Goal: Task Accomplishment & Management: Use online tool/utility

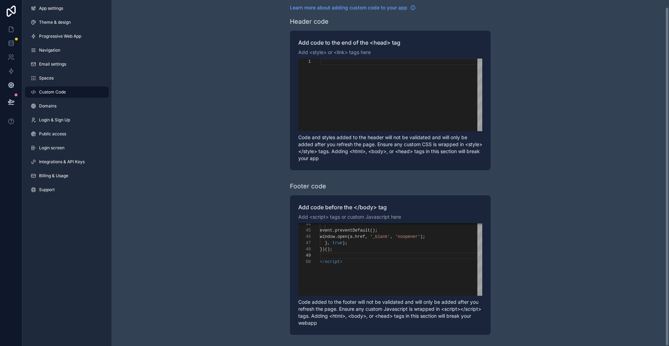
scroll to position [50, 0]
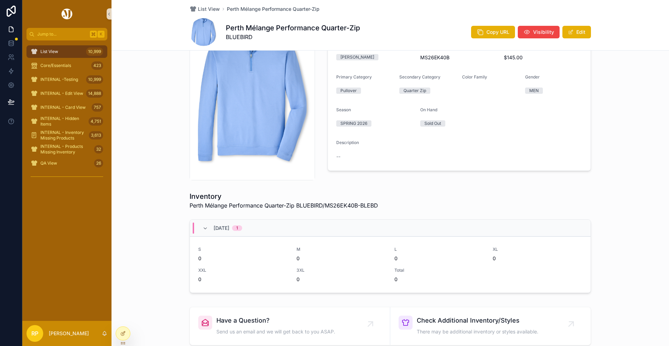
scroll to position [39, 0]
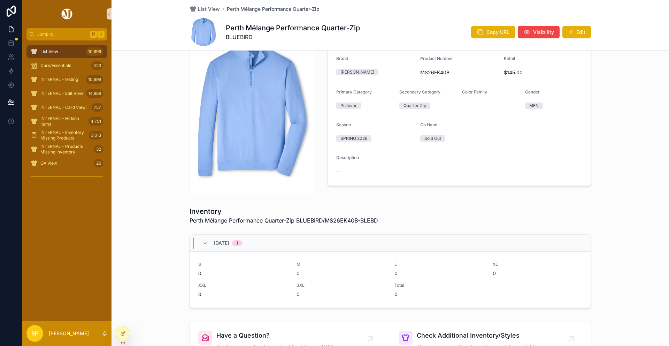
click at [439, 69] on span "MS26EK40B" at bounding box center [459, 72] width 78 height 7
click at [212, 8] on span "List View" at bounding box center [209, 9] width 22 height 7
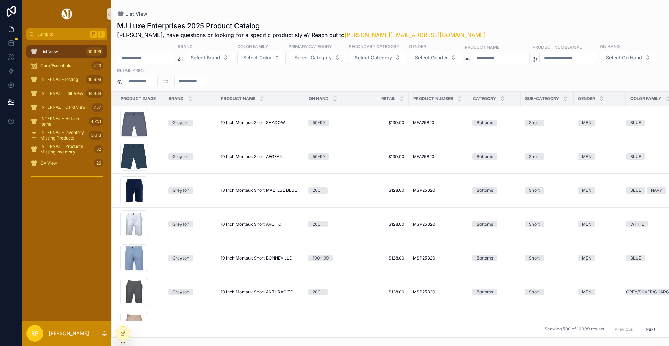
click at [156, 63] on div "scrollable content" at bounding box center [146, 58] width 58 height 13
click at [600, 64] on button "Select On Hand" at bounding box center [628, 57] width 56 height 13
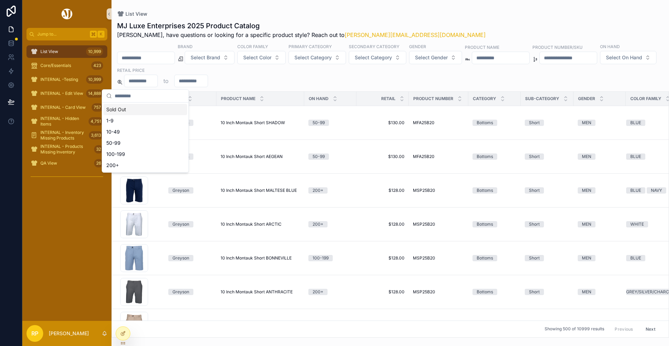
click at [156, 64] on div "Brand Select Brand Color Family Select Color Primary Category Select Category S…" at bounding box center [391, 65] width 558 height 44
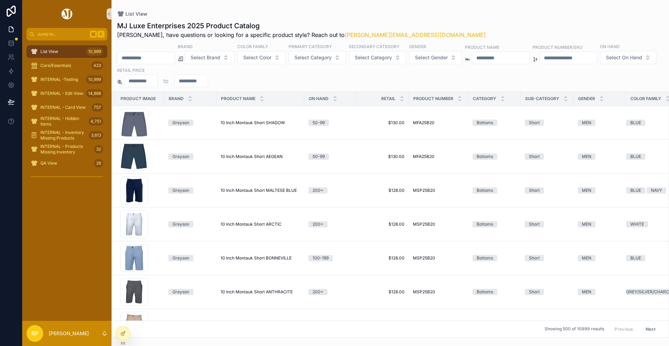
click at [156, 60] on input "scrollable content" at bounding box center [145, 58] width 57 height 10
paste input "*********"
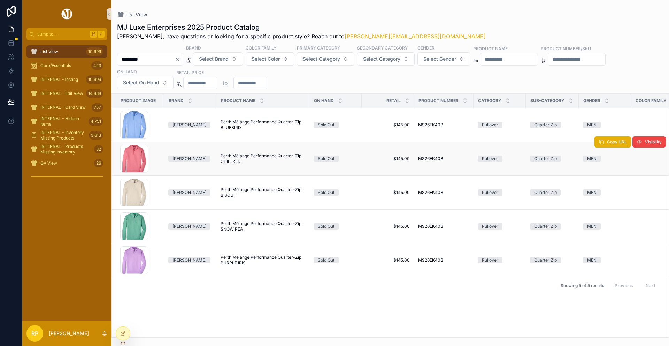
type input "*********"
click at [255, 158] on span "Perth Mélange Performance Quarter-Zip CHILI RED" at bounding box center [263, 158] width 85 height 11
click at [119, 336] on div at bounding box center [123, 333] width 14 height 13
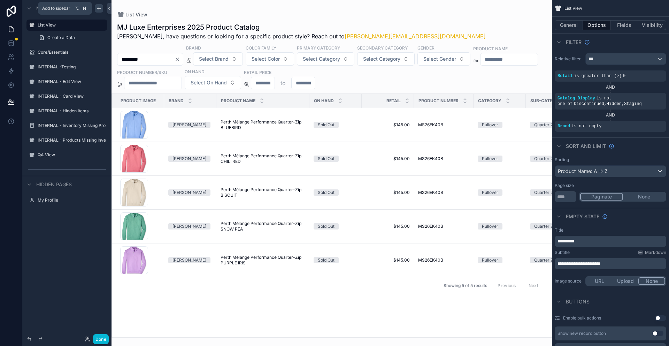
click at [99, 8] on icon "scrollable content" at bounding box center [99, 8] width 0 height 3
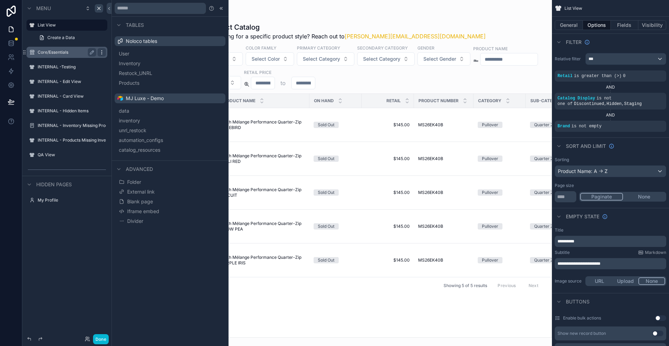
click at [103, 52] on icon "scrollable content" at bounding box center [102, 52] width 6 height 6
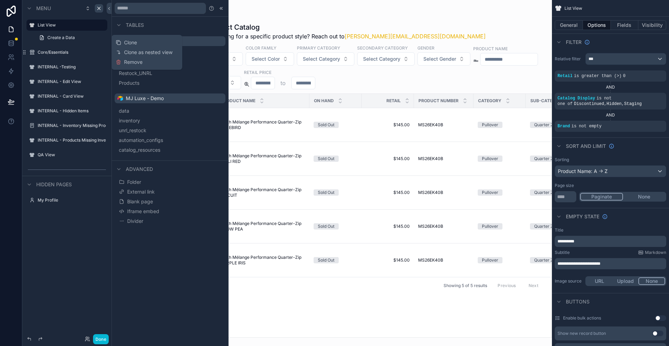
click at [73, 237] on div "Menu List View Create a Data Core/Essentials INTERNAL -Testing INTERNAL - Edit …" at bounding box center [66, 168] width 89 height 337
click at [142, 202] on span "Blank page" at bounding box center [140, 201] width 26 height 7
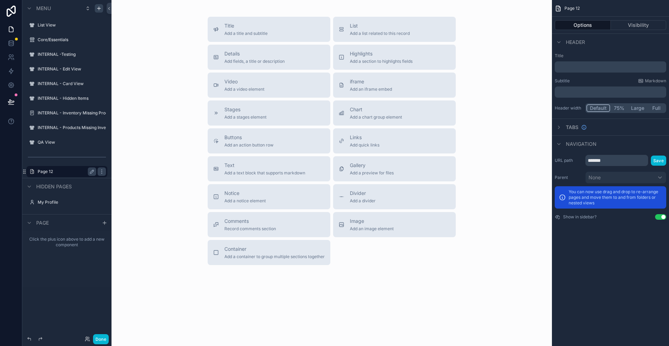
click at [55, 170] on label "Page 12" at bounding box center [66, 172] width 56 height 6
click at [91, 174] on icon "scrollable content" at bounding box center [92, 172] width 6 height 6
click at [81, 173] on input "*******" at bounding box center [61, 171] width 47 height 8
paste input "**********"
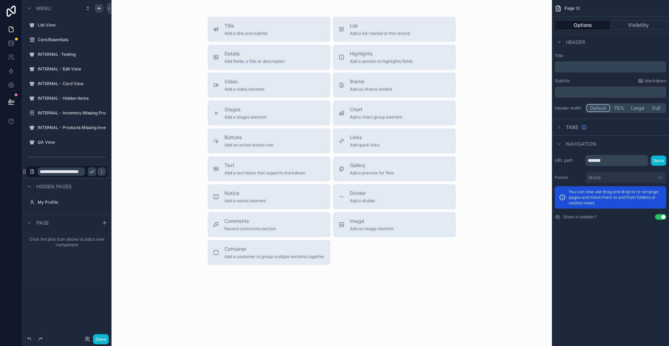
scroll to position [0, 13]
type input "**********"
click at [90, 174] on icon "scrollable content" at bounding box center [92, 172] width 6 height 6
click at [592, 67] on p "﻿" at bounding box center [611, 66] width 107 height 7
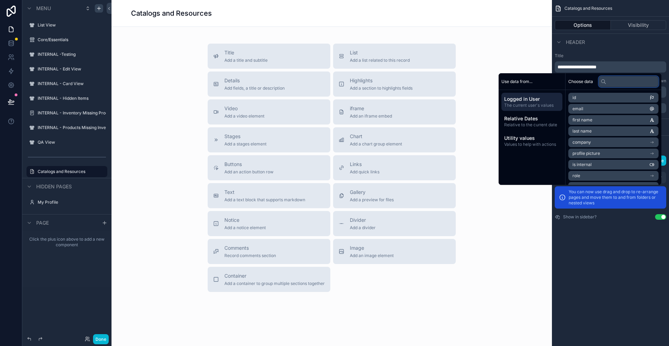
click at [624, 84] on input "text" at bounding box center [629, 81] width 60 height 11
click at [586, 84] on div "Choose data" at bounding box center [614, 81] width 96 height 17
click at [650, 46] on div "Header" at bounding box center [610, 41] width 117 height 17
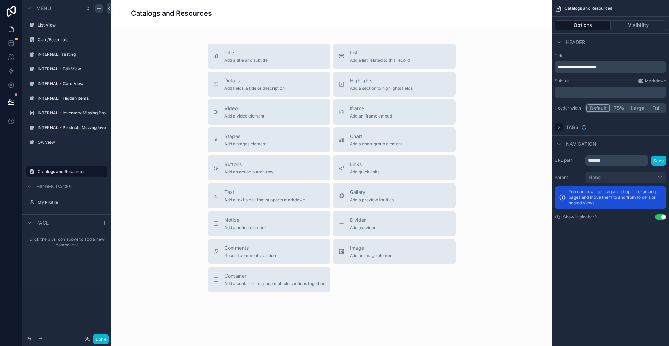
click at [559, 128] on icon "scrollable content" at bounding box center [558, 127] width 1 height 3
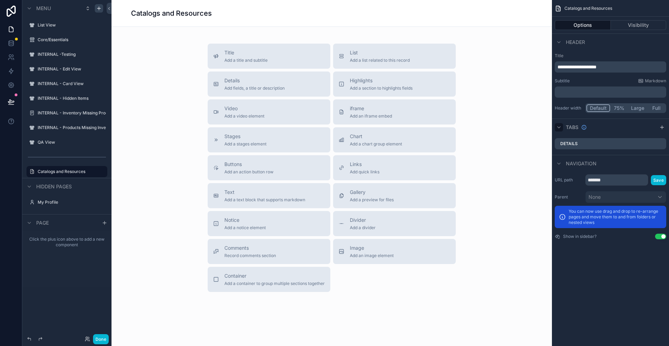
click at [559, 128] on icon "scrollable content" at bounding box center [559, 126] width 3 height 1
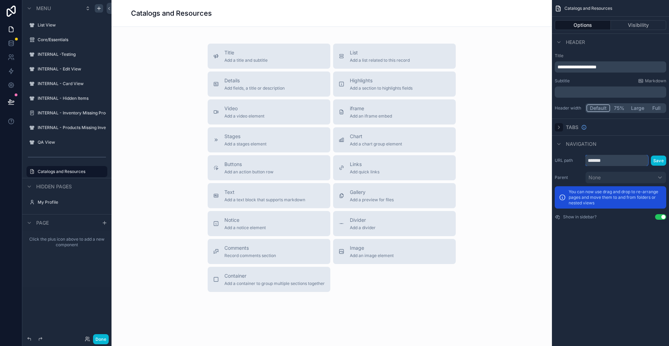
click at [619, 163] on input "*******" at bounding box center [616, 160] width 63 height 11
drag, startPoint x: 619, startPoint y: 163, endPoint x: 585, endPoint y: 163, distance: 33.5
click at [585, 163] on input "*******" at bounding box center [616, 160] width 63 height 11
type input "**********"
click at [657, 164] on button "Save" at bounding box center [658, 160] width 15 height 10
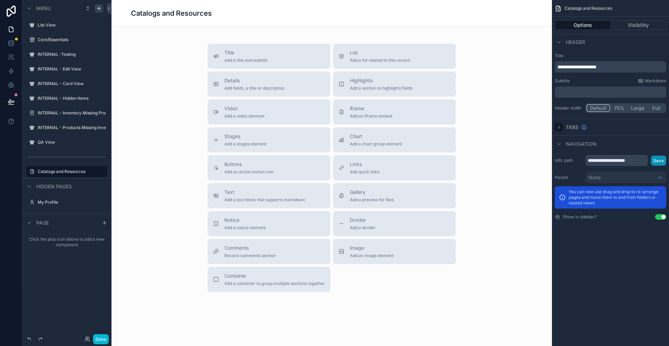
click at [658, 160] on button "Save" at bounding box center [658, 160] width 15 height 10
click at [643, 14] on div "Catalogs and Resources" at bounding box center [610, 8] width 117 height 17
click at [640, 21] on button "Visibility" at bounding box center [639, 25] width 56 height 10
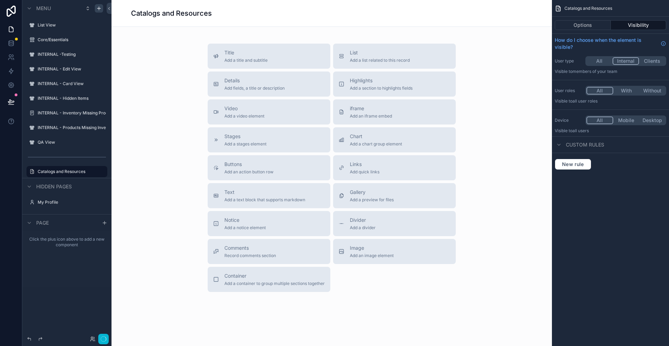
click at [628, 62] on button "Internal" at bounding box center [626, 61] width 27 height 8
click at [628, 90] on button "With" at bounding box center [626, 91] width 26 height 8
click at [603, 94] on button "All" at bounding box center [599, 91] width 27 height 8
click at [583, 27] on button "Options" at bounding box center [583, 25] width 56 height 10
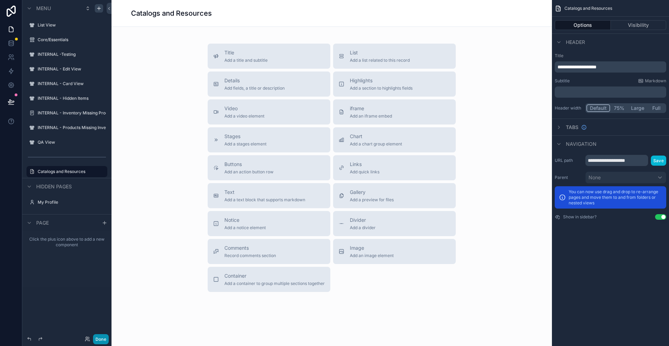
click at [101, 338] on button "Done" at bounding box center [101, 339] width 16 height 10
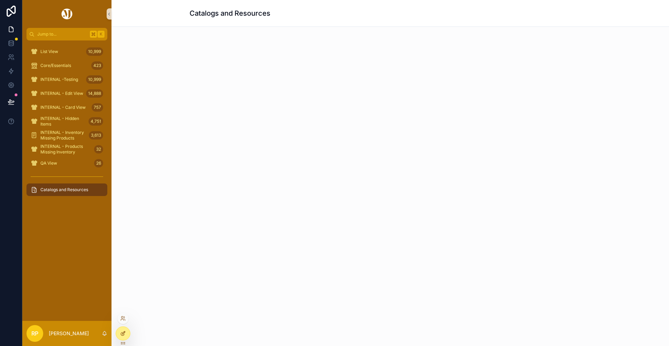
click at [123, 335] on icon at bounding box center [123, 333] width 6 height 6
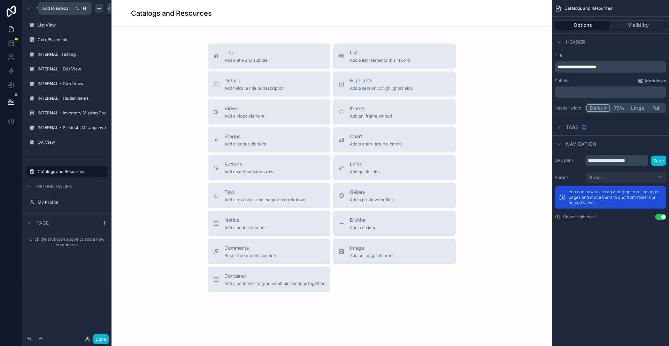
click at [99, 6] on icon "scrollable content" at bounding box center [99, 9] width 6 height 6
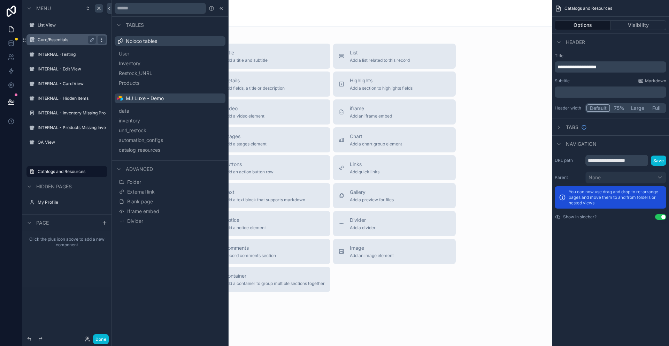
click at [105, 40] on div "scrollable content" at bounding box center [102, 40] width 8 height 8
click at [29, 222] on icon "scrollable content" at bounding box center [29, 223] width 6 height 6
click at [104, 172] on icon "scrollable content" at bounding box center [102, 172] width 6 height 6
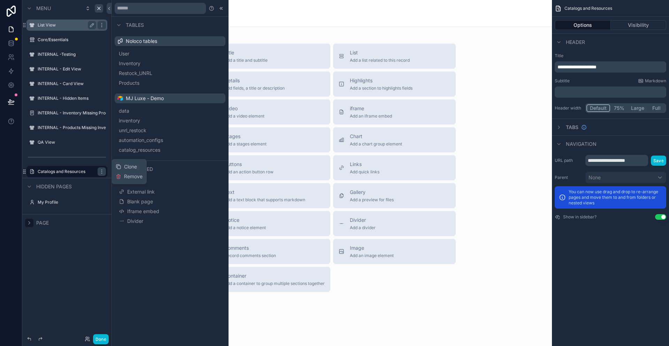
click at [68, 27] on label "List View" at bounding box center [66, 25] width 56 height 6
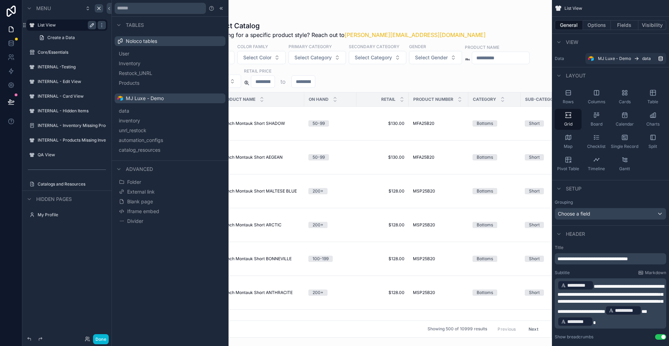
click at [92, 25] on icon "scrollable content" at bounding box center [92, 25] width 6 height 6
click at [102, 25] on icon "scrollable content" at bounding box center [102, 25] width 6 height 6
click at [314, 13] on div "scrollable content" at bounding box center [332, 173] width 440 height 346
click at [91, 25] on icon "scrollable content" at bounding box center [92, 25] width 6 height 6
click at [142, 151] on span "catalog_resources" at bounding box center [147, 149] width 41 height 7
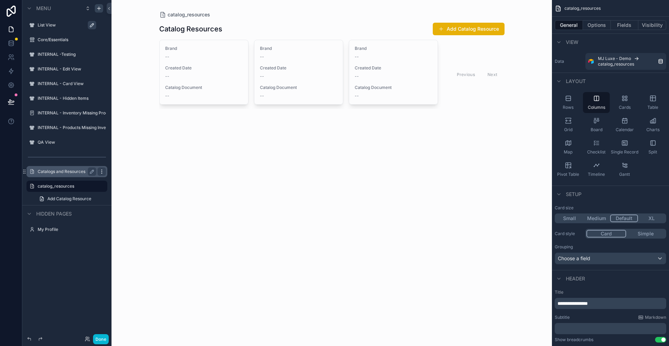
click at [105, 173] on div "scrollable content" at bounding box center [102, 171] width 8 height 8
click at [123, 176] on button "Remove" at bounding box center [129, 176] width 27 height 7
click at [67, 172] on label "catalog_resources" at bounding box center [66, 172] width 56 height 6
click at [605, 19] on div "General Options Fields Visibility" at bounding box center [610, 25] width 117 height 17
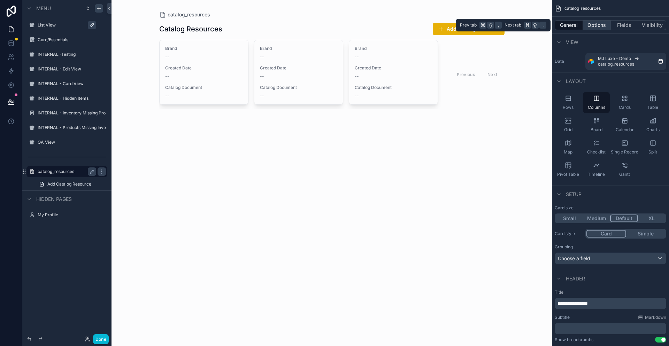
click at [596, 29] on button "Options" at bounding box center [597, 25] width 28 height 10
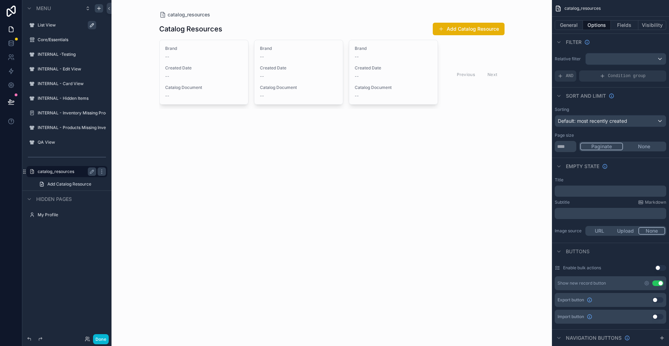
click at [586, 191] on p "﻿" at bounding box center [611, 191] width 107 height 6
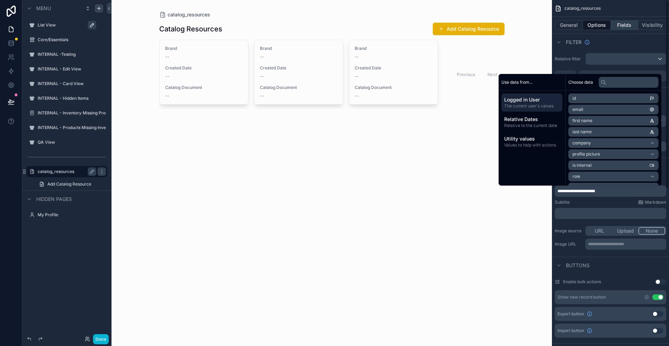
click at [623, 28] on button "Fields" at bounding box center [625, 25] width 28 height 10
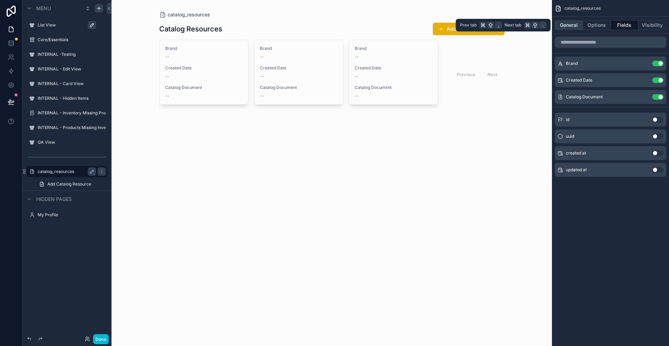
click at [572, 25] on button "General" at bounding box center [569, 25] width 28 height 10
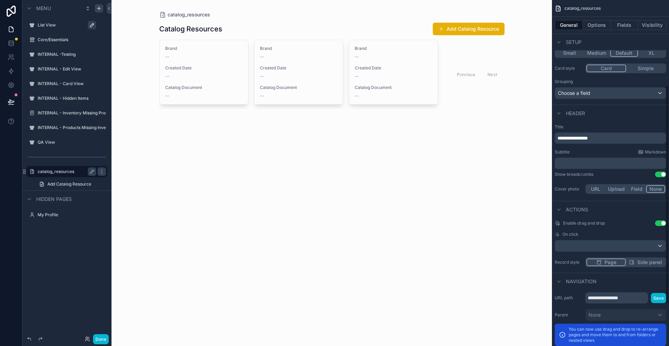
scroll to position [201, 0]
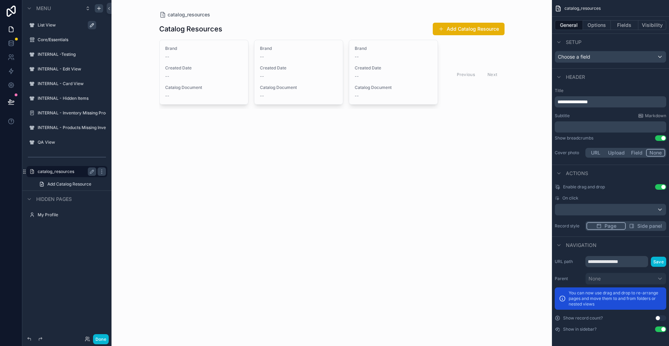
click at [58, 170] on label "catalog_resources" at bounding box center [66, 172] width 56 height 6
click at [91, 171] on icon "scrollable content" at bounding box center [92, 172] width 6 height 6
click at [81, 171] on input "**********" at bounding box center [61, 171] width 47 height 8
paste input "*****"
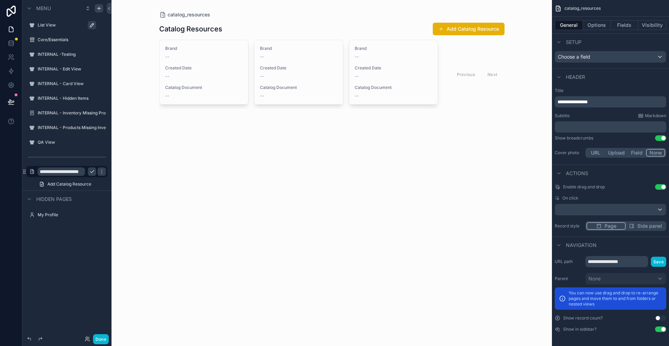
type input "**********"
click at [72, 256] on div "**********" at bounding box center [66, 168] width 89 height 337
click at [92, 171] on icon "scrollable content" at bounding box center [92, 172] width 6 height 6
click at [629, 28] on button "Fields" at bounding box center [625, 25] width 28 height 10
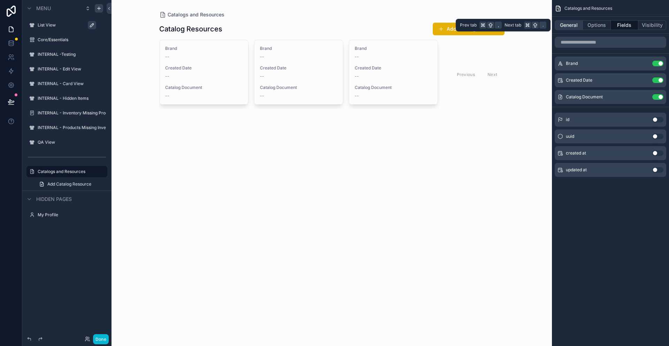
click at [576, 29] on button "General" at bounding box center [569, 25] width 28 height 10
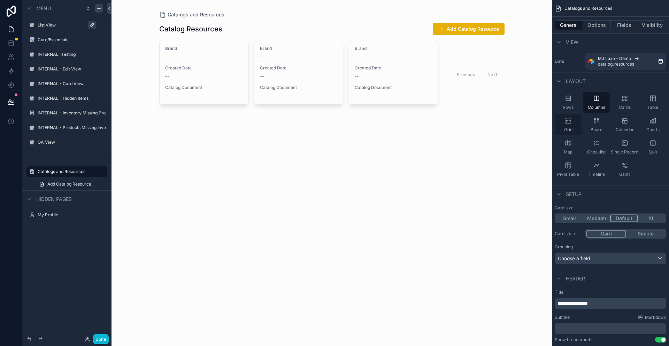
click at [568, 122] on icon "scrollable content" at bounding box center [568, 120] width 7 height 7
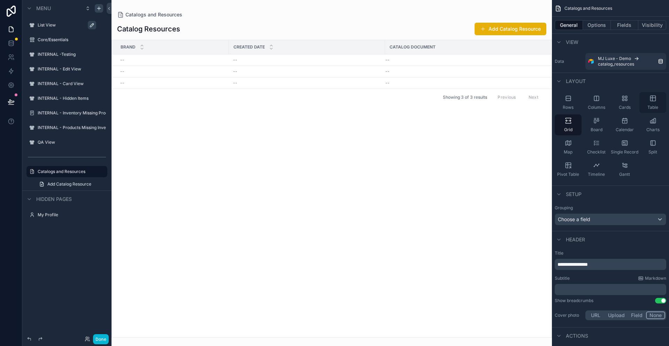
click at [653, 97] on icon "scrollable content" at bounding box center [653, 98] width 7 height 7
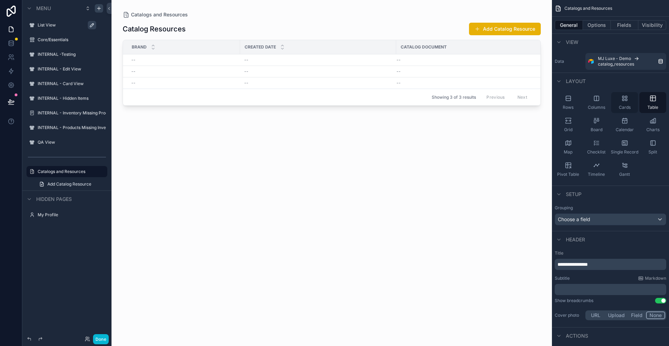
click at [627, 98] on icon "scrollable content" at bounding box center [624, 98] width 7 height 7
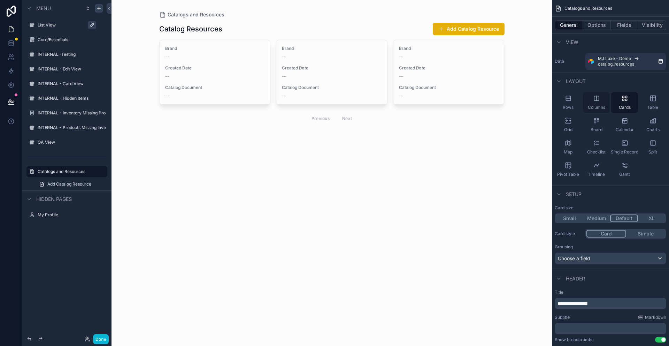
click at [603, 100] on div "Columns" at bounding box center [596, 102] width 27 height 21
click at [568, 100] on icon "scrollable content" at bounding box center [568, 98] width 7 height 7
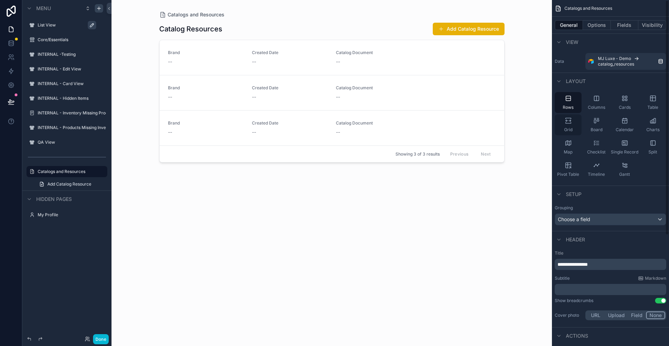
click at [571, 124] on div "Grid" at bounding box center [568, 124] width 27 height 21
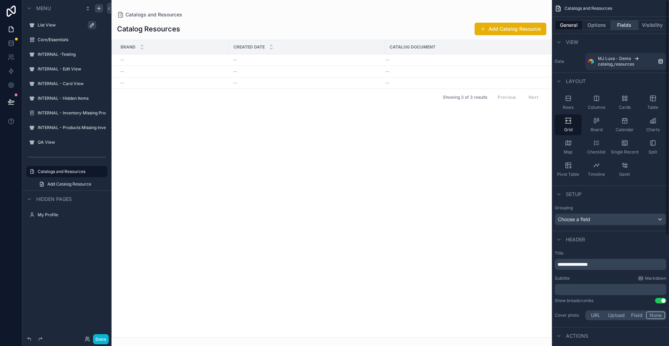
click at [621, 28] on button "Fields" at bounding box center [625, 25] width 28 height 10
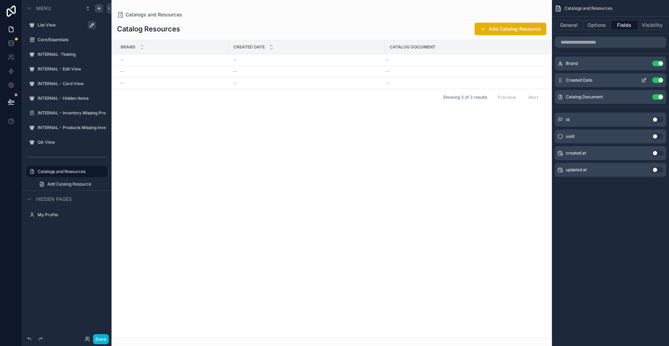
click at [657, 79] on button "Use setting" at bounding box center [657, 80] width 11 height 6
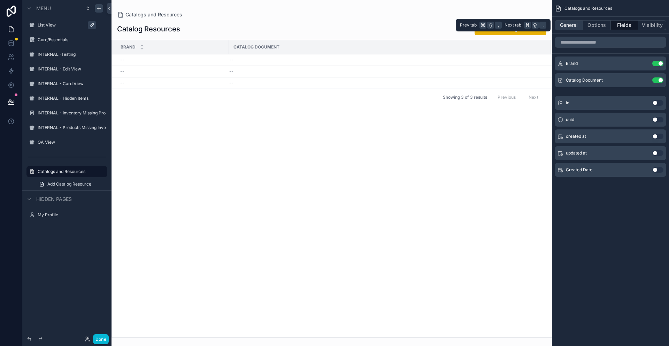
click at [571, 26] on button "General" at bounding box center [569, 25] width 28 height 10
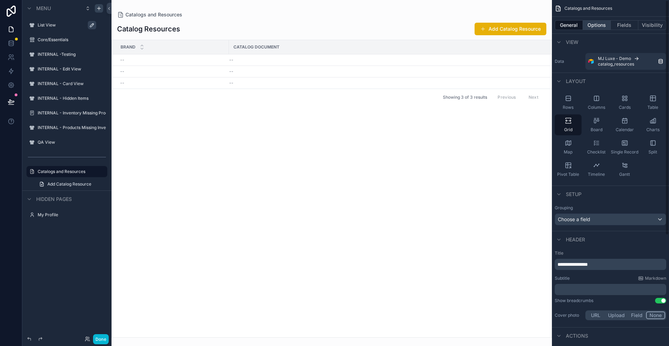
click at [595, 22] on button "Options" at bounding box center [597, 25] width 28 height 10
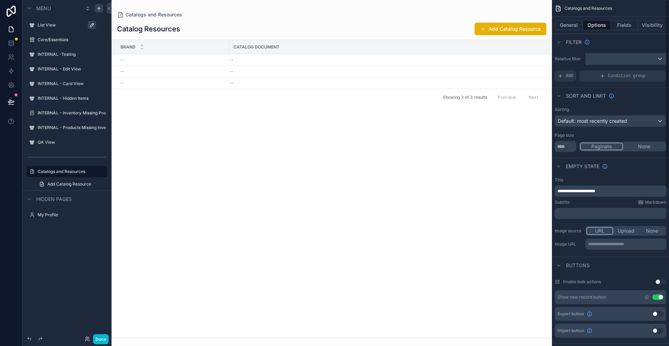
click at [655, 57] on div "scrollable content" at bounding box center [626, 58] width 80 height 11
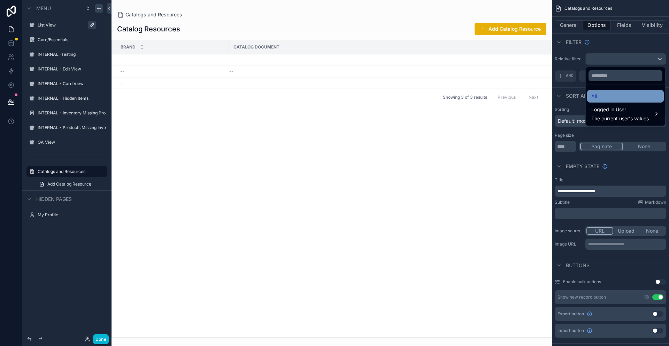
click at [636, 97] on div "All" at bounding box center [625, 96] width 68 height 8
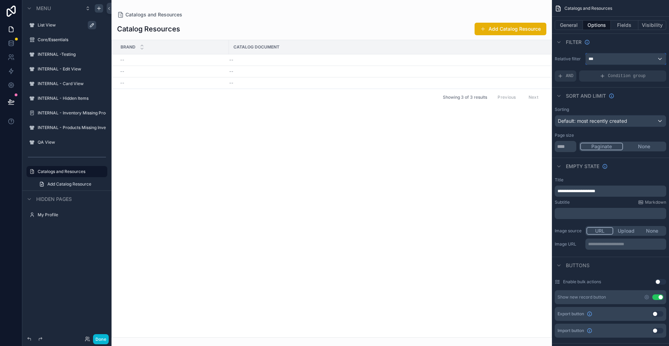
click at [630, 64] on button "***" at bounding box center [625, 59] width 81 height 12
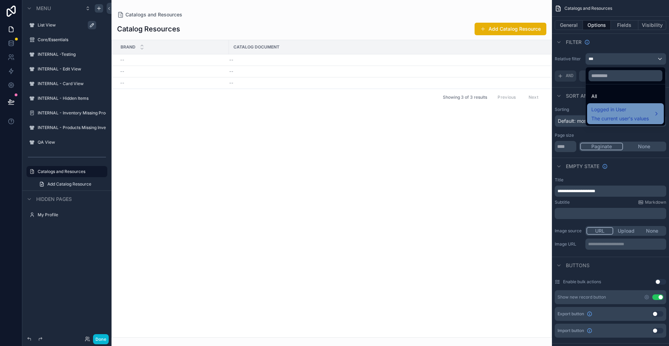
click at [645, 114] on div "Logged in User The current user's values" at bounding box center [619, 113] width 57 height 17
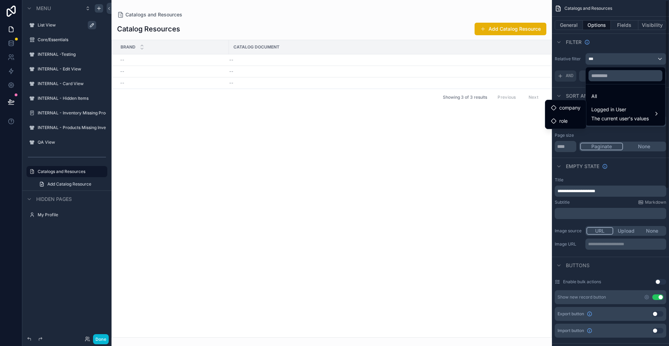
click at [611, 41] on div "scrollable content" at bounding box center [334, 173] width 669 height 346
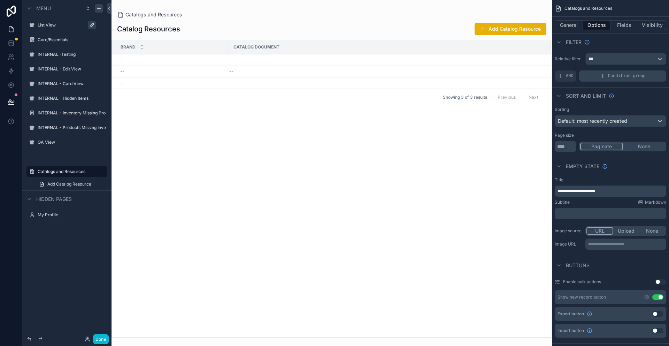
click at [644, 77] on span "Condition group" at bounding box center [627, 76] width 38 height 6
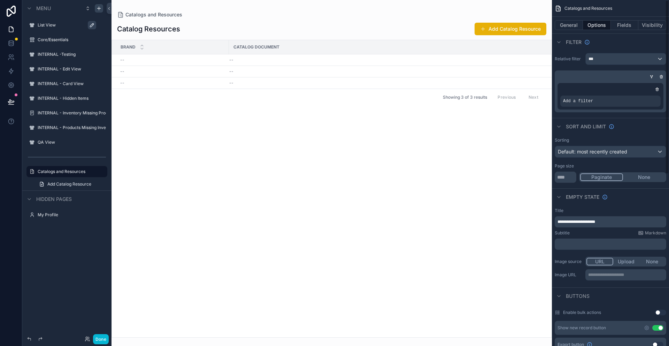
click at [611, 92] on div "scrollable content" at bounding box center [610, 89] width 100 height 7
click at [635, 105] on div "Add a filter" at bounding box center [610, 100] width 100 height 11
click at [630, 103] on div "Add a filter" at bounding box center [610, 100] width 100 height 11
click at [643, 96] on icon "scrollable content" at bounding box center [643, 96] width 4 height 4
click at [656, 84] on div "Add a filter" at bounding box center [611, 96] width 106 height 26
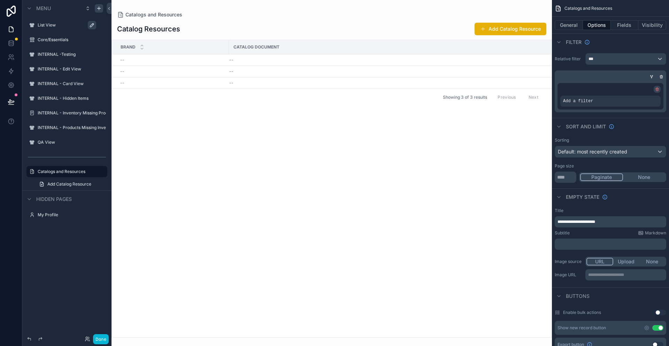
click at [656, 87] on icon "scrollable content" at bounding box center [657, 89] width 4 height 4
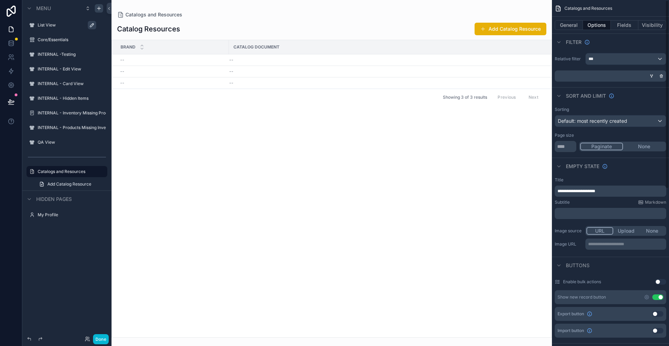
click at [666, 76] on div "**********" at bounding box center [610, 173] width 117 height 346
click at [664, 76] on div "scrollable content" at bounding box center [661, 75] width 7 height 7
click at [662, 76] on icon "scrollable content" at bounding box center [662, 76] width 0 height 1
click at [569, 77] on span "AND" at bounding box center [570, 76] width 8 height 6
click at [647, 72] on icon "scrollable content" at bounding box center [648, 71] width 2 height 2
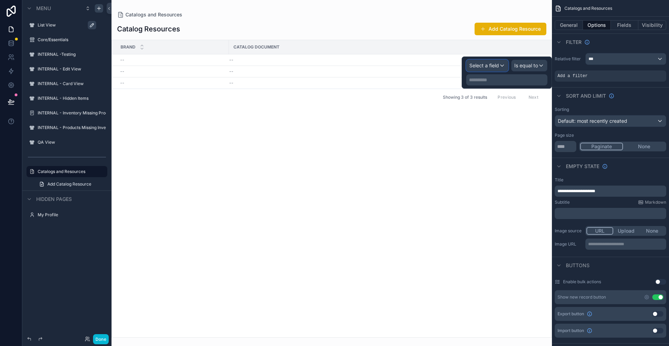
click at [480, 68] on span "Select a field" at bounding box center [484, 65] width 30 height 6
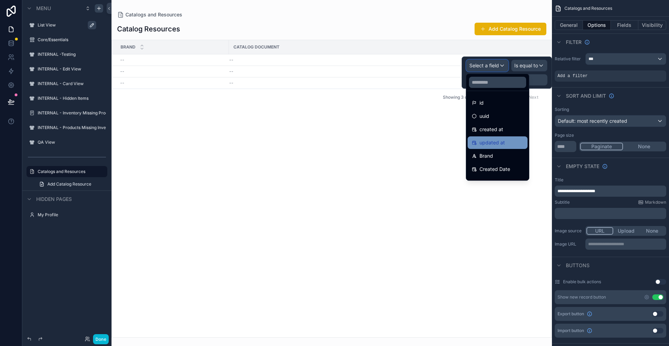
scroll to position [10, 0]
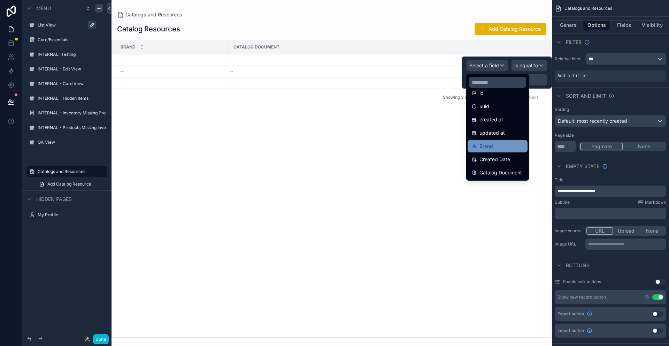
click at [499, 146] on div "Brand" at bounding box center [498, 146] width 52 height 8
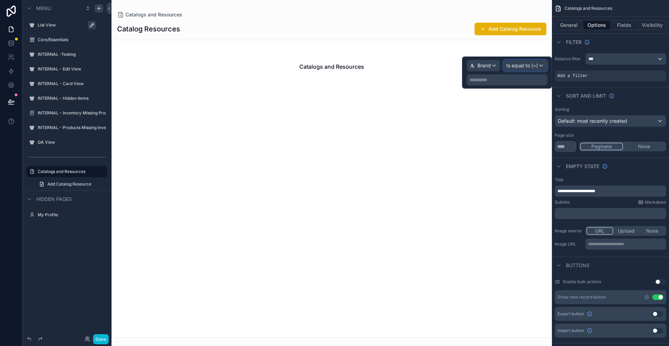
click at [528, 65] on span "Is equal to (=)" at bounding box center [522, 65] width 32 height 7
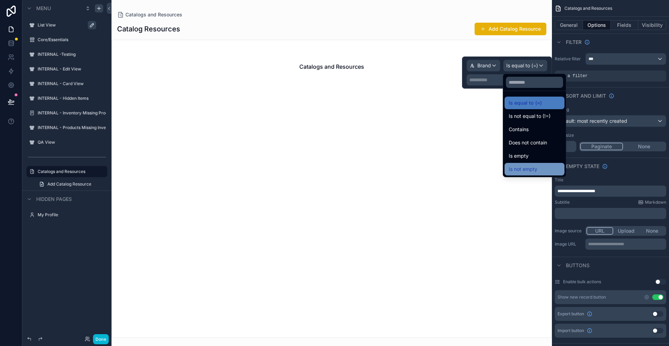
click at [529, 172] on span "Is not empty" at bounding box center [523, 169] width 29 height 8
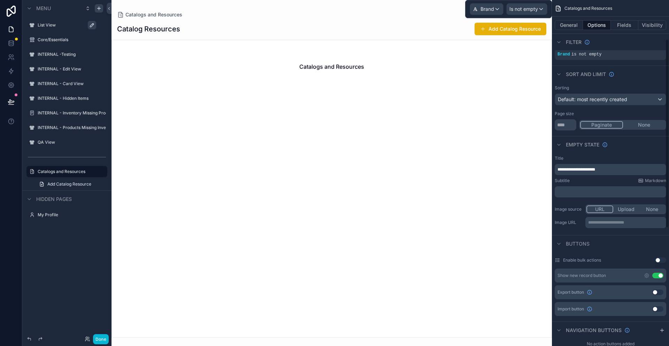
scroll to position [0, 0]
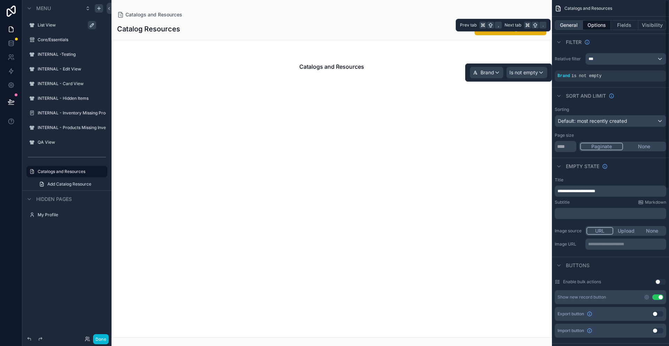
click at [573, 26] on button "General" at bounding box center [569, 25] width 28 height 10
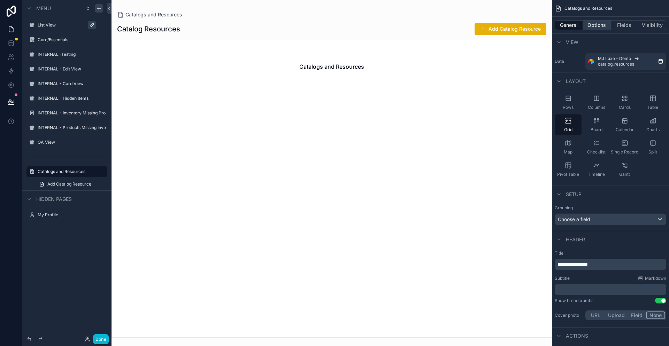
click at [599, 26] on button "Options" at bounding box center [597, 25] width 28 height 10
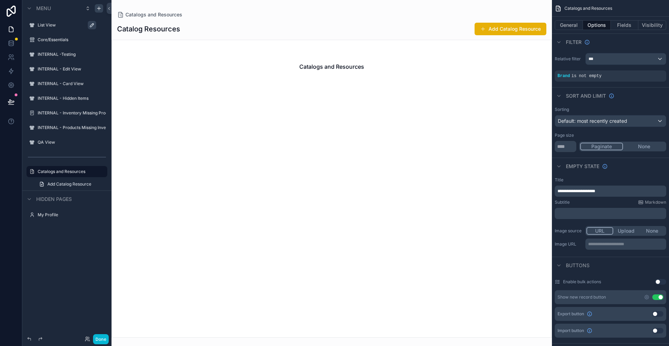
click at [606, 192] on p "**********" at bounding box center [611, 191] width 107 height 6
drag, startPoint x: 612, startPoint y: 191, endPoint x: 552, endPoint y: 192, distance: 59.6
click at [552, 192] on div "**********" at bounding box center [610, 213] width 117 height 79
click at [568, 254] on div "**********" at bounding box center [610, 311] width 117 height 622
click at [104, 341] on button "Done" at bounding box center [101, 339] width 16 height 10
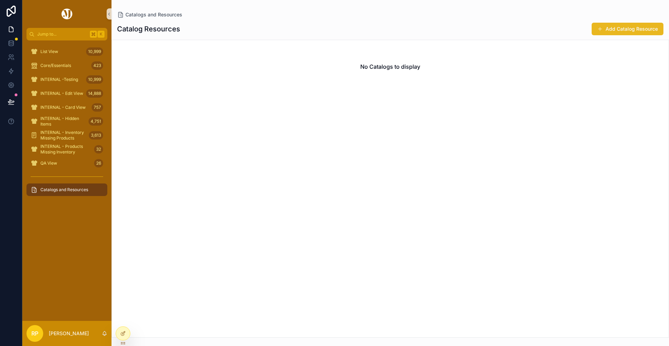
click at [635, 30] on button "Add Catalog Resource" at bounding box center [628, 29] width 72 height 13
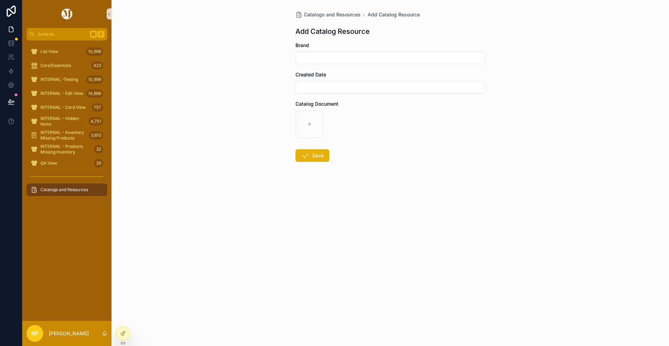
click at [409, 60] on input "scrollable content" at bounding box center [390, 58] width 189 height 10
type input "**********"
click at [398, 87] on input "scrollable content" at bounding box center [390, 87] width 189 height 10
click at [503, 133] on div "**********" at bounding box center [391, 173] width 558 height 346
click at [359, 93] on div "scrollable content" at bounding box center [391, 87] width 190 height 13
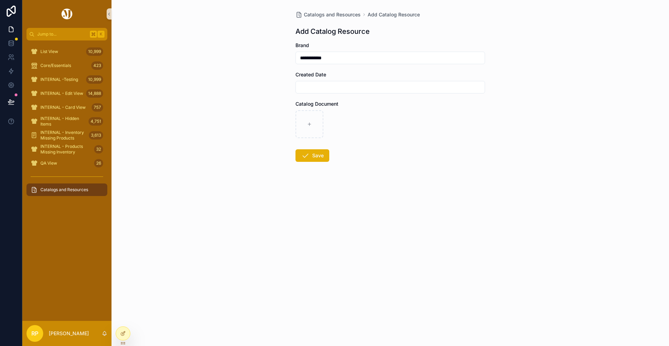
click at [359, 92] on div "scrollable content" at bounding box center [391, 87] width 190 height 13
click at [125, 336] on div at bounding box center [123, 333] width 14 height 13
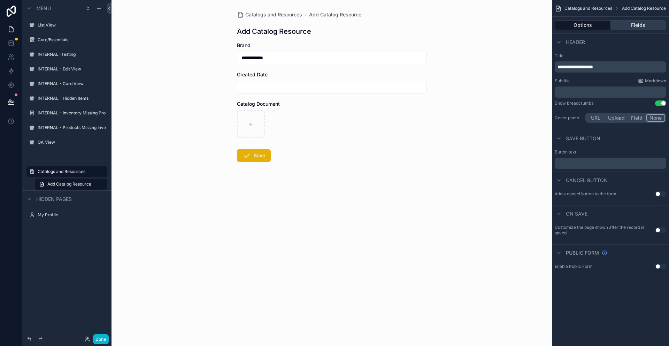
click at [639, 28] on button "Fields" at bounding box center [639, 25] width 56 height 10
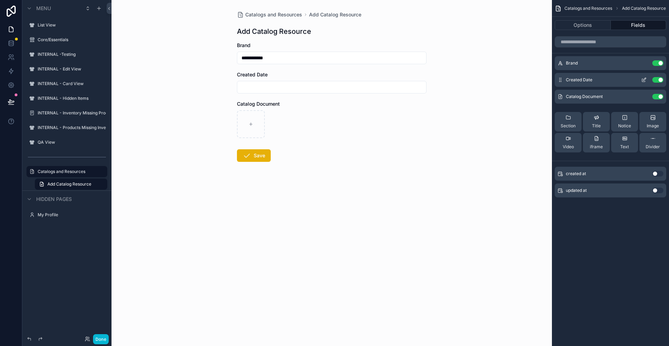
click at [655, 79] on button "Use setting" at bounding box center [657, 80] width 11 height 6
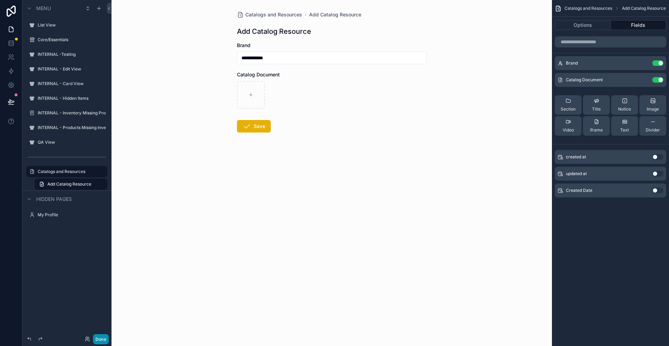
click at [101, 337] on button "Done" at bounding box center [101, 339] width 16 height 10
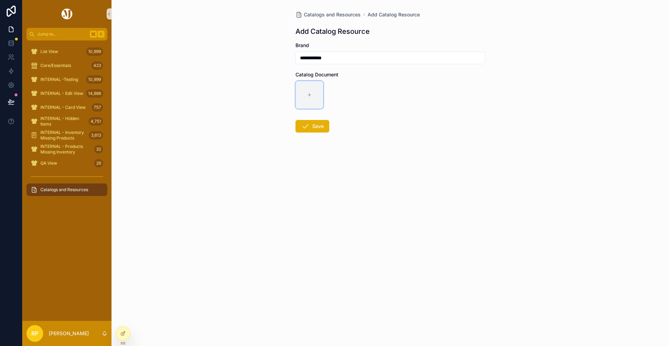
click at [315, 102] on div "scrollable content" at bounding box center [310, 95] width 28 height 28
type input "**********"
click at [320, 127] on button "Save" at bounding box center [313, 126] width 34 height 13
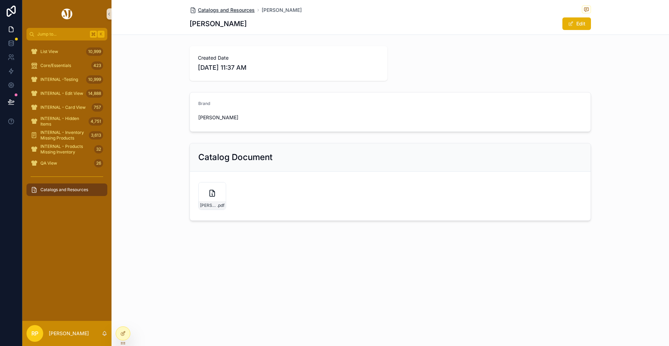
click at [236, 10] on span "Catalogs and Resources" at bounding box center [226, 10] width 57 height 7
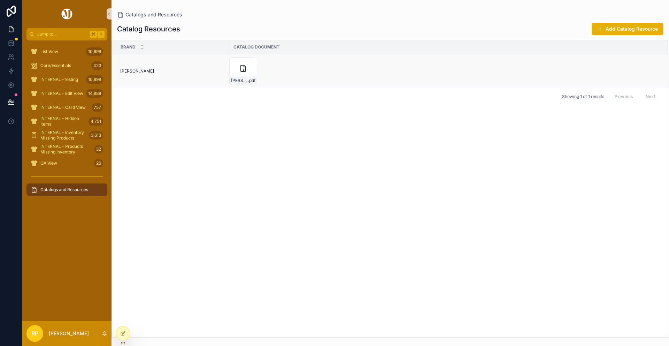
click at [492, 66] on div "Peter-Millar---All-Essentials---2025 .pdf" at bounding box center [444, 71] width 430 height 28
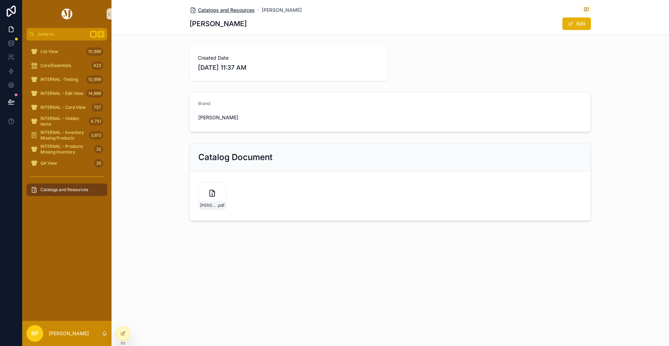
click at [250, 9] on span "Catalogs and Resources" at bounding box center [226, 10] width 57 height 7
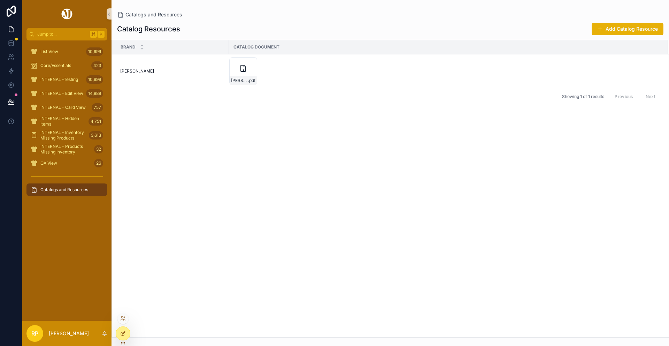
click at [124, 332] on icon at bounding box center [123, 333] width 6 height 6
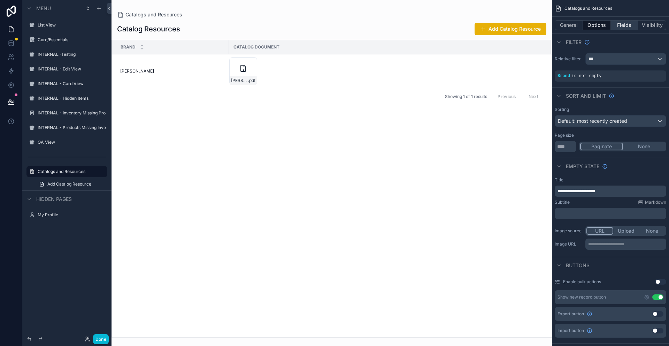
click at [623, 23] on button "Fields" at bounding box center [625, 25] width 28 height 10
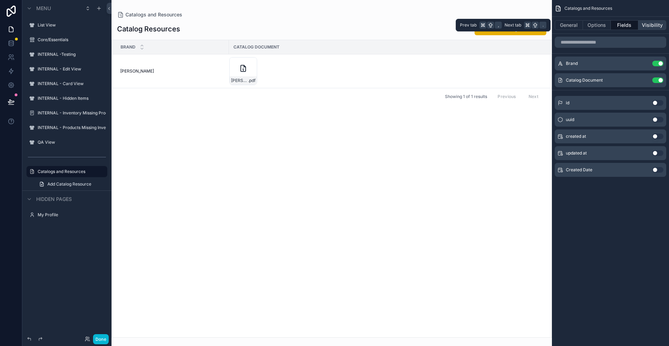
click at [645, 26] on button "Visibility" at bounding box center [652, 25] width 28 height 10
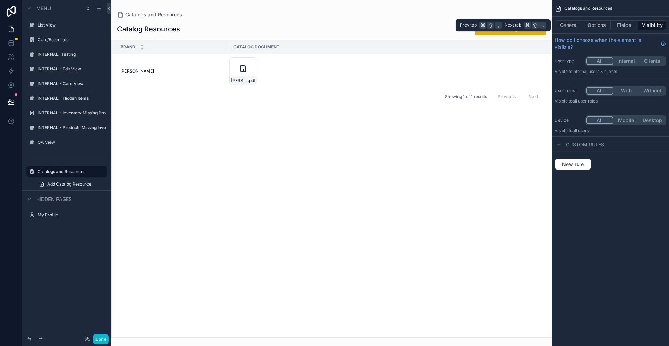
click at [592, 31] on div "General Options Fields Visibility" at bounding box center [610, 25] width 117 height 17
click at [592, 28] on button "Options" at bounding box center [597, 25] width 28 height 10
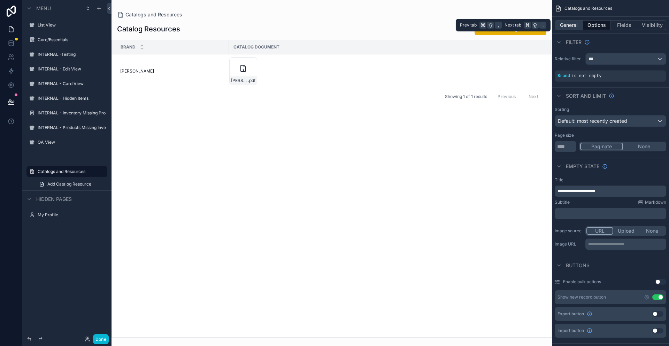
click at [567, 26] on button "General" at bounding box center [569, 25] width 28 height 10
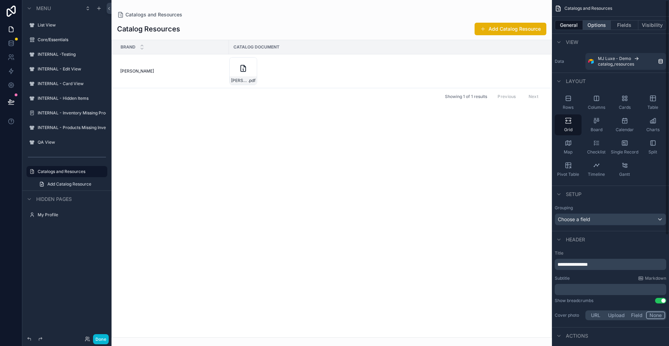
click at [597, 25] on button "Options" at bounding box center [597, 25] width 28 height 10
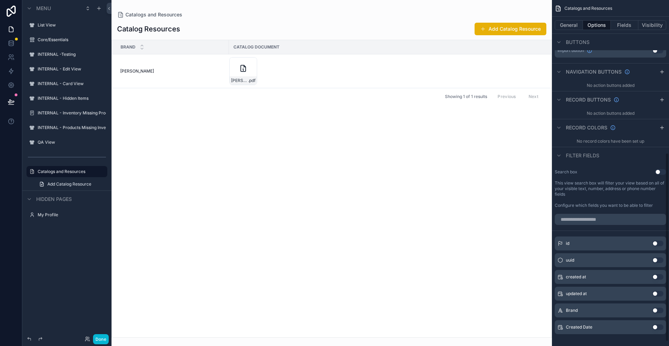
scroll to position [287, 0]
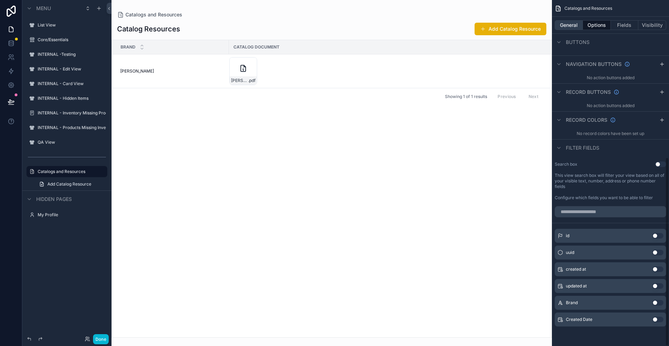
click at [574, 28] on button "General" at bounding box center [569, 25] width 28 height 10
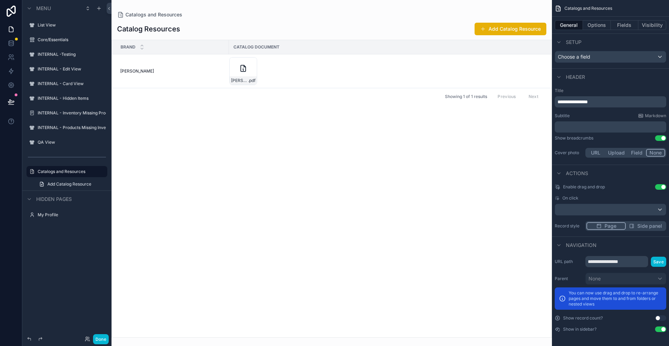
click at [542, 80] on div "scrollable content" at bounding box center [332, 173] width 440 height 346
click at [659, 208] on div "scrollable content" at bounding box center [610, 209] width 111 height 11
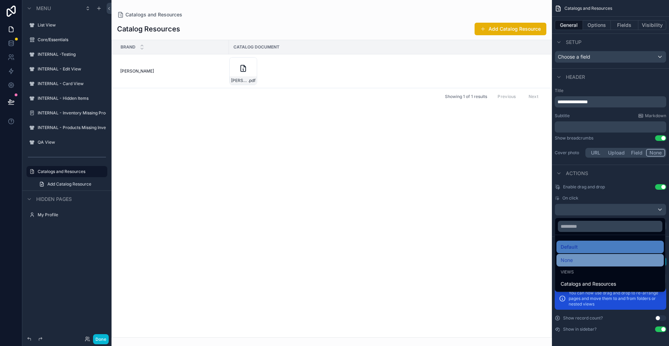
click at [618, 264] on div "None" at bounding box center [610, 260] width 99 height 8
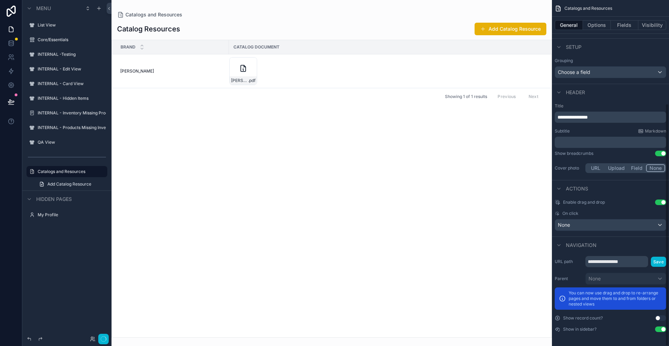
scroll to position [147, 0]
click at [105, 337] on button "Done" at bounding box center [101, 339] width 16 height 10
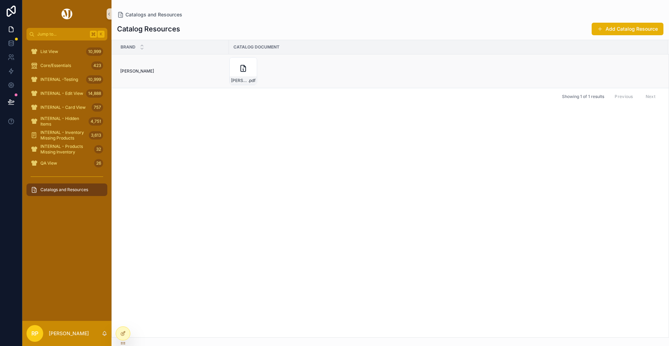
click at [197, 79] on td "Peter Millar Peter Millar" at bounding box center [170, 71] width 117 height 34
click at [129, 333] on div at bounding box center [123, 333] width 14 height 13
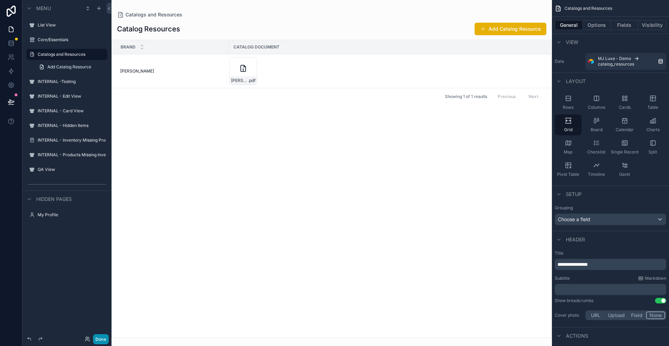
click at [99, 341] on button "Done" at bounding box center [101, 339] width 16 height 10
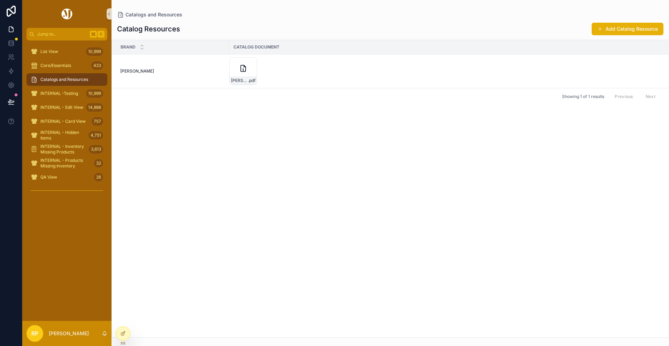
click at [88, 79] on span "Catalogs and Resources" at bounding box center [64, 80] width 48 height 6
click at [121, 335] on icon at bounding box center [123, 333] width 6 height 6
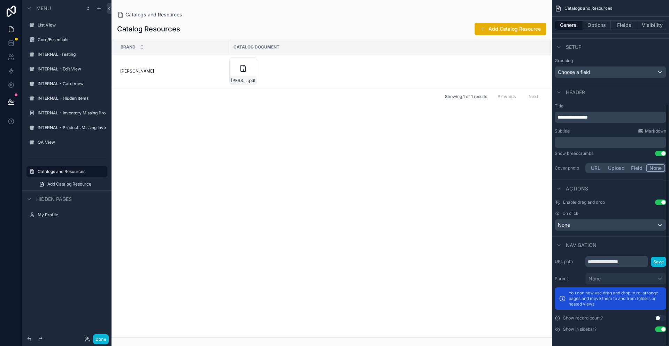
click at [665, 318] on div "**********" at bounding box center [610, 173] width 117 height 346
click at [661, 318] on button "Use setting" at bounding box center [660, 318] width 11 height 6
click at [100, 340] on button "Done" at bounding box center [101, 339] width 16 height 10
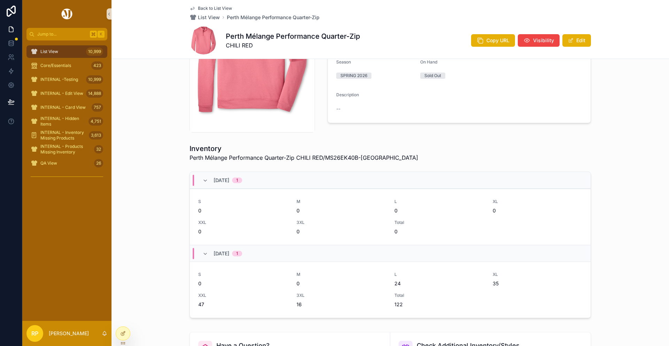
scroll to position [115, 0]
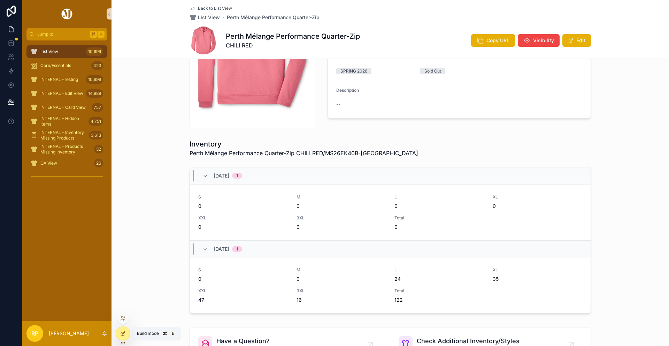
click at [121, 333] on icon at bounding box center [123, 333] width 6 height 6
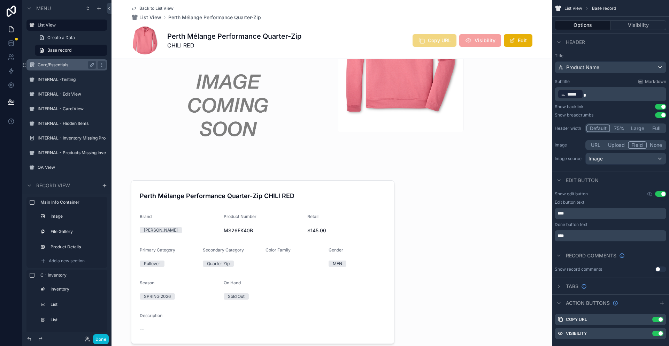
click at [66, 66] on label "Core/Essentials" at bounding box center [66, 65] width 56 height 6
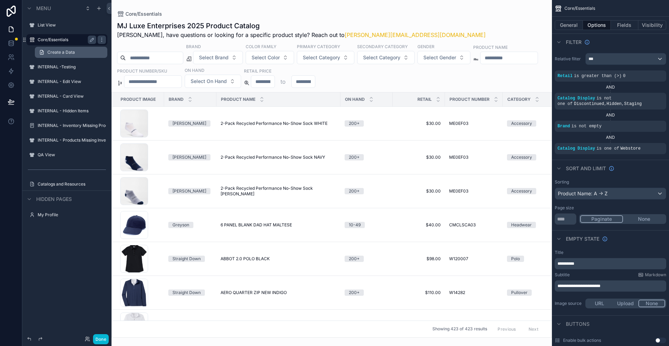
click at [62, 54] on span "Create a Data" at bounding box center [61, 52] width 28 height 6
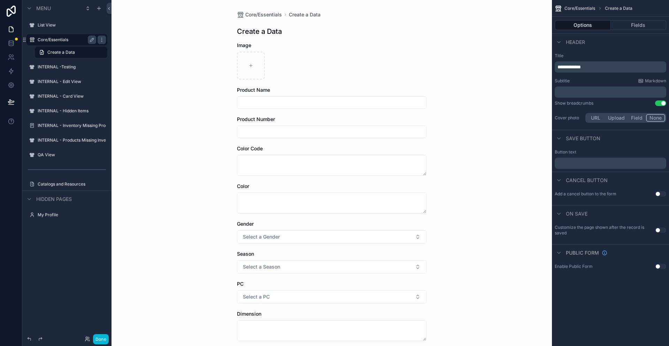
click at [57, 39] on label "Core/Essentials" at bounding box center [66, 40] width 56 height 6
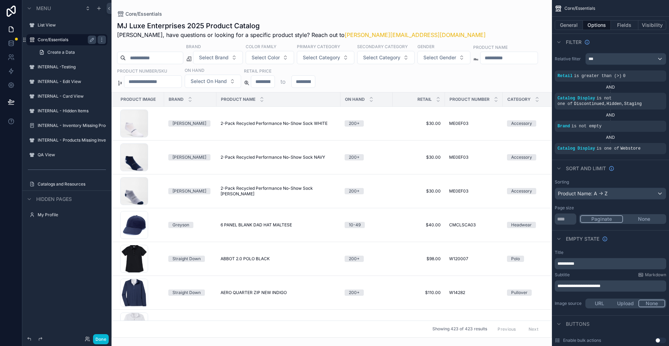
click at [293, 133] on div "scrollable content" at bounding box center [332, 173] width 440 height 346
click at [565, 23] on button "General" at bounding box center [569, 25] width 28 height 10
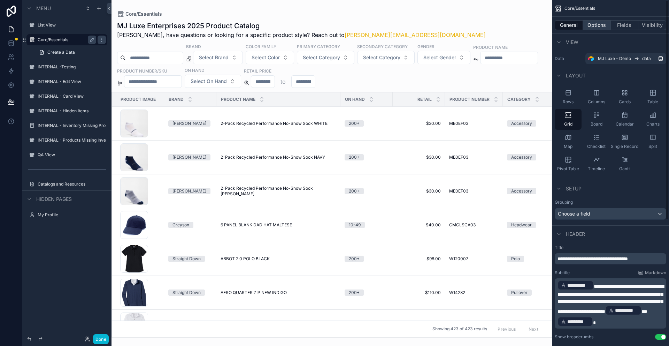
click at [594, 25] on button "Options" at bounding box center [597, 25] width 28 height 10
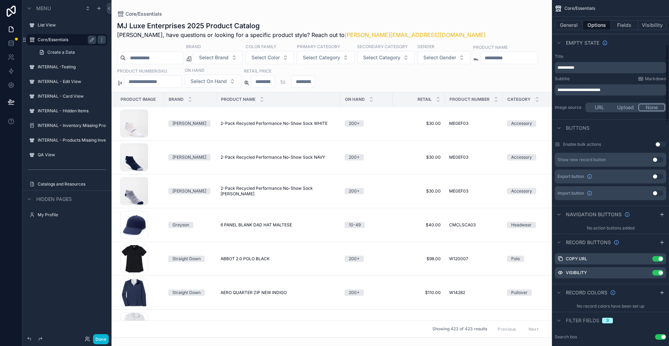
scroll to position [197, 0]
click at [645, 256] on icon "scrollable content" at bounding box center [646, 257] width 3 height 3
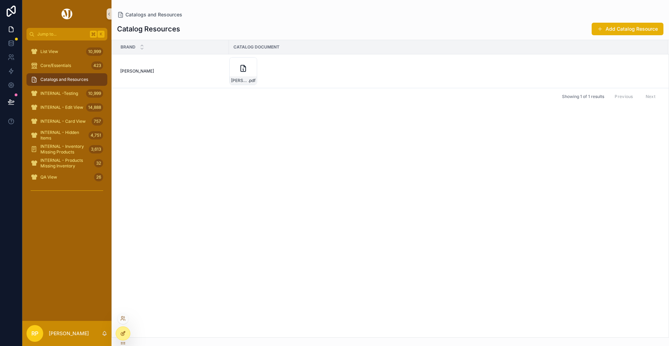
click at [123, 332] on icon at bounding box center [123, 333] width 6 height 6
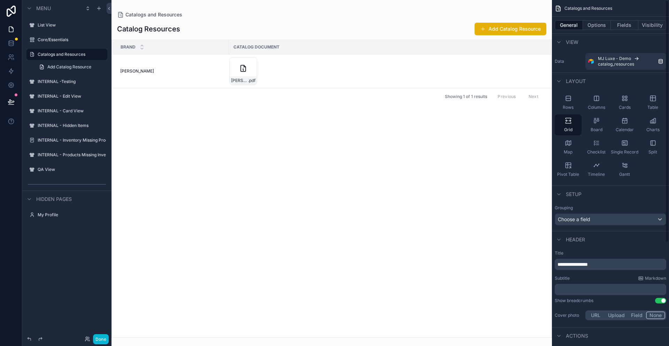
scroll to position [147, 0]
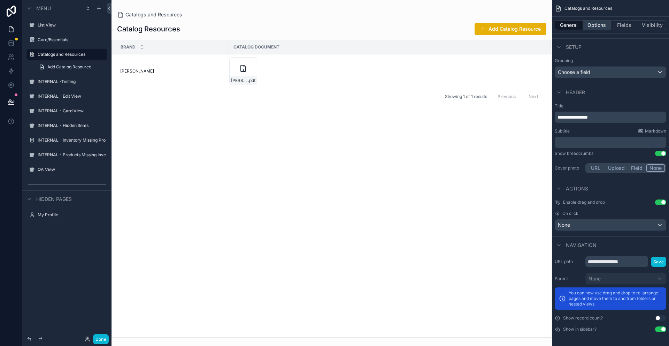
click at [605, 25] on button "Options" at bounding box center [597, 25] width 28 height 10
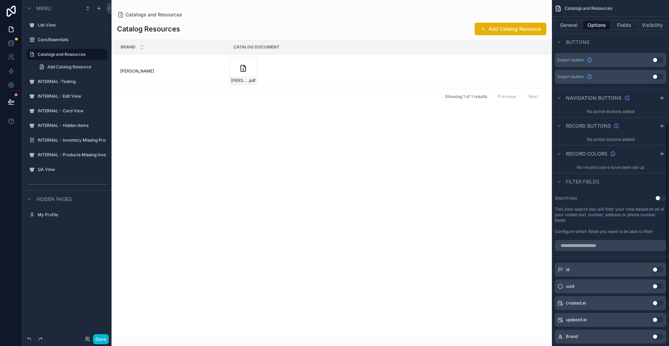
scroll to position [225, 0]
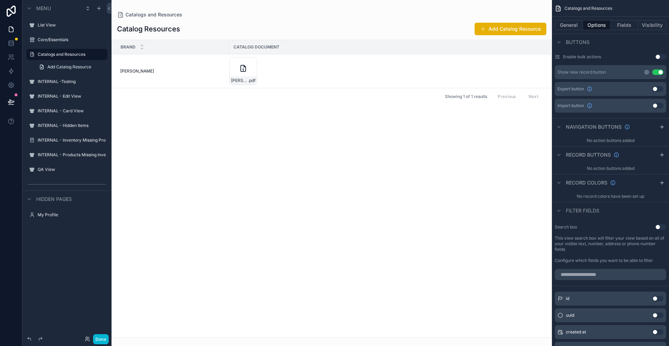
click at [647, 73] on icon "scrollable content" at bounding box center [646, 71] width 1 height 1
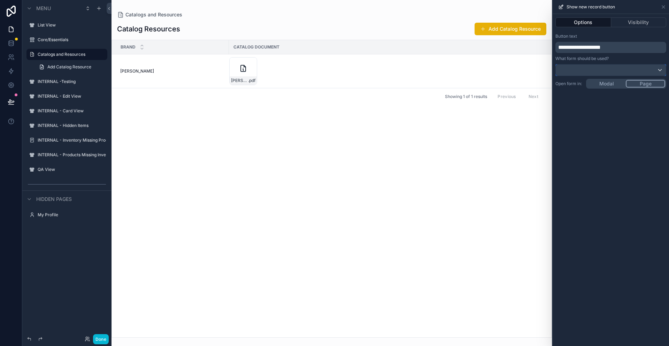
click at [636, 70] on div at bounding box center [611, 69] width 110 height 11
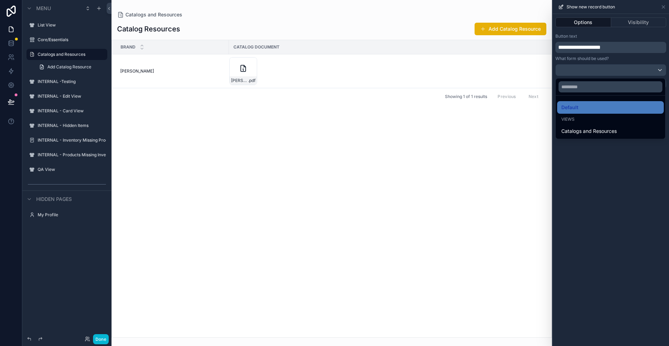
click at [591, 199] on div at bounding box center [611, 173] width 116 height 346
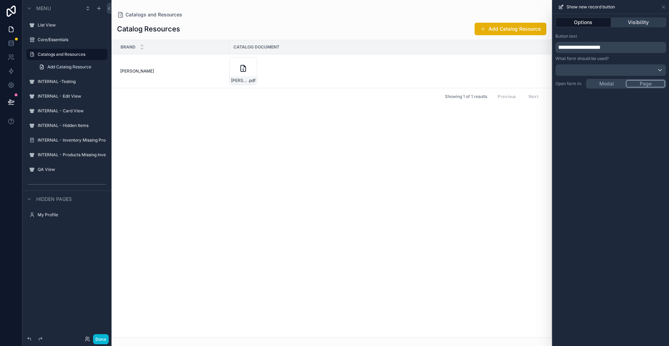
click at [635, 23] on button "Visibility" at bounding box center [638, 22] width 55 height 10
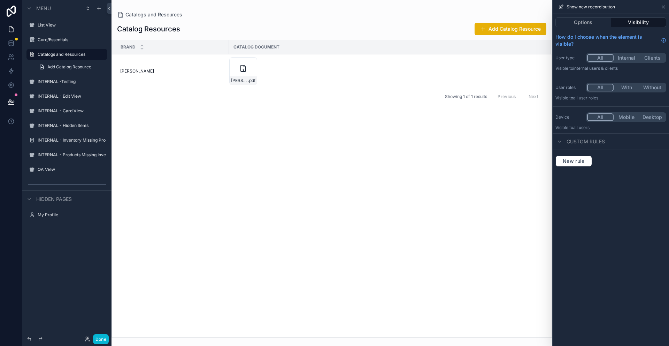
click at [629, 57] on button "Internal" at bounding box center [627, 58] width 26 height 8
click at [664, 7] on icon at bounding box center [664, 7] width 6 height 6
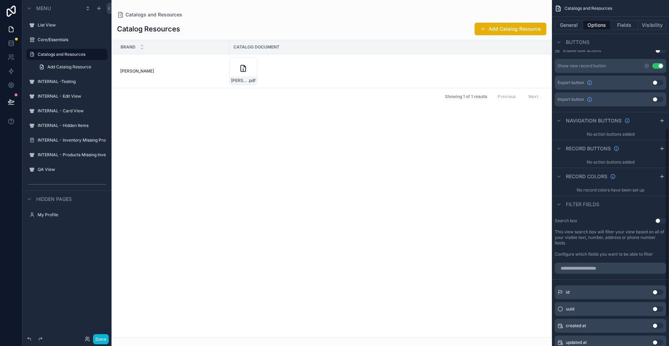
scroll to position [234, 0]
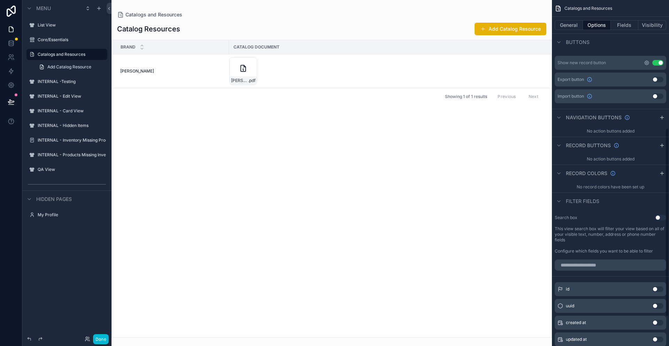
click at [647, 63] on icon "scrollable content" at bounding box center [646, 62] width 1 height 1
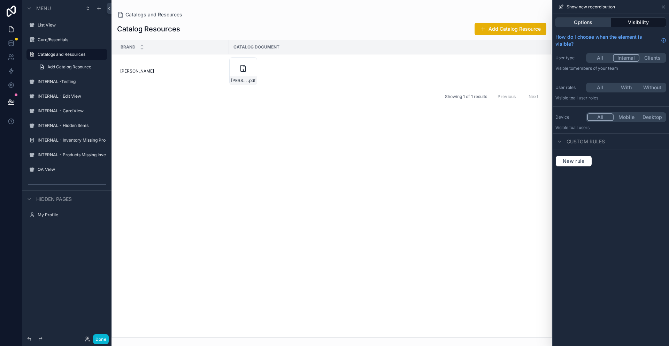
click at [591, 22] on button "Options" at bounding box center [583, 22] width 56 height 10
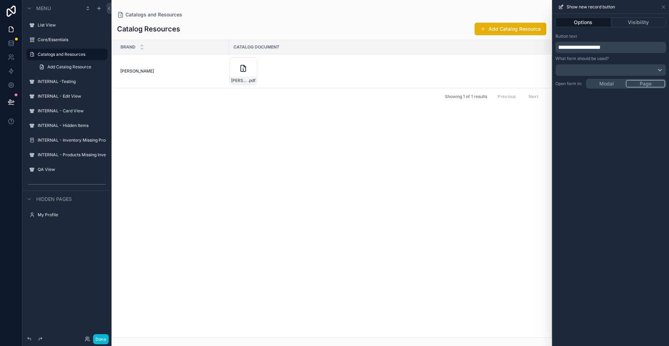
click at [499, 188] on div "scrollable content" at bounding box center [332, 173] width 440 height 346
click at [664, 9] on icon at bounding box center [664, 7] width 6 height 6
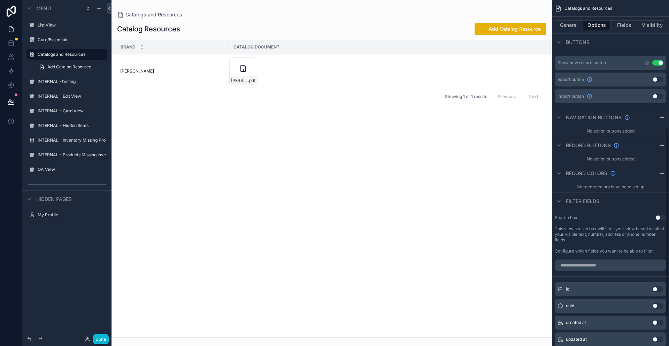
click at [327, 142] on div "Brand Catalog Document Peter Millar Peter Millar Peter-Millar---All-Essentials-…" at bounding box center [332, 188] width 440 height 297
click at [99, 342] on button "Done" at bounding box center [101, 339] width 16 height 10
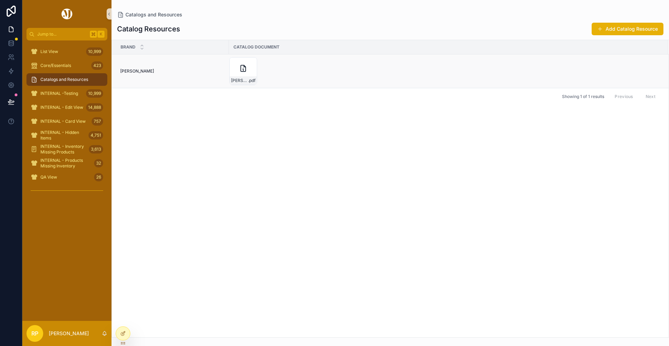
click at [455, 67] on div "Peter-Millar---All-Essentials---2025 .pdf" at bounding box center [444, 71] width 430 height 28
click at [501, 63] on div "Peter-Millar---All-Essentials---2025 .pdf" at bounding box center [444, 71] width 430 height 28
click at [124, 333] on icon at bounding box center [123, 333] width 6 height 6
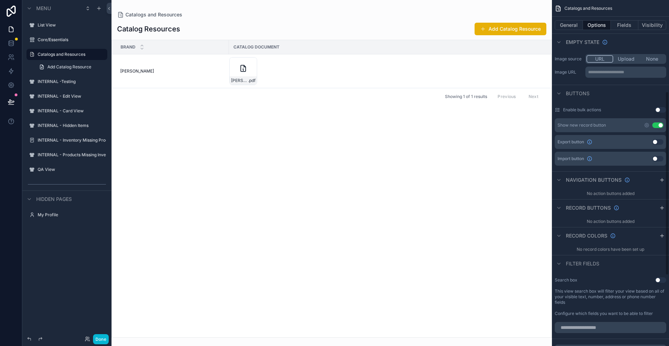
scroll to position [168, 0]
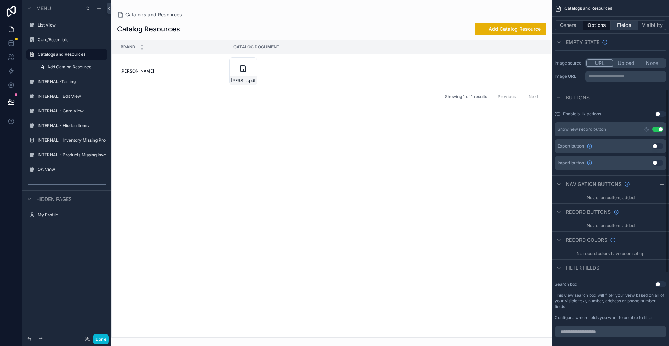
click at [619, 22] on button "Fields" at bounding box center [625, 25] width 28 height 10
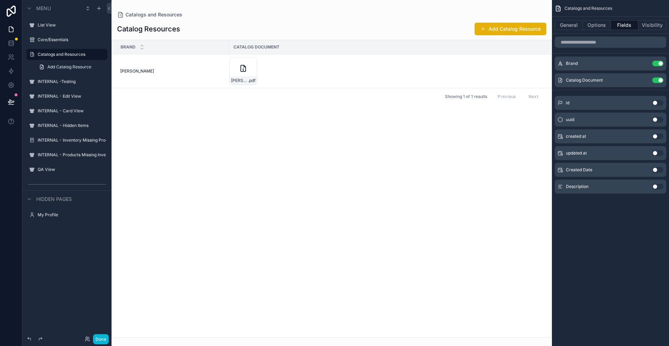
scroll to position [0, 0]
click at [643, 81] on icon "scrollable content" at bounding box center [644, 80] width 6 height 6
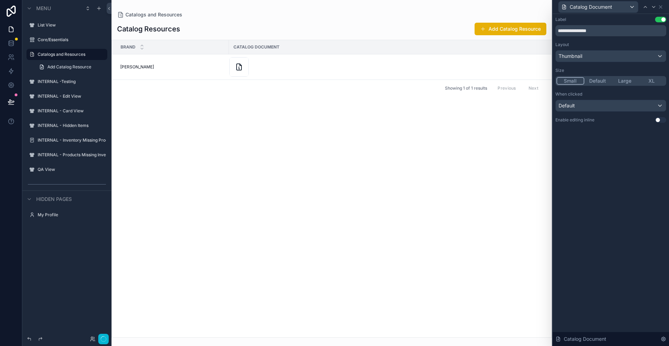
click at [572, 83] on button "Small" at bounding box center [571, 81] width 28 height 8
click at [626, 77] on button "Large" at bounding box center [625, 81] width 28 height 8
click at [655, 81] on button "XL" at bounding box center [651, 81] width 27 height 8
click at [649, 103] on div "Default" at bounding box center [611, 105] width 110 height 11
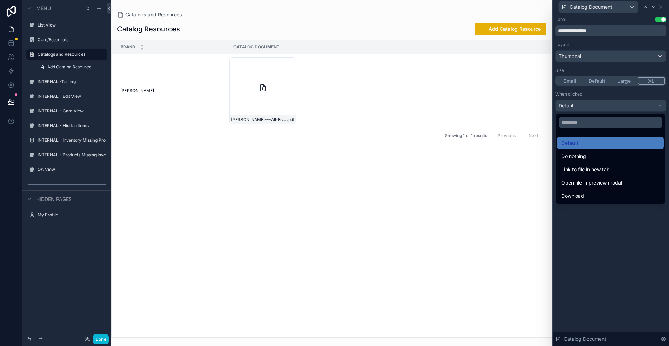
click at [619, 235] on div at bounding box center [611, 173] width 116 height 346
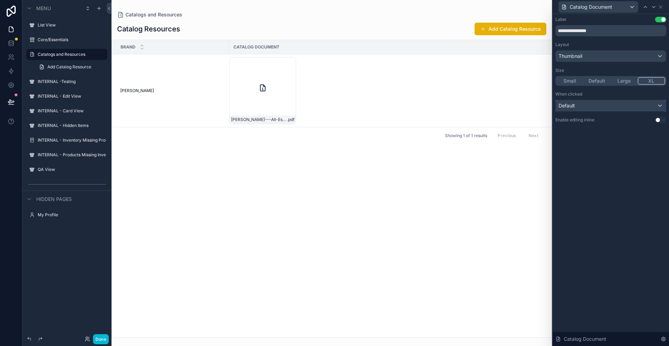
click at [653, 106] on div "Default" at bounding box center [611, 105] width 110 height 11
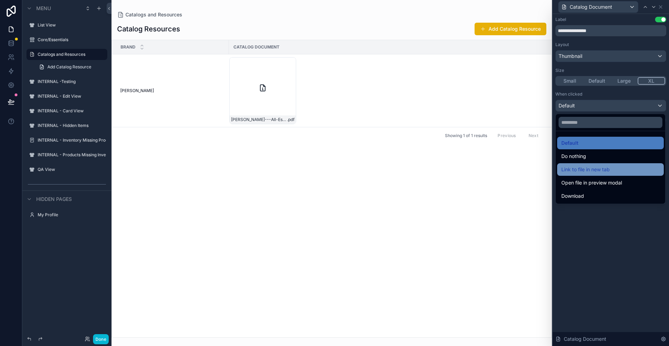
click at [611, 171] on div "Link to file in new tab" at bounding box center [610, 169] width 98 height 8
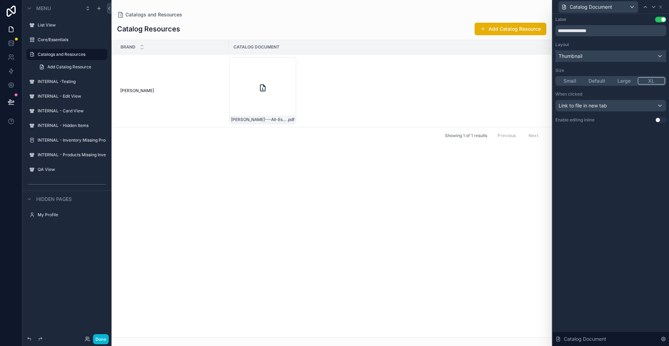
click at [623, 60] on div "Thumbnail" at bounding box center [611, 56] width 110 height 11
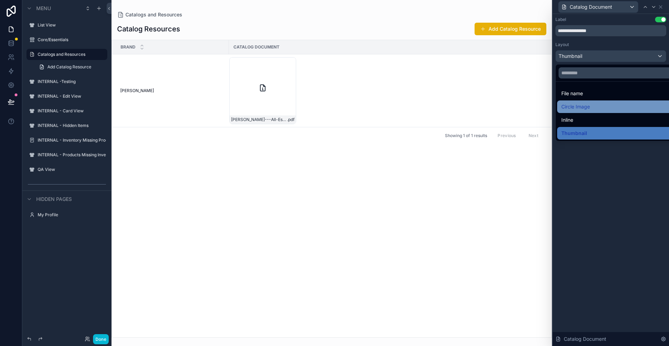
click at [596, 107] on div "Circle Image" at bounding box center [618, 106] width 115 height 8
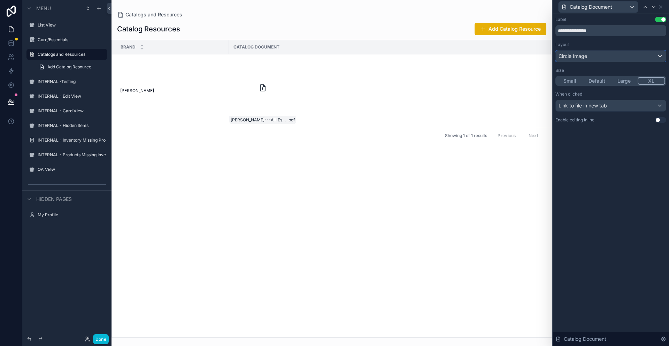
click at [599, 57] on div "Circle Image" at bounding box center [611, 56] width 110 height 11
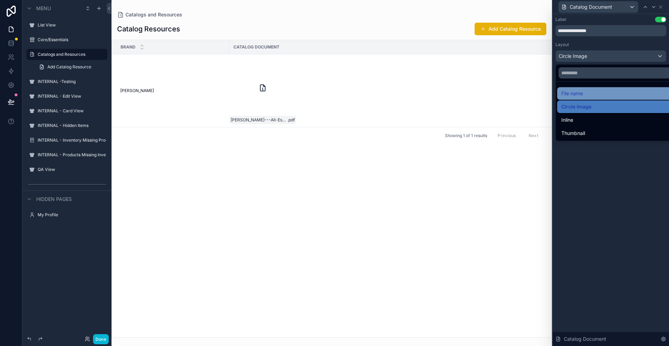
click at [589, 93] on div "File name" at bounding box center [618, 93] width 115 height 8
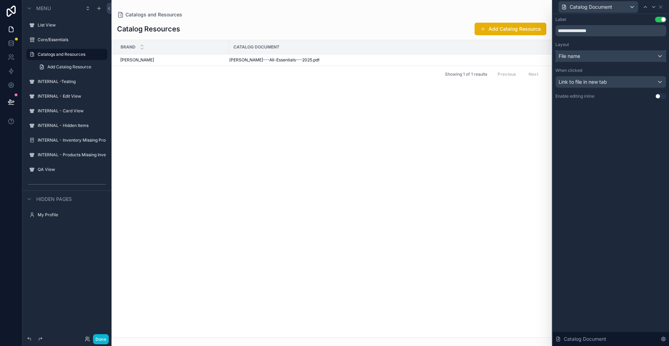
click at [596, 56] on div "File name" at bounding box center [611, 56] width 110 height 11
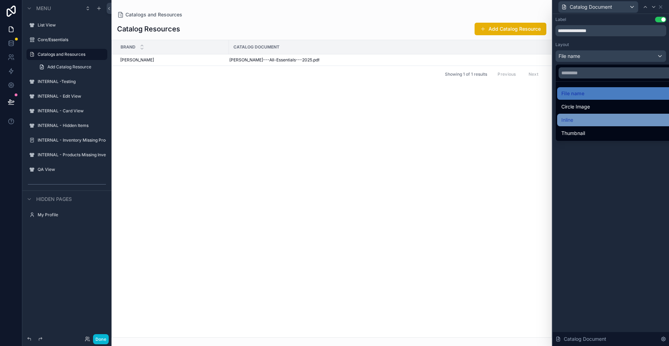
click at [585, 118] on div "Inline" at bounding box center [618, 120] width 115 height 8
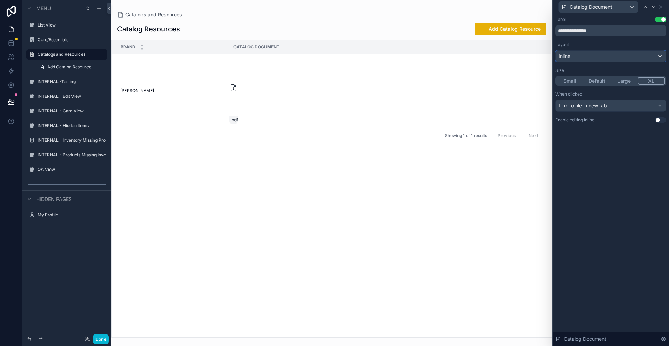
click at [584, 57] on div "Inline" at bounding box center [611, 56] width 110 height 11
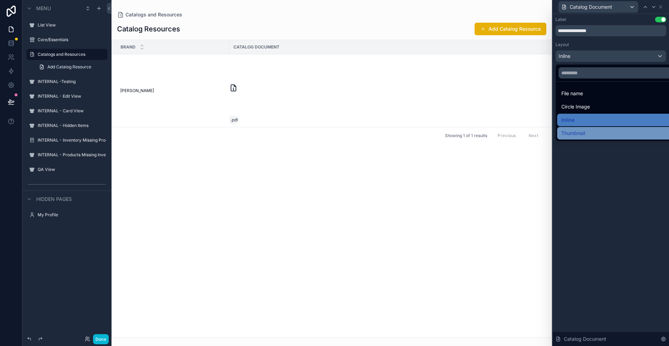
click at [583, 132] on span "Thumbnail" at bounding box center [573, 133] width 24 height 8
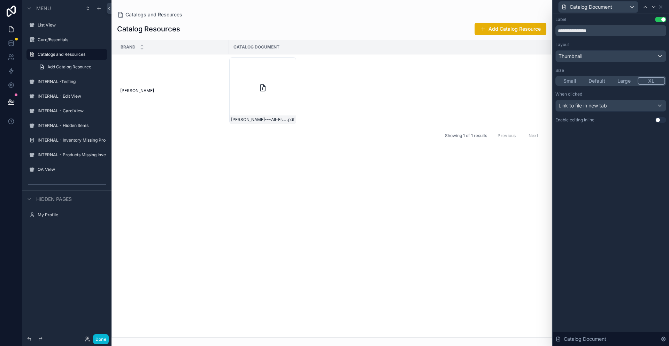
click at [595, 82] on button "Default" at bounding box center [597, 81] width 27 height 8
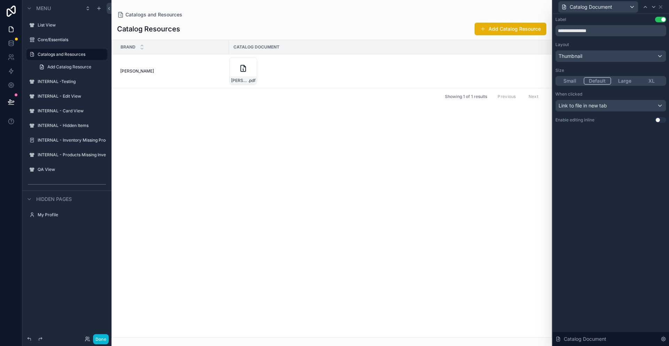
click at [245, 70] on div "scrollable content" at bounding box center [332, 173] width 440 height 346
click at [245, 70] on icon "scrollable content" at bounding box center [243, 68] width 5 height 6
click at [103, 338] on button "Done" at bounding box center [101, 339] width 16 height 10
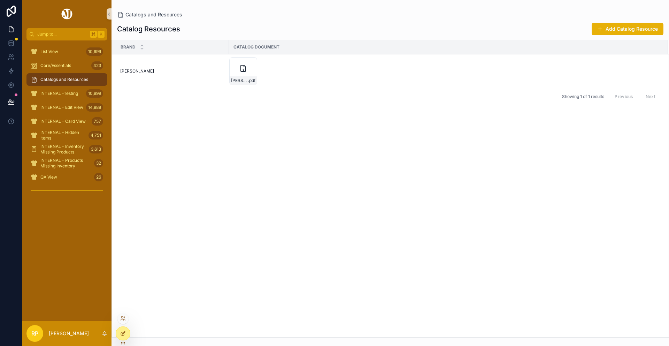
click at [125, 330] on icon at bounding box center [123, 333] width 6 height 6
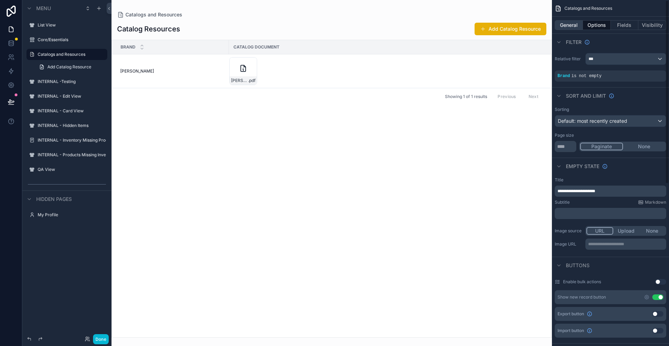
click at [573, 25] on button "General" at bounding box center [569, 25] width 28 height 10
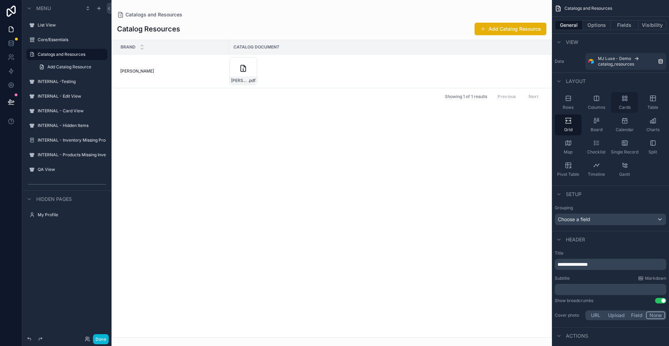
click at [630, 99] on div "Cards" at bounding box center [624, 102] width 27 height 21
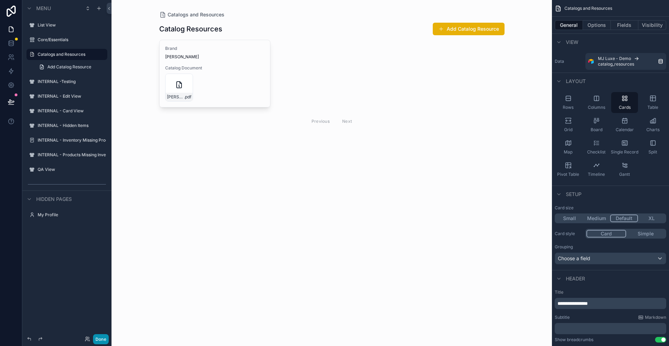
click at [105, 337] on button "Done" at bounding box center [101, 339] width 16 height 10
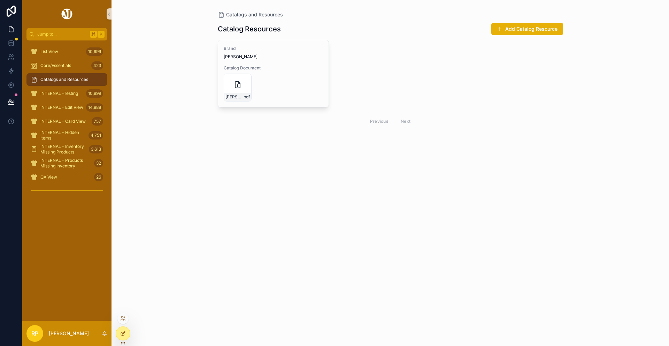
click at [124, 333] on icon at bounding box center [122, 333] width 3 height 3
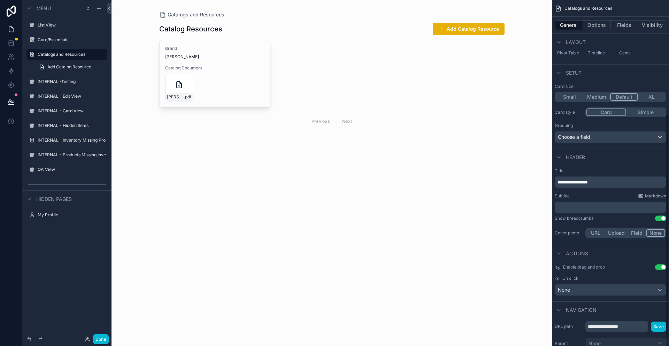
scroll to position [186, 0]
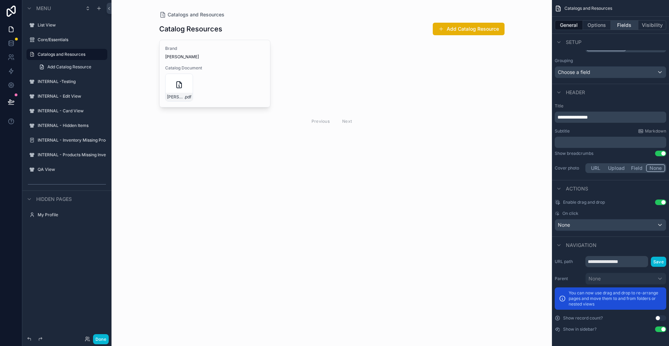
click at [620, 25] on button "Fields" at bounding box center [625, 25] width 28 height 10
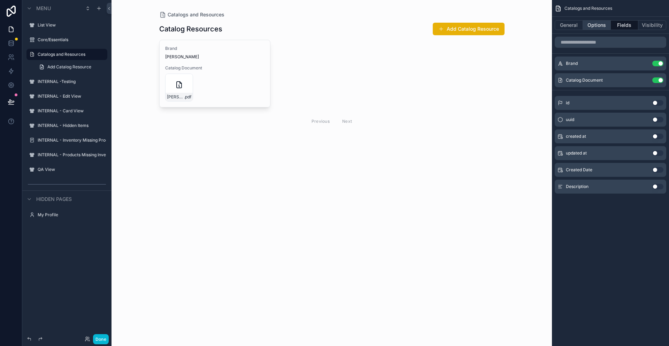
click at [601, 25] on button "Options" at bounding box center [597, 25] width 28 height 10
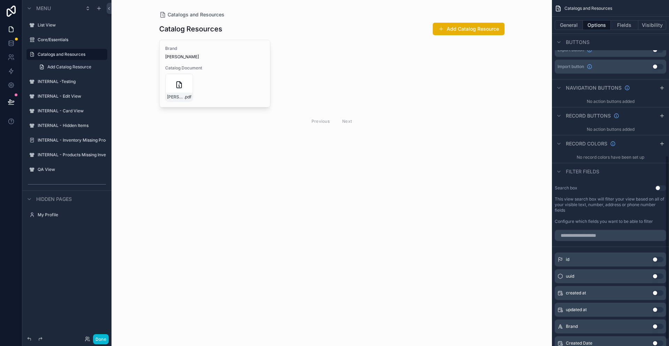
scroll to position [244, 0]
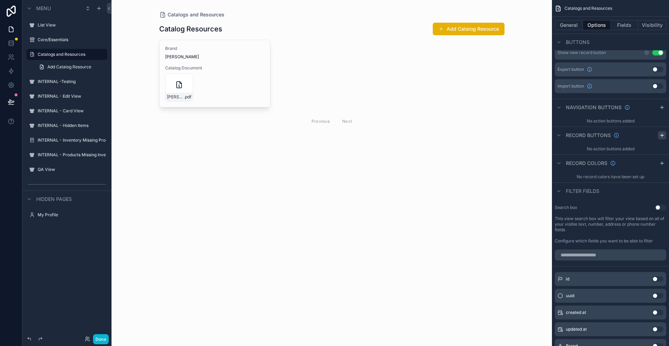
click at [663, 132] on icon "scrollable content" at bounding box center [662, 135] width 6 height 6
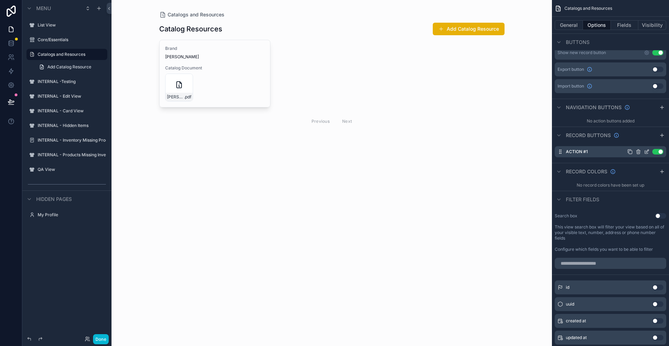
click at [646, 152] on icon "scrollable content" at bounding box center [647, 152] width 6 height 6
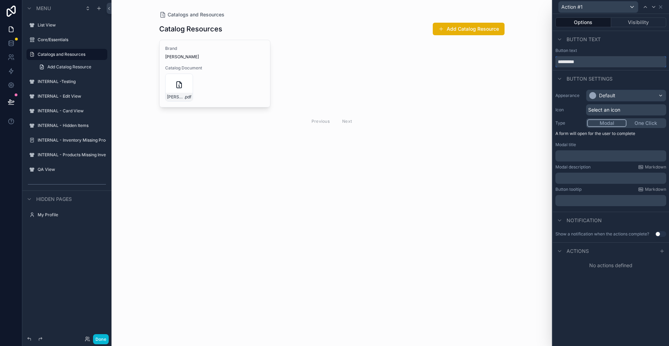
drag, startPoint x: 586, startPoint y: 61, endPoint x: 555, endPoint y: 62, distance: 30.7
click at [555, 62] on input "*********" at bounding box center [610, 61] width 111 height 11
type input "****"
click at [601, 95] on div "Default" at bounding box center [607, 95] width 16 height 7
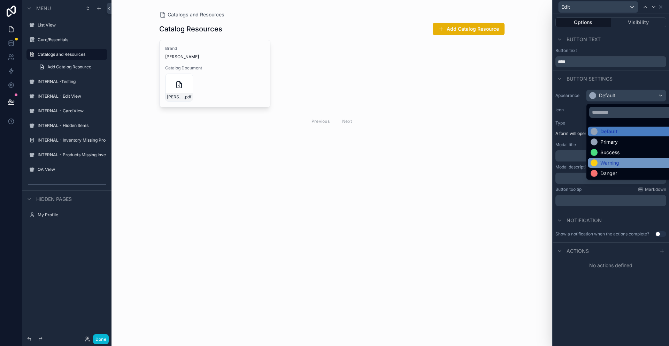
click at [614, 159] on div "Warning" at bounding box center [609, 162] width 19 height 7
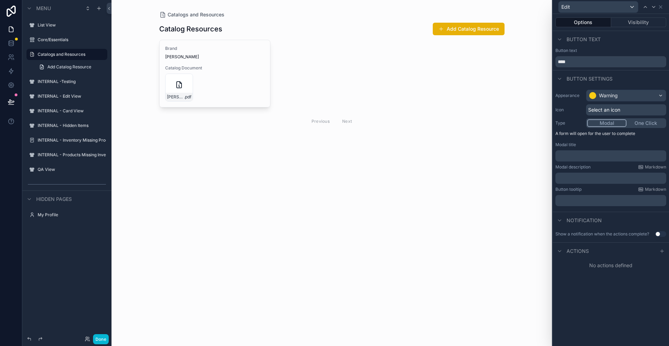
click at [619, 109] on span "Select an icon" at bounding box center [604, 109] width 32 height 7
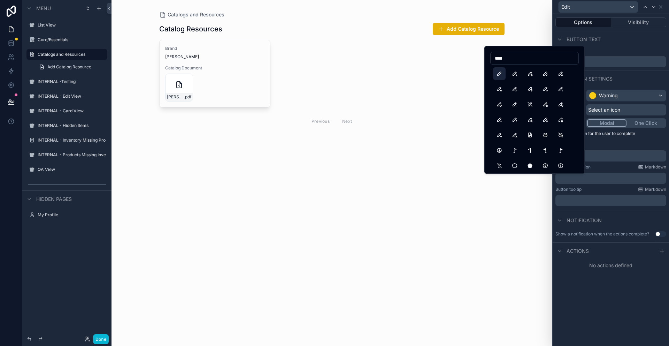
type input "****"
click at [499, 74] on button "Pencil" at bounding box center [499, 73] width 13 height 13
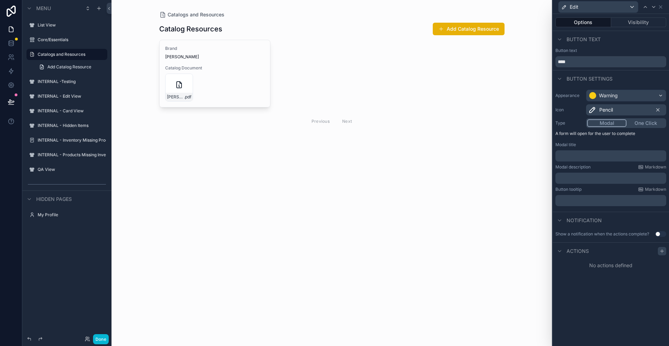
click at [662, 248] on icon at bounding box center [662, 251] width 6 height 6
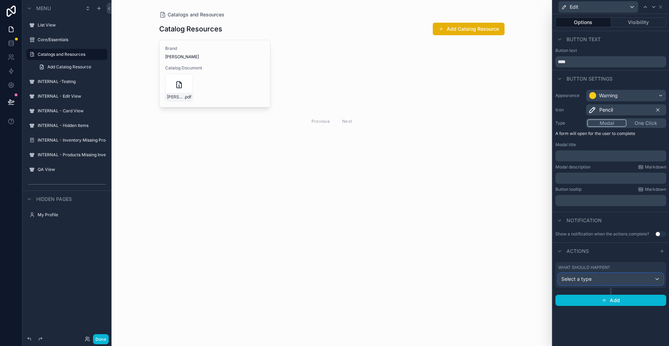
click at [632, 279] on div "Select a type" at bounding box center [611, 278] width 105 height 11
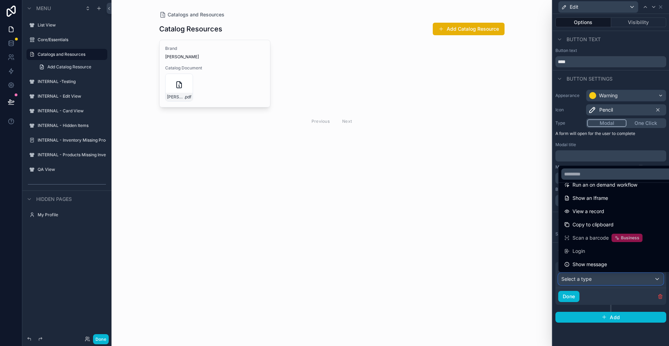
scroll to position [0, 0]
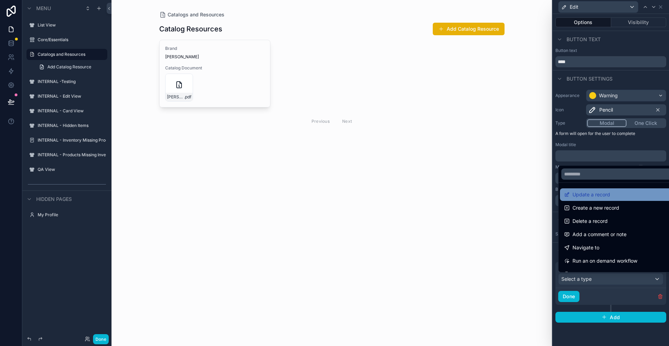
click at [600, 191] on span "Update a record" at bounding box center [592, 194] width 38 height 8
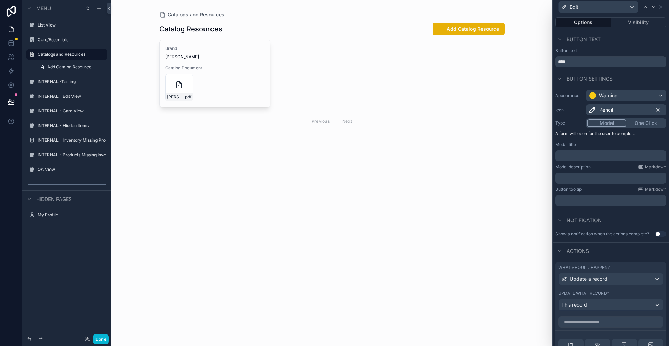
click at [255, 70] on div "scrollable content" at bounding box center [332, 76] width 356 height 152
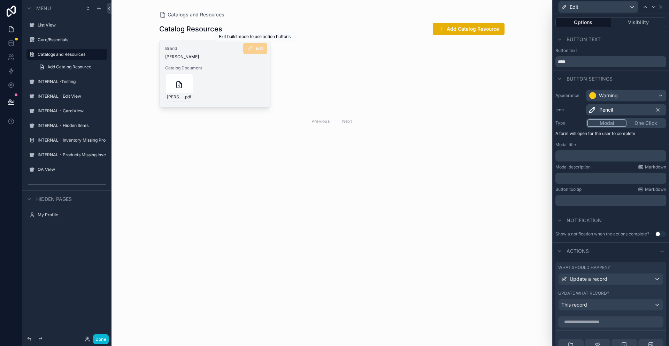
click at [256, 46] on span "Edit" at bounding box center [255, 48] width 24 height 11
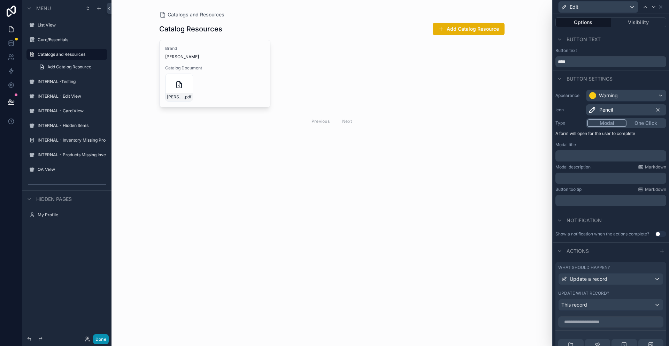
click at [105, 337] on button "Done" at bounding box center [101, 339] width 16 height 10
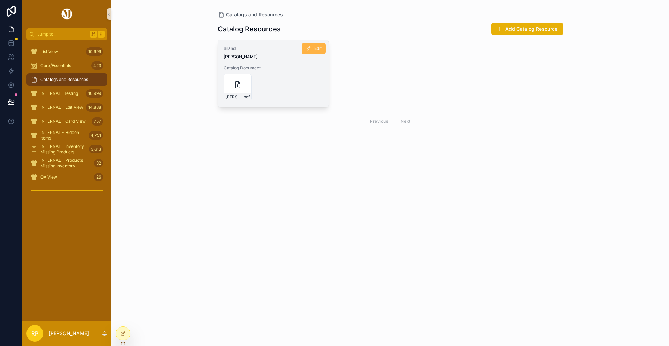
click at [314, 47] on span "Edit" at bounding box center [317, 49] width 7 height 6
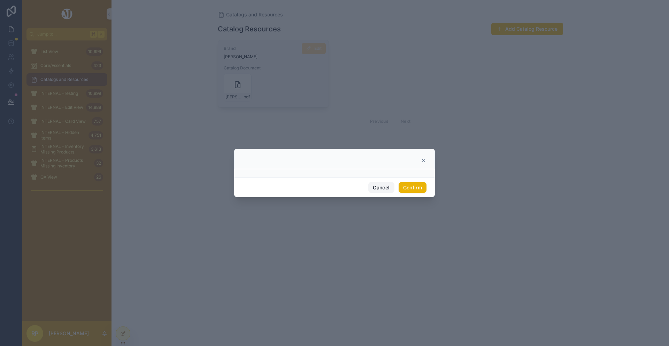
click at [385, 186] on button "Cancel" at bounding box center [381, 187] width 26 height 11
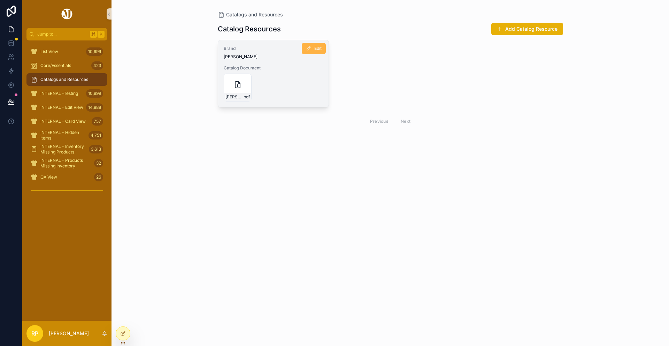
click at [313, 47] on button "Edit" at bounding box center [314, 48] width 24 height 11
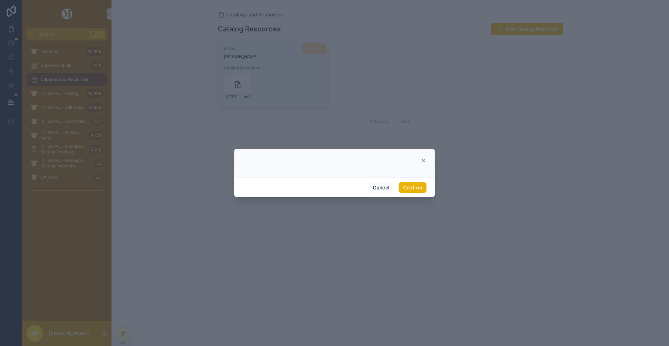
click at [425, 158] on icon at bounding box center [424, 161] width 6 height 6
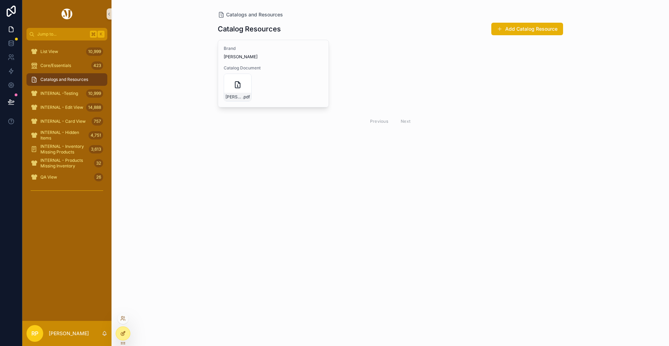
click at [125, 334] on icon at bounding box center [123, 333] width 6 height 6
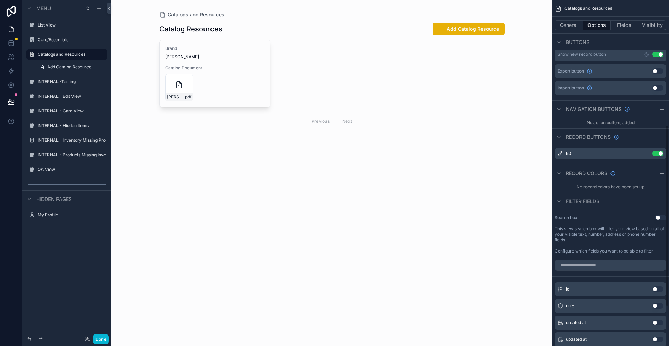
scroll to position [251, 0]
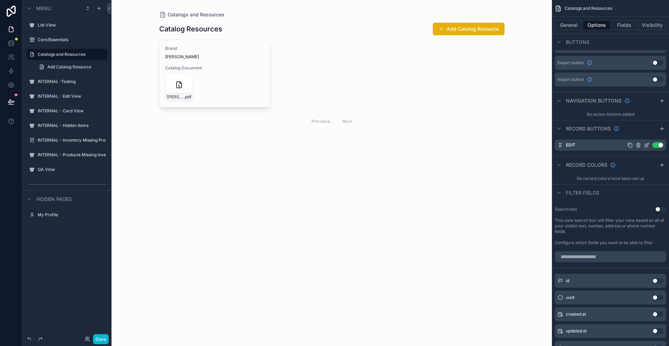
click at [646, 146] on icon "scrollable content" at bounding box center [647, 145] width 6 height 6
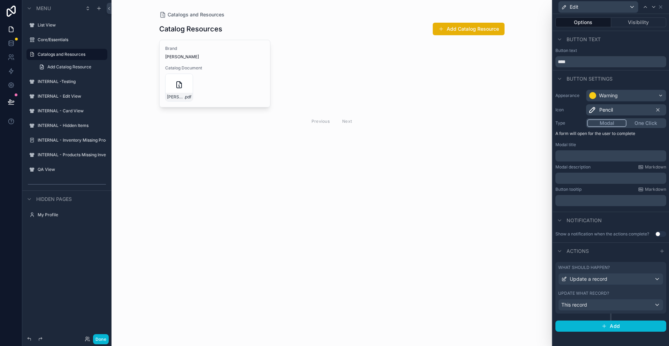
click at [644, 17] on div "Options Visibility" at bounding box center [611, 22] width 116 height 17
click at [644, 20] on button "Visibility" at bounding box center [638, 22] width 55 height 10
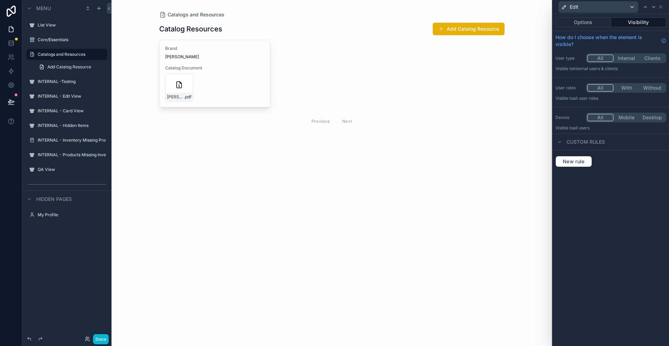
click at [629, 58] on button "Internal" at bounding box center [627, 58] width 26 height 8
click at [586, 24] on button "Options" at bounding box center [583, 22] width 56 height 10
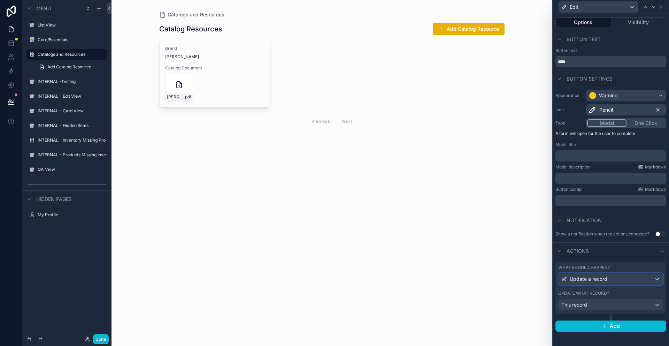
click at [608, 280] on div "Update a record" at bounding box center [611, 278] width 105 height 11
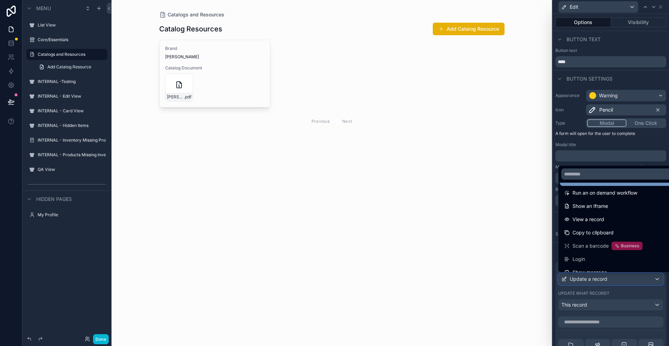
scroll to position [76, 0]
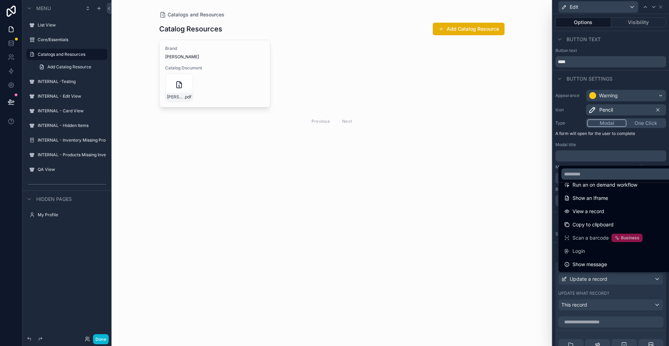
click at [588, 141] on div at bounding box center [611, 173] width 116 height 346
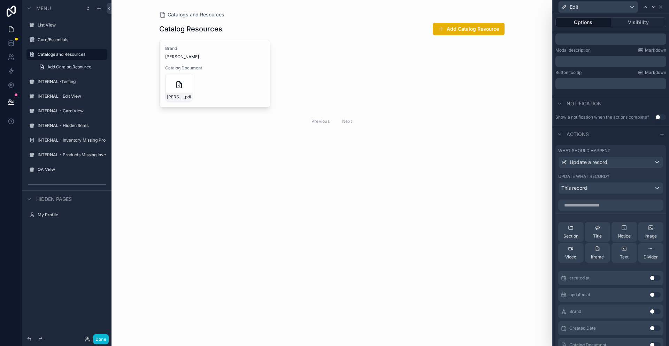
scroll to position [178, 0]
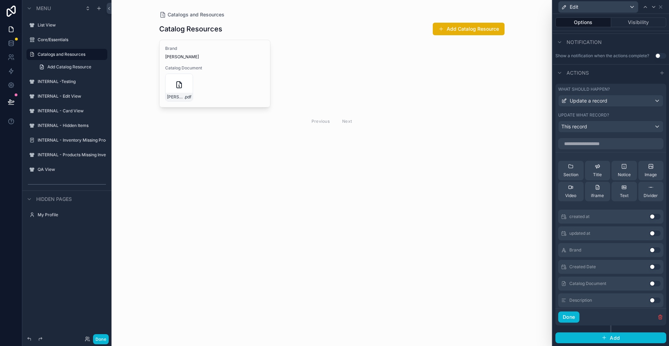
click at [658, 249] on button "Use setting" at bounding box center [655, 250] width 11 height 6
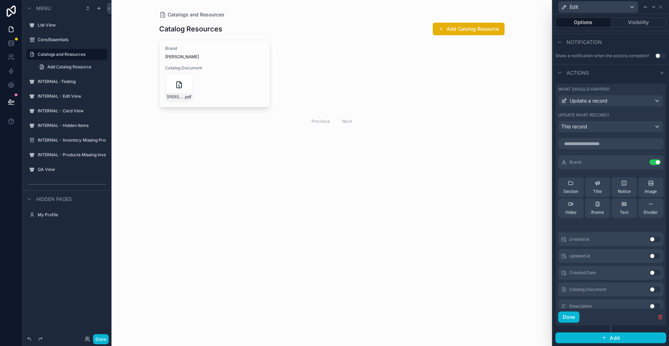
click at [656, 288] on button "Use setting" at bounding box center [655, 289] width 11 height 6
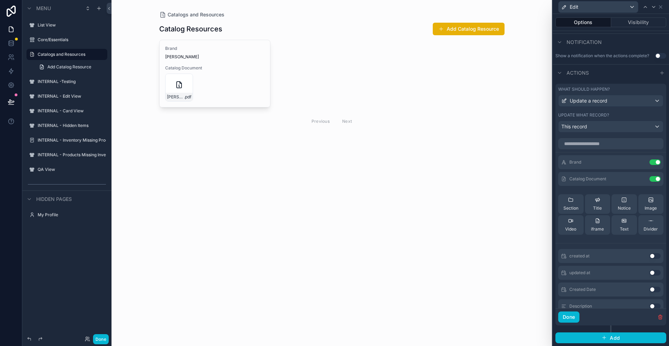
click at [658, 304] on button "Use setting" at bounding box center [655, 306] width 11 height 6
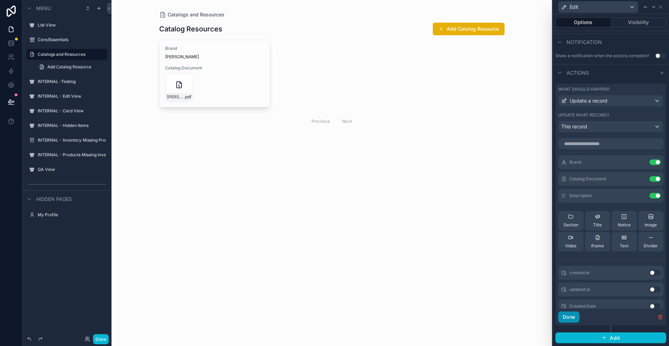
click at [575, 317] on button "Done" at bounding box center [568, 316] width 21 height 11
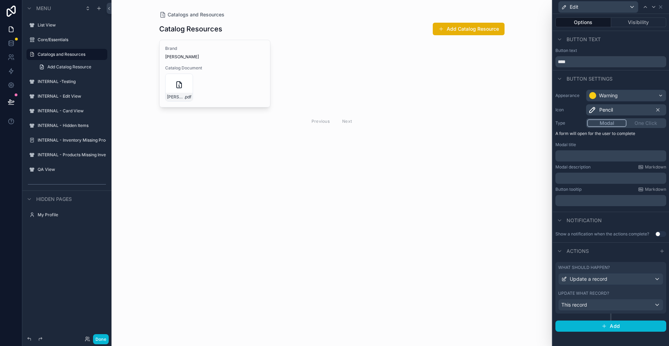
scroll to position [0, 0]
click at [661, 6] on icon at bounding box center [660, 7] width 3 height 3
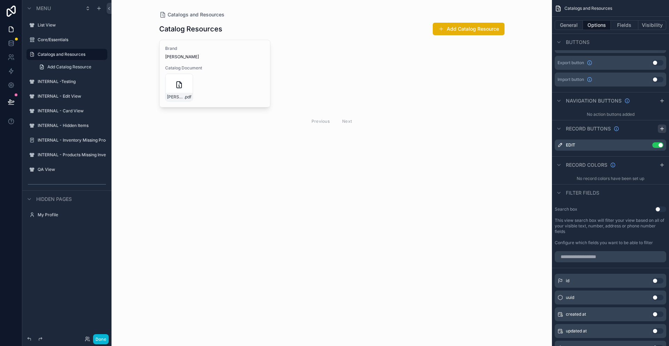
click at [662, 128] on icon "scrollable content" at bounding box center [662, 128] width 0 height 3
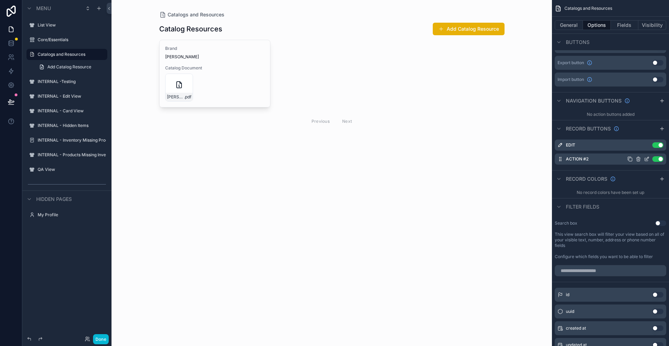
click at [646, 159] on icon "scrollable content" at bounding box center [647, 158] width 3 height 3
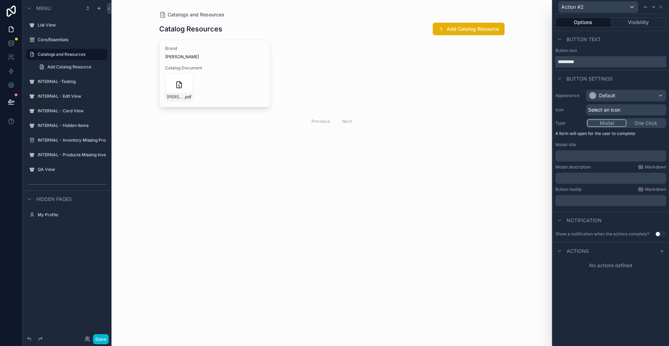
drag, startPoint x: 592, startPoint y: 62, endPoint x: 550, endPoint y: 62, distance: 41.8
click at [550, 62] on div "Action #2 Options Visibility Button text Button text ********* Button settings …" at bounding box center [334, 173] width 669 height 346
type input "******"
click at [658, 94] on div "Default" at bounding box center [625, 95] width 79 height 11
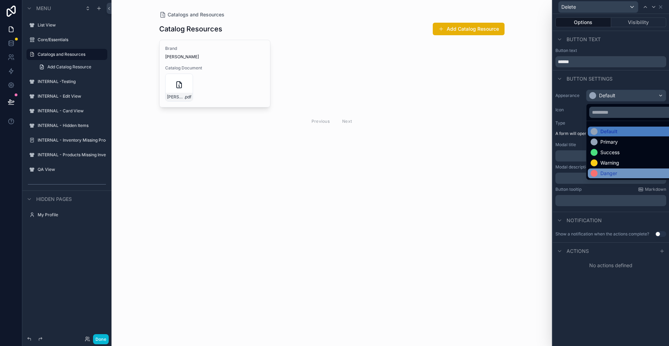
click at [611, 171] on div "Danger" at bounding box center [608, 173] width 17 height 7
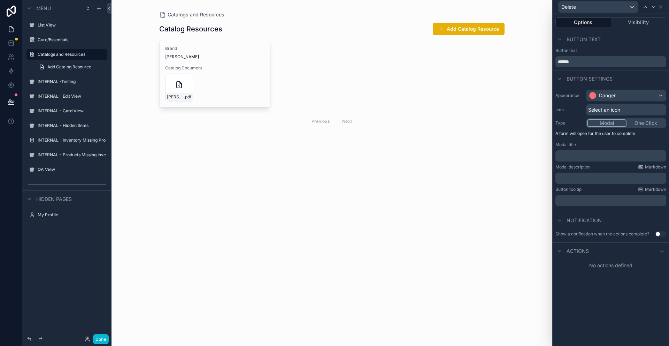
click at [611, 112] on span "Select an icon" at bounding box center [604, 109] width 32 height 7
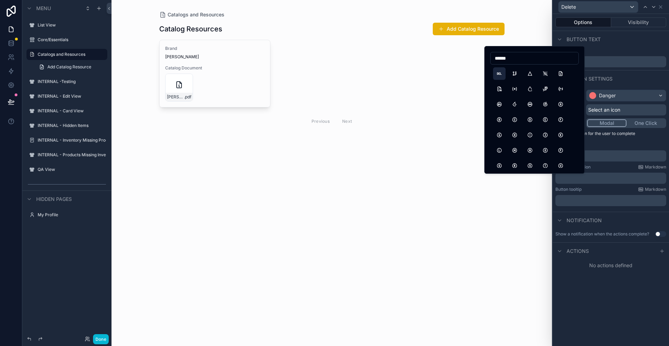
type input "******"
click at [499, 72] on button "HttpDelete" at bounding box center [499, 73] width 13 height 13
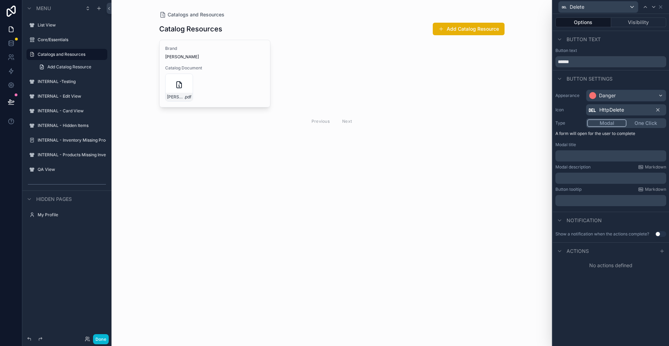
click at [623, 108] on span "HttpDelete" at bounding box center [611, 109] width 25 height 7
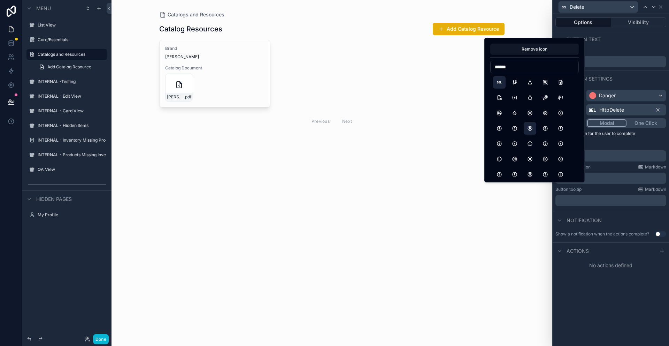
type input "******"
click at [529, 128] on button "CircleLetterD" at bounding box center [530, 128] width 13 height 13
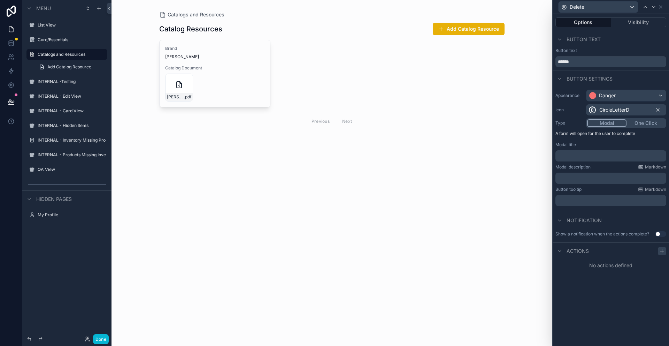
click at [662, 250] on icon at bounding box center [662, 251] width 6 height 6
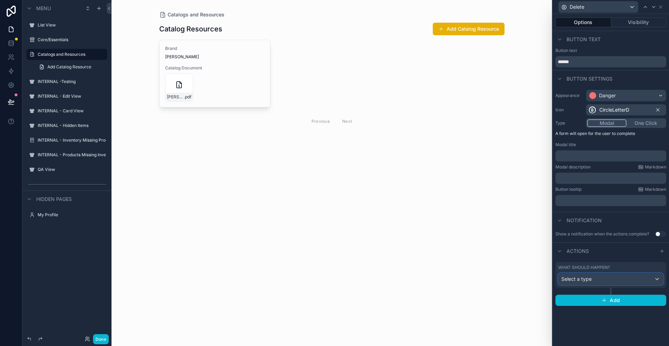
click at [627, 283] on div "Select a type" at bounding box center [611, 278] width 105 height 11
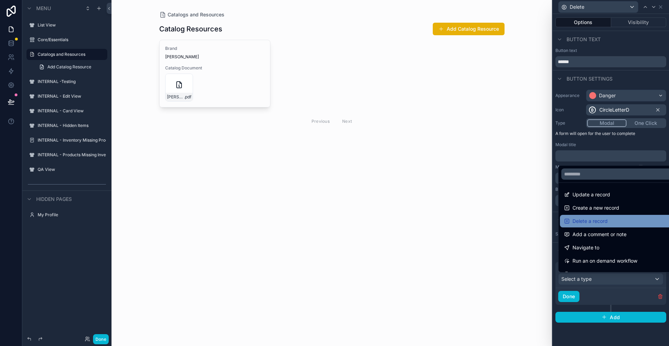
click at [609, 219] on div "Delete a record" at bounding box center [618, 221] width 109 height 8
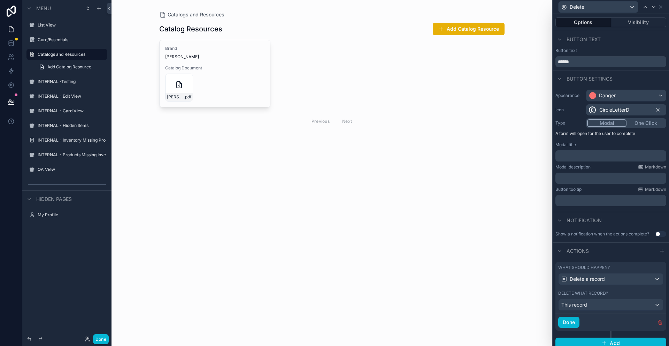
scroll to position [5, 0]
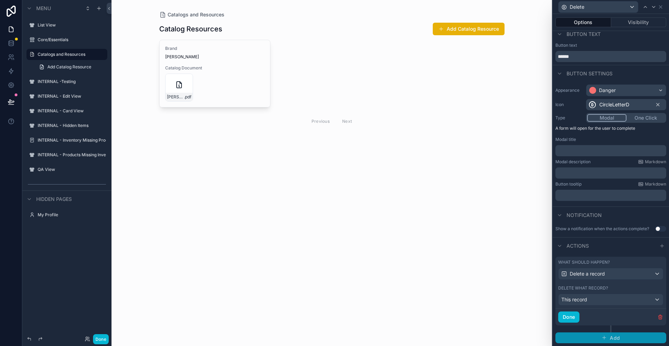
click at [624, 338] on button "Add" at bounding box center [610, 337] width 111 height 11
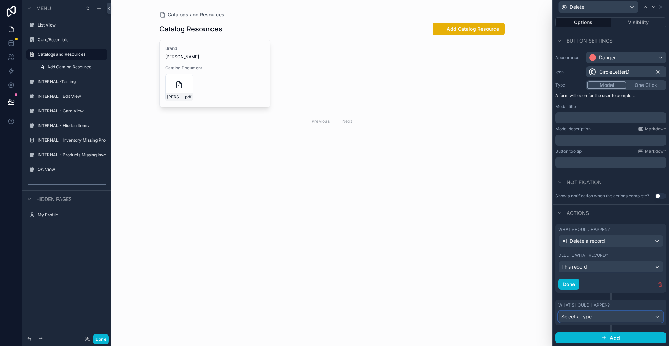
click at [620, 316] on div "Select a type" at bounding box center [611, 316] width 105 height 11
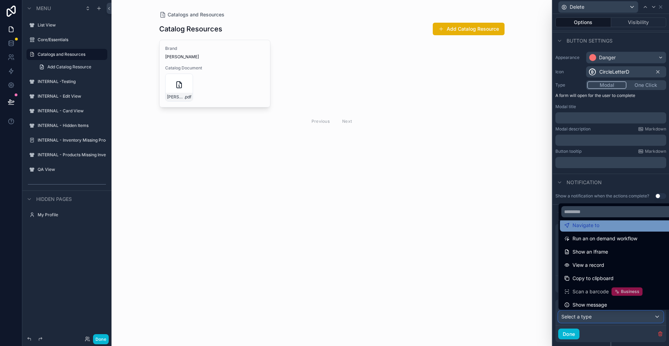
scroll to position [63, 0]
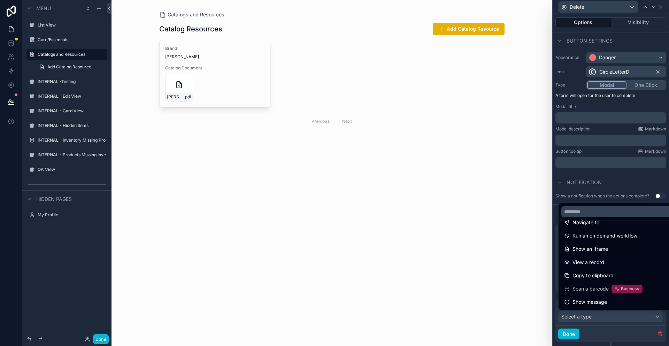
click at [622, 342] on div at bounding box center [611, 173] width 116 height 346
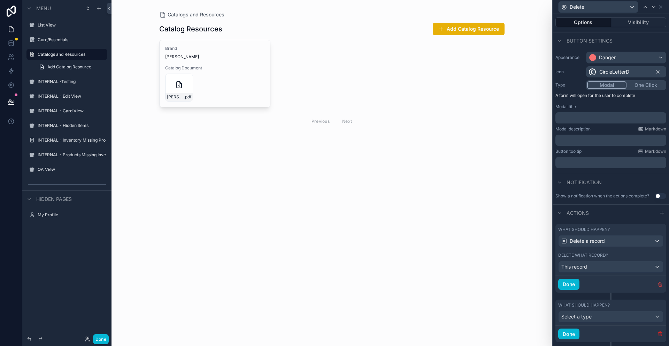
click at [660, 333] on icon "button" at bounding box center [660, 333] width 0 height 1
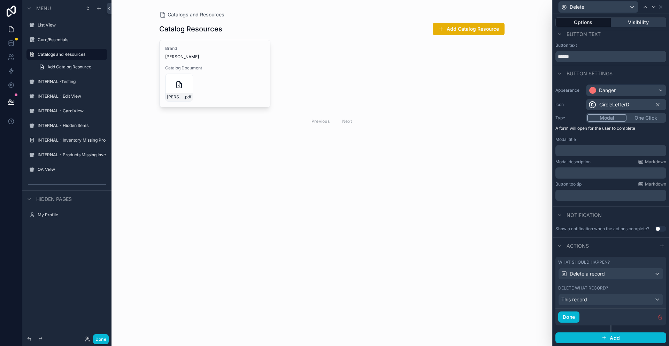
click at [644, 24] on button "Visibility" at bounding box center [638, 22] width 55 height 10
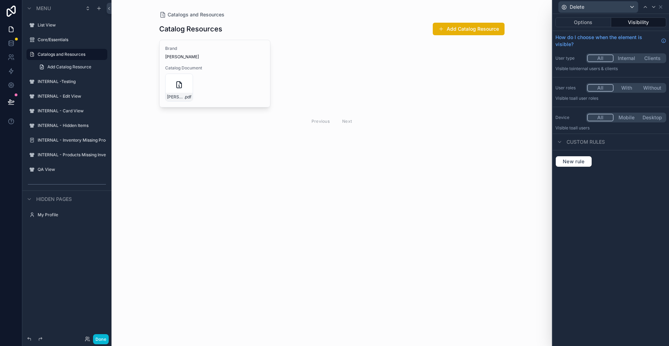
scroll to position [0, 0]
click at [632, 58] on button "Internal" at bounding box center [627, 58] width 26 height 8
click at [661, 6] on icon at bounding box center [660, 7] width 3 height 3
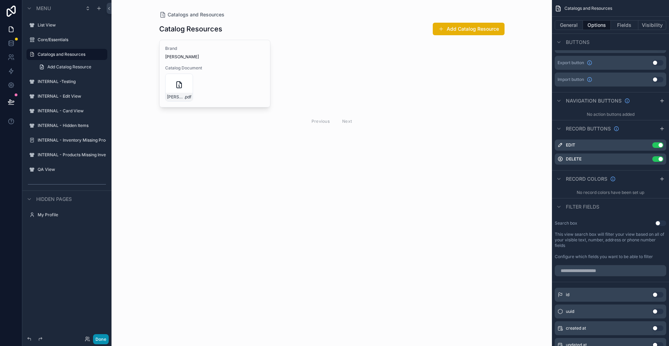
click at [102, 339] on button "Done" at bounding box center [101, 339] width 16 height 10
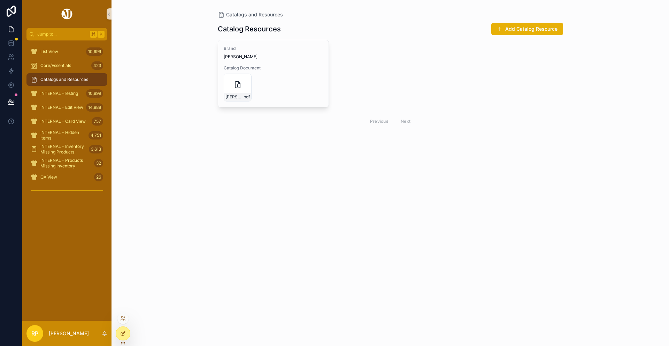
click at [124, 337] on div at bounding box center [123, 333] width 14 height 13
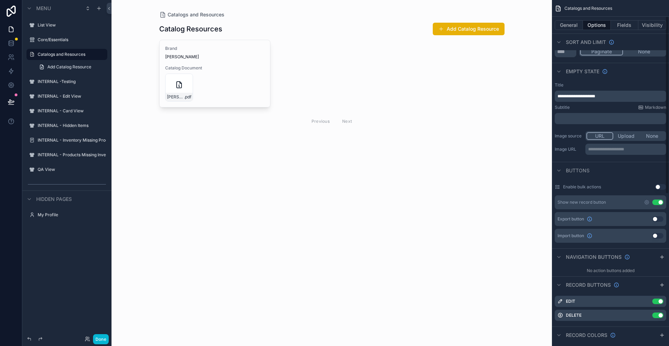
scroll to position [138, 0]
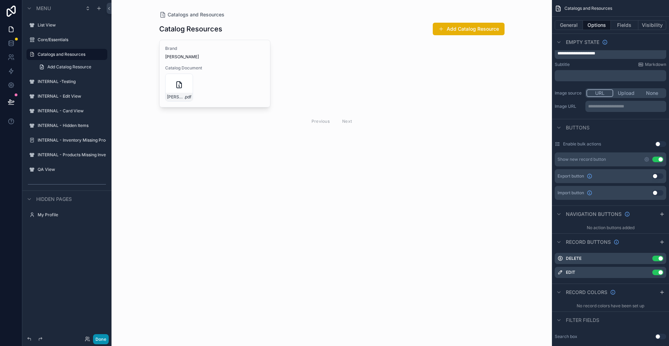
click at [103, 334] on button "Done" at bounding box center [101, 339] width 16 height 10
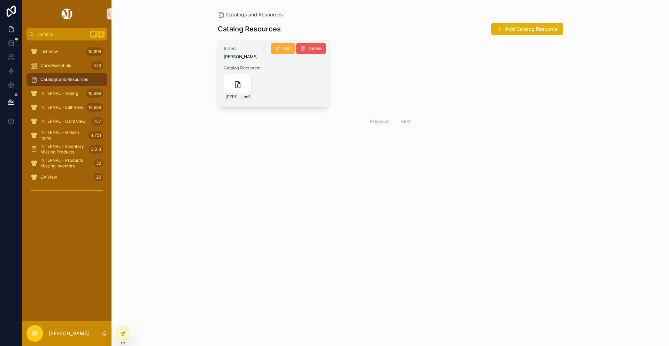
click at [305, 49] on icon "scrollable content" at bounding box center [303, 49] width 6 height 6
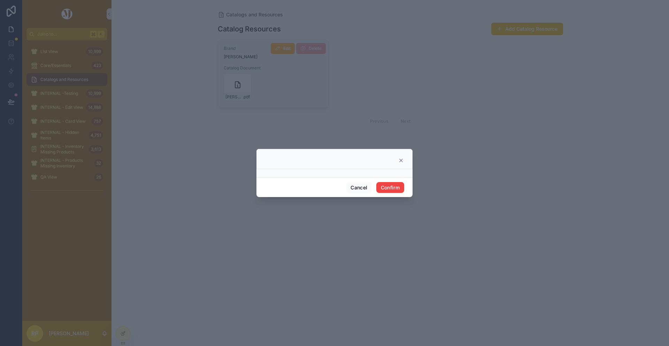
click at [402, 162] on icon at bounding box center [401, 161] width 6 height 6
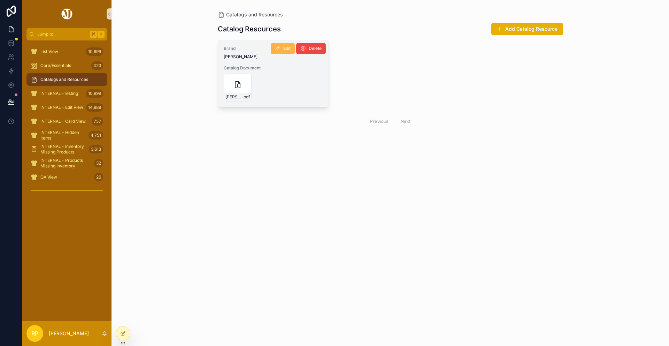
click at [287, 47] on span "Edit" at bounding box center [286, 49] width 7 height 6
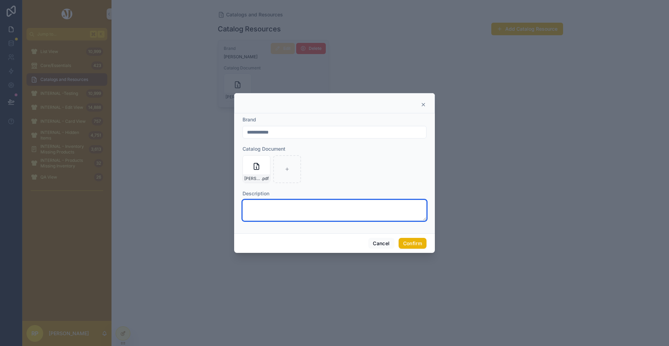
click at [279, 212] on textarea at bounding box center [335, 210] width 184 height 21
paste textarea "**********"
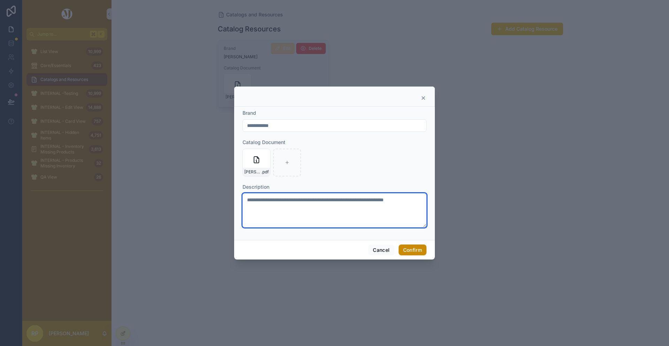
type textarea "**********"
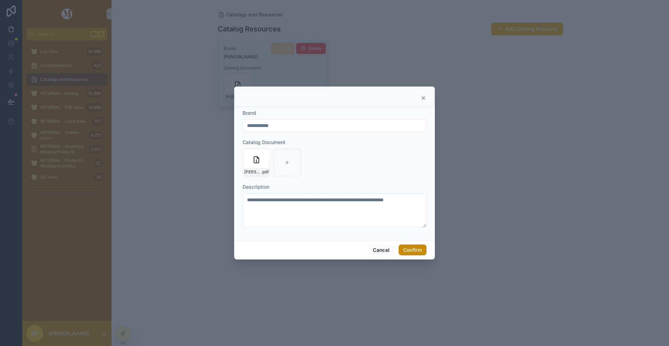
click at [418, 252] on button "Confirm" at bounding box center [413, 249] width 28 height 11
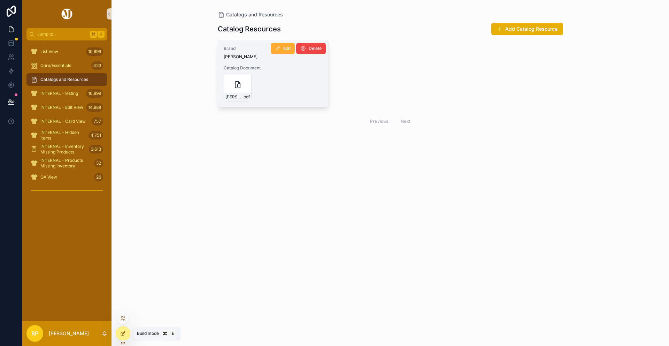
click at [122, 336] on icon at bounding box center [123, 333] width 6 height 6
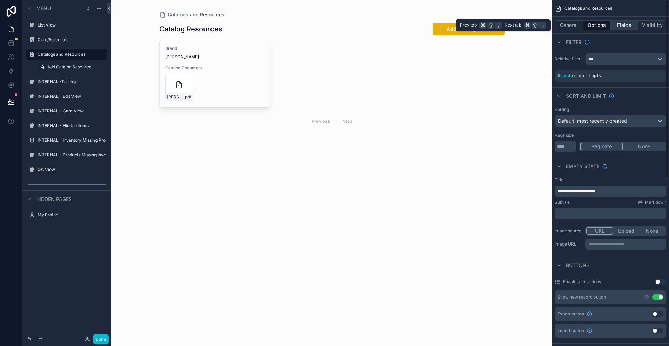
click at [628, 22] on button "Fields" at bounding box center [625, 25] width 28 height 10
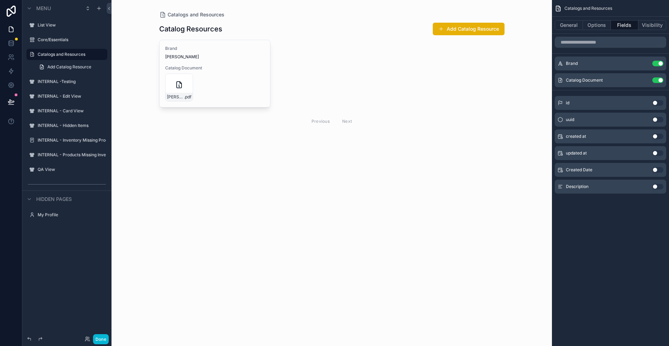
click at [661, 186] on button "Use setting" at bounding box center [657, 187] width 11 height 6
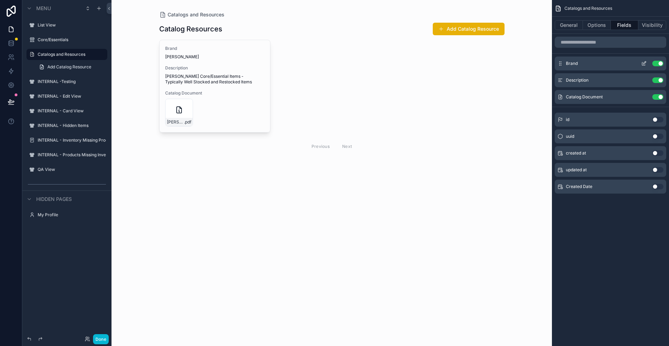
click at [645, 62] on icon "scrollable content" at bounding box center [645, 62] width 1 height 1
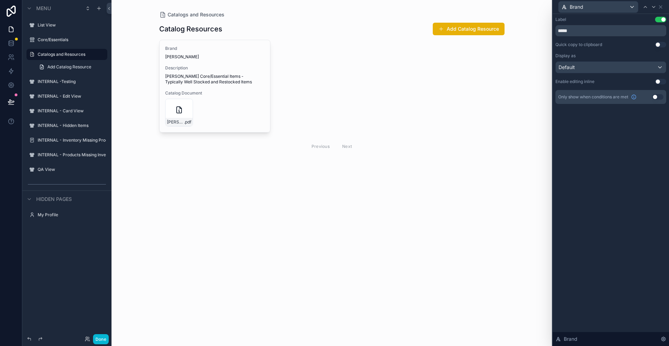
click at [657, 18] on button "Use setting" at bounding box center [660, 20] width 11 height 6
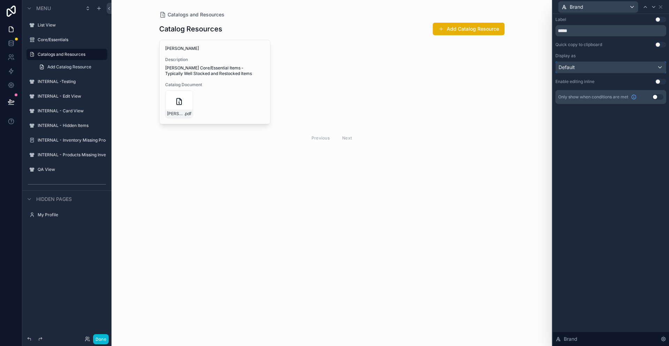
click at [661, 68] on div "Default" at bounding box center [611, 67] width 110 height 11
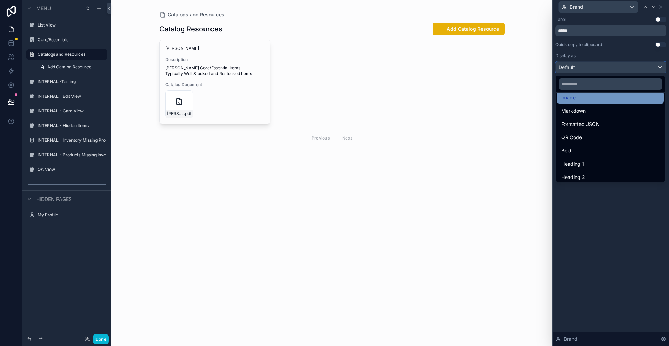
scroll to position [48, 0]
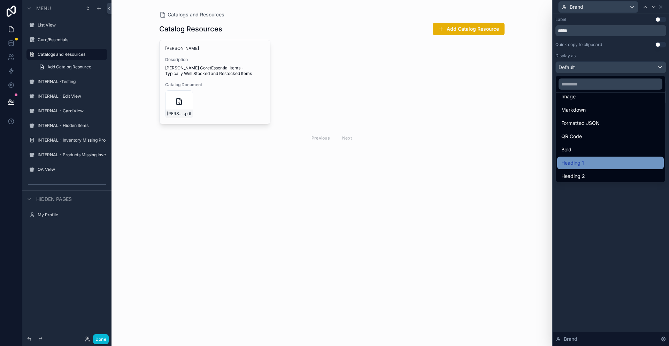
click at [635, 158] on div "Heading 1" at bounding box center [610, 162] width 107 height 13
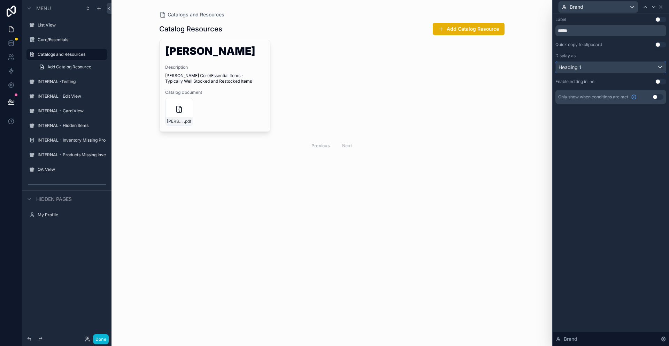
click at [655, 65] on div "Heading 1" at bounding box center [611, 67] width 110 height 11
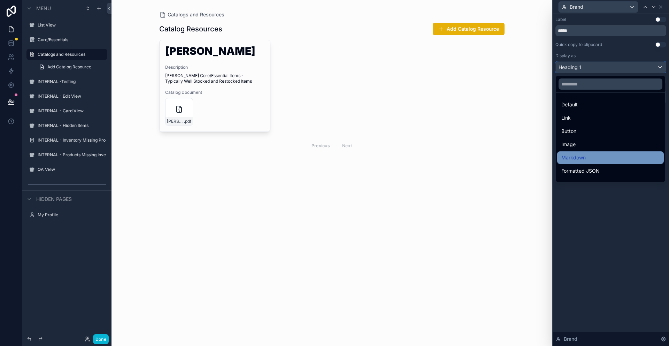
scroll to position [76, 0]
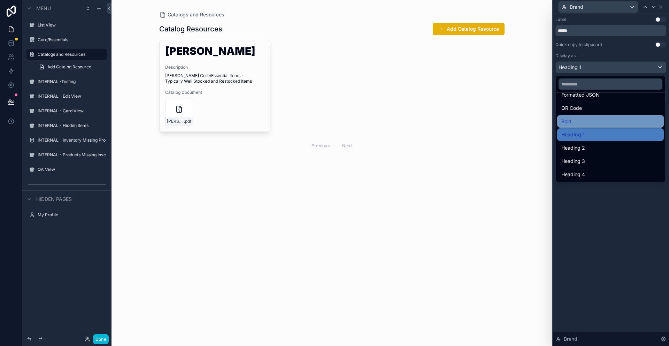
click at [588, 120] on div "Bold" at bounding box center [610, 121] width 98 height 8
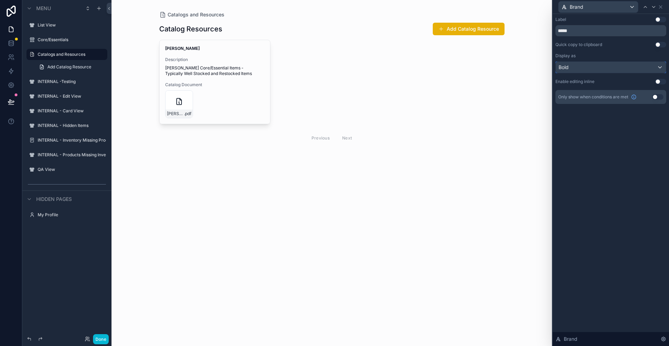
click at [654, 65] on div "Bold" at bounding box center [611, 67] width 110 height 11
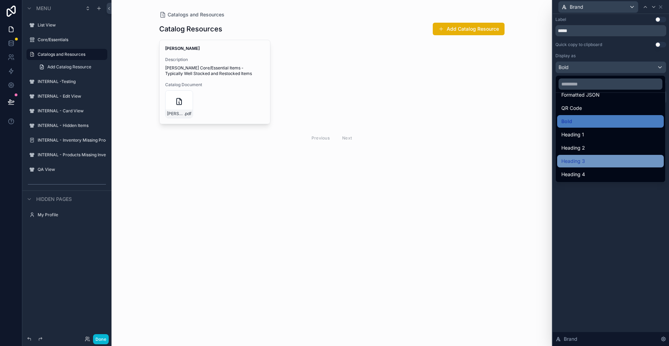
click at [608, 166] on div "Heading 3" at bounding box center [610, 161] width 107 height 13
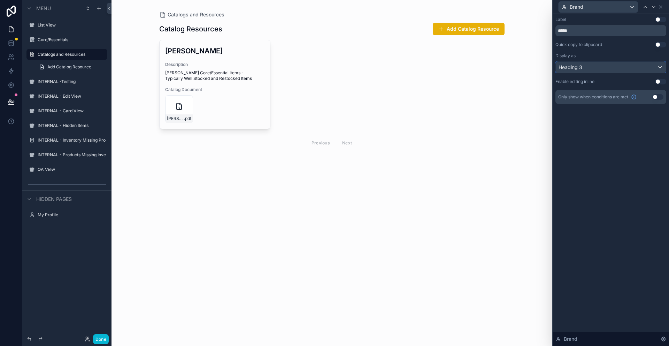
click at [657, 67] on div "Heading 3" at bounding box center [611, 67] width 110 height 11
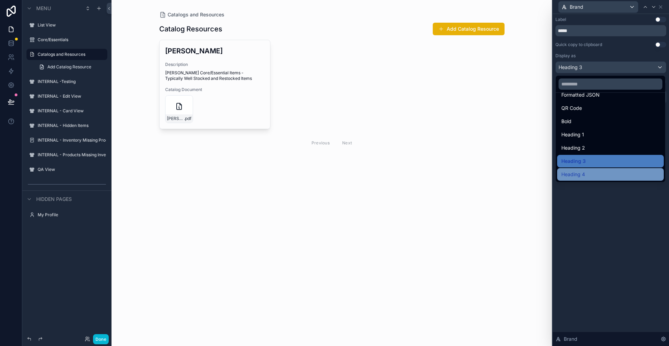
click at [613, 172] on div "Heading 4" at bounding box center [610, 174] width 98 height 8
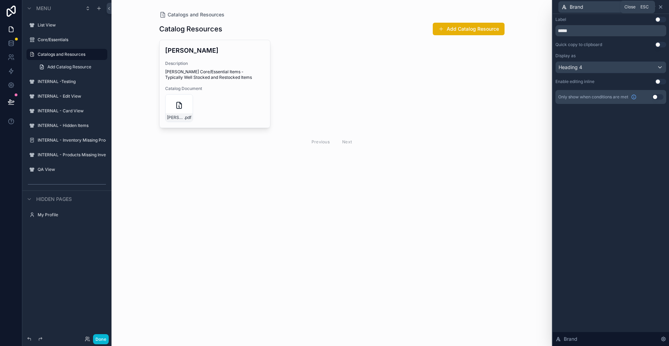
click at [661, 7] on icon at bounding box center [660, 7] width 3 height 3
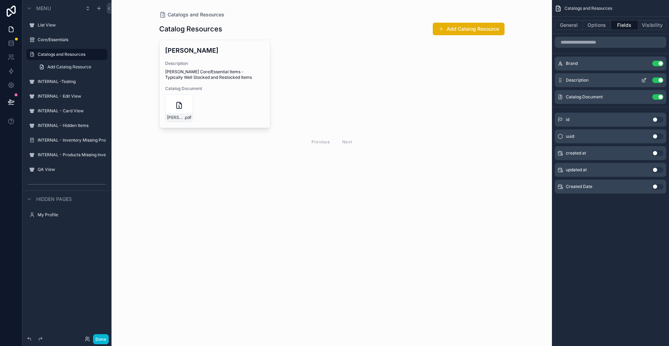
click at [645, 78] on icon "scrollable content" at bounding box center [644, 79] width 3 height 3
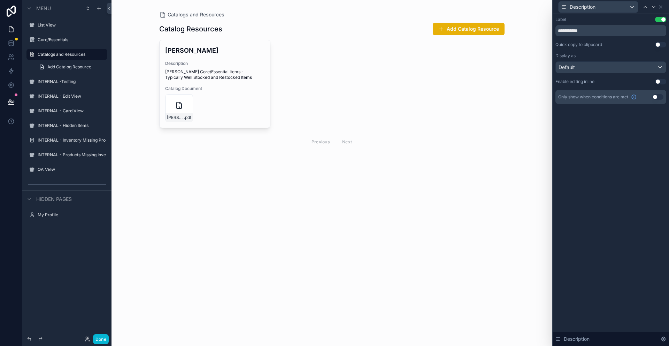
click at [657, 21] on button "Use setting" at bounding box center [660, 20] width 11 height 6
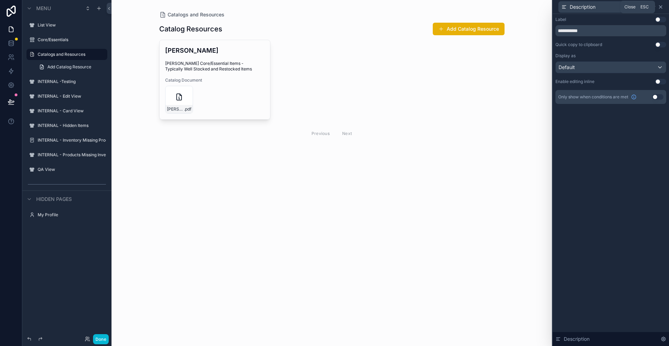
click at [659, 6] on icon at bounding box center [660, 7] width 3 height 3
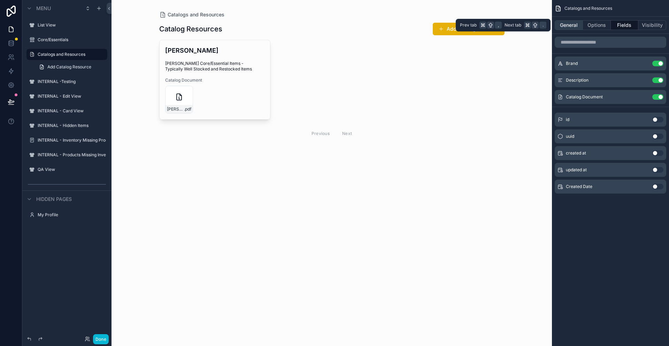
click at [573, 27] on button "General" at bounding box center [569, 25] width 28 height 10
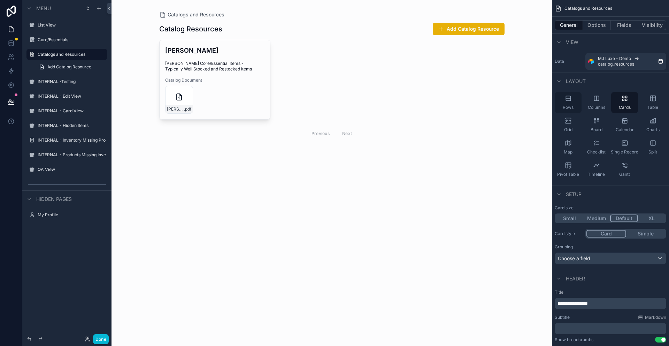
click at [569, 100] on icon "scrollable content" at bounding box center [568, 98] width 5 height 5
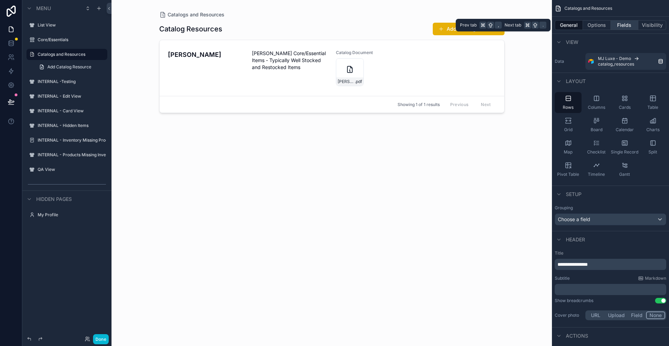
click at [618, 22] on button "Fields" at bounding box center [625, 25] width 28 height 10
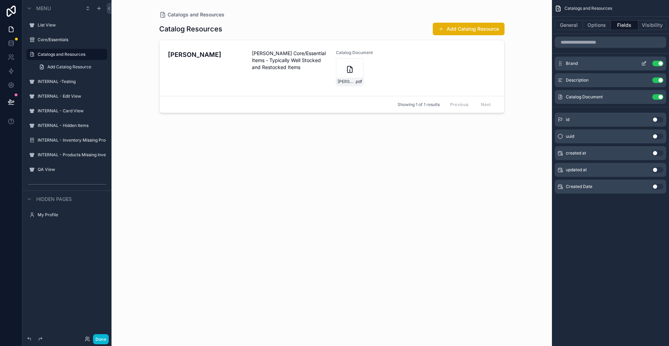
click at [644, 64] on icon "scrollable content" at bounding box center [644, 62] width 3 height 3
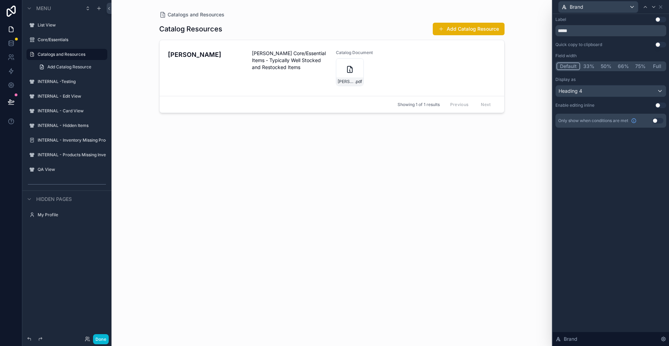
click at [662, 19] on button "Use setting" at bounding box center [660, 20] width 11 height 6
click at [614, 93] on div "Heading 4" at bounding box center [611, 90] width 110 height 11
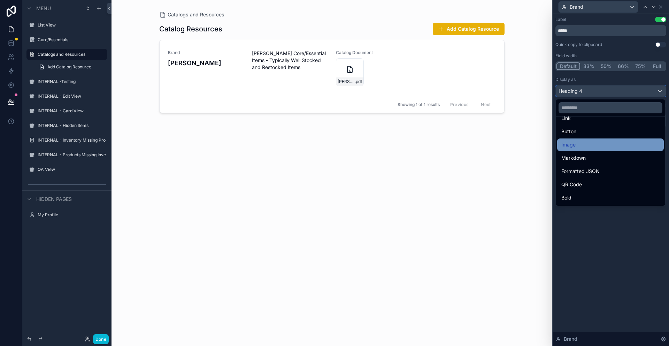
scroll to position [26, 0]
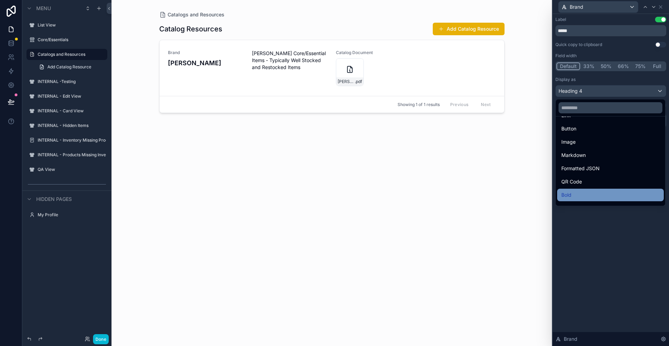
click at [590, 191] on div "Bold" at bounding box center [610, 195] width 98 height 8
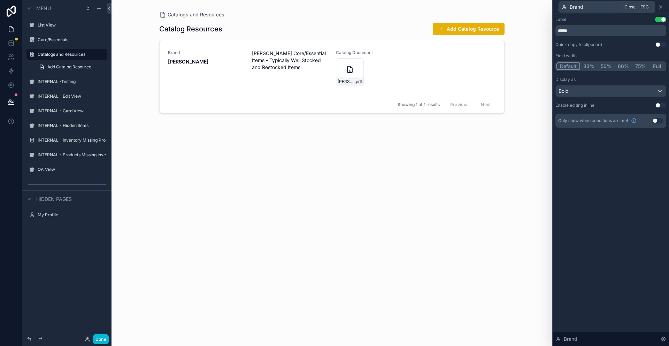
click at [661, 8] on icon at bounding box center [661, 7] width 6 height 6
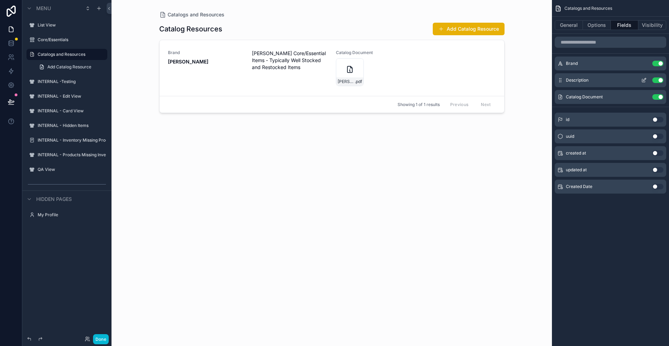
click at [643, 81] on icon "scrollable content" at bounding box center [644, 80] width 6 height 6
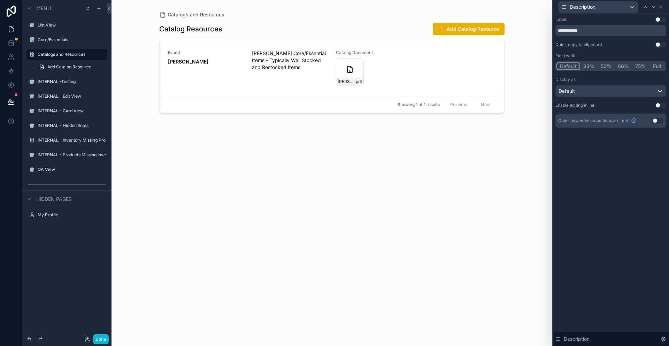
click at [664, 17] on button "Use setting" at bounding box center [660, 20] width 11 height 6
click at [660, 8] on icon at bounding box center [661, 7] width 6 height 6
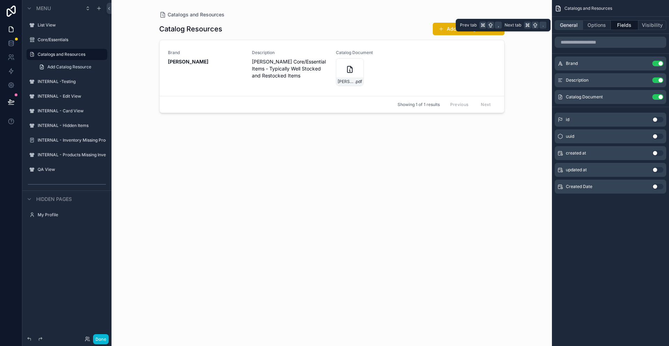
click at [575, 25] on button "General" at bounding box center [569, 25] width 28 height 10
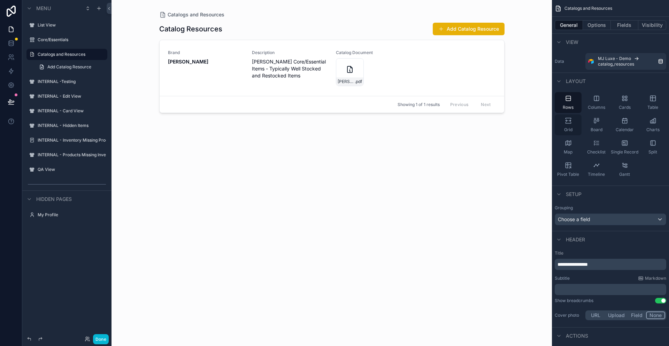
click at [570, 123] on icon "scrollable content" at bounding box center [568, 120] width 7 height 7
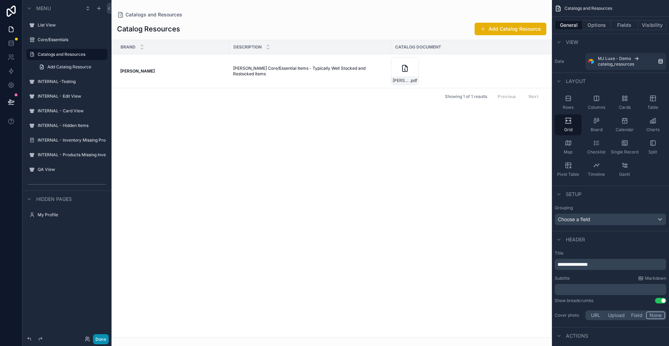
click at [102, 339] on button "Done" at bounding box center [101, 339] width 16 height 10
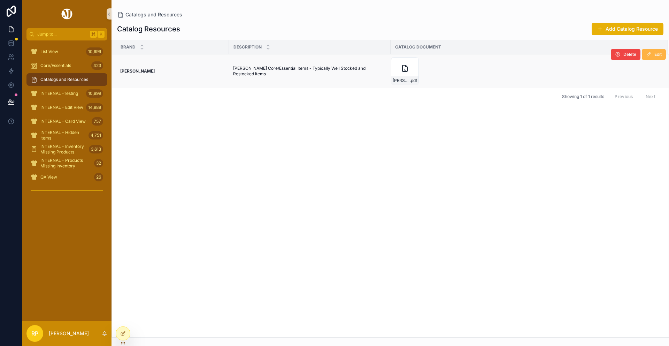
click at [655, 57] on button "Edit" at bounding box center [654, 54] width 24 height 11
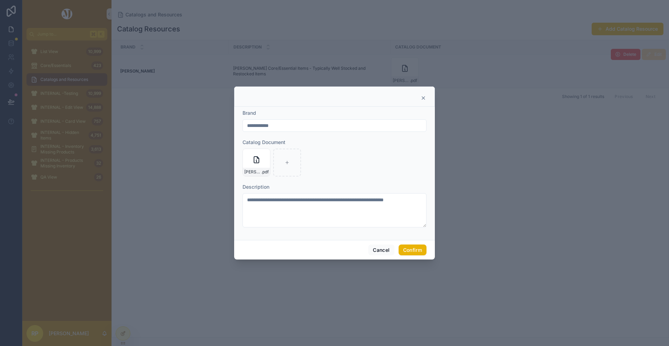
click at [422, 97] on icon at bounding box center [424, 98] width 6 height 6
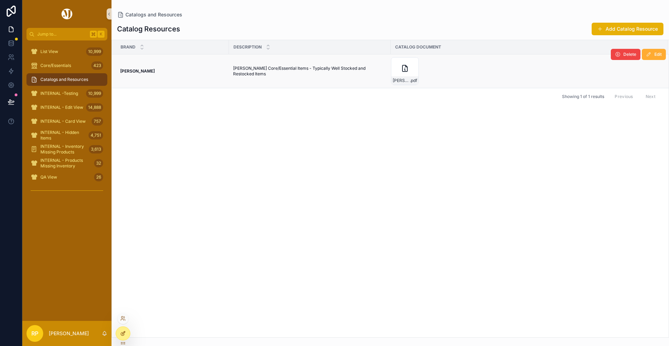
click at [118, 337] on div at bounding box center [123, 333] width 14 height 13
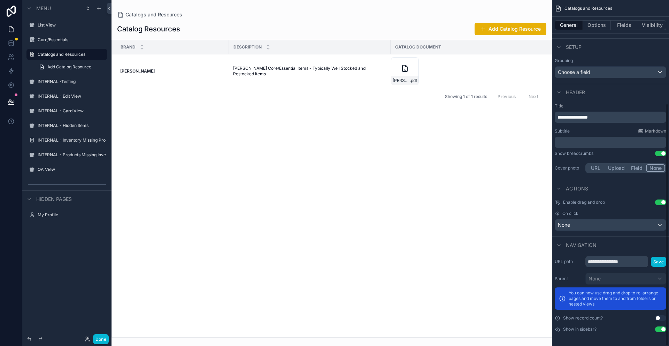
scroll to position [0, 0]
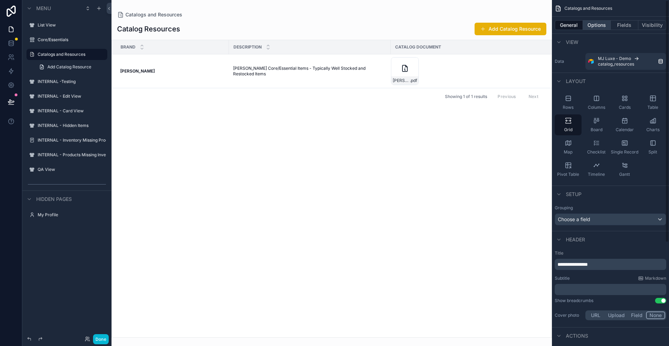
click at [593, 24] on button "Options" at bounding box center [597, 25] width 28 height 10
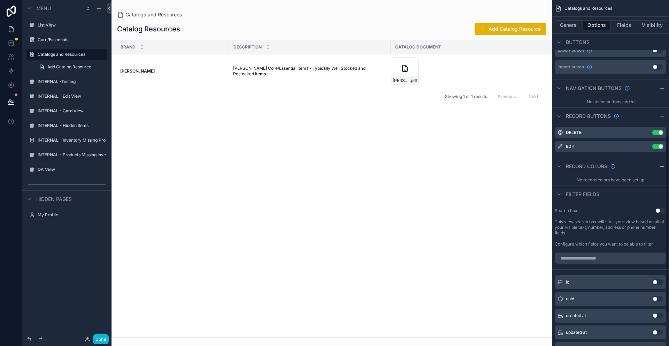
scroll to position [263, 0]
click at [646, 133] on icon "scrollable content" at bounding box center [647, 133] width 6 height 6
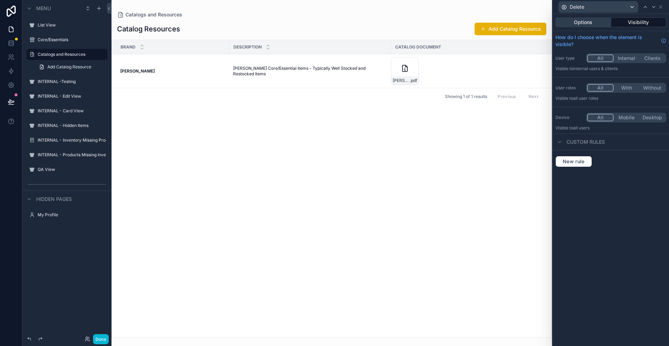
click at [582, 23] on button "Options" at bounding box center [583, 22] width 56 height 10
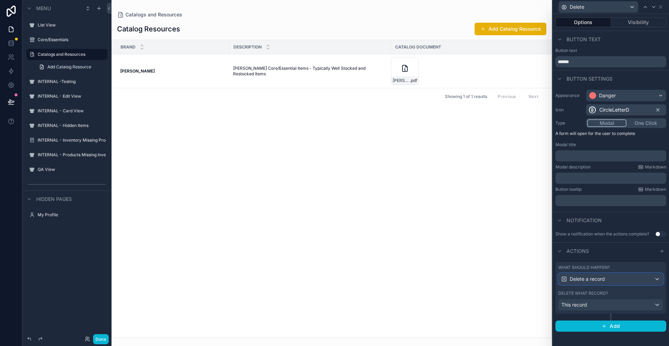
click at [657, 279] on div "Delete a record" at bounding box center [611, 278] width 105 height 11
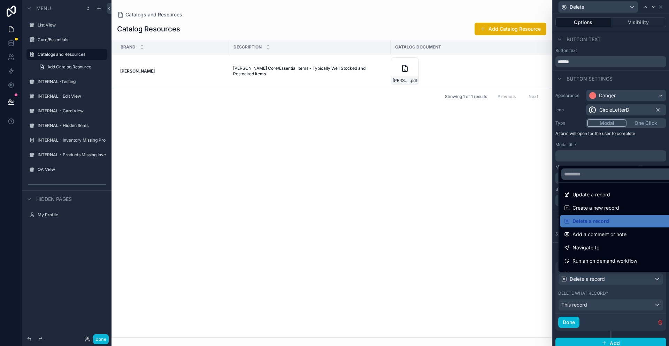
click at [598, 143] on div at bounding box center [611, 173] width 116 height 346
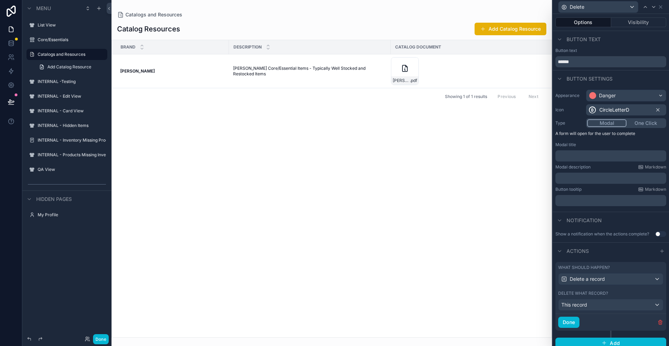
scroll to position [5, 0]
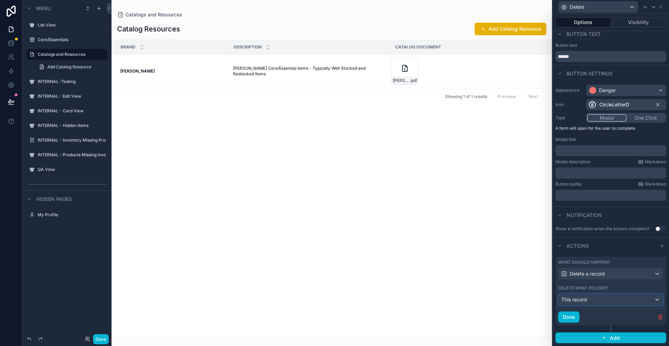
click at [627, 299] on div "This record" at bounding box center [611, 299] width 105 height 11
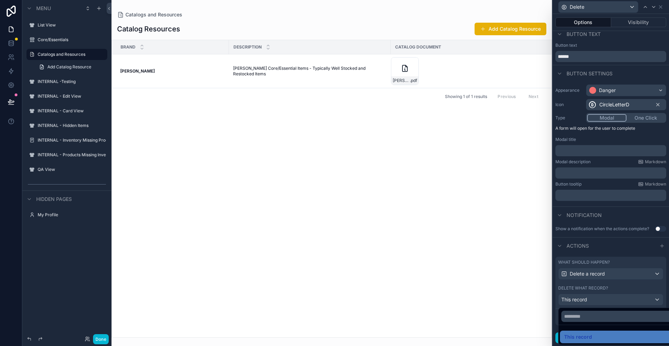
click at [627, 210] on div at bounding box center [611, 173] width 116 height 346
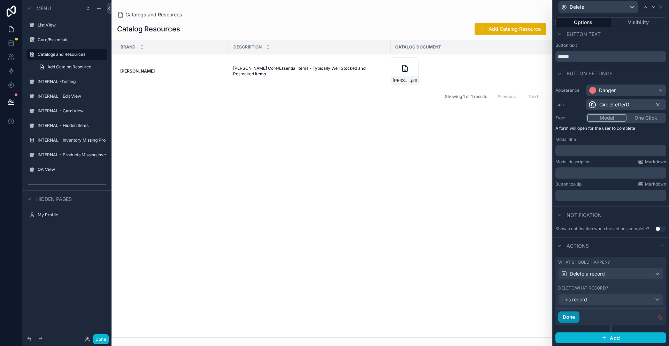
click at [575, 319] on button "Done" at bounding box center [568, 316] width 21 height 11
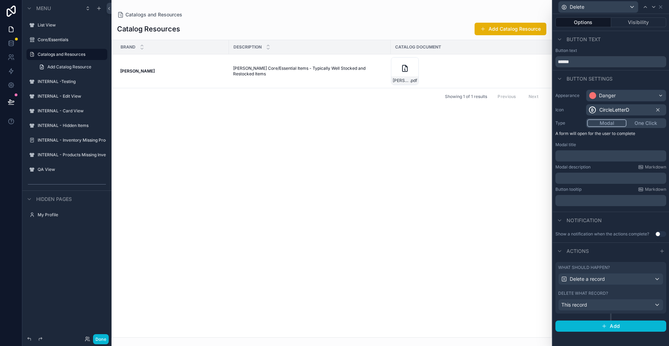
scroll to position [0, 0]
click at [597, 157] on p "﻿" at bounding box center [611, 155] width 107 height 7
click at [593, 178] on p "﻿" at bounding box center [611, 178] width 107 height 7
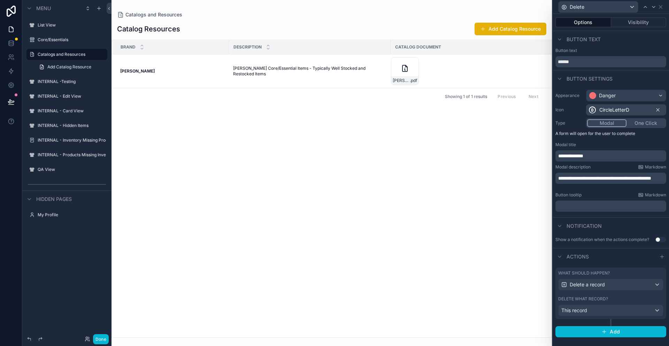
click at [637, 177] on span "**********" at bounding box center [604, 178] width 93 height 5
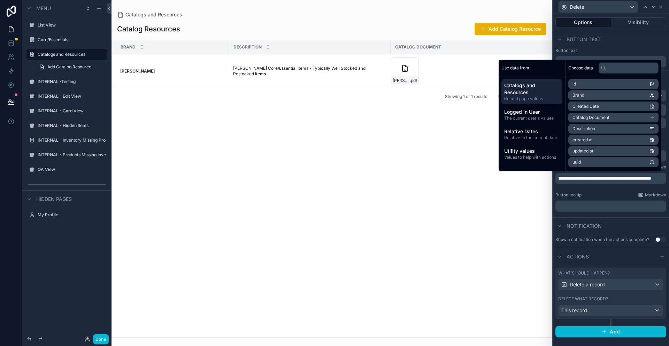
click at [642, 177] on span "**********" at bounding box center [604, 178] width 93 height 5
click at [601, 96] on li "Brand" at bounding box center [613, 95] width 90 height 10
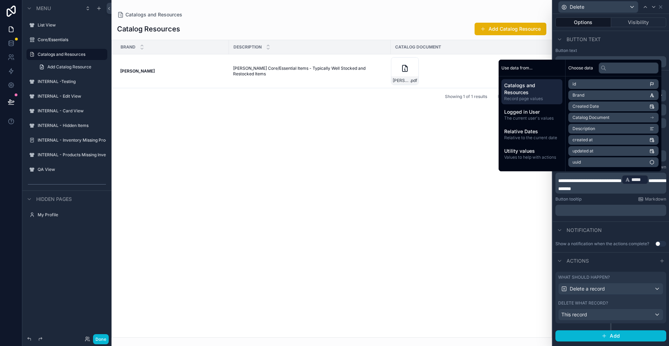
click at [585, 186] on span "**********" at bounding box center [612, 184] width 108 height 13
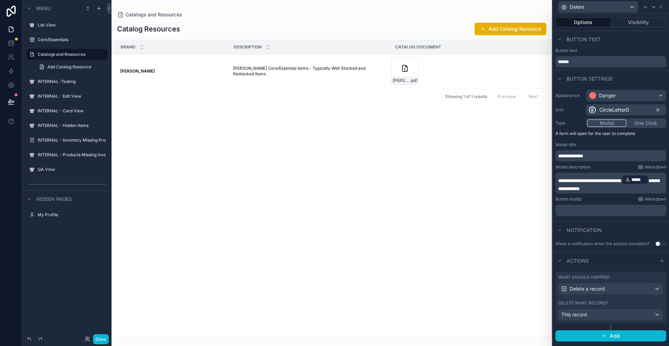
click at [662, 244] on button "Use setting" at bounding box center [660, 244] width 11 height 6
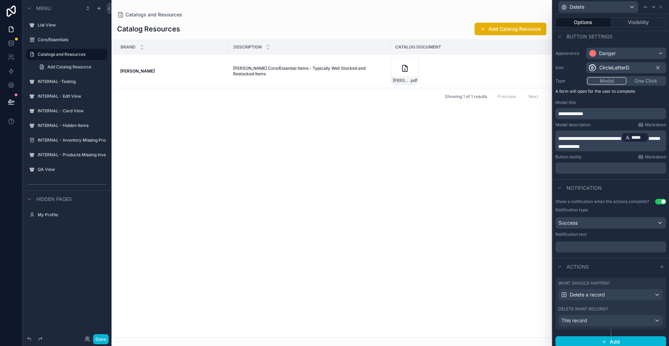
scroll to position [46, 0]
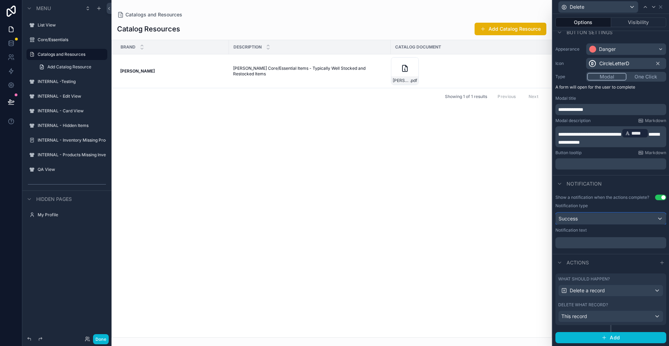
click at [657, 216] on div "Success" at bounding box center [611, 218] width 110 height 11
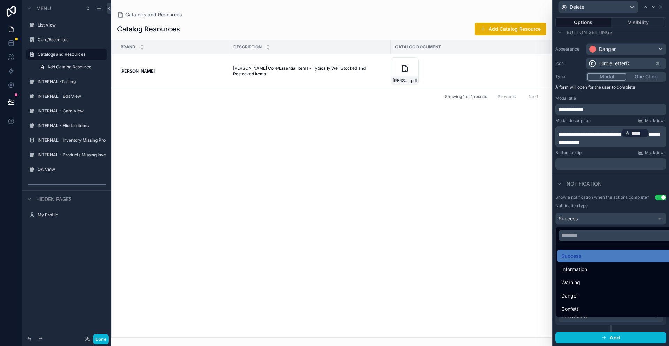
click at [564, 192] on div at bounding box center [611, 173] width 116 height 346
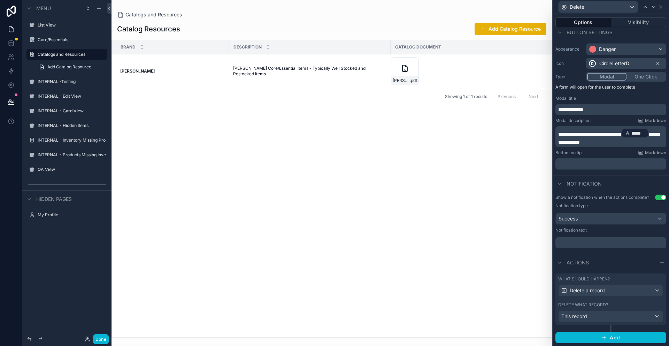
click at [578, 245] on p "﻿" at bounding box center [611, 242] width 107 height 7
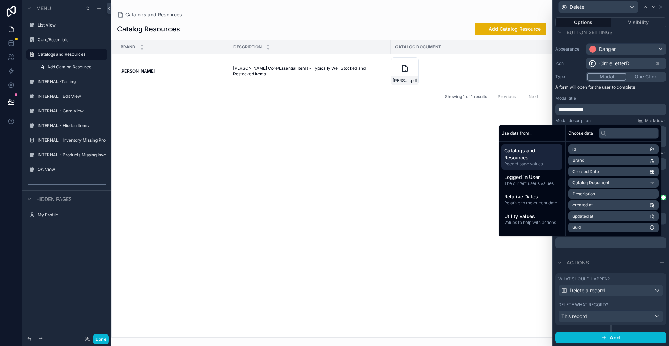
click at [622, 159] on li "Brand" at bounding box center [613, 160] width 90 height 10
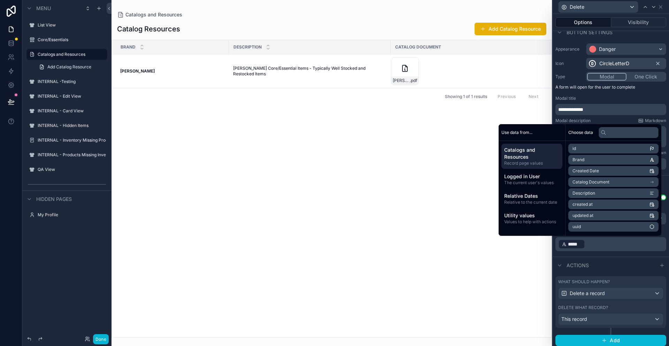
click at [598, 244] on p "﻿ ***** ﻿ ﻿" at bounding box center [611, 243] width 107 height 11
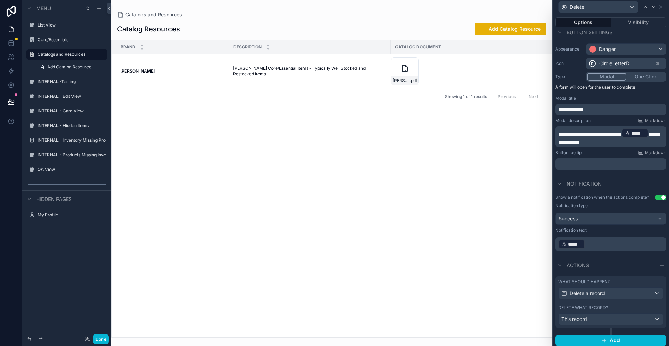
click at [598, 244] on p "﻿ ***** ﻿ ﻿" at bounding box center [611, 243] width 107 height 11
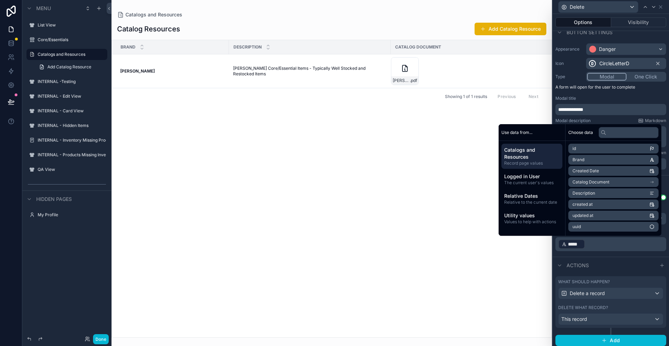
scroll to position [49, 0]
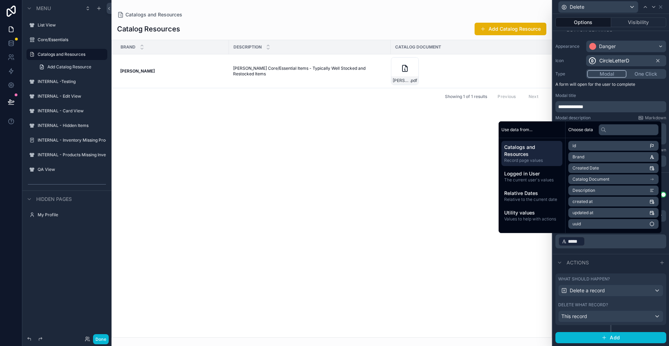
click at [598, 244] on p "﻿ ***** ﻿ ﻿" at bounding box center [611, 241] width 107 height 11
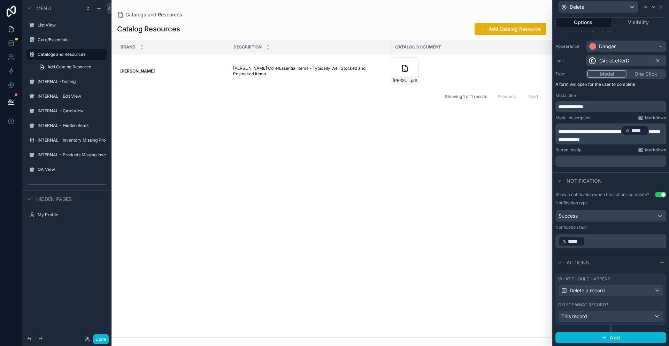
click at [598, 242] on p "﻿ ***** ﻿ ﻿" at bounding box center [611, 241] width 107 height 11
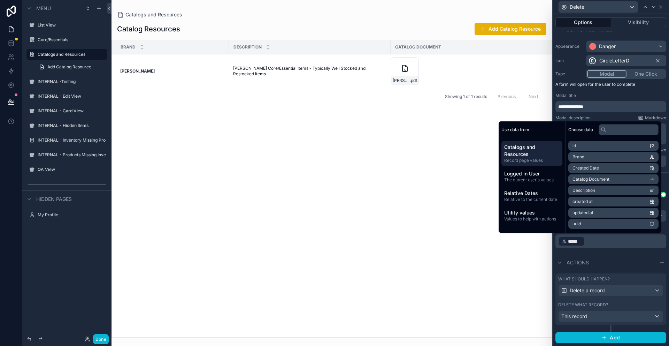
click at [534, 248] on div "scrollable content" at bounding box center [332, 173] width 440 height 346
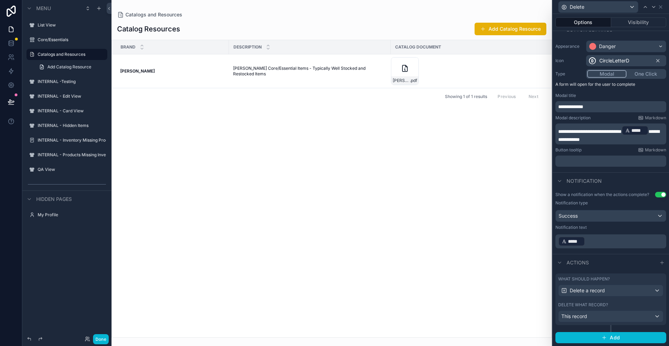
click at [609, 238] on p "﻿ ***** ﻿ ﻿" at bounding box center [611, 241] width 107 height 11
click at [585, 245] on p "﻿ ***** ﻿ ﻿" at bounding box center [611, 241] width 107 height 11
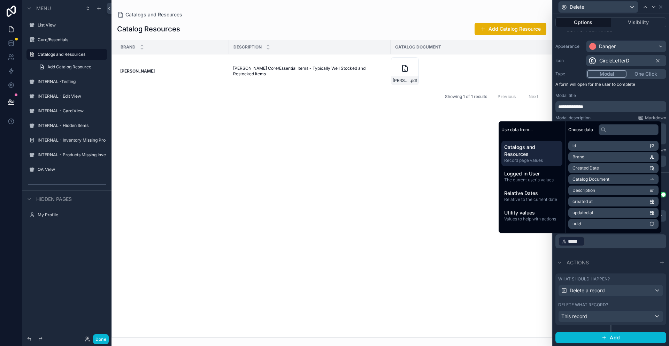
click at [581, 243] on span "*****" at bounding box center [575, 241] width 14 height 7
click at [602, 241] on div "**********" at bounding box center [628, 238] width 72 height 11
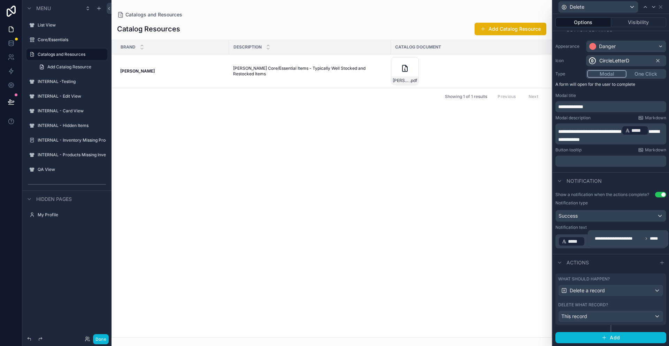
click at [600, 242] on div "**********" at bounding box center [628, 238] width 72 height 11
click at [586, 241] on p "﻿ ***** ﻿ ﻿" at bounding box center [611, 241] width 107 height 11
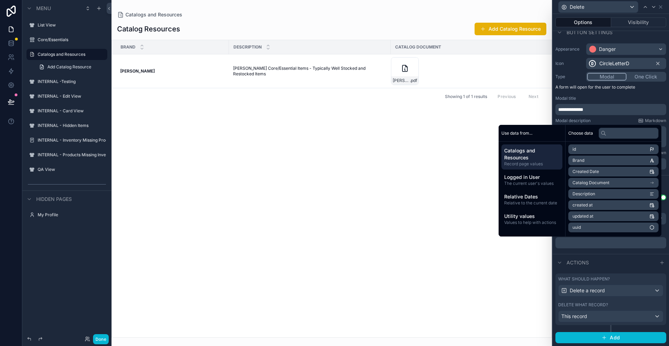
scroll to position [46, 0]
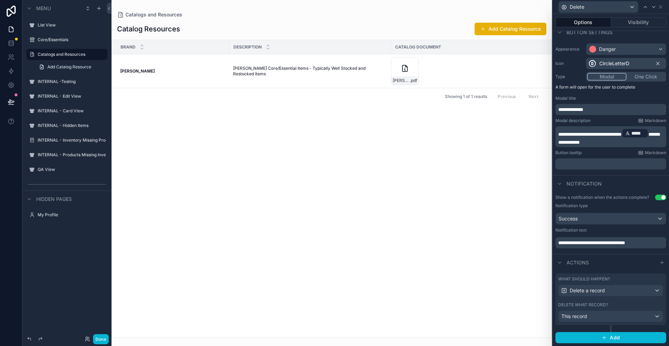
click at [559, 242] on span "**********" at bounding box center [591, 242] width 67 height 5
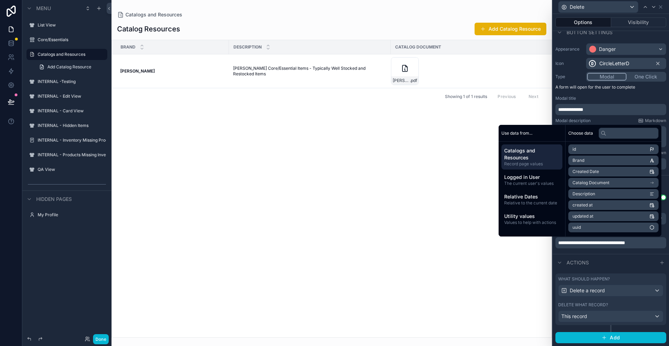
click at [597, 161] on li "Brand" at bounding box center [613, 160] width 90 height 10
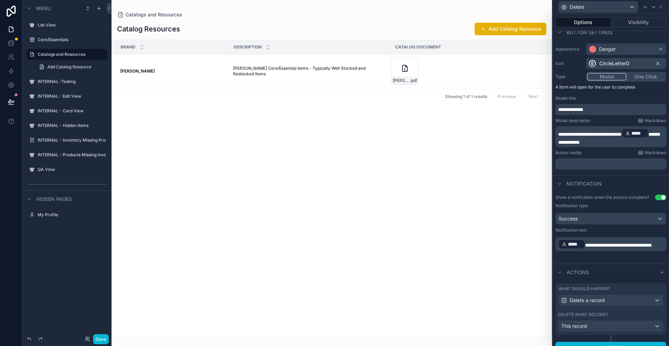
click at [587, 244] on span "**********" at bounding box center [618, 245] width 67 height 5
click at [532, 291] on div "Brand Description Catalog Document Peter Millar Peter Millar Peter Millar Core/…" at bounding box center [332, 188] width 440 height 297
click at [101, 336] on button "Done" at bounding box center [101, 339] width 16 height 10
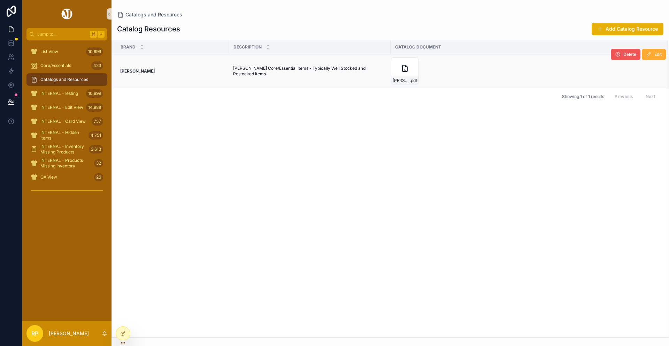
click at [624, 53] on span "Delete" at bounding box center [629, 55] width 13 height 6
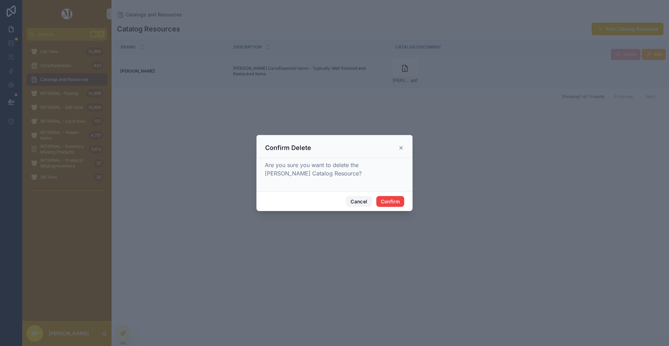
click at [365, 201] on button "Cancel" at bounding box center [359, 201] width 26 height 11
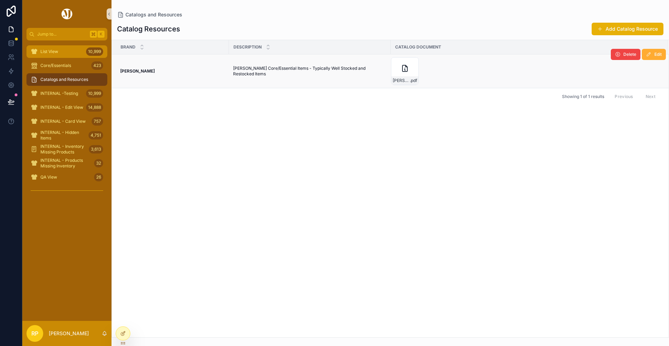
click at [60, 48] on div "List View 10,999" at bounding box center [67, 51] width 72 height 11
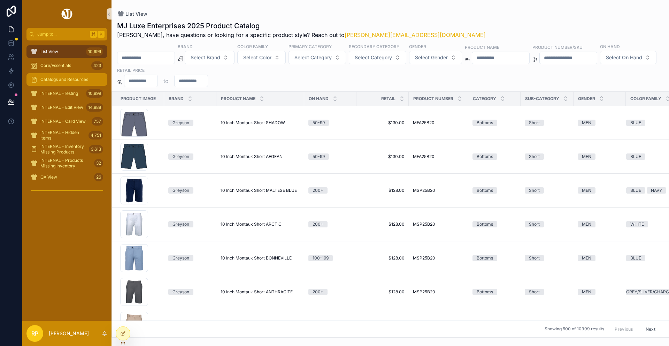
click at [54, 77] on span "Catalogs and Resources" at bounding box center [64, 80] width 48 height 6
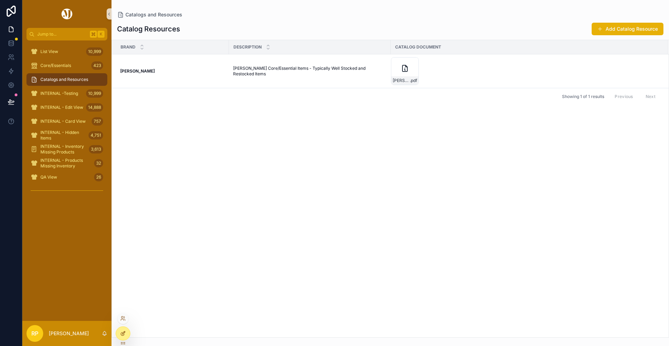
click at [124, 336] on div at bounding box center [123, 333] width 14 height 13
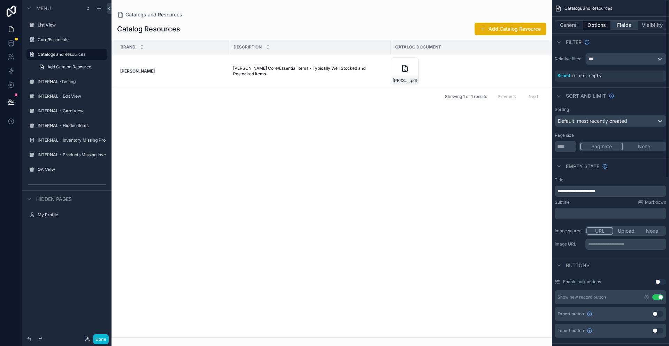
click at [630, 22] on button "Fields" at bounding box center [625, 25] width 28 height 10
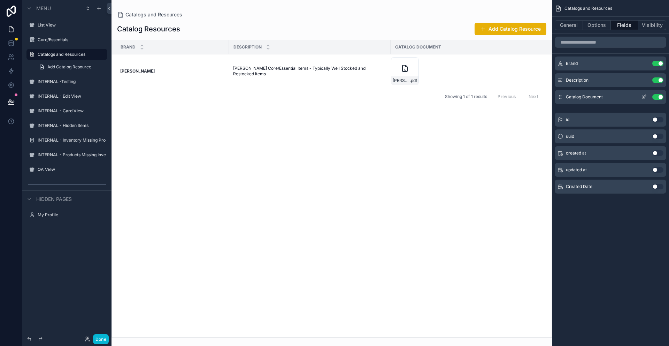
click at [643, 95] on icon "scrollable content" at bounding box center [644, 97] width 6 height 6
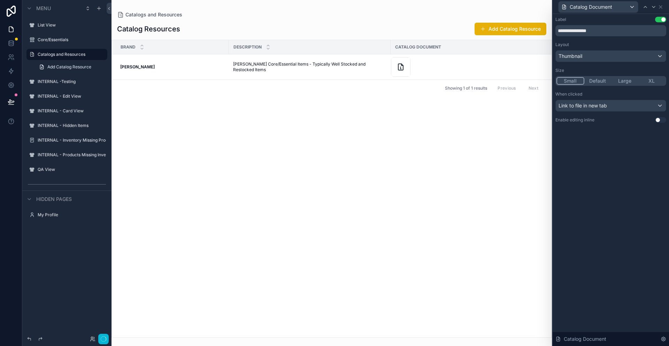
click at [568, 82] on button "Small" at bounding box center [571, 81] width 28 height 8
click at [605, 79] on button "Default" at bounding box center [597, 81] width 27 height 8
click at [662, 120] on button "Use setting" at bounding box center [660, 120] width 11 height 6
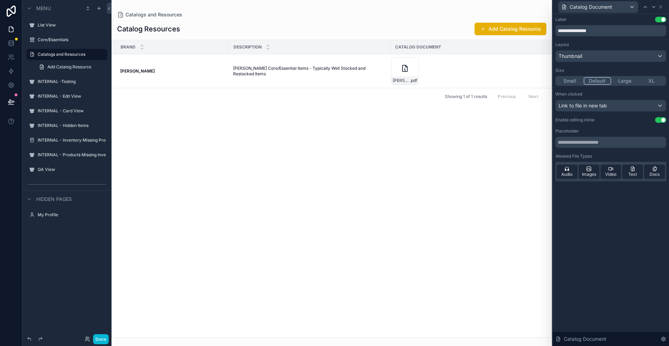
click at [658, 120] on button "Use setting" at bounding box center [660, 120] width 11 height 6
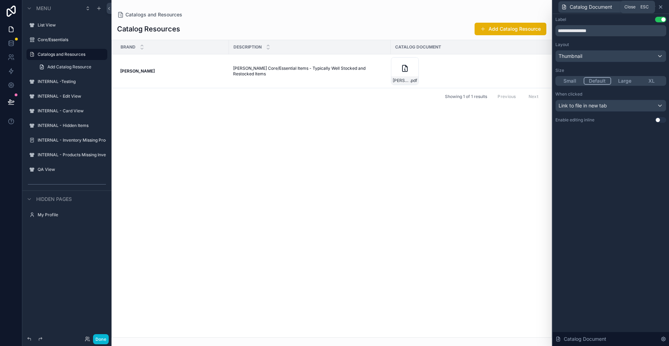
click at [660, 6] on icon at bounding box center [660, 7] width 3 height 3
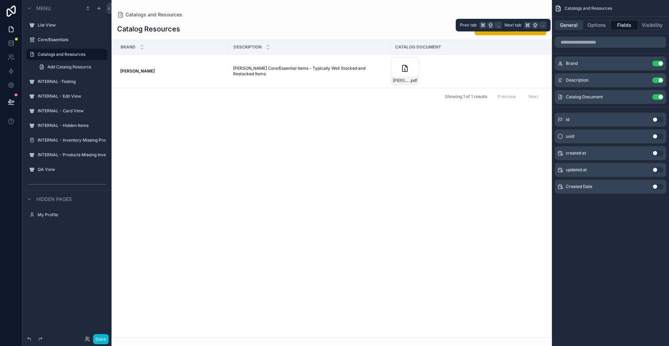
click at [569, 27] on button "General" at bounding box center [569, 25] width 28 height 10
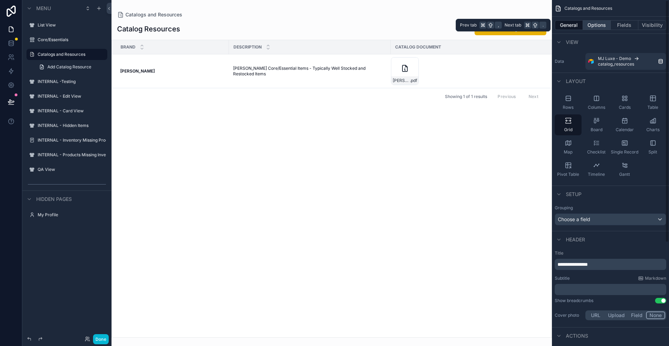
click at [589, 25] on button "Options" at bounding box center [597, 25] width 28 height 10
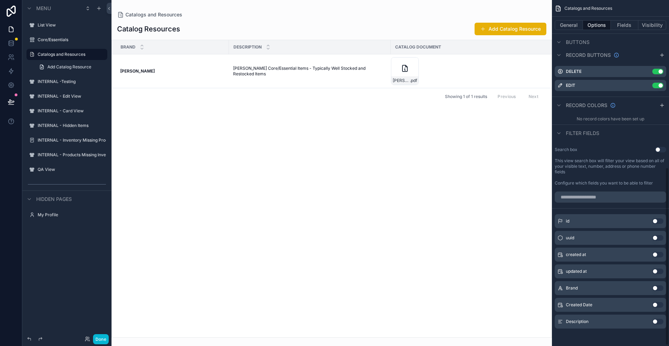
scroll to position [327, 0]
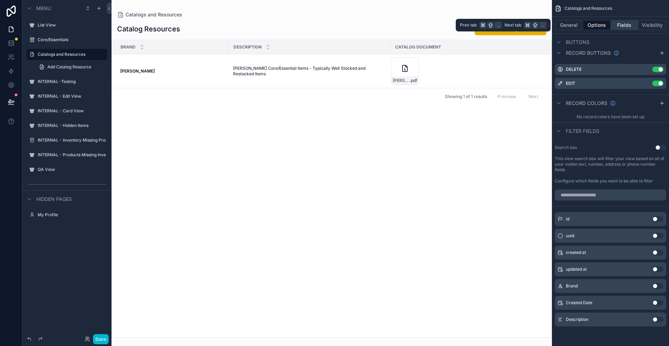
click at [621, 27] on button "Fields" at bounding box center [625, 25] width 28 height 10
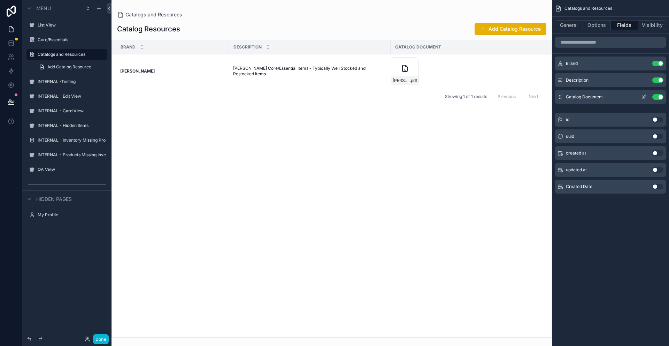
click at [644, 98] on icon "scrollable content" at bounding box center [644, 97] width 6 height 6
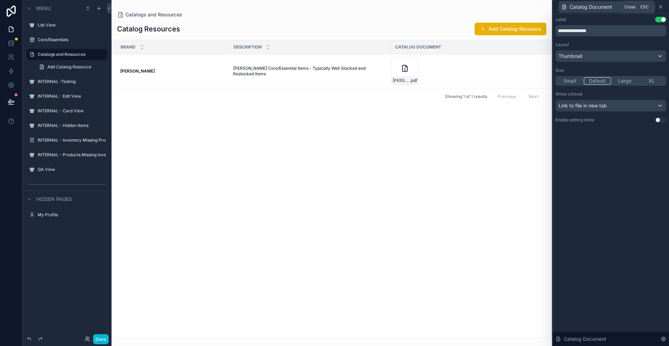
click at [661, 7] on icon at bounding box center [661, 7] width 6 height 6
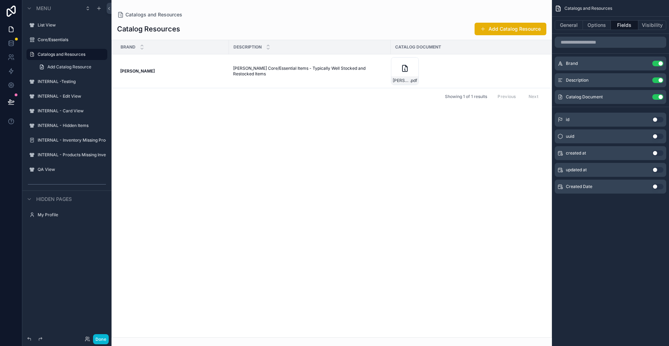
drag, startPoint x: 390, startPoint y: 46, endPoint x: 423, endPoint y: 46, distance: 33.1
click at [423, 46] on th "Catalog Document" at bounding box center [474, 47] width 166 height 14
drag, startPoint x: 389, startPoint y: 49, endPoint x: 350, endPoint y: 53, distance: 40.0
click at [349, 53] on div "scrollable content" at bounding box center [350, 47] width 3 height 14
drag, startPoint x: 350, startPoint y: 46, endPoint x: 377, endPoint y: 47, distance: 27.2
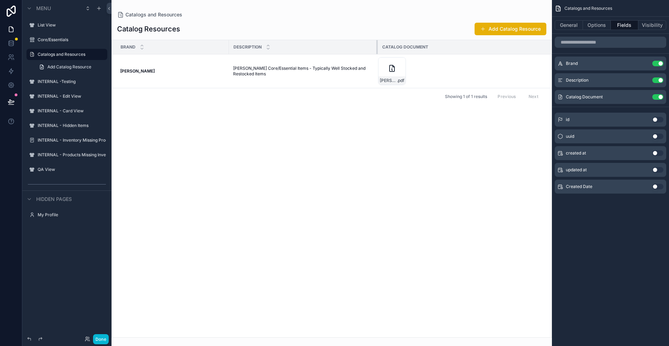
click at [377, 47] on div "scrollable content" at bounding box center [377, 47] width 3 height 14
click at [646, 95] on icon "scrollable content" at bounding box center [644, 96] width 3 height 3
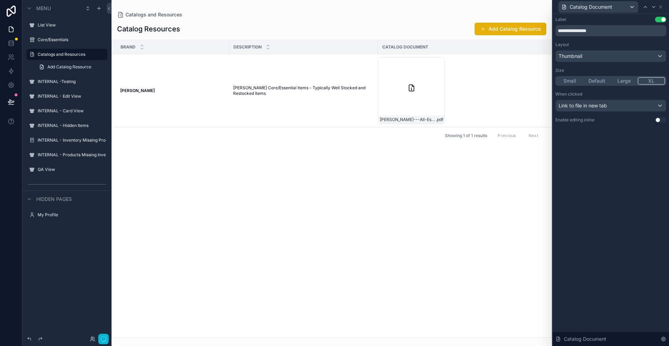
click at [652, 79] on button "XL" at bounding box center [652, 81] width 28 height 8
click at [616, 57] on div "Thumbnail" at bounding box center [611, 56] width 110 height 11
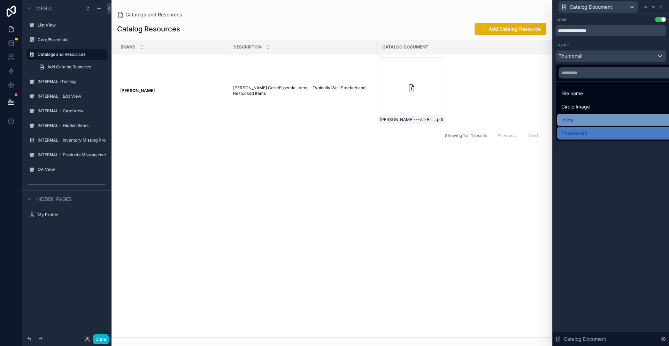
click at [598, 114] on div "Inline" at bounding box center [618, 120] width 123 height 13
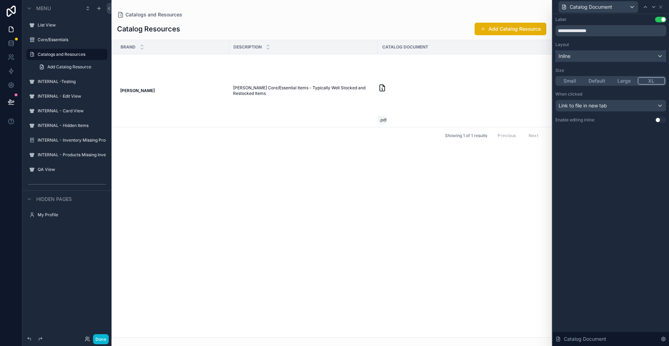
click at [592, 57] on div "Inline" at bounding box center [611, 56] width 110 height 11
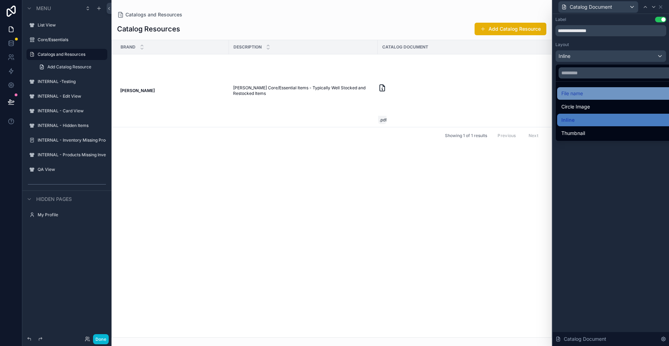
click at [590, 95] on div "File name" at bounding box center [618, 93] width 115 height 8
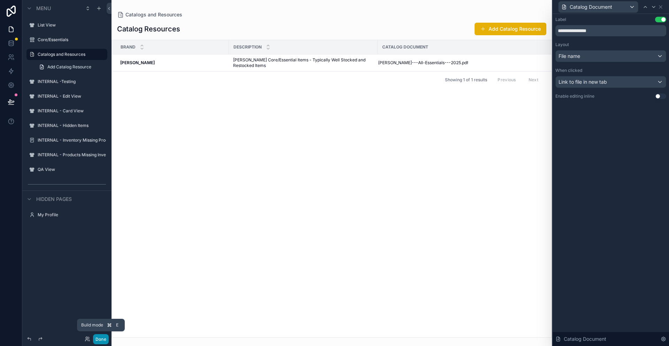
click at [103, 341] on button "Done" at bounding box center [101, 339] width 16 height 10
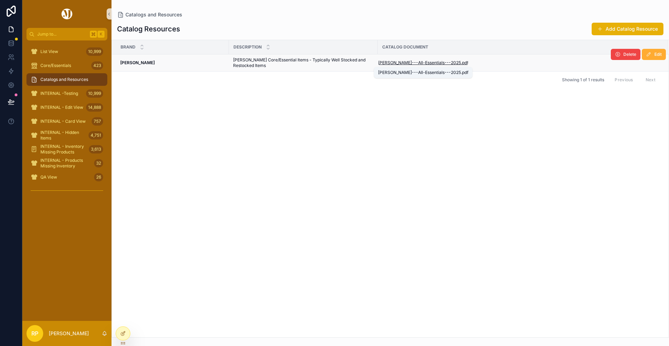
click at [411, 61] on span "[PERSON_NAME]---All-Essentials---2025" at bounding box center [419, 63] width 83 height 6
click at [324, 154] on div "Brand Description Catalog Document Peter Millar Peter Millar Peter Millar Core/…" at bounding box center [390, 188] width 557 height 297
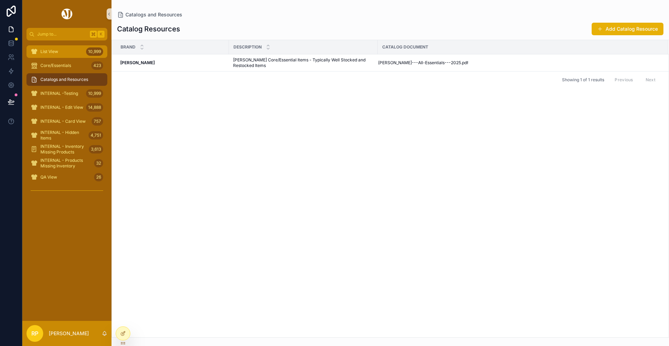
click at [44, 51] on span "List View" at bounding box center [49, 52] width 18 height 6
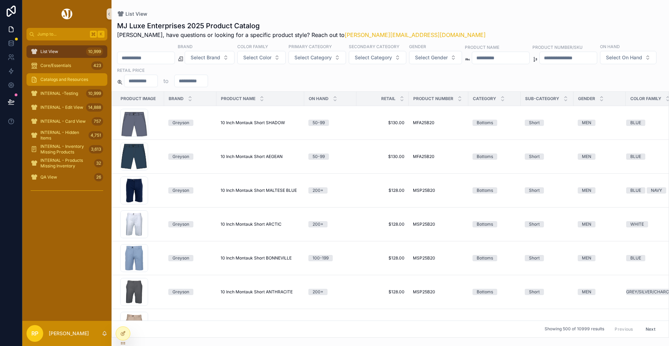
click at [43, 77] on span "Catalogs and Resources" at bounding box center [64, 80] width 48 height 6
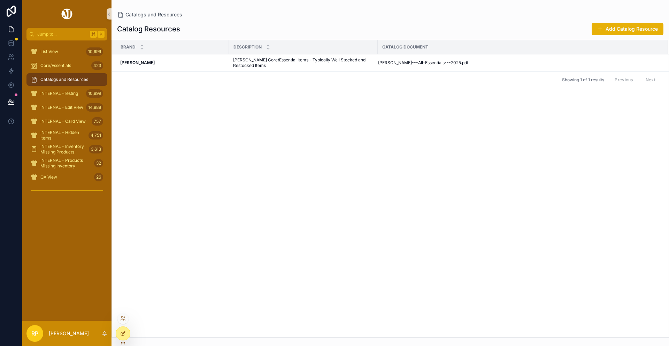
click at [124, 333] on icon at bounding box center [123, 333] width 6 height 6
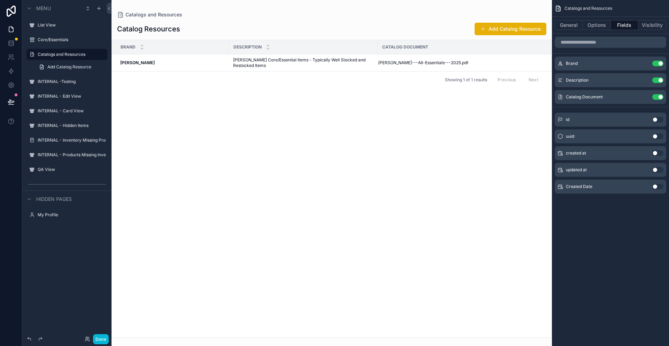
click at [559, 7] on icon "scrollable content" at bounding box center [558, 8] width 7 height 7
click at [563, 23] on button "General" at bounding box center [569, 25] width 28 height 10
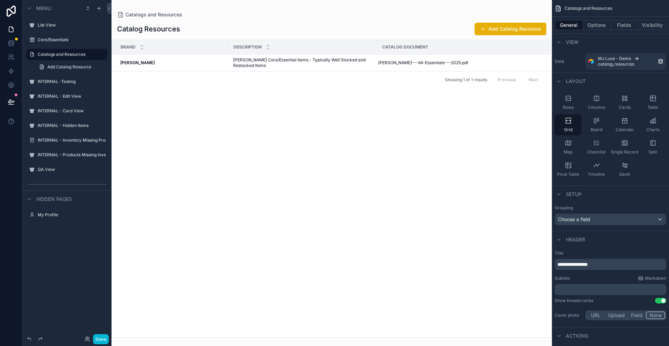
click at [559, 9] on icon "scrollable content" at bounding box center [558, 8] width 7 height 7
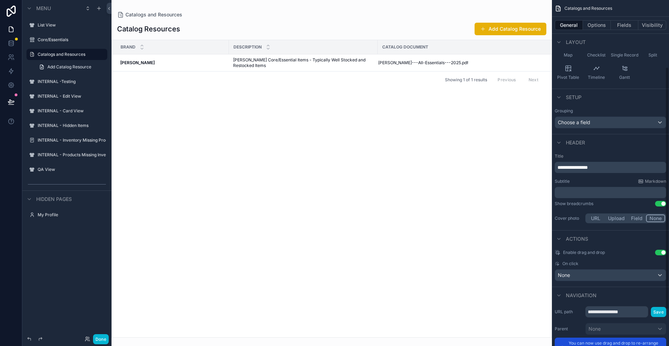
scroll to position [107, 0]
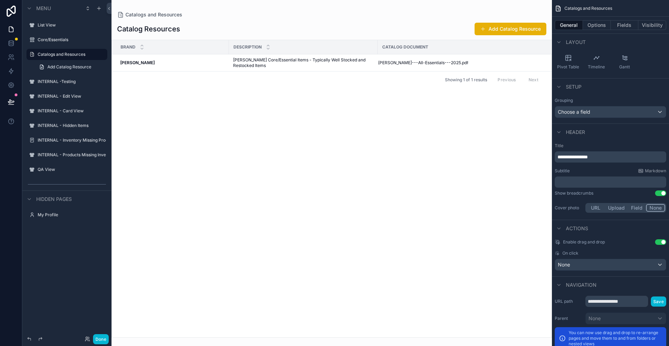
click at [594, 209] on button "URL" at bounding box center [595, 208] width 18 height 8
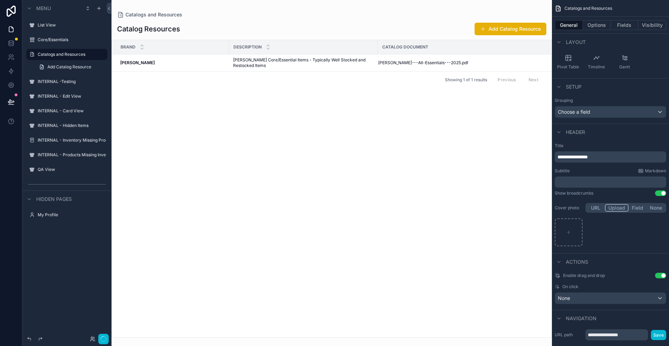
click at [613, 206] on button "Upload" at bounding box center [617, 208] width 24 height 8
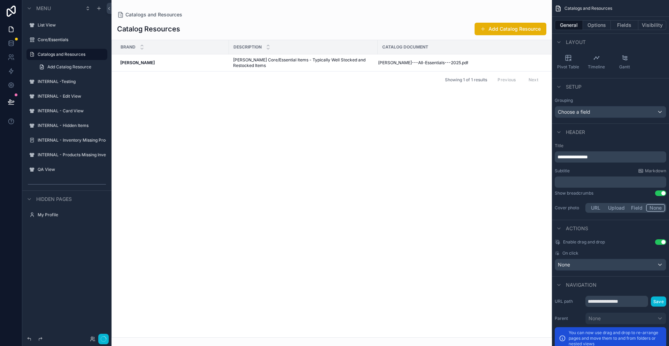
click at [655, 206] on button "None" at bounding box center [655, 208] width 19 height 8
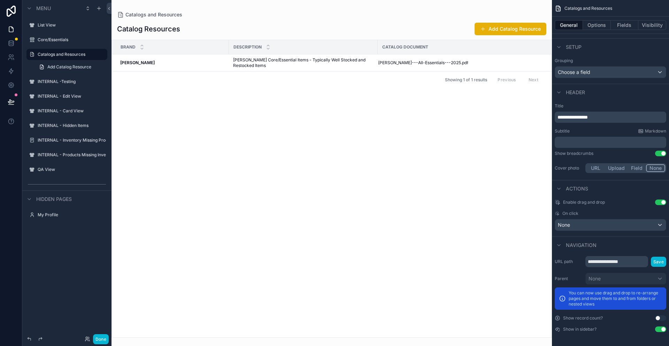
click at [662, 317] on button "Use setting" at bounding box center [660, 318] width 11 height 6
click at [101, 338] on button "Done" at bounding box center [101, 339] width 16 height 10
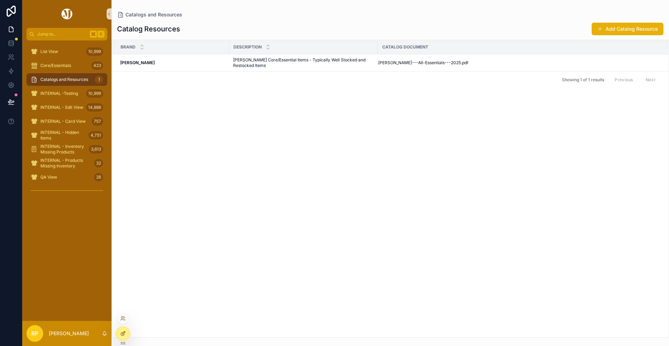
click at [121, 331] on icon at bounding box center [123, 333] width 6 height 6
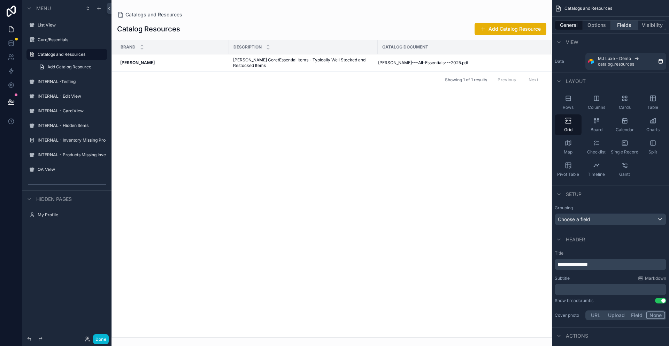
click at [621, 23] on button "Fields" at bounding box center [625, 25] width 28 height 10
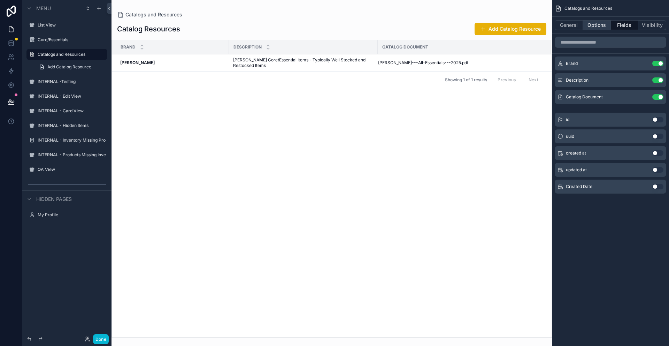
click at [599, 24] on button "Options" at bounding box center [597, 25] width 28 height 10
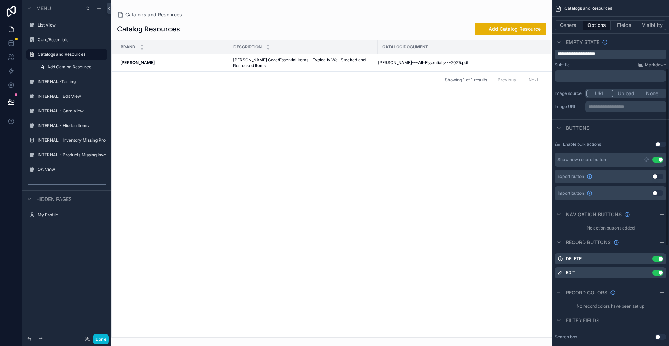
scroll to position [164, 0]
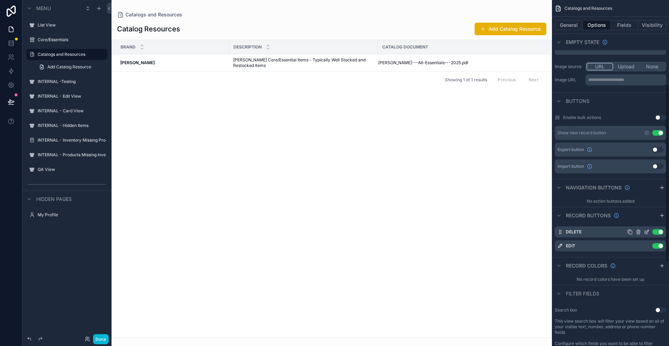
click at [648, 232] on icon "scrollable content" at bounding box center [647, 232] width 6 height 6
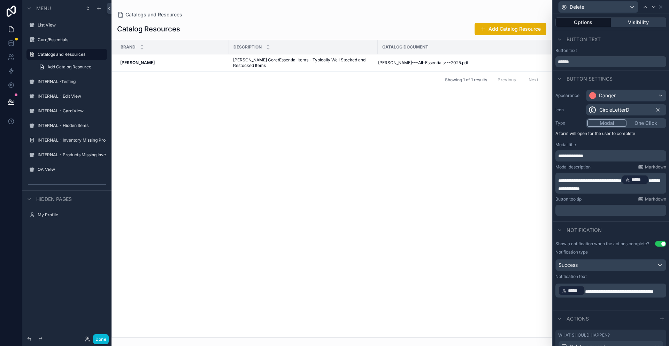
click at [639, 23] on button "Visibility" at bounding box center [638, 22] width 55 height 10
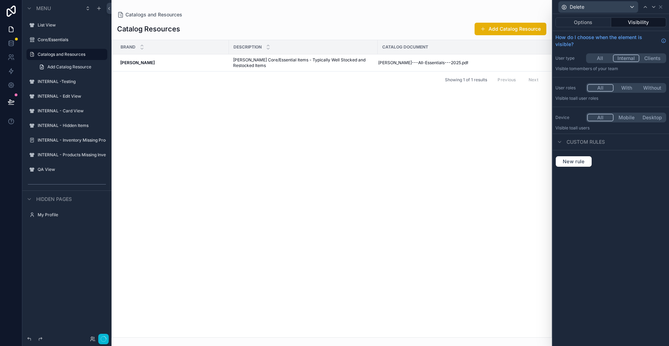
click at [636, 60] on button "Internal" at bounding box center [626, 58] width 26 height 8
click at [661, 7] on icon at bounding box center [661, 7] width 6 height 6
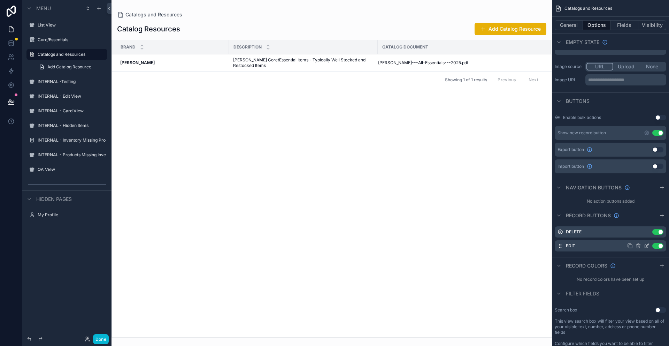
click at [646, 245] on icon "scrollable content" at bounding box center [647, 246] width 6 height 6
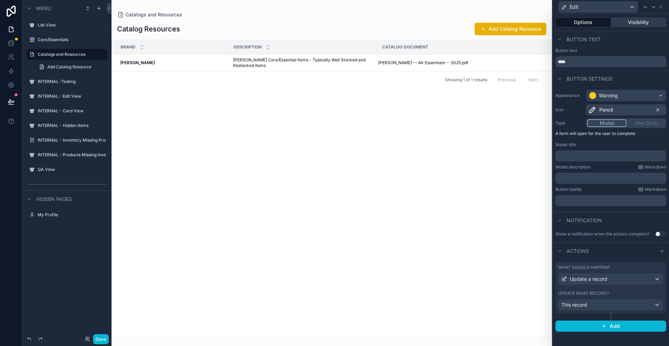
click at [626, 24] on button "Visibility" at bounding box center [638, 22] width 55 height 10
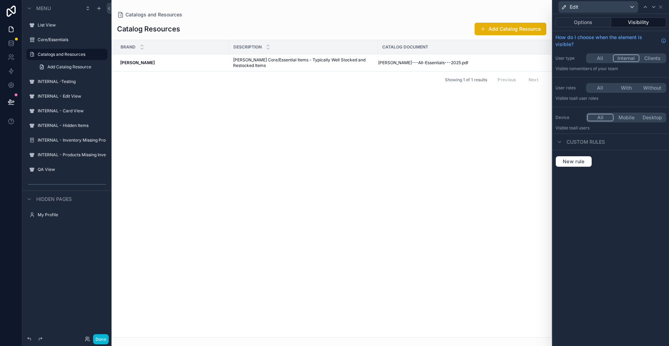
click at [662, 3] on div "Edit" at bounding box center [610, 7] width 111 height 14
click at [662, 6] on icon at bounding box center [661, 7] width 6 height 6
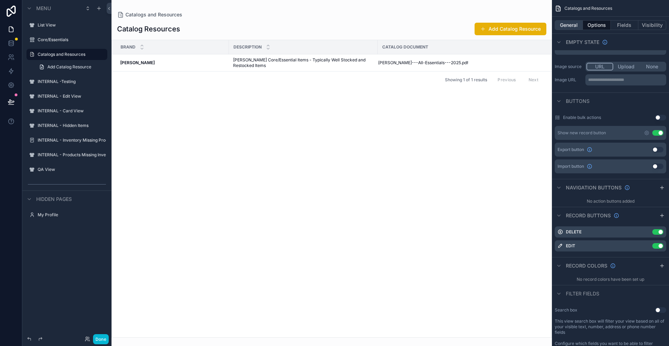
click at [569, 28] on button "General" at bounding box center [569, 25] width 28 height 10
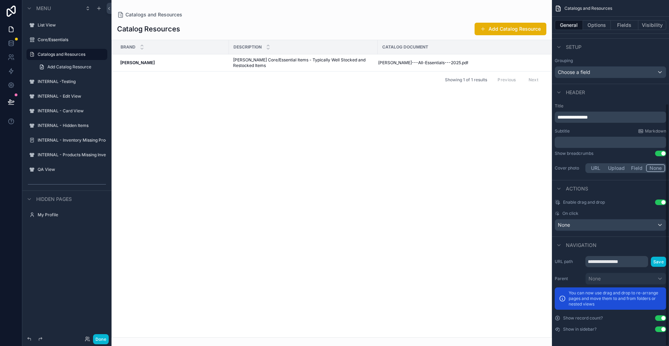
scroll to position [147, 0]
click at [647, 27] on button "Visibility" at bounding box center [652, 25] width 28 height 10
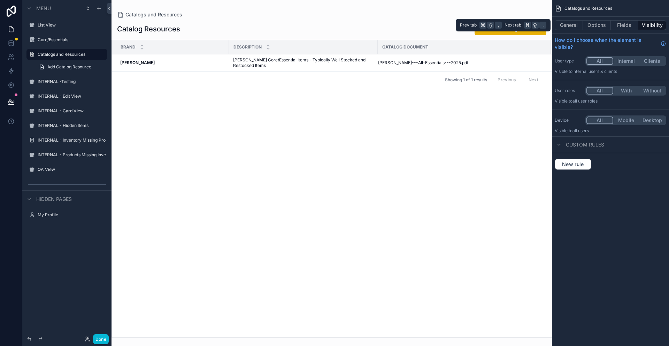
scroll to position [0, 0]
click at [630, 62] on button "Internal" at bounding box center [626, 61] width 27 height 8
click at [624, 23] on button "Fields" at bounding box center [625, 25] width 28 height 10
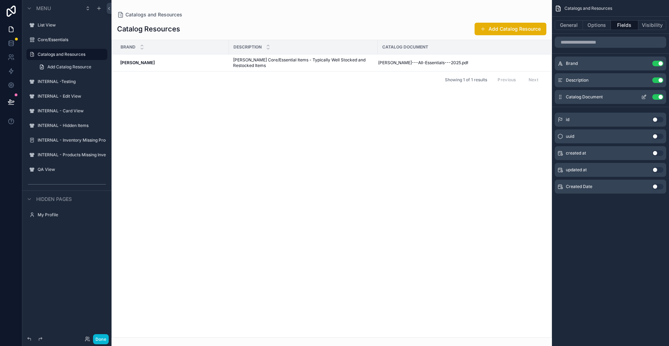
click at [643, 98] on icon "scrollable content" at bounding box center [644, 97] width 6 height 6
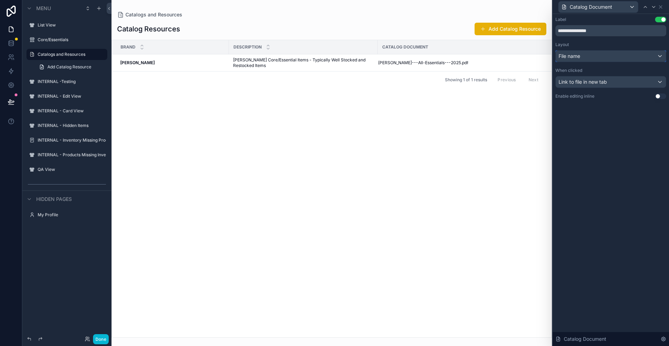
click at [631, 57] on div "File name" at bounding box center [611, 56] width 110 height 11
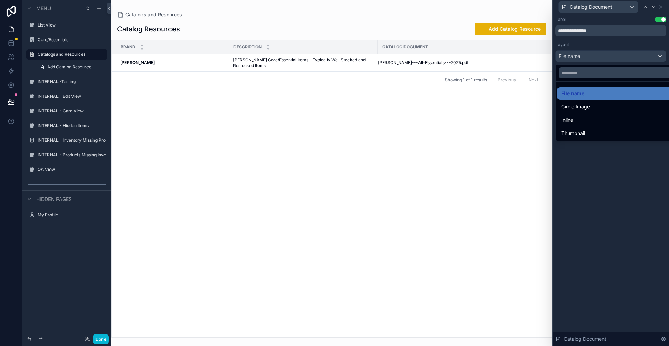
click at [606, 208] on div at bounding box center [611, 173] width 116 height 346
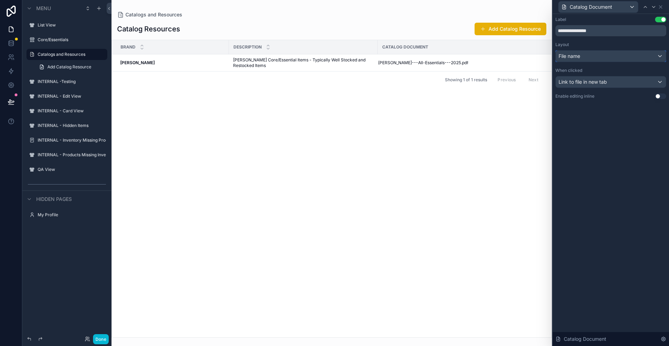
click at [585, 60] on div "File name" at bounding box center [611, 56] width 110 height 11
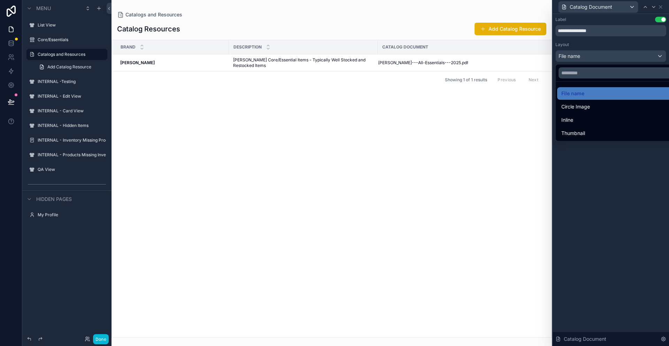
click at [590, 186] on div at bounding box center [611, 173] width 116 height 346
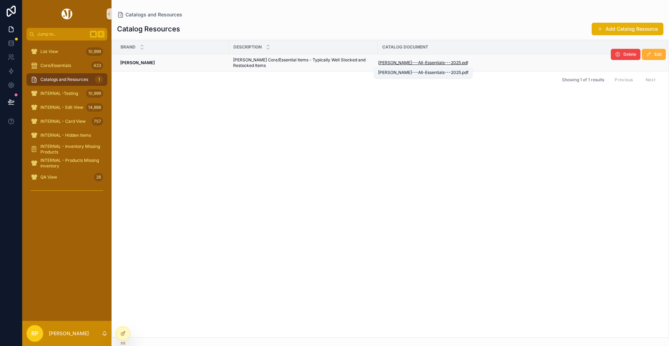
click at [448, 63] on span "[PERSON_NAME]---All-Essentials---2025" at bounding box center [419, 63] width 83 height 6
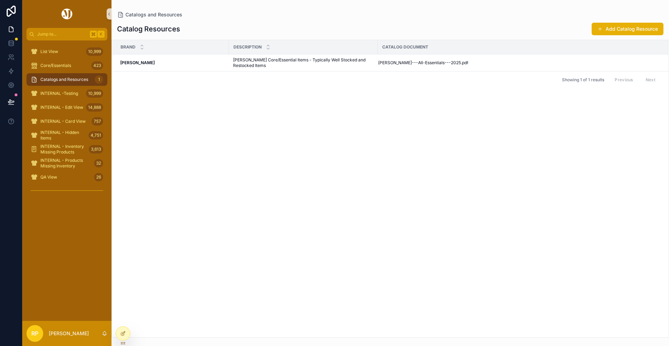
click at [359, 158] on div "Brand Description Catalog Document [PERSON_NAME] [PERSON_NAME] [PERSON_NAME] Co…" at bounding box center [390, 188] width 557 height 297
click at [126, 331] on div at bounding box center [123, 333] width 14 height 13
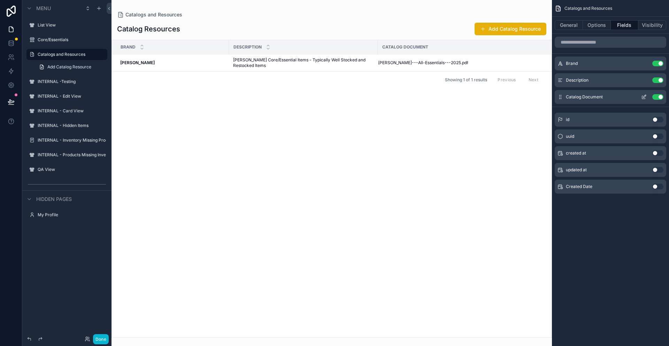
click at [644, 98] on icon "scrollable content" at bounding box center [644, 97] width 6 height 6
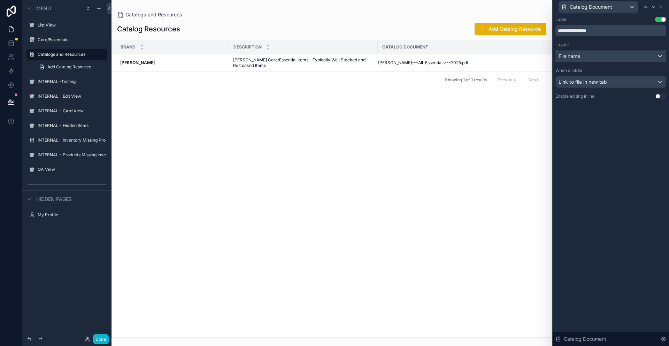
click at [643, 59] on div "File name" at bounding box center [611, 56] width 110 height 11
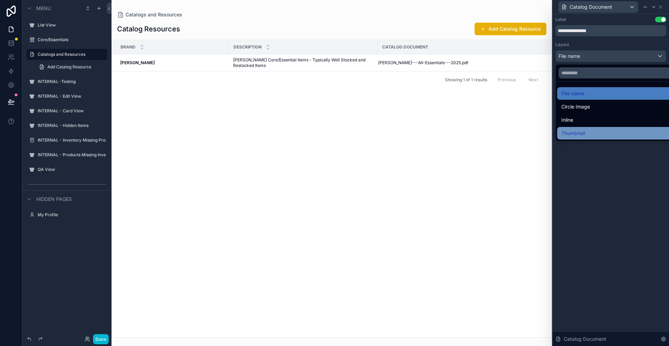
click at [584, 133] on span "Thumbnail" at bounding box center [573, 133] width 24 height 8
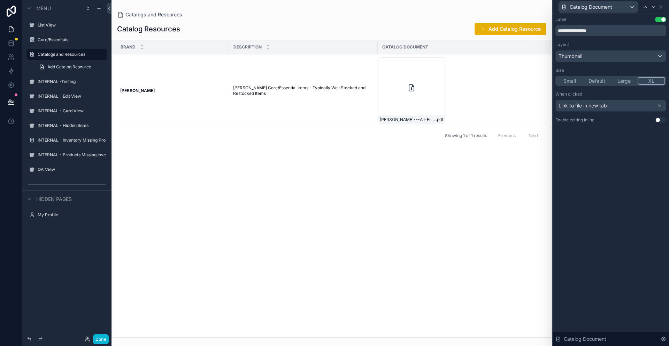
click at [600, 80] on button "Default" at bounding box center [597, 81] width 27 height 8
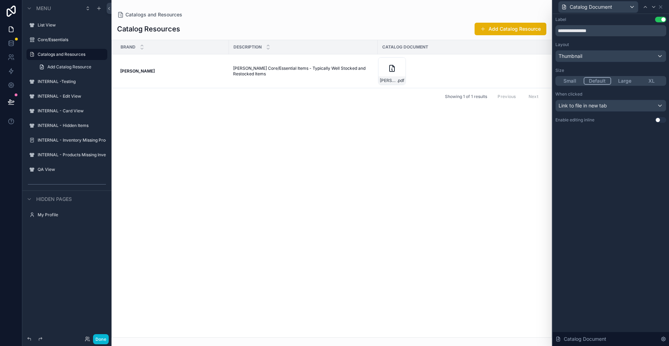
click at [427, 187] on div "scrollable content" at bounding box center [332, 173] width 440 height 346
click at [104, 336] on button "Done" at bounding box center [101, 339] width 16 height 10
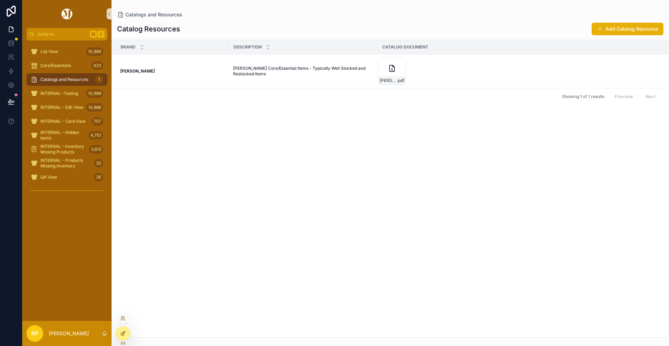
click at [126, 330] on div at bounding box center [123, 333] width 14 height 13
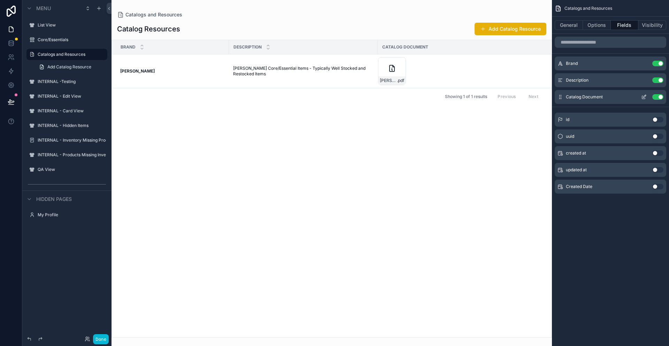
click at [644, 97] on icon "scrollable content" at bounding box center [644, 97] width 6 height 6
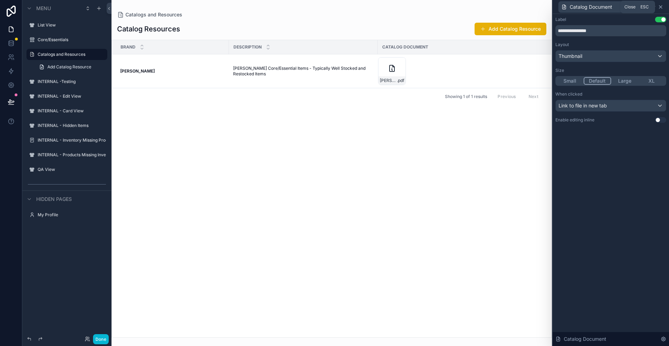
click at [660, 7] on icon at bounding box center [660, 7] width 3 height 3
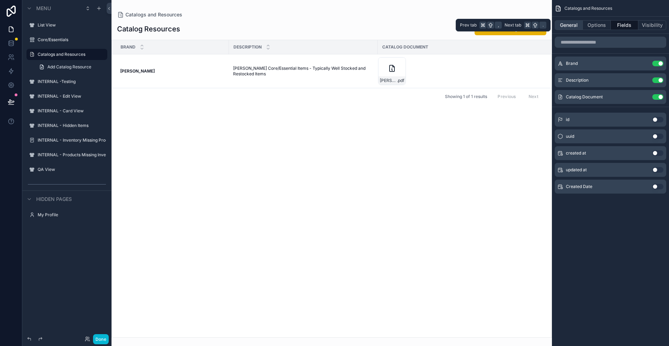
click at [576, 25] on button "General" at bounding box center [569, 25] width 28 height 10
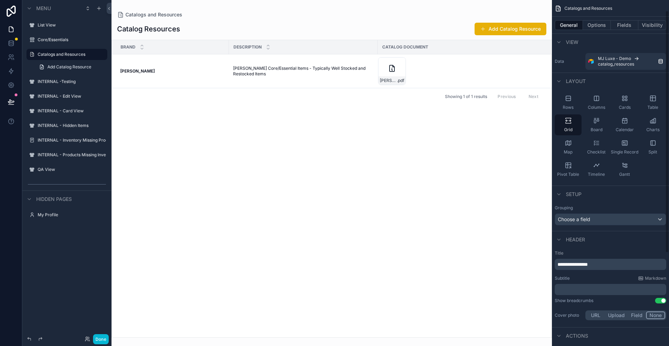
scroll to position [147, 0]
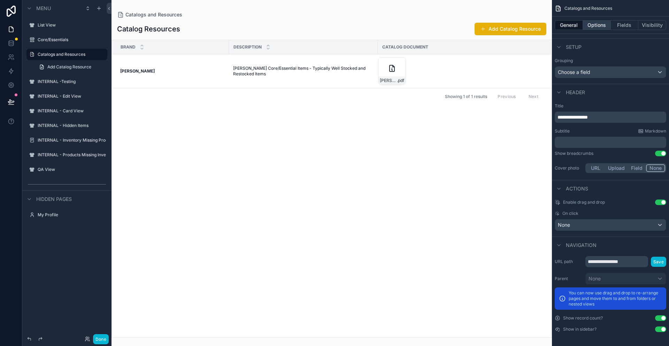
click at [593, 26] on button "Options" at bounding box center [597, 25] width 28 height 10
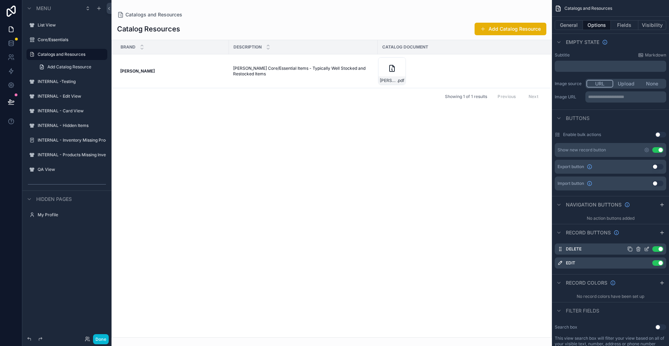
click at [648, 249] on icon "scrollable content" at bounding box center [647, 249] width 6 height 6
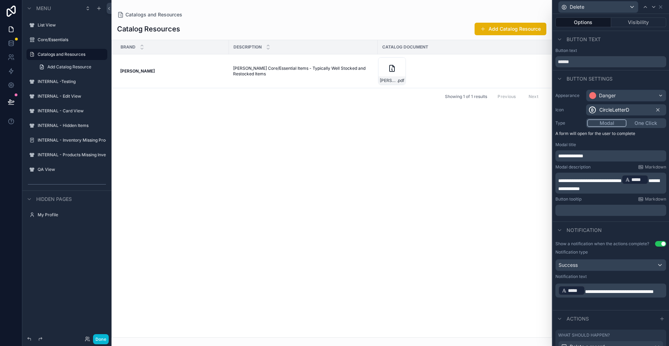
scroll to position [56, 0]
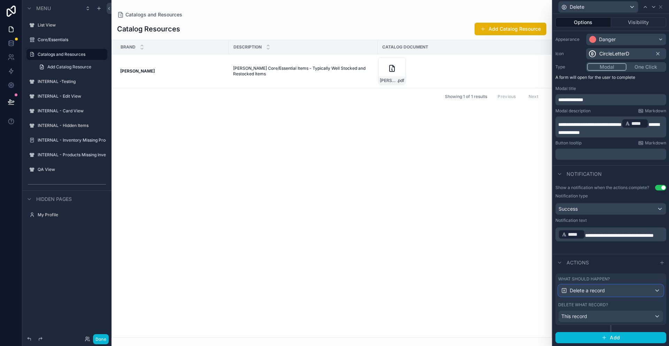
click at [627, 290] on div "Delete a record" at bounding box center [611, 290] width 105 height 11
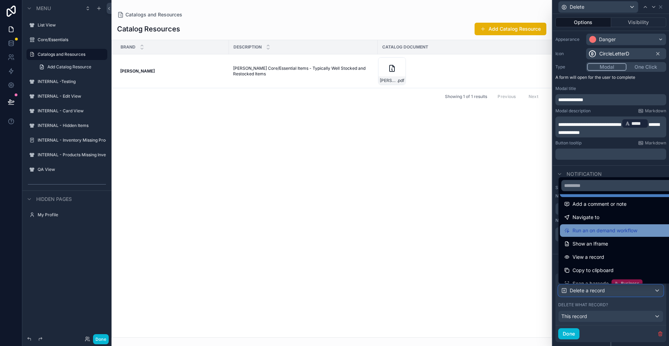
scroll to position [40, 0]
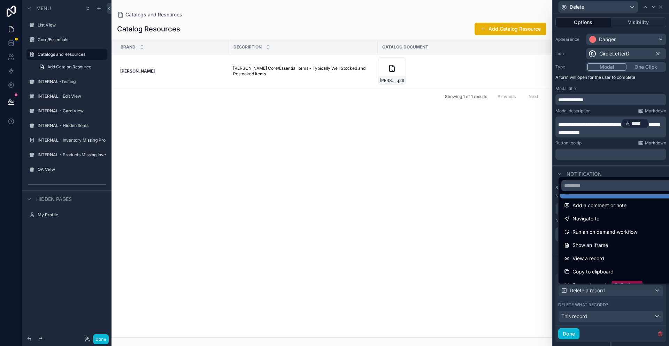
click at [500, 273] on div "scrollable content" at bounding box center [332, 173] width 440 height 346
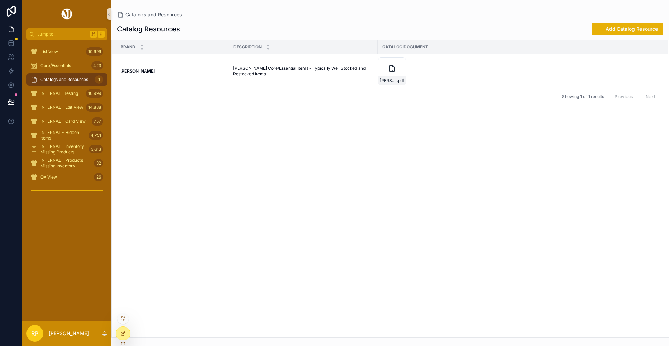
click at [124, 334] on icon at bounding box center [122, 333] width 3 height 3
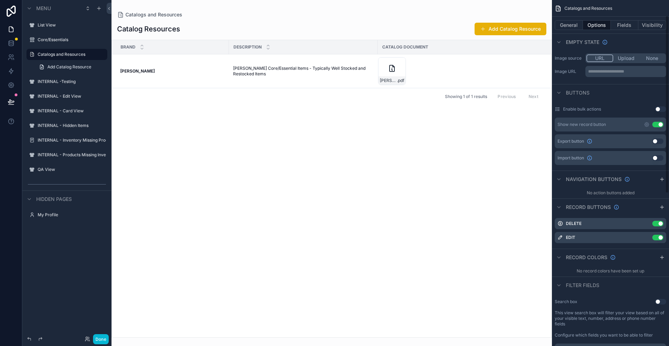
scroll to position [209, 0]
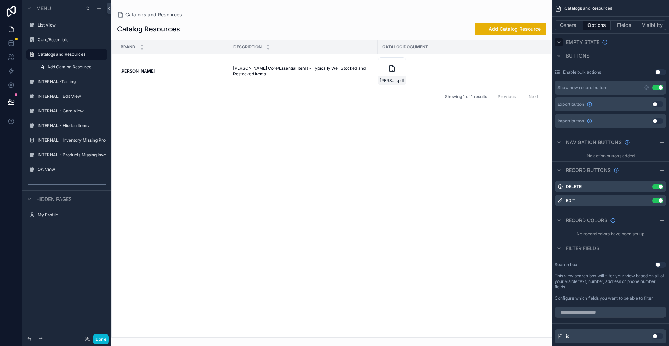
click at [559, 43] on icon "scrollable content" at bounding box center [559, 41] width 3 height 1
click at [559, 43] on icon "scrollable content" at bounding box center [558, 42] width 1 height 3
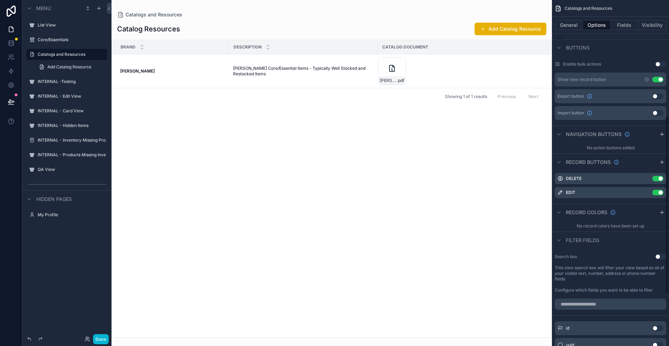
scroll to position [188, 0]
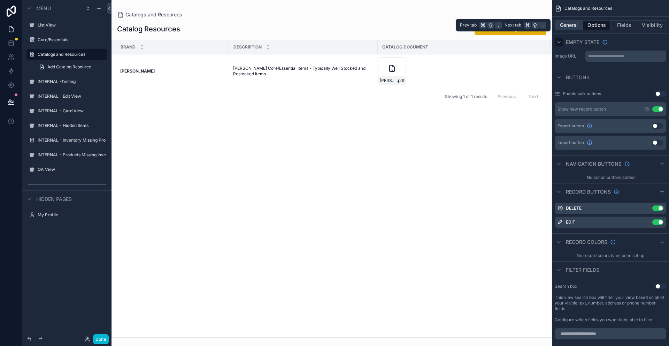
click at [567, 22] on button "General" at bounding box center [569, 25] width 28 height 10
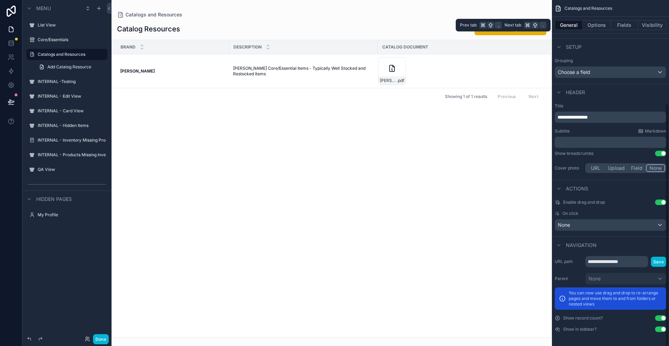
scroll to position [147, 0]
click at [396, 67] on div "scrollable content" at bounding box center [332, 173] width 440 height 346
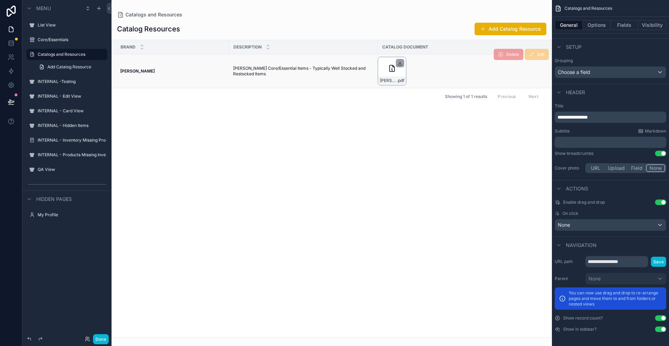
click at [400, 62] on icon "scrollable content" at bounding box center [400, 63] width 6 height 6
click at [390, 70] on icon "scrollable content" at bounding box center [392, 68] width 8 height 8
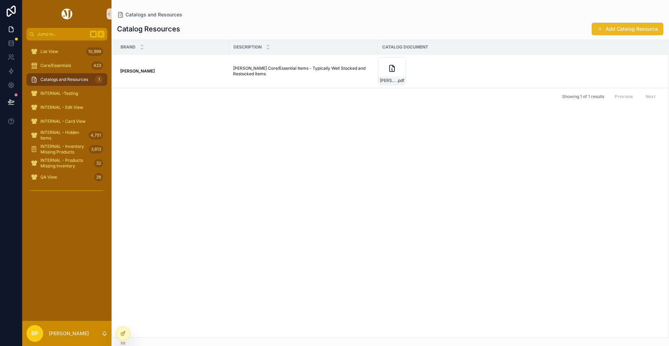
click at [622, 28] on button "Add Catalog Resource" at bounding box center [628, 29] width 72 height 13
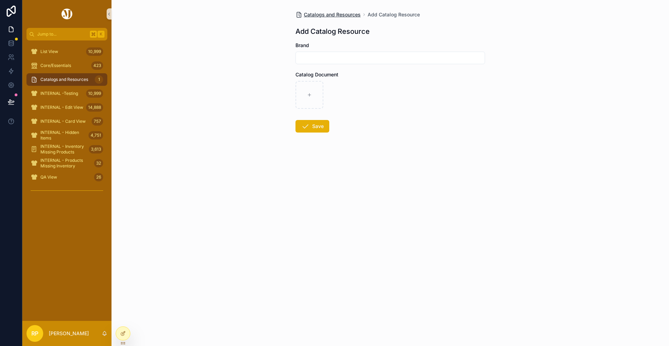
click at [342, 16] on span "Catalogs and Resources" at bounding box center [332, 14] width 57 height 7
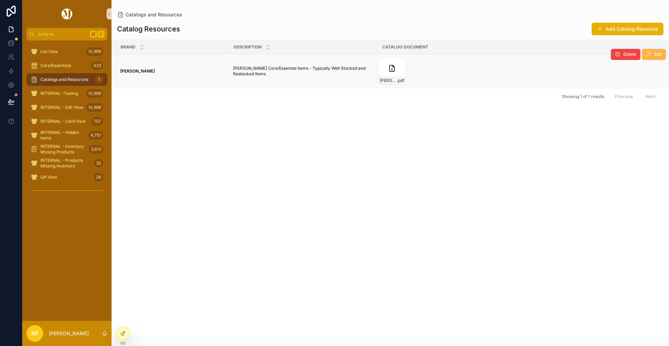
click at [660, 51] on button "Edit" at bounding box center [654, 54] width 24 height 11
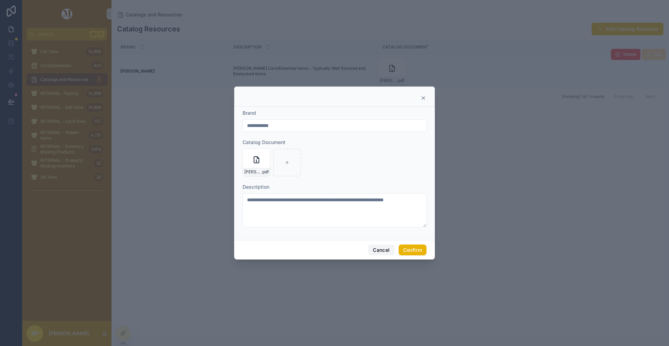
click at [382, 249] on button "Cancel" at bounding box center [381, 249] width 26 height 11
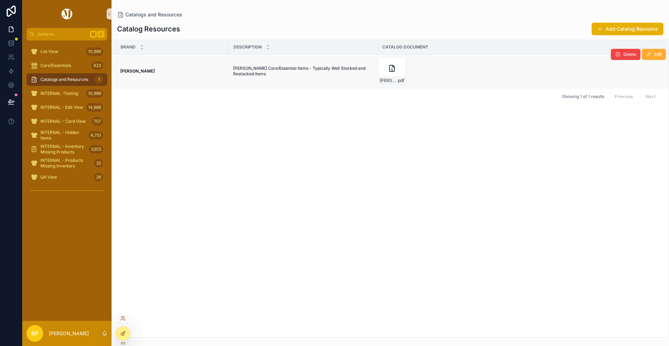
click at [124, 332] on icon at bounding box center [124, 331] width 1 height 1
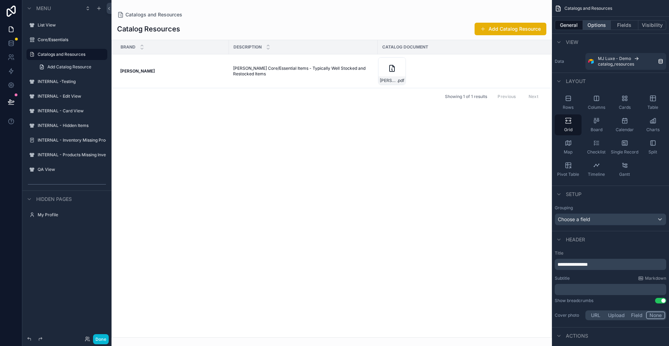
click at [597, 25] on button "Options" at bounding box center [597, 25] width 28 height 10
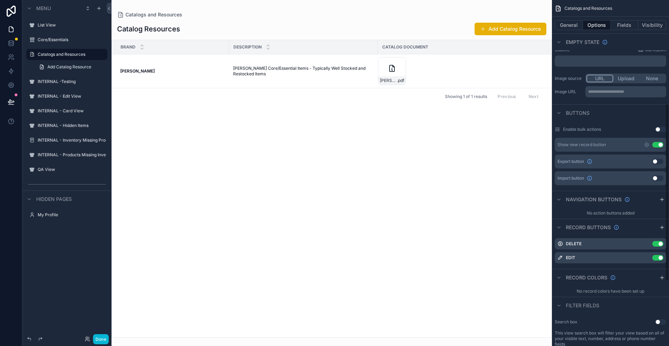
scroll to position [201, 0]
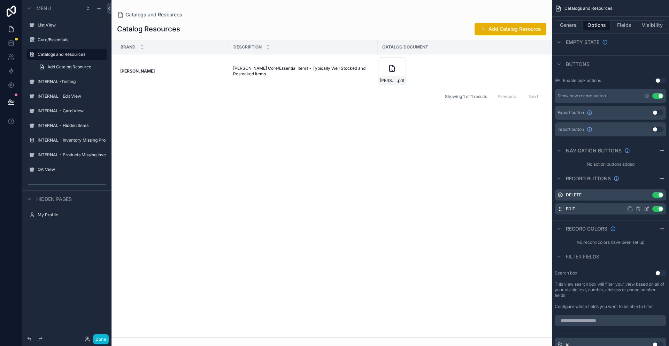
click at [645, 208] on icon "scrollable content" at bounding box center [647, 209] width 6 height 6
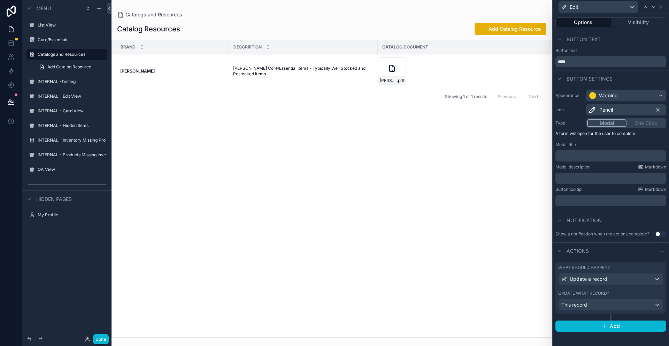
click at [634, 294] on div "Update what record?" at bounding box center [610, 293] width 105 height 6
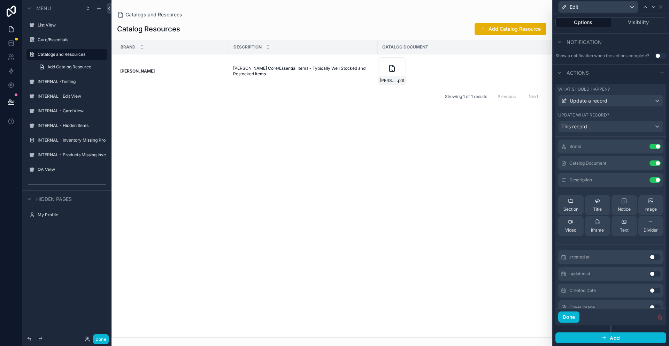
scroll to position [30, 0]
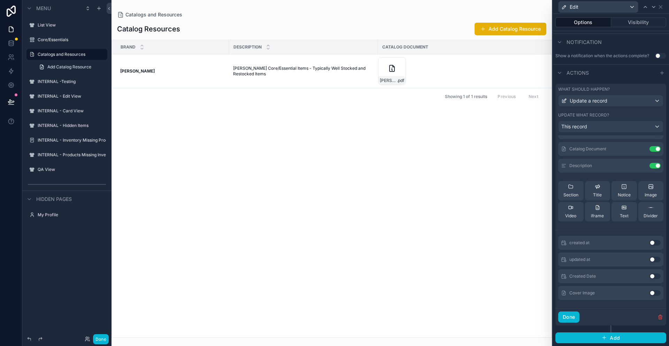
click at [657, 291] on button "Use setting" at bounding box center [655, 293] width 11 height 6
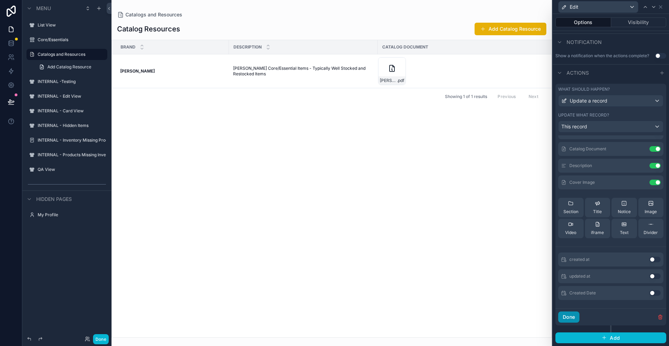
click at [567, 315] on button "Done" at bounding box center [568, 316] width 21 height 11
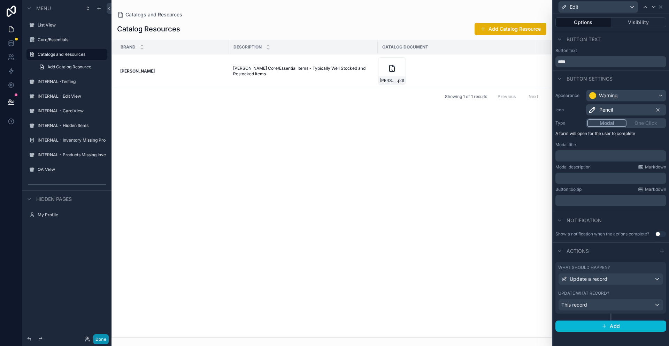
click at [103, 339] on button "Done" at bounding box center [101, 339] width 16 height 10
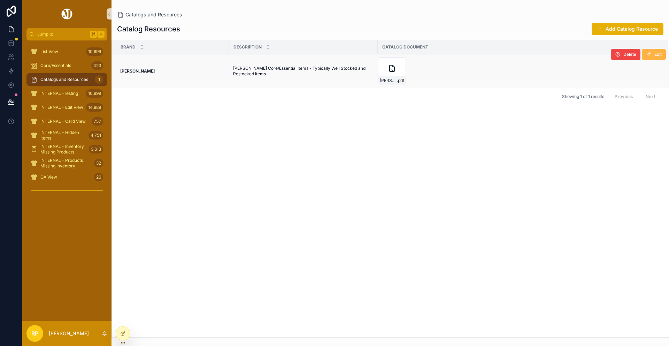
click at [658, 55] on span "Edit" at bounding box center [657, 55] width 7 height 6
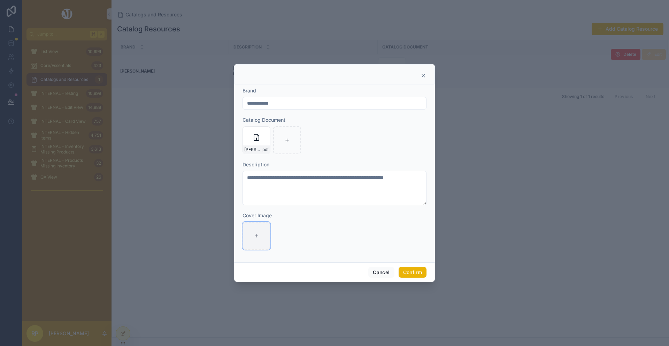
click at [260, 234] on div at bounding box center [257, 236] width 28 height 28
type input "**********"
click at [419, 270] on button "Confirm" at bounding box center [413, 272] width 28 height 11
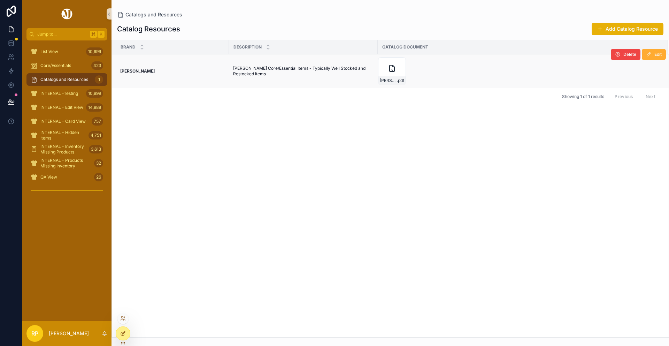
click at [123, 333] on icon at bounding box center [123, 332] width 3 height 3
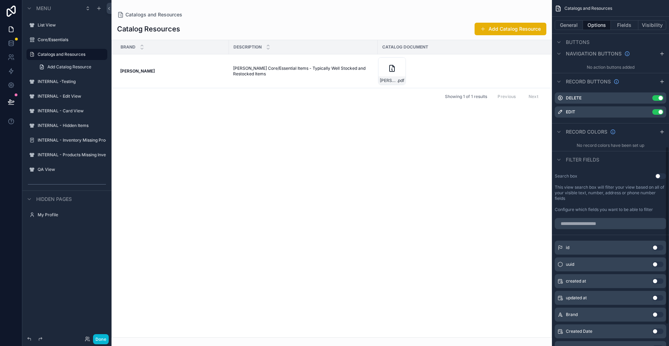
scroll to position [301, 0]
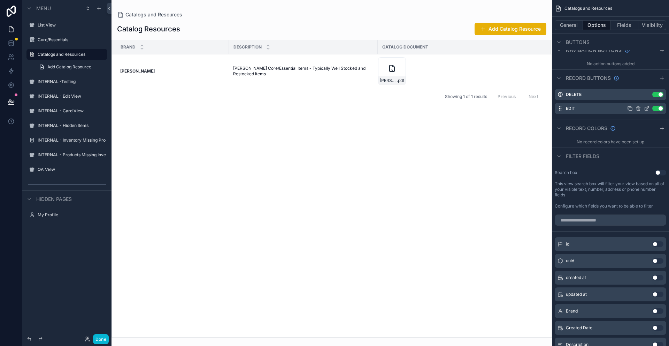
click at [647, 108] on icon "scrollable content" at bounding box center [647, 107] width 3 height 3
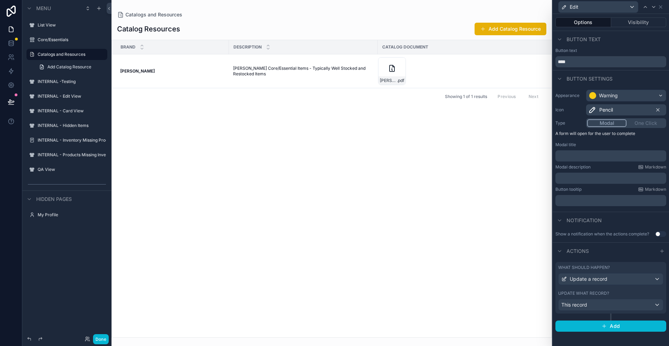
click at [618, 252] on div "Actions" at bounding box center [611, 250] width 116 height 17
click at [614, 293] on div "Update what record?" at bounding box center [610, 293] width 105 height 6
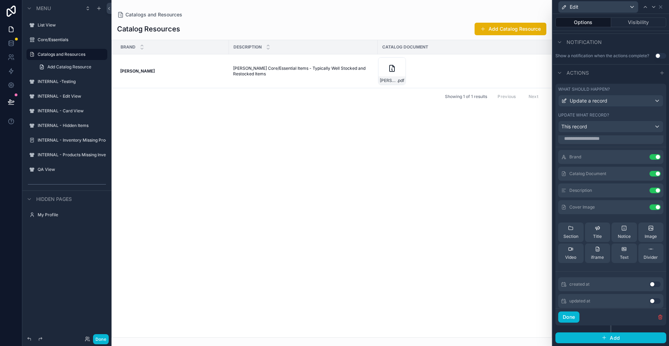
scroll to position [3, 0]
click at [662, 7] on icon at bounding box center [661, 7] width 6 height 6
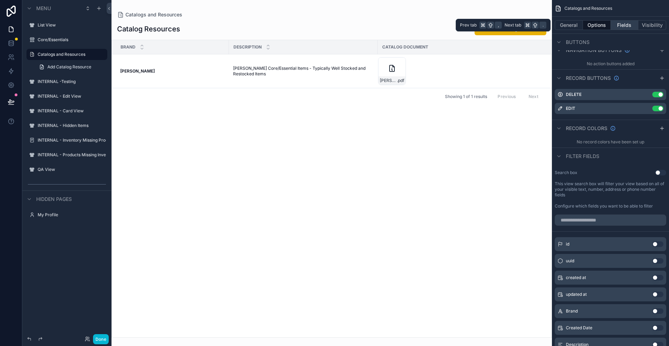
click at [627, 24] on button "Fields" at bounding box center [625, 25] width 28 height 10
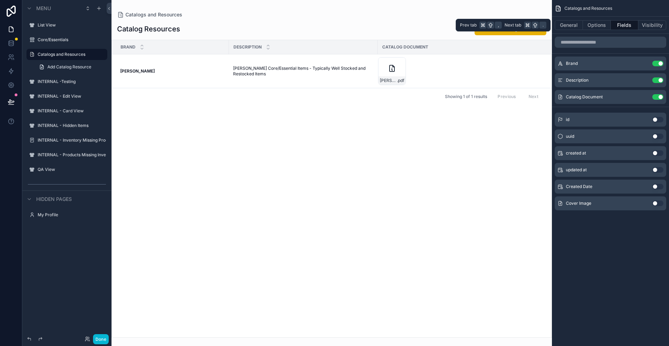
scroll to position [0, 0]
click at [661, 204] on button "Use setting" at bounding box center [657, 203] width 11 height 6
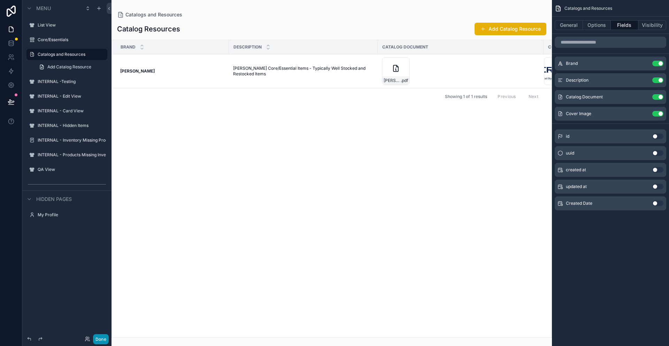
click at [105, 337] on button "Done" at bounding box center [101, 339] width 16 height 10
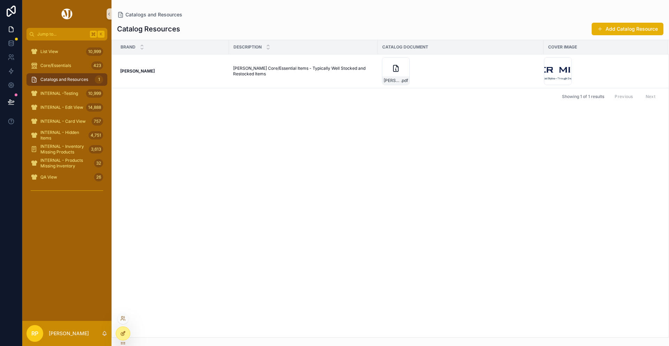
click at [126, 336] on div at bounding box center [123, 333] width 14 height 13
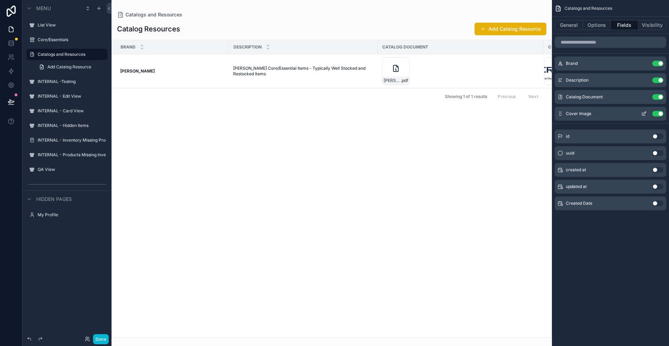
click at [643, 113] on icon "scrollable content" at bounding box center [644, 114] width 6 height 6
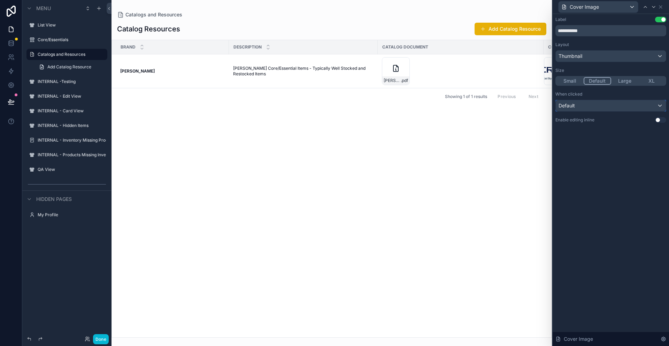
click at [645, 111] on button "Default" at bounding box center [610, 106] width 111 height 12
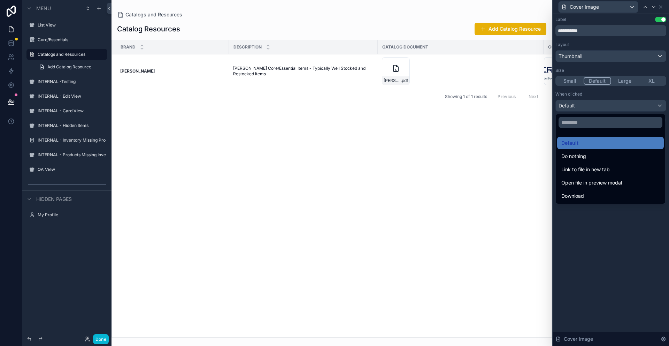
click at [611, 252] on div at bounding box center [611, 173] width 116 height 346
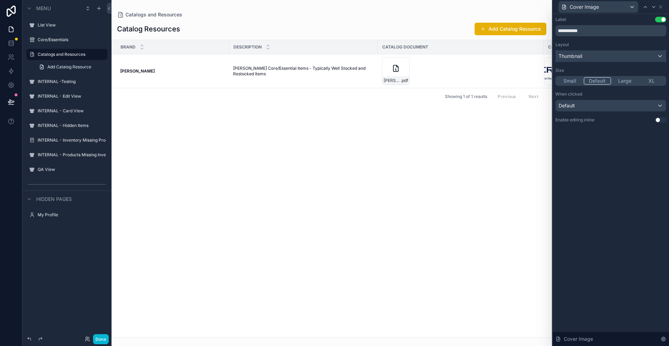
click at [584, 57] on div "Thumbnail" at bounding box center [611, 56] width 110 height 11
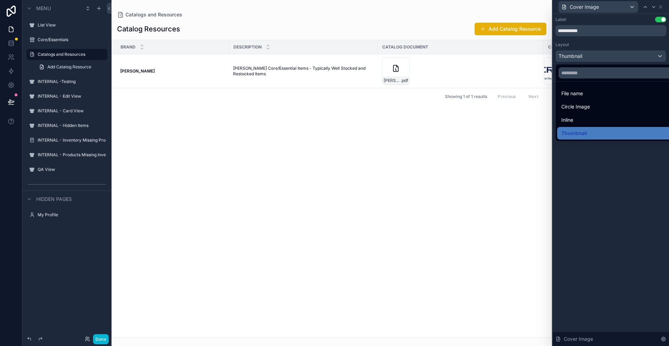
click at [606, 181] on div at bounding box center [611, 173] width 116 height 346
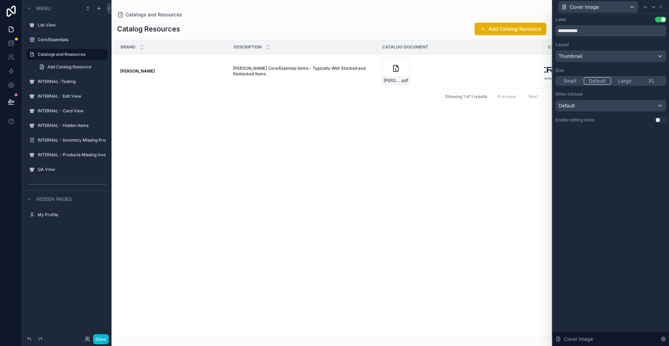
click at [628, 82] on button "Large" at bounding box center [624, 81] width 27 height 8
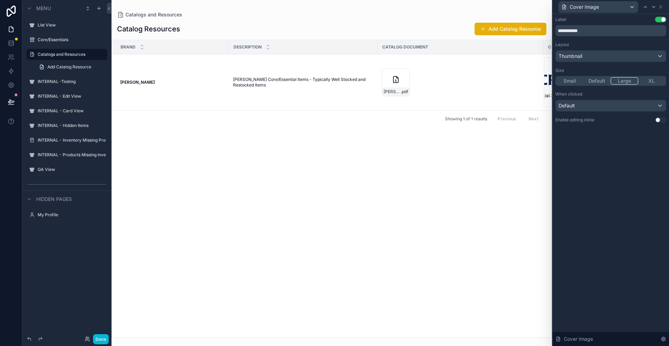
click at [646, 80] on button "XL" at bounding box center [651, 81] width 27 height 8
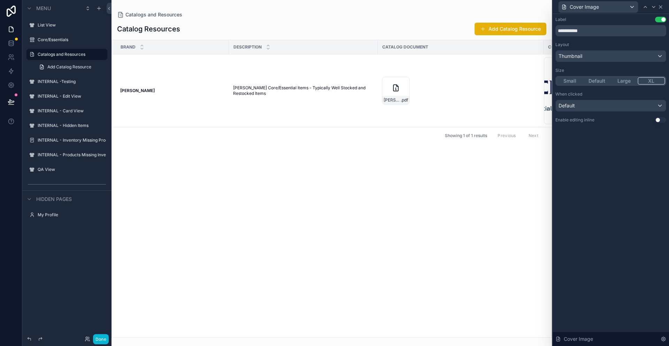
click at [660, 7] on icon at bounding box center [661, 7] width 6 height 6
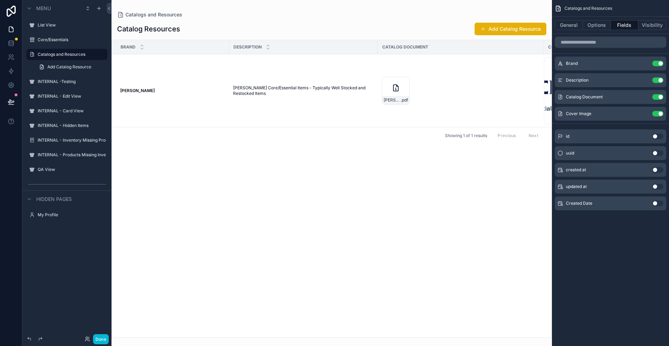
click at [524, 168] on div "scrollable content" at bounding box center [332, 173] width 440 height 346
click at [645, 114] on icon "scrollable content" at bounding box center [644, 114] width 6 height 6
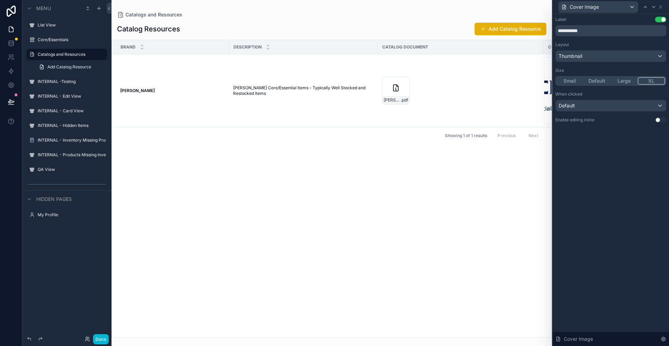
click at [623, 85] on div "Small Default Large XL" at bounding box center [610, 81] width 111 height 10
click at [621, 80] on button "Large" at bounding box center [624, 81] width 27 height 8
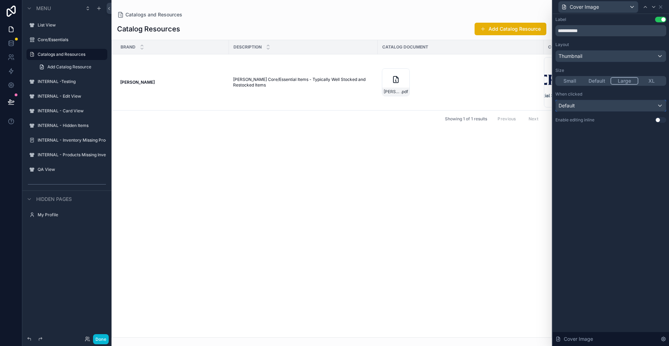
click at [598, 107] on div "Default" at bounding box center [611, 105] width 110 height 11
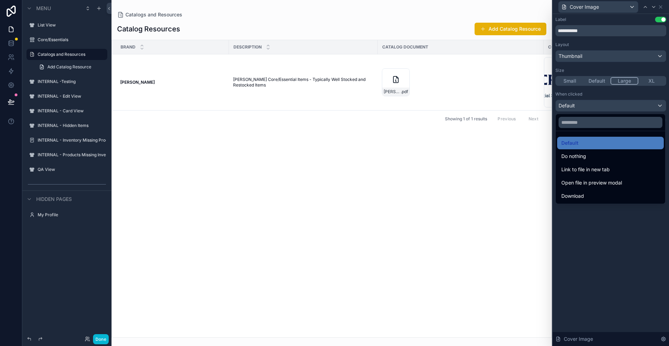
click at [601, 223] on div at bounding box center [611, 173] width 116 height 346
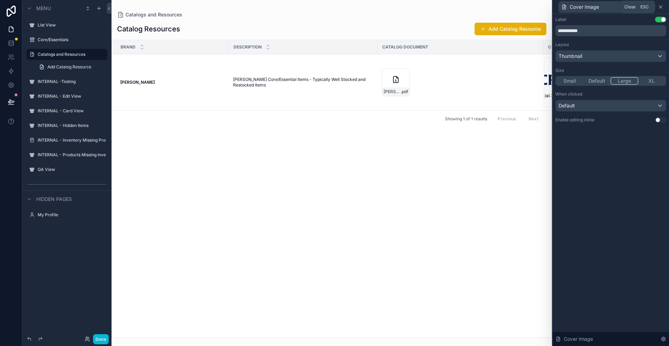
click at [662, 7] on icon at bounding box center [661, 7] width 6 height 6
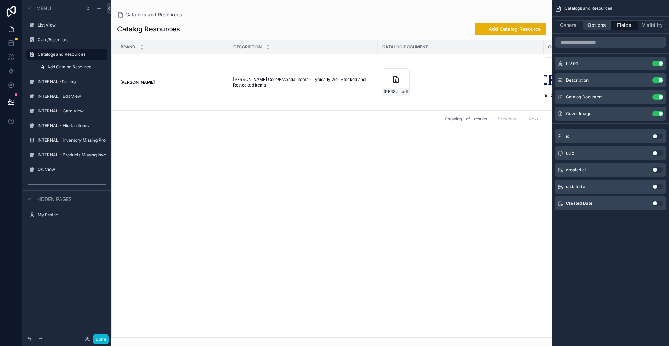
click at [598, 30] on button "Options" at bounding box center [597, 25] width 28 height 10
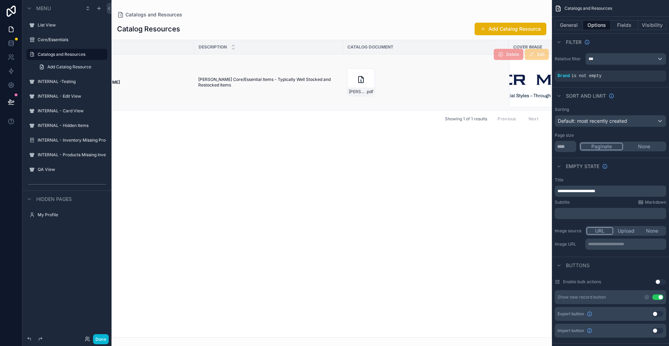
scroll to position [0, 51]
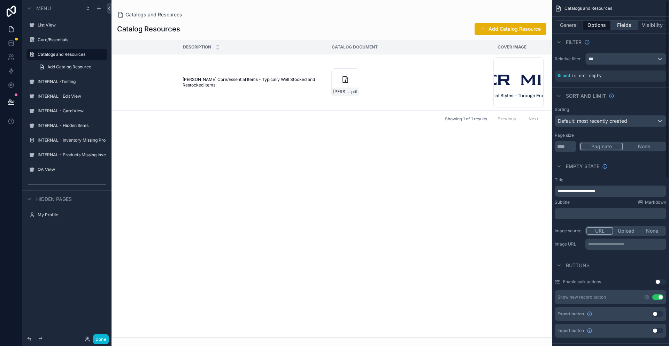
click at [620, 26] on button "Fields" at bounding box center [625, 25] width 28 height 10
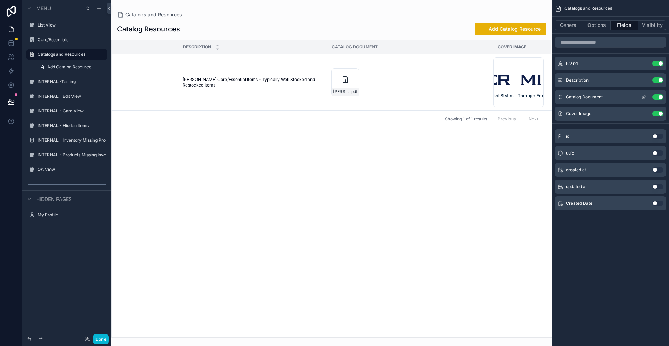
click at [646, 95] on icon "scrollable content" at bounding box center [644, 96] width 3 height 3
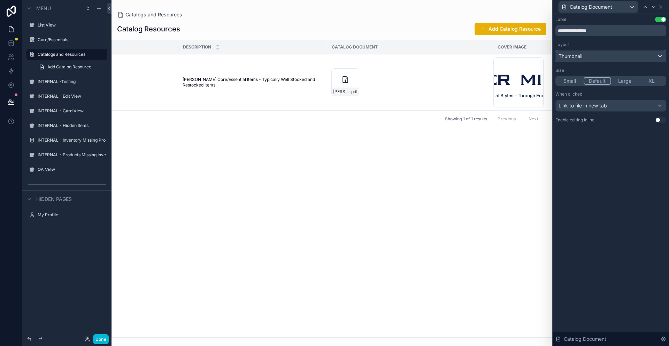
click at [628, 57] on div "Thumbnail" at bounding box center [611, 56] width 110 height 11
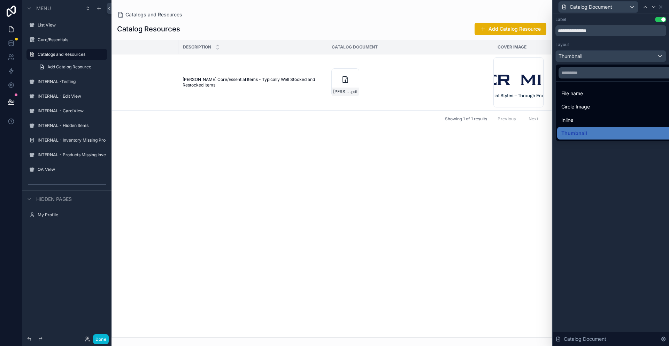
click at [597, 187] on div at bounding box center [611, 173] width 116 height 346
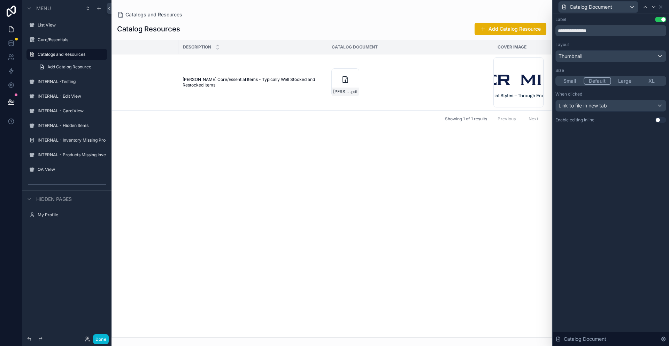
click at [664, 6] on div "Catalog Document" at bounding box center [610, 7] width 111 height 14
click at [661, 7] on icon at bounding box center [660, 7] width 3 height 3
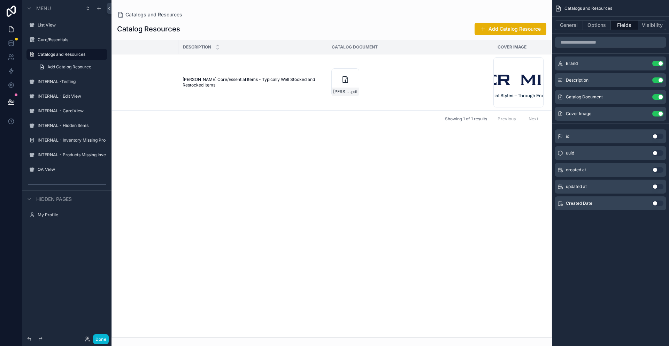
click at [529, 198] on div "Brand Description Catalog Document Cover Image Peter Millar Peter Millar Peter …" at bounding box center [332, 188] width 440 height 297
click at [645, 112] on icon "scrollable content" at bounding box center [644, 113] width 3 height 3
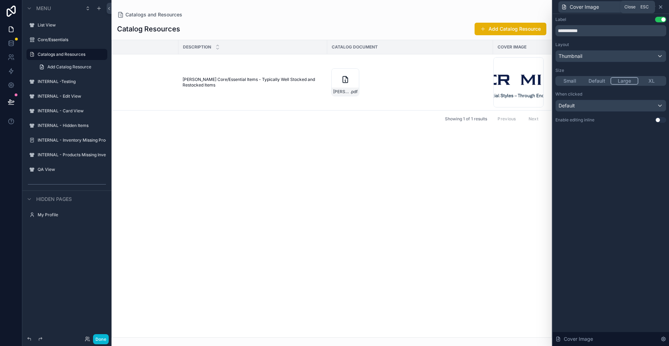
click at [662, 8] on icon at bounding box center [661, 7] width 6 height 6
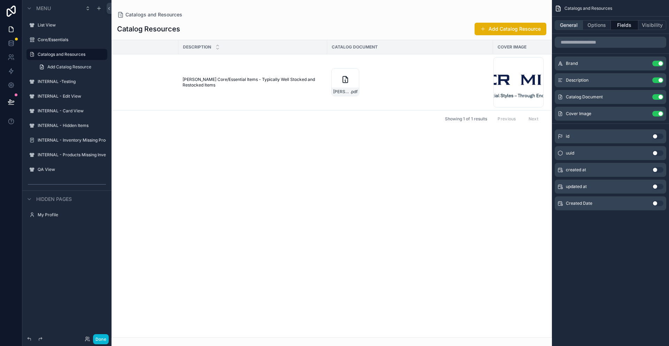
click at [571, 27] on button "General" at bounding box center [569, 25] width 28 height 10
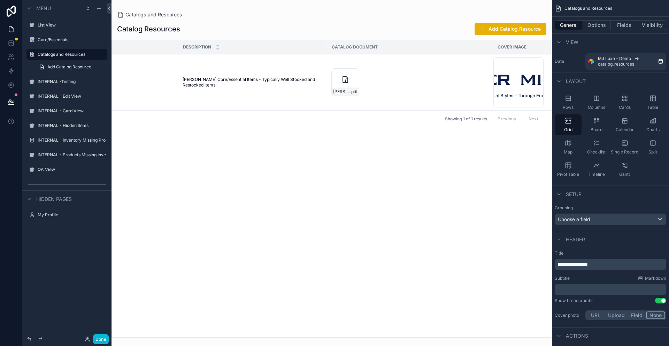
scroll to position [147, 0]
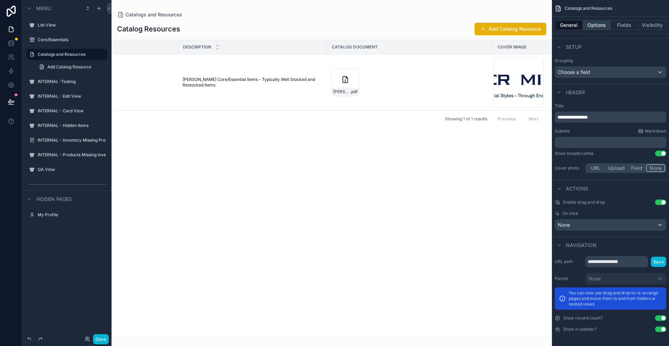
click at [593, 24] on button "Options" at bounding box center [597, 25] width 28 height 10
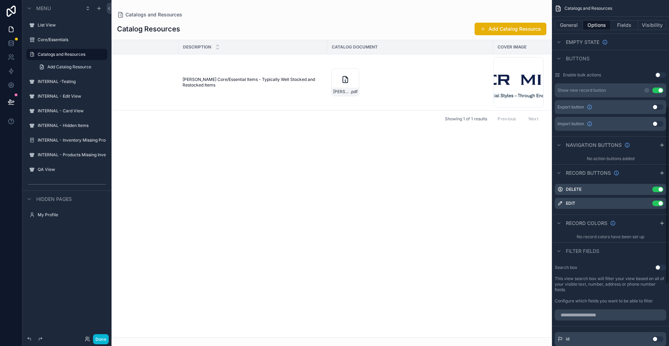
scroll to position [208, 0]
click at [661, 144] on icon "scrollable content" at bounding box center [662, 144] width 6 height 6
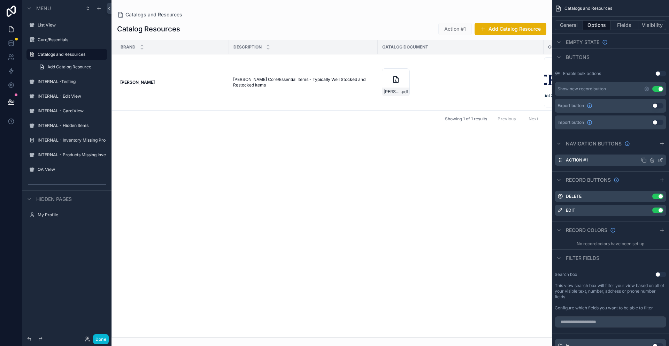
click at [660, 158] on icon "scrollable content" at bounding box center [661, 160] width 6 height 6
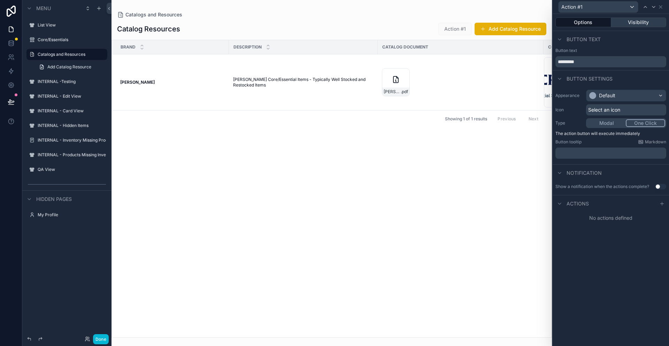
click at [644, 21] on button "Visibility" at bounding box center [638, 22] width 55 height 10
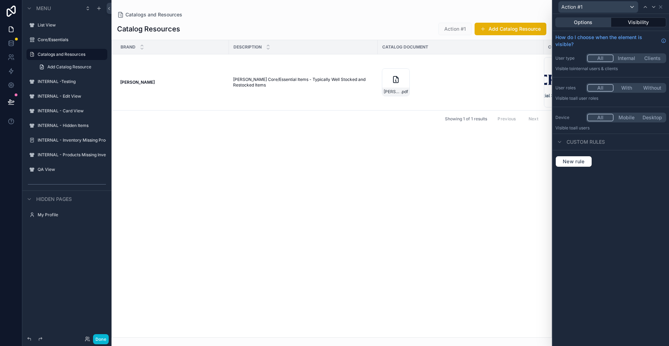
click at [592, 26] on button "Options" at bounding box center [583, 22] width 56 height 10
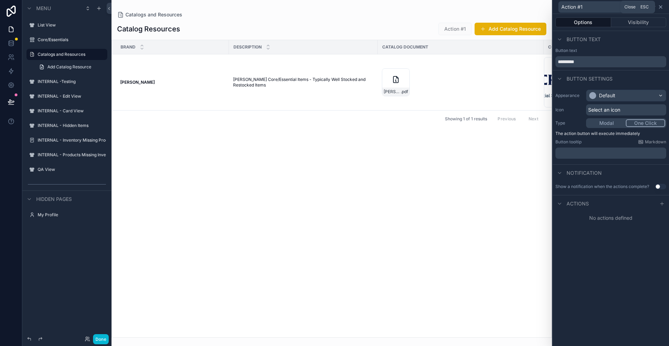
click at [662, 6] on icon at bounding box center [661, 7] width 6 height 6
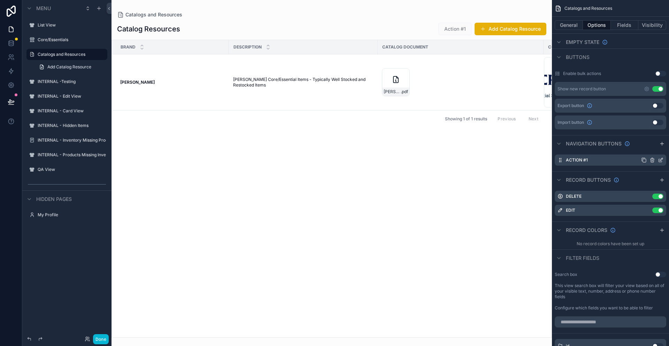
click at [652, 160] on icon "scrollable content" at bounding box center [652, 160] width 0 height 1
click at [632, 149] on span "Confirm delete?" at bounding box center [623, 149] width 31 height 6
click at [650, 147] on icon at bounding box center [649, 147] width 1 height 1
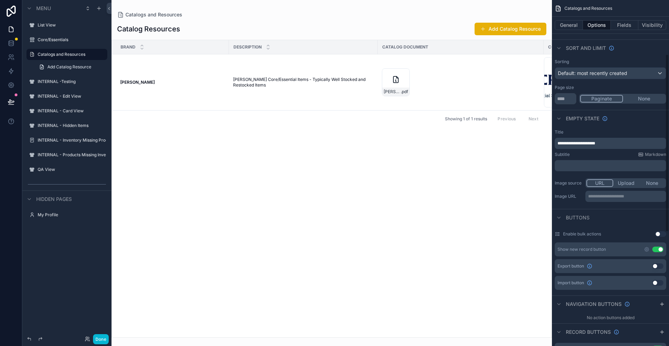
scroll to position [0, 0]
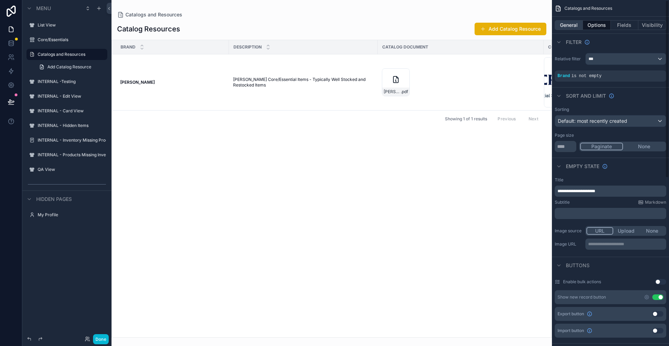
click at [573, 28] on button "General" at bounding box center [569, 25] width 28 height 10
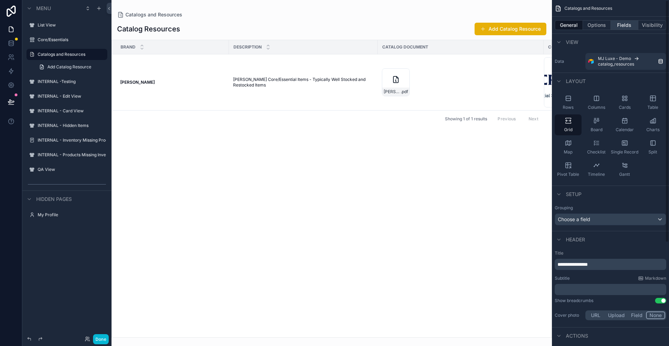
click at [624, 23] on button "Fields" at bounding box center [625, 25] width 28 height 10
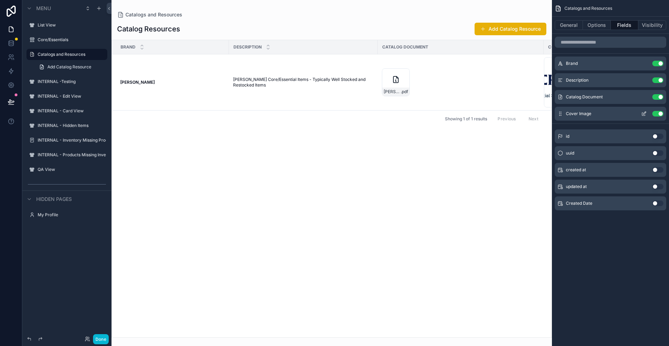
click at [644, 114] on icon "scrollable content" at bounding box center [644, 114] width 6 height 6
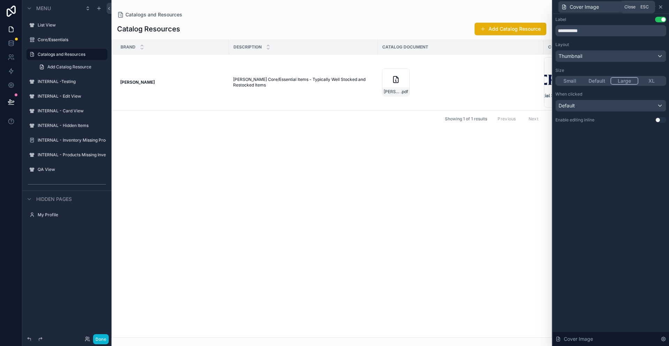
click at [662, 6] on icon at bounding box center [661, 7] width 6 height 6
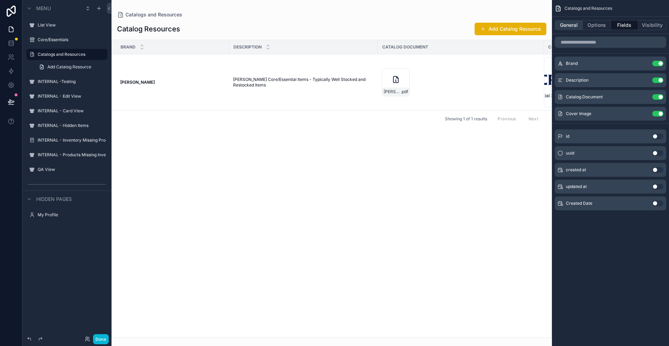
click at [569, 28] on button "General" at bounding box center [569, 25] width 28 height 10
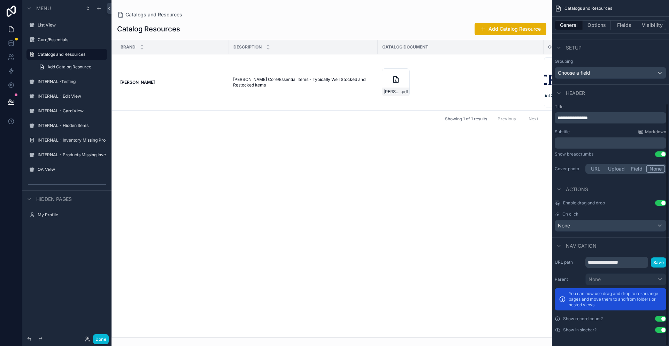
scroll to position [147, 0]
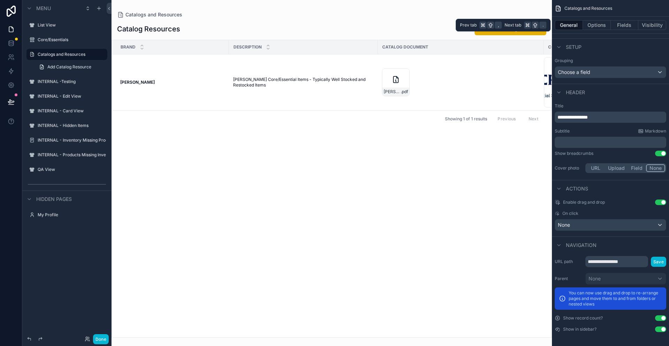
click at [571, 23] on button "General" at bounding box center [569, 25] width 28 height 10
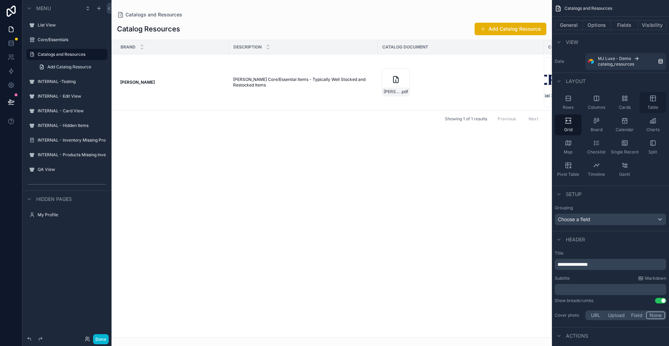
click at [655, 101] on icon "scrollable content" at bounding box center [653, 98] width 7 height 7
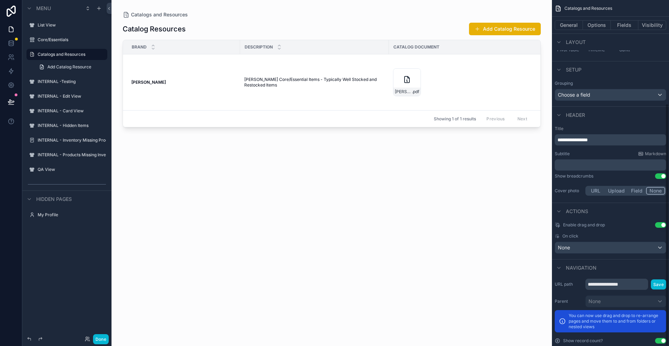
scroll to position [147, 0]
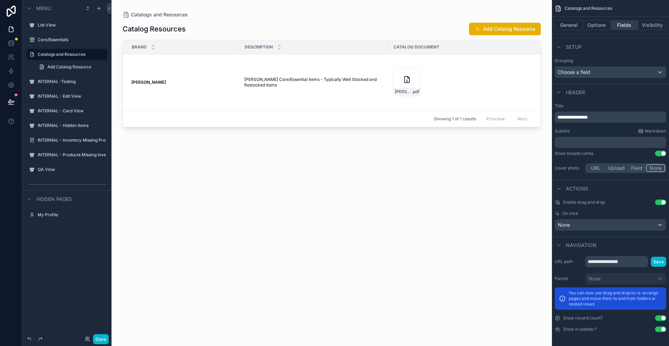
click at [628, 25] on button "Fields" at bounding box center [625, 25] width 28 height 10
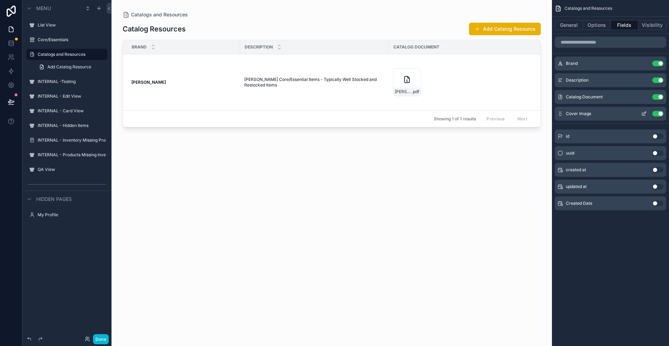
click at [643, 114] on icon "scrollable content" at bounding box center [644, 113] width 3 height 3
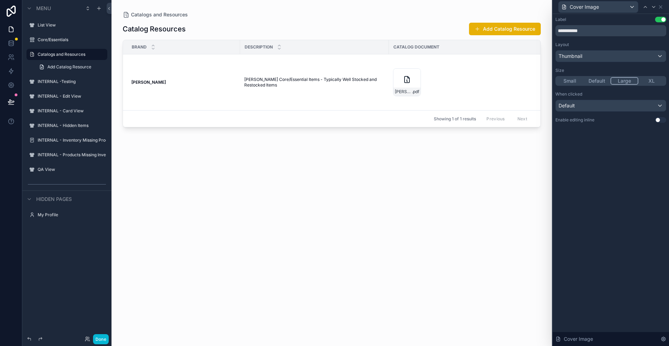
click at [597, 80] on button "Default" at bounding box center [597, 81] width 27 height 8
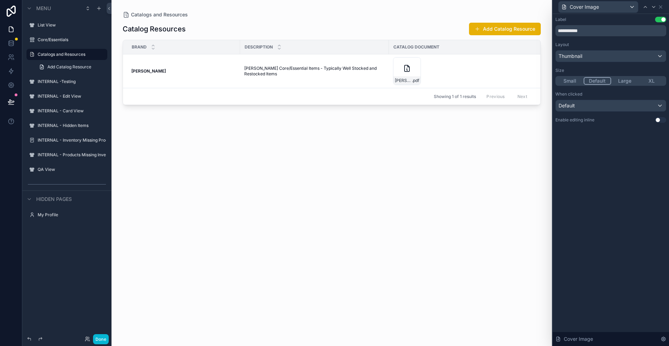
click at [600, 181] on div "**********" at bounding box center [611, 180] width 116 height 332
click at [661, 7] on icon at bounding box center [660, 7] width 3 height 3
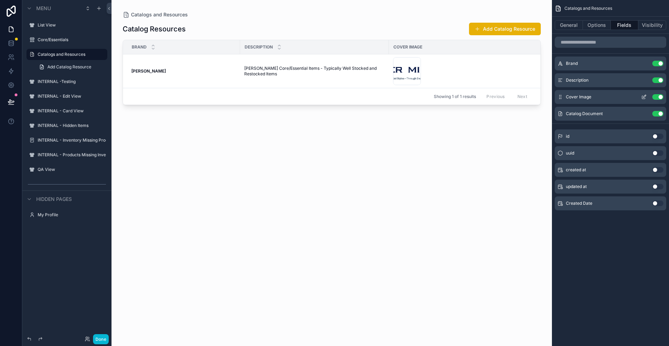
click at [645, 97] on icon "scrollable content" at bounding box center [644, 97] width 6 height 6
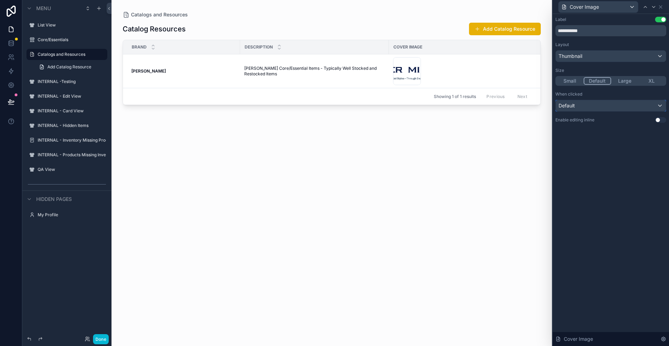
click at [652, 102] on div "Default" at bounding box center [611, 105] width 110 height 11
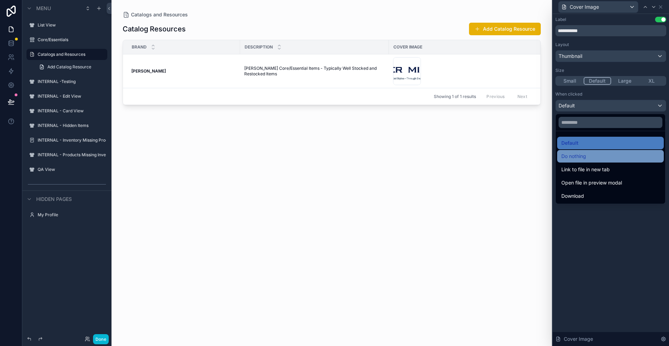
click at [601, 153] on div "Do nothing" at bounding box center [610, 156] width 98 height 8
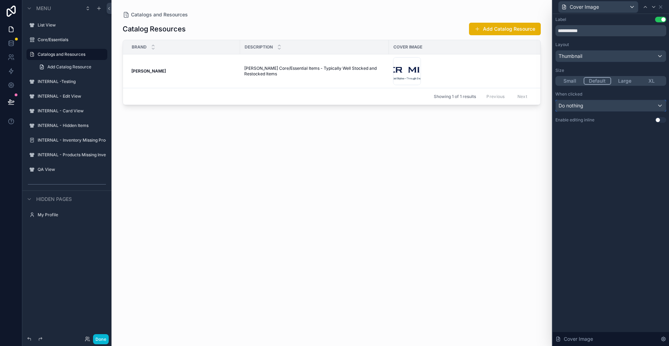
click at [626, 106] on div "Do nothing" at bounding box center [611, 105] width 110 height 11
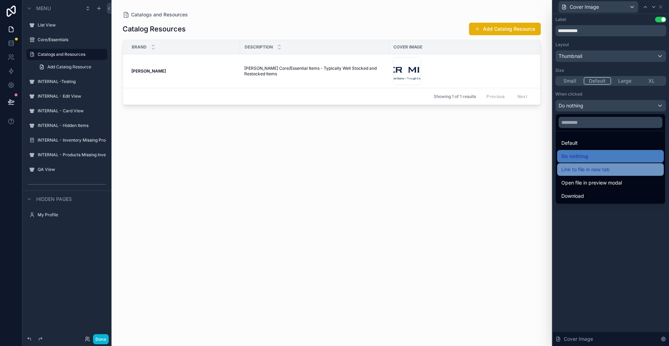
click at [613, 173] on div "Link to file in new tab" at bounding box center [610, 169] width 98 height 8
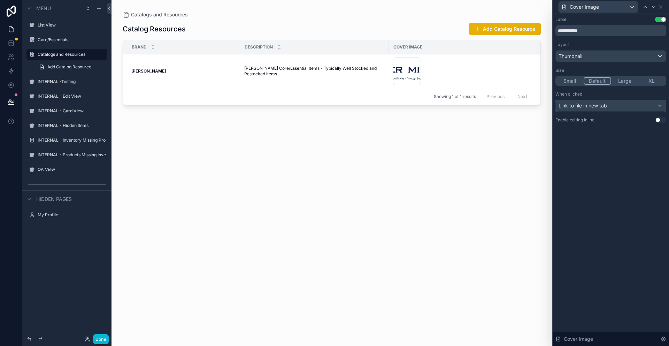
click at [661, 107] on div "Link to file in new tab" at bounding box center [611, 105] width 110 height 11
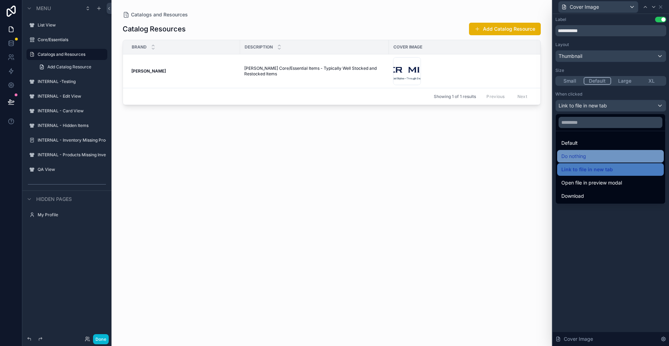
click at [608, 156] on div "Do nothing" at bounding box center [610, 156] width 98 height 8
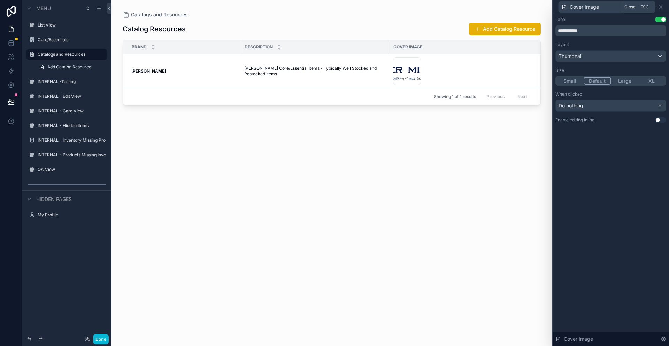
click at [663, 5] on icon at bounding box center [661, 7] width 6 height 6
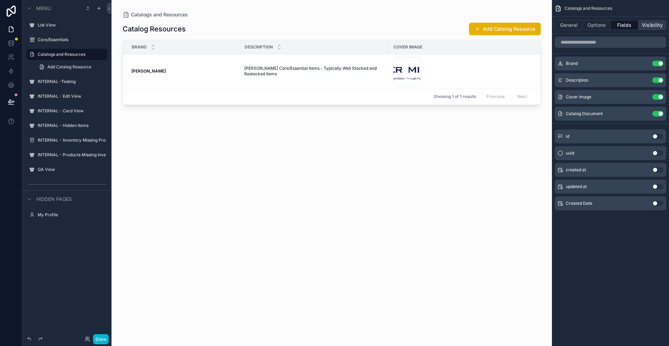
click at [650, 28] on button "Visibility" at bounding box center [652, 25] width 28 height 10
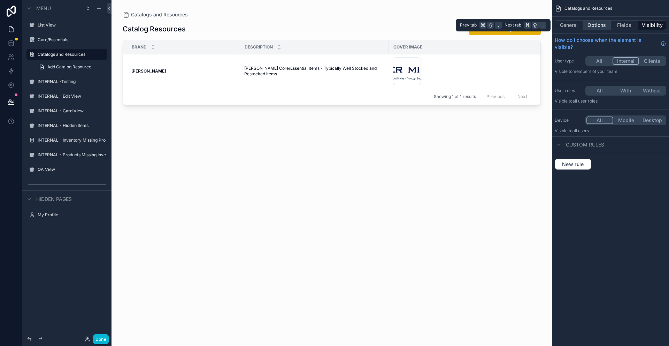
click at [601, 26] on button "Options" at bounding box center [597, 25] width 28 height 10
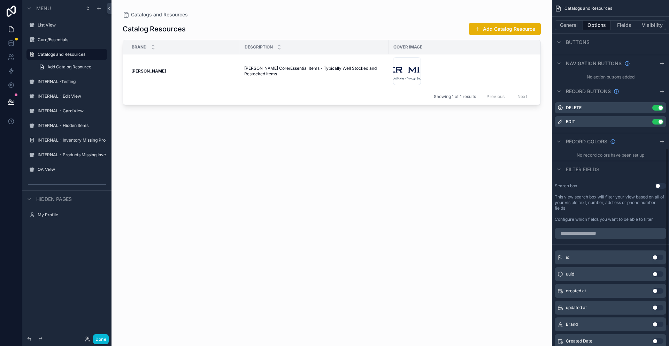
scroll to position [289, 0]
click at [574, 21] on button "General" at bounding box center [569, 25] width 28 height 10
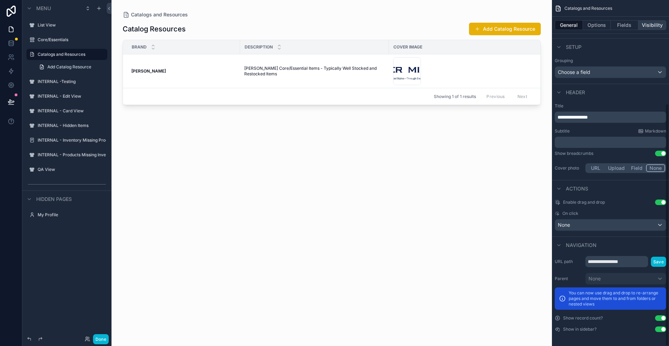
click at [653, 26] on button "Visibility" at bounding box center [652, 25] width 28 height 10
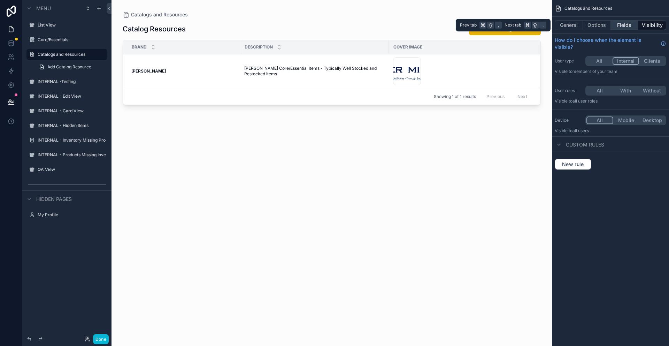
click at [629, 25] on button "Fields" at bounding box center [625, 25] width 28 height 10
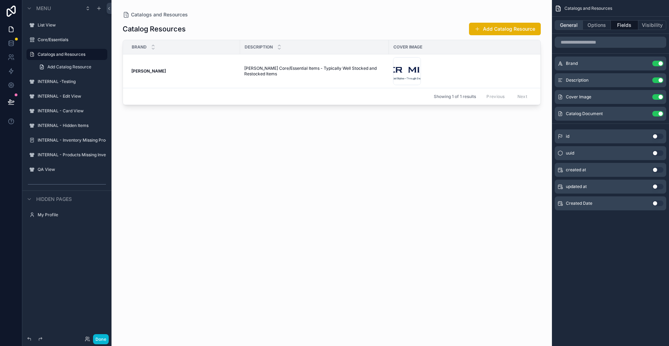
click at [569, 25] on button "General" at bounding box center [569, 25] width 28 height 10
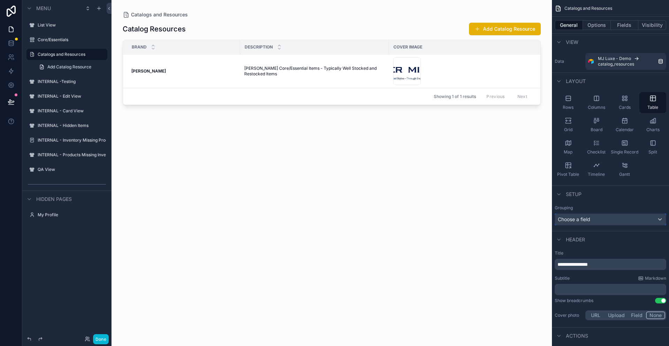
click at [604, 216] on div "Choose a field" at bounding box center [610, 219] width 111 height 11
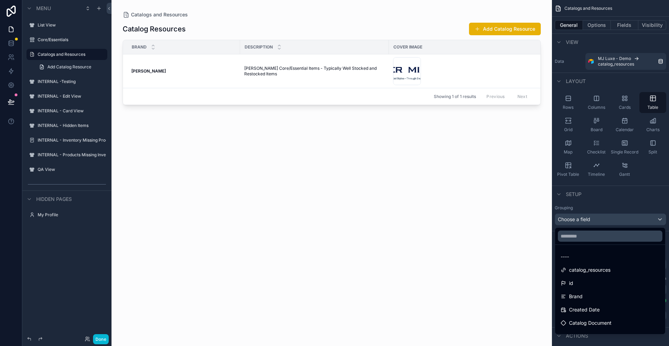
click at [615, 205] on div "scrollable content" at bounding box center [334, 173] width 669 height 346
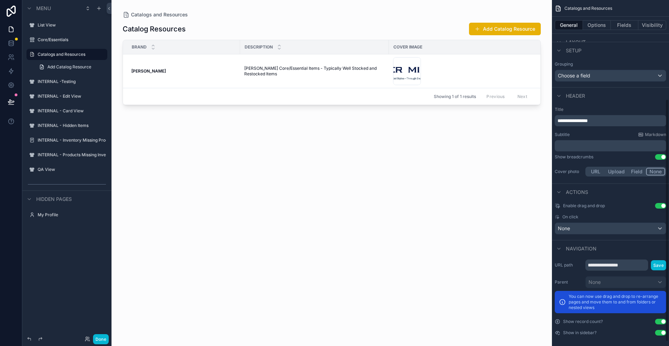
scroll to position [147, 0]
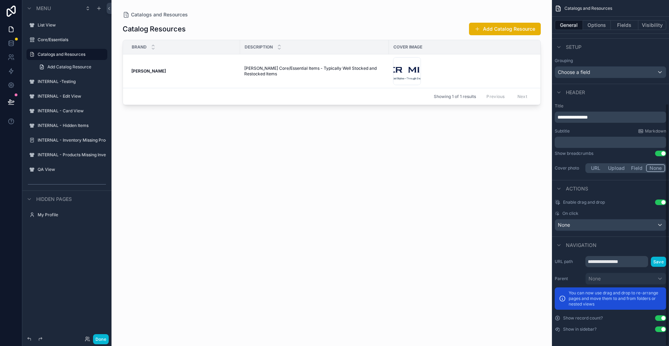
click at [573, 24] on button "General" at bounding box center [569, 25] width 28 height 10
click at [572, 24] on button "General" at bounding box center [569, 25] width 28 height 10
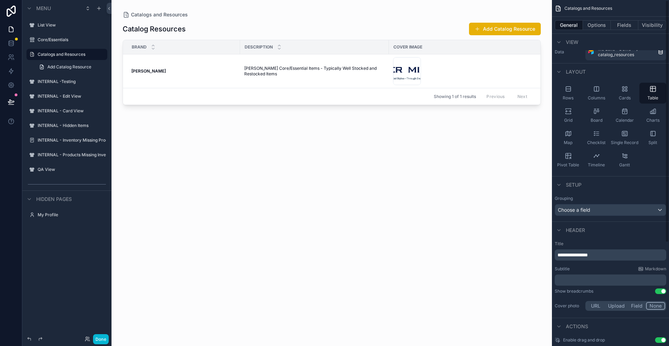
scroll to position [0, 0]
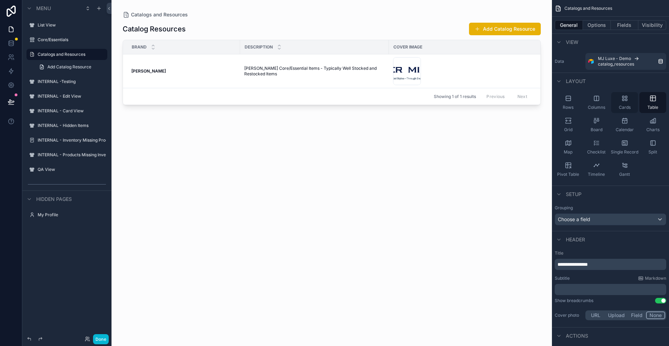
click at [628, 100] on icon "scrollable content" at bounding box center [624, 98] width 7 height 7
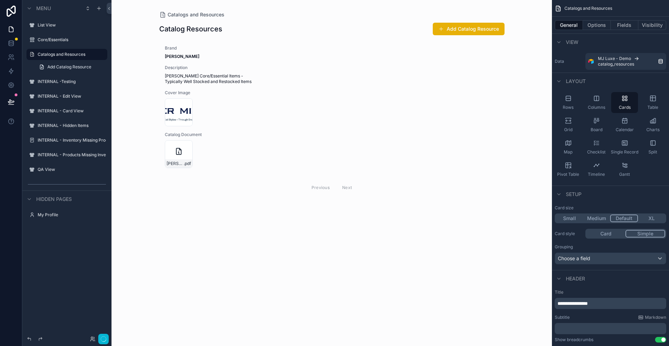
click at [645, 234] on button "Simple" at bounding box center [646, 234] width 40 height 8
click at [616, 233] on button "Card" at bounding box center [606, 234] width 40 height 8
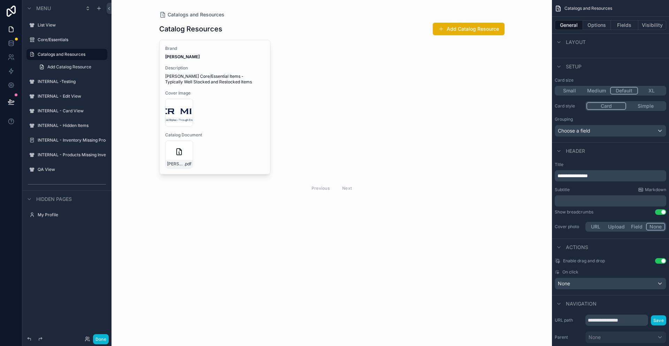
scroll to position [186, 0]
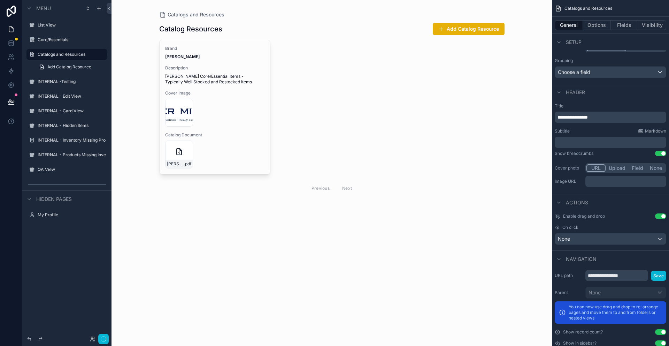
click at [595, 168] on button "URL" at bounding box center [595, 168] width 19 height 8
click at [634, 167] on button "Field" at bounding box center [637, 168] width 19 height 8
click at [628, 179] on div "scrollable content" at bounding box center [626, 181] width 80 height 11
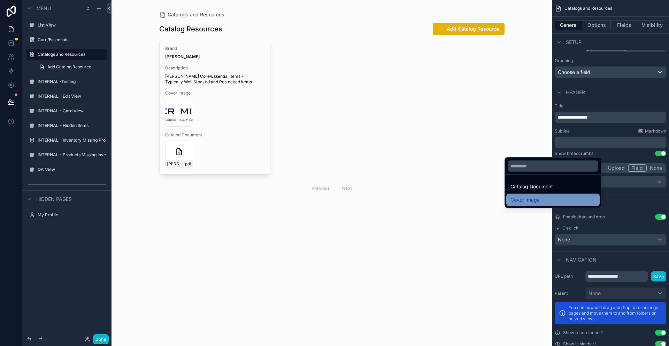
click at [537, 201] on span "Cover Image" at bounding box center [525, 199] width 29 height 8
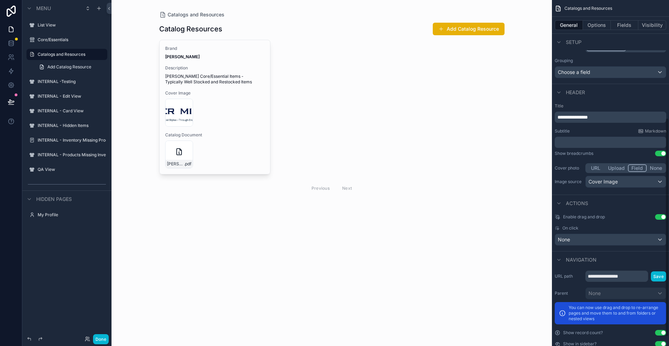
scroll to position [201, 0]
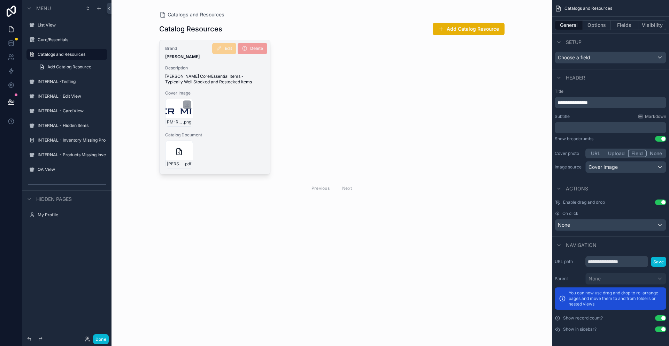
click at [178, 113] on div "PM-Reource .png" at bounding box center [179, 113] width 28 height 28
click at [173, 111] on div "PM-Reource .png" at bounding box center [179, 113] width 28 height 28
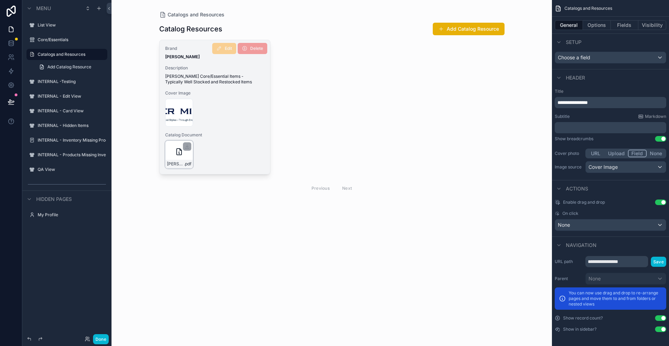
click at [170, 151] on div "Peter-Millar---All-Essentials---2025 .pdf" at bounding box center [179, 154] width 28 height 28
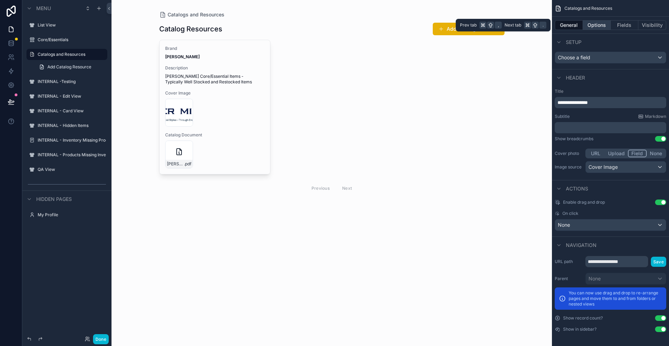
click at [595, 27] on button "Options" at bounding box center [597, 25] width 28 height 10
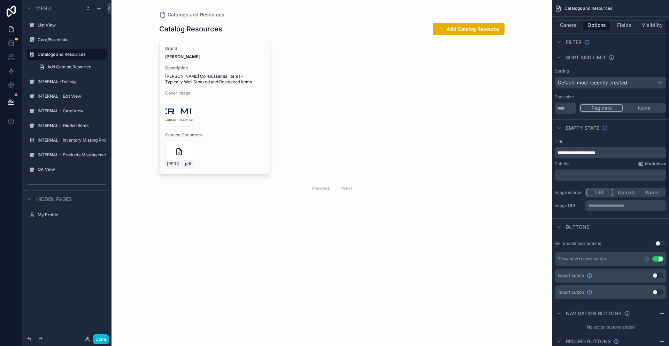
scroll to position [37, 0]
click at [569, 24] on button "General" at bounding box center [569, 25] width 28 height 10
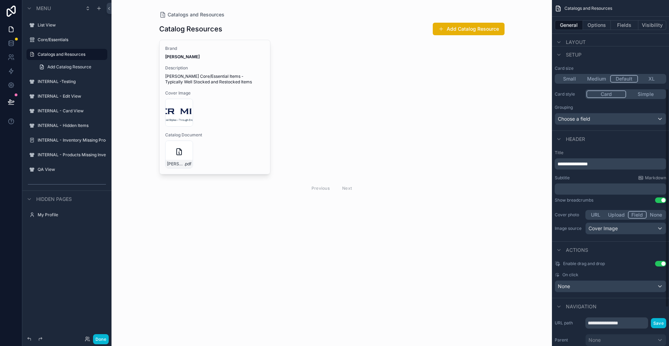
scroll to position [140, 0]
click at [584, 286] on div "None" at bounding box center [610, 285] width 111 height 11
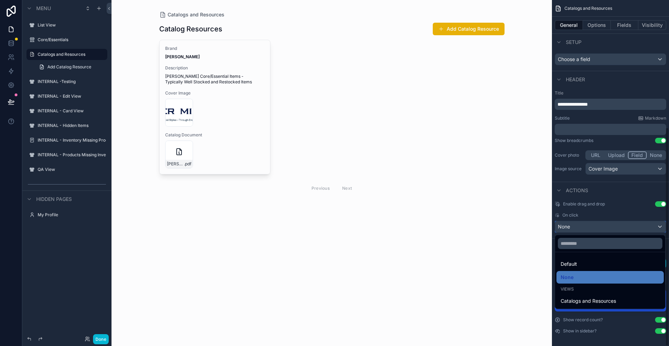
scroll to position [201, 0]
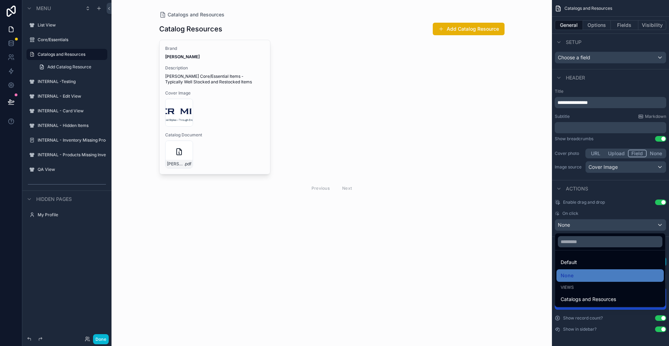
click at [508, 249] on div "Catalogs and Resources Catalog Resources Add Catalog Resource Brand Peter Milla…" at bounding box center [332, 173] width 440 height 346
click at [468, 227] on div "Catalogs and Resources Catalog Resources Add Catalog Resource Brand Peter Milla…" at bounding box center [332, 173] width 440 height 346
click at [569, 279] on span "None" at bounding box center [567, 275] width 13 height 8
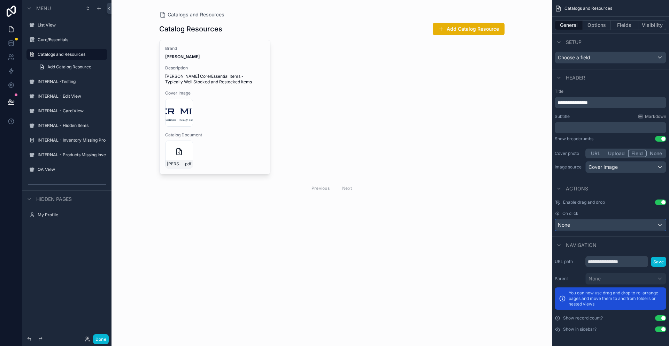
click at [605, 225] on div "None" at bounding box center [610, 224] width 111 height 11
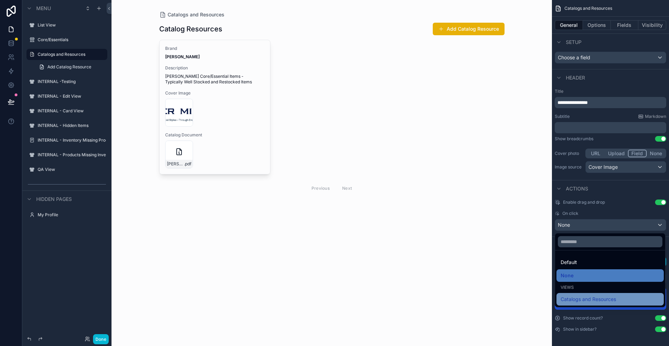
click at [585, 297] on span "Catalogs and Resources" at bounding box center [588, 299] width 55 height 8
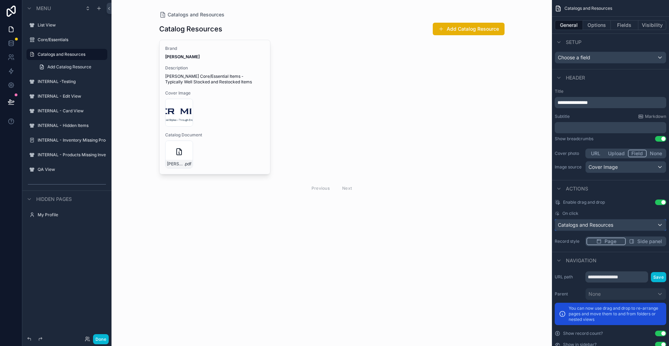
click at [659, 227] on div "Catalogs and Resources" at bounding box center [610, 224] width 111 height 11
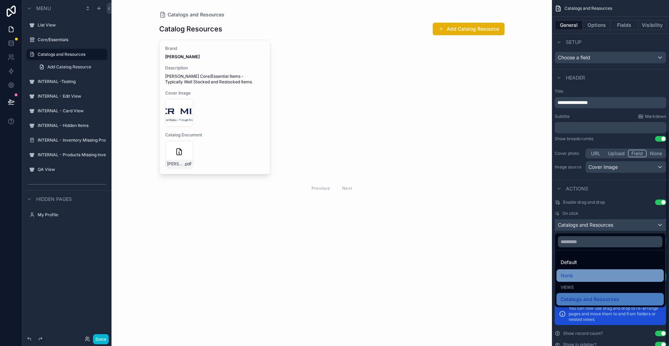
scroll to position [216, 0]
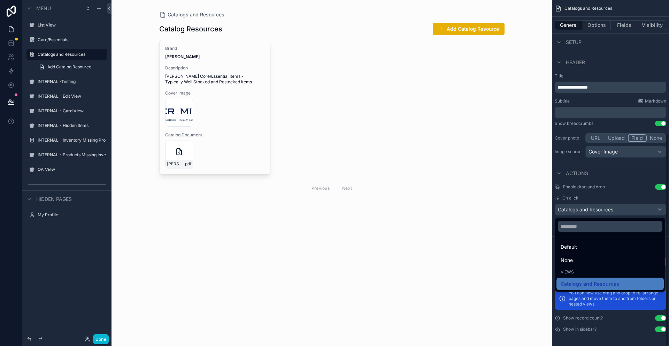
click at [520, 260] on div "Catalogs and Resources Catalog Resources Add Catalog Resource Brand Peter Milla…" at bounding box center [332, 173] width 440 height 346
click at [661, 212] on div "scrollable content" at bounding box center [334, 173] width 669 height 346
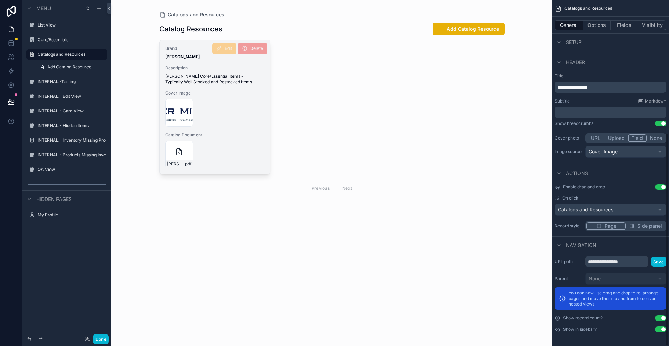
click at [227, 108] on div "PM-Reource .png" at bounding box center [215, 113] width 100 height 28
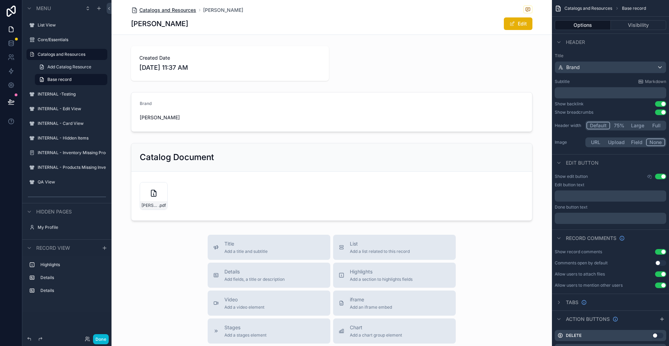
click at [179, 9] on span "Catalogs and Resources" at bounding box center [167, 10] width 57 height 7
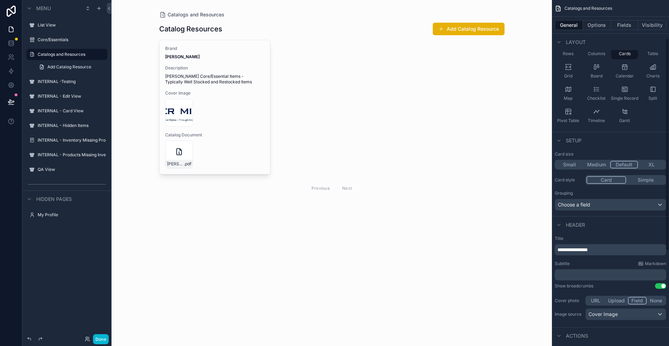
scroll to position [65, 0]
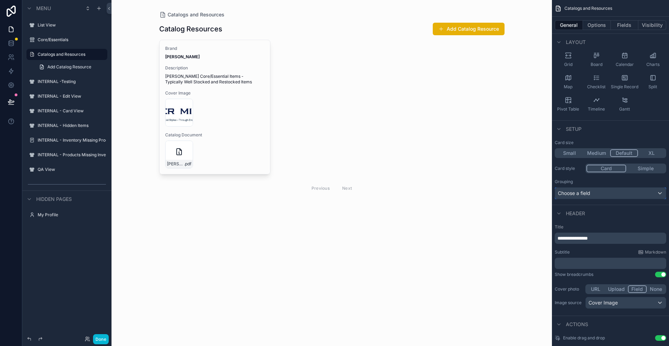
click at [601, 193] on div "Choose a field" at bounding box center [610, 192] width 111 height 11
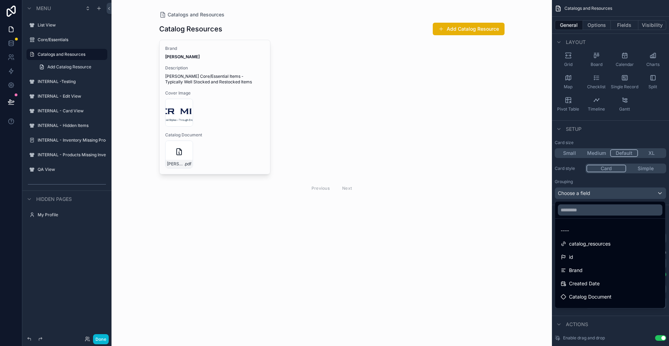
click at [518, 235] on div "Catalogs and Resources Catalog Resources Add Catalog Resource Brand Peter Milla…" at bounding box center [332, 173] width 440 height 346
click at [658, 193] on div "scrollable content" at bounding box center [334, 173] width 669 height 346
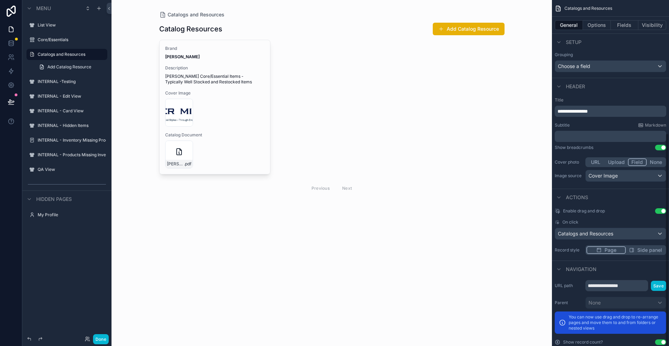
scroll to position [216, 0]
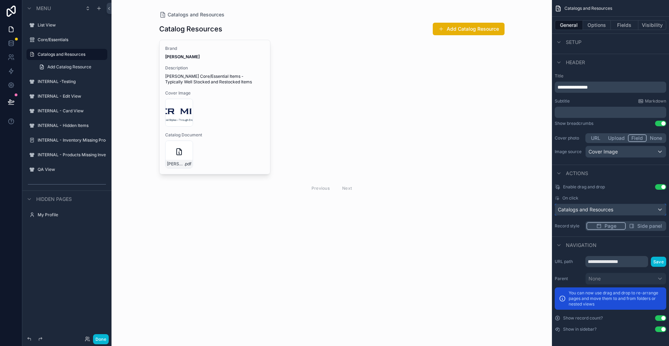
click at [605, 212] on span "Catalogs and Resources" at bounding box center [585, 209] width 55 height 7
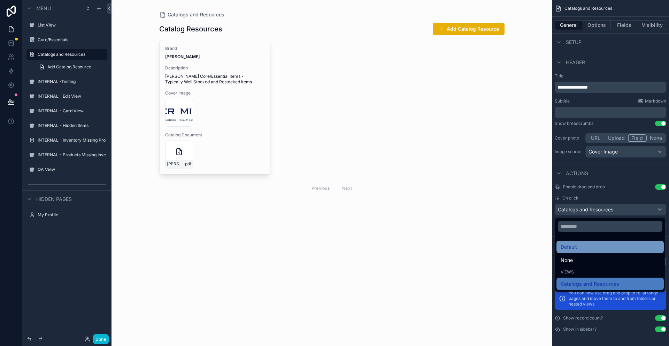
click at [584, 246] on div "Default" at bounding box center [610, 247] width 99 height 8
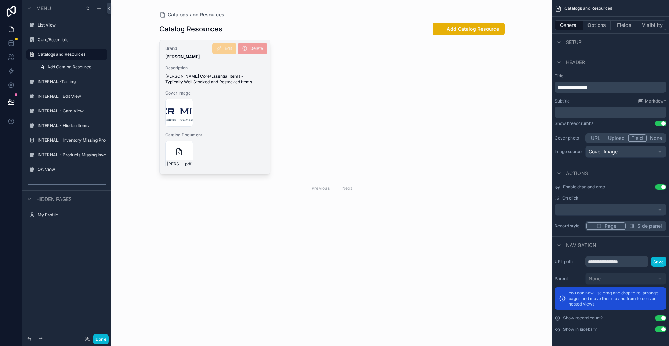
click at [237, 144] on div "Peter-Millar---All-Essentials---2025 .pdf" at bounding box center [215, 154] width 100 height 28
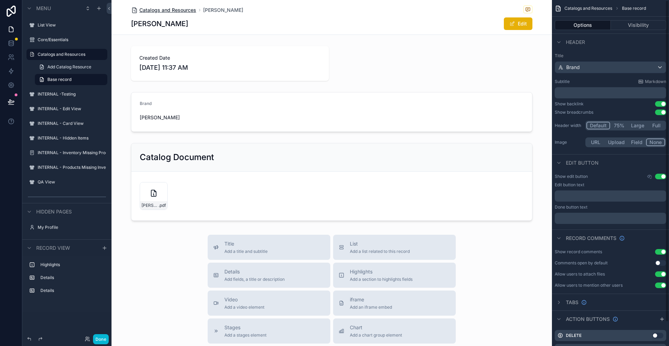
click at [179, 9] on span "Catalogs and Resources" at bounding box center [167, 10] width 57 height 7
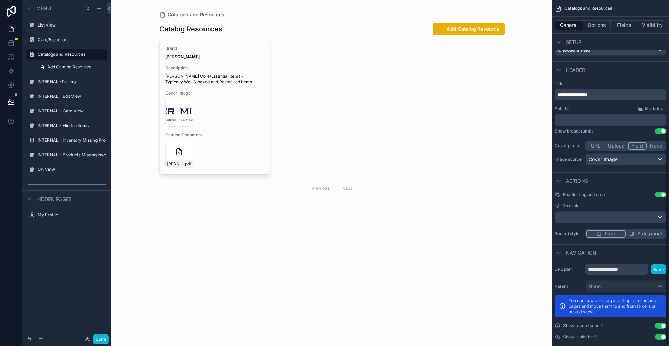
scroll to position [216, 0]
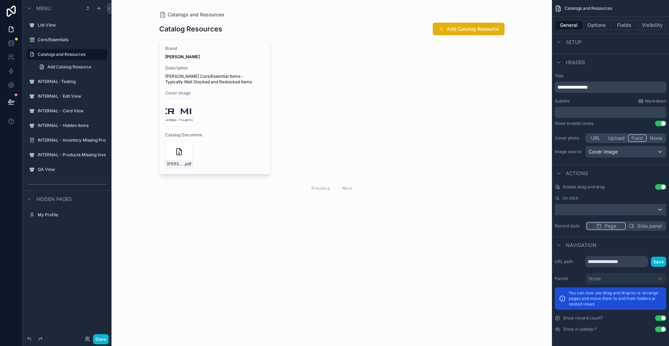
click at [609, 212] on div "scrollable content" at bounding box center [610, 209] width 111 height 11
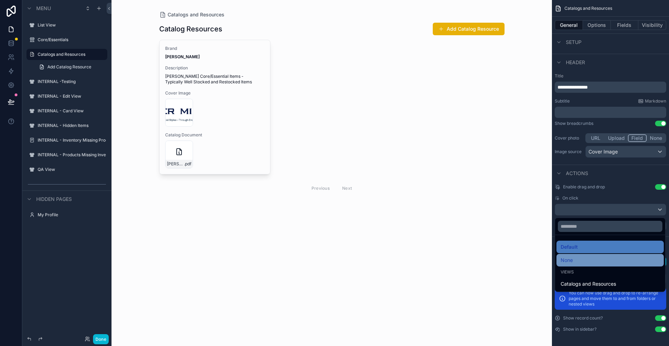
click at [581, 259] on div "None" at bounding box center [610, 260] width 99 height 8
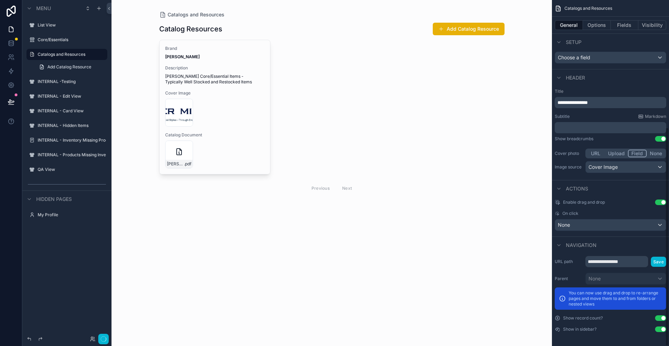
scroll to position [201, 0]
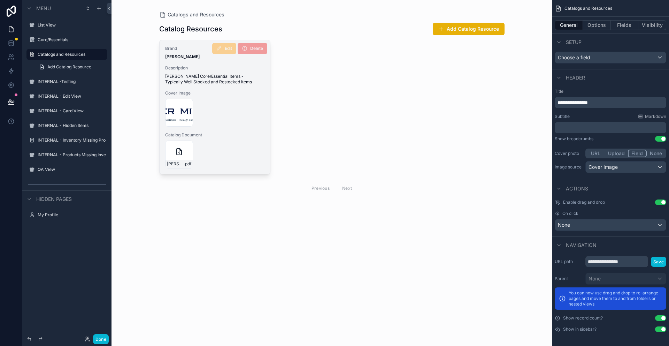
click at [243, 139] on div "Catalog Document Peter-Millar---All-Essentials---2025 .pdf" at bounding box center [215, 150] width 100 height 36
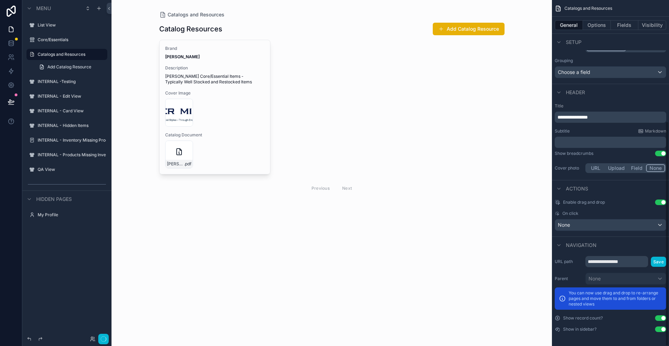
click at [657, 155] on div "**********" at bounding box center [610, 138] width 117 height 77
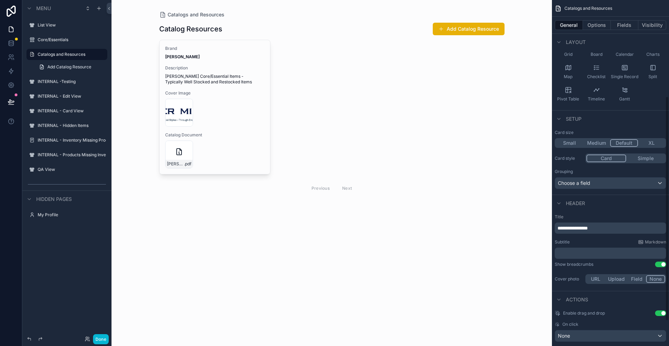
scroll to position [30, 0]
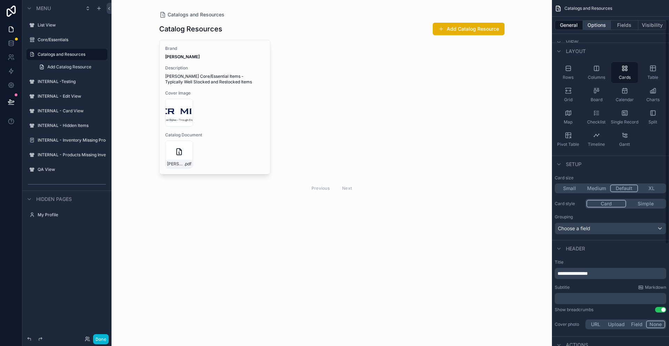
click at [595, 25] on button "Options" at bounding box center [597, 25] width 28 height 10
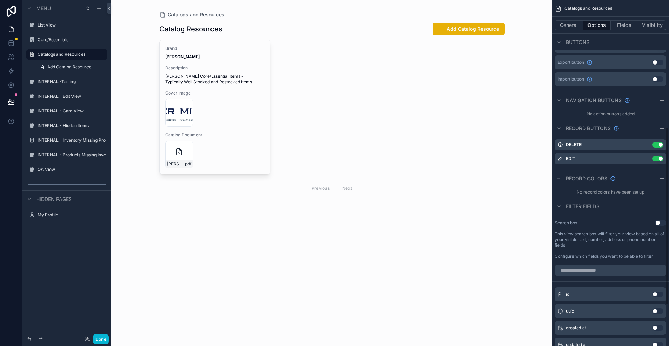
scroll to position [261, 0]
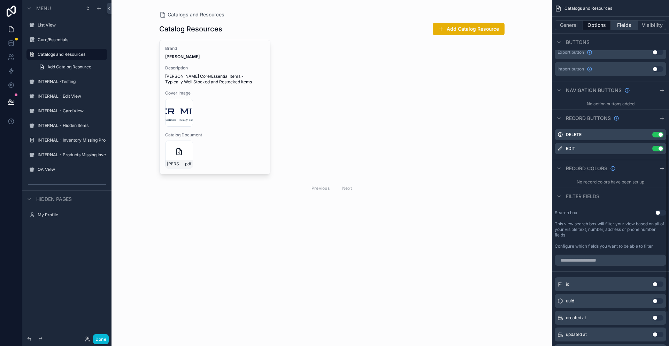
click at [624, 25] on button "Fields" at bounding box center [625, 25] width 28 height 10
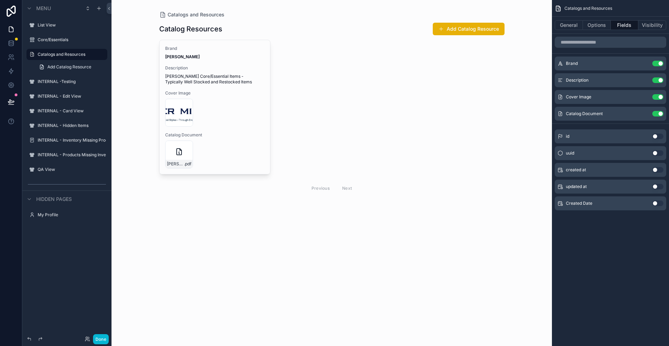
scroll to position [0, 0]
click at [597, 26] on button "Options" at bounding box center [597, 25] width 28 height 10
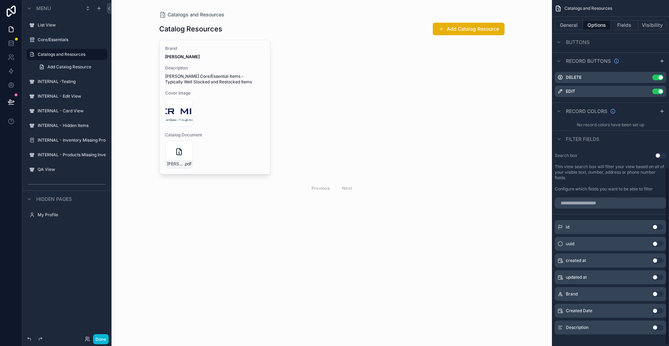
scroll to position [327, 0]
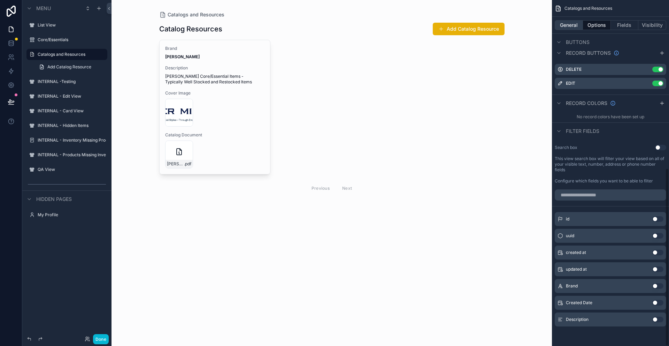
click at [576, 24] on button "General" at bounding box center [569, 25] width 28 height 10
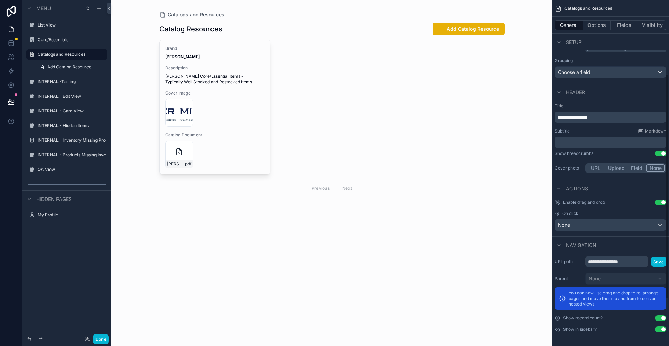
scroll to position [0, 0]
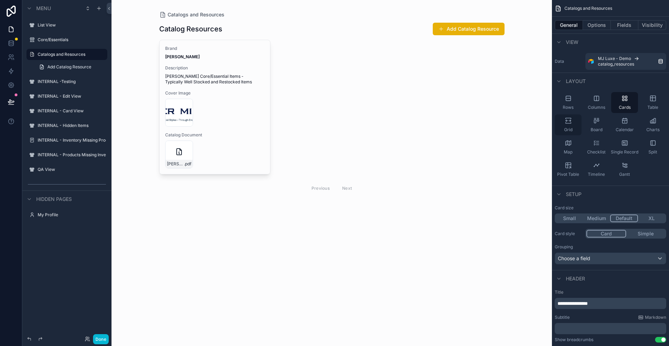
click at [570, 122] on icon "scrollable content" at bounding box center [568, 120] width 7 height 7
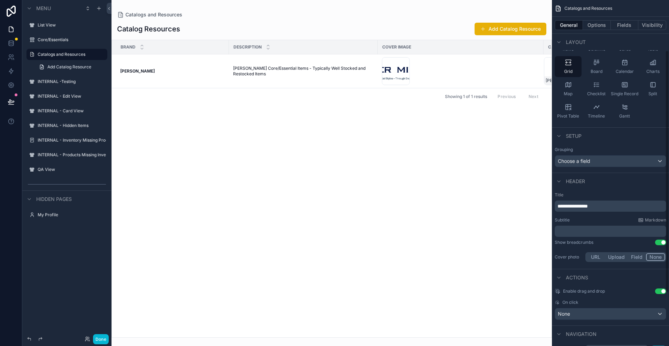
scroll to position [78, 0]
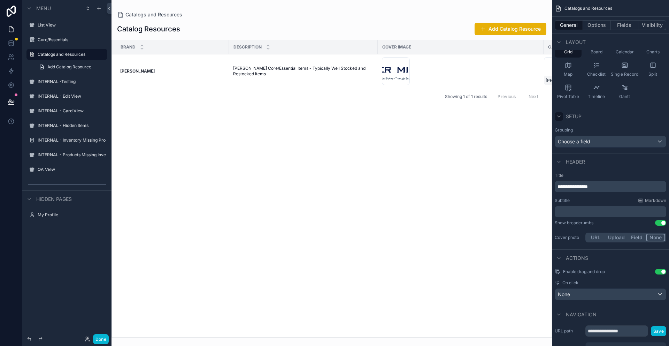
click at [560, 114] on icon "scrollable content" at bounding box center [559, 117] width 6 height 6
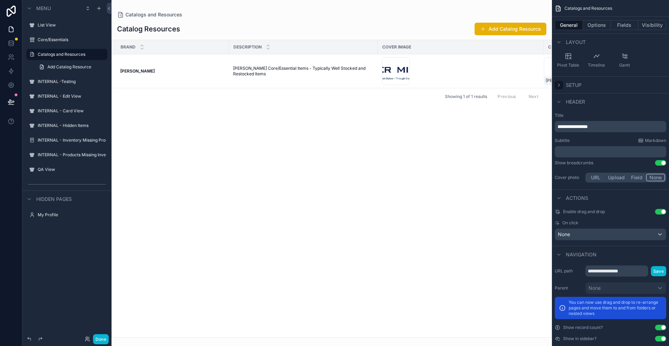
scroll to position [118, 0]
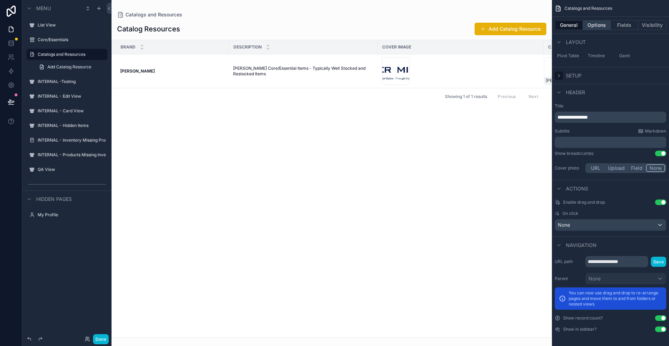
click at [601, 23] on button "Options" at bounding box center [597, 25] width 28 height 10
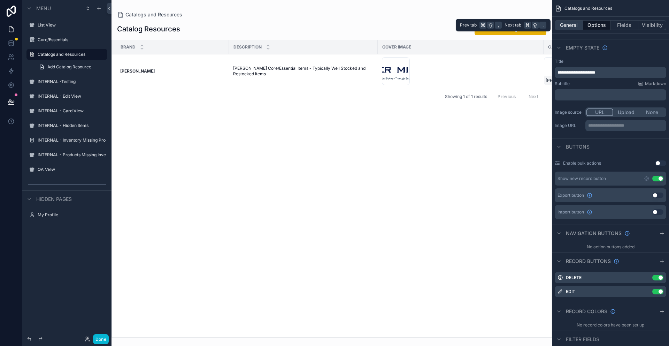
click at [562, 27] on button "General" at bounding box center [569, 25] width 28 height 10
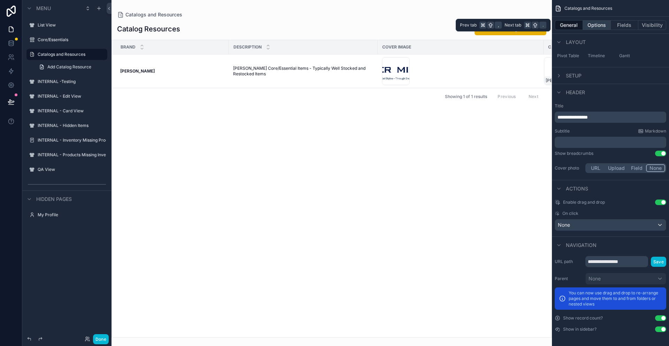
click at [600, 26] on button "Options" at bounding box center [597, 25] width 28 height 10
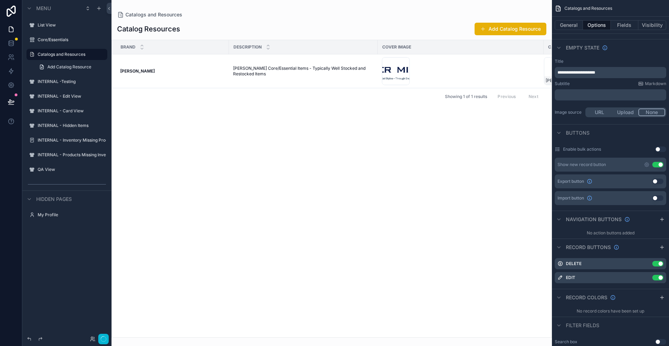
click at [653, 110] on button "None" at bounding box center [651, 112] width 27 height 8
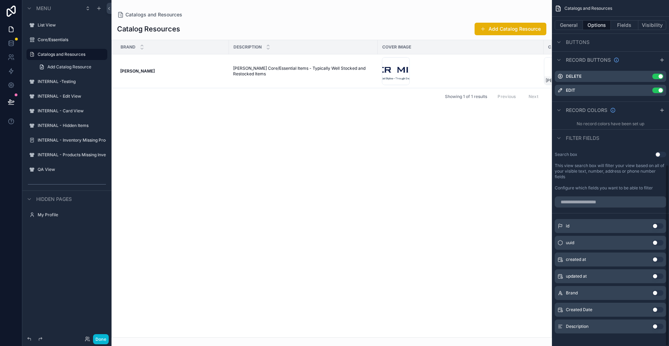
scroll to position [313, 0]
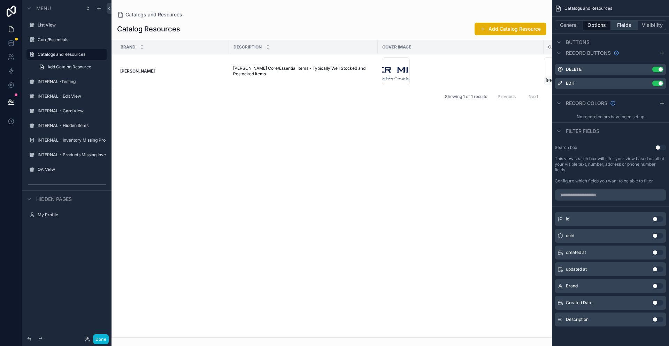
click at [630, 23] on button "Fields" at bounding box center [625, 25] width 28 height 10
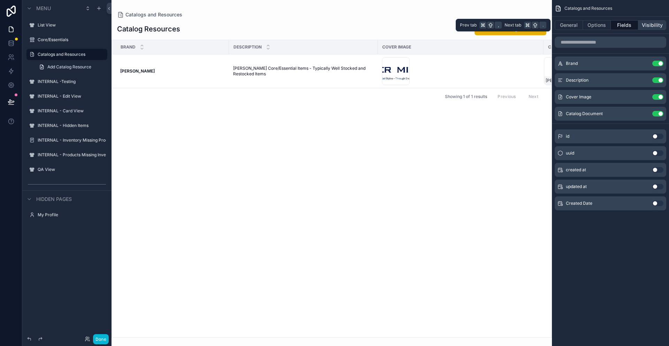
click at [652, 23] on button "Visibility" at bounding box center [652, 25] width 28 height 10
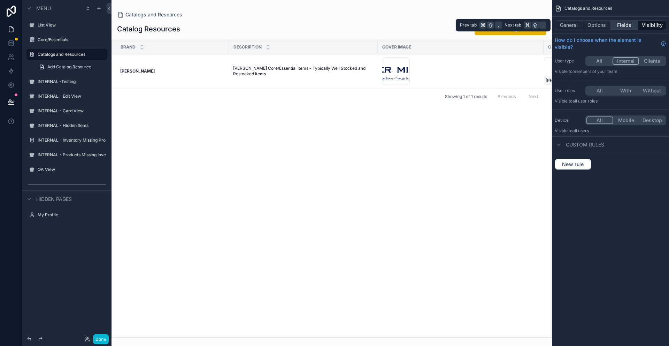
click at [623, 23] on button "Fields" at bounding box center [625, 25] width 28 height 10
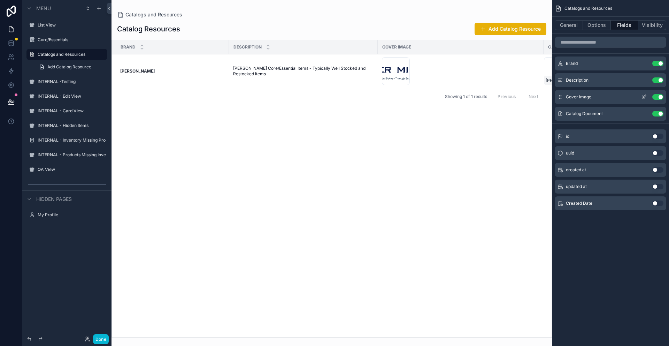
click at [644, 97] on icon "scrollable content" at bounding box center [644, 96] width 3 height 3
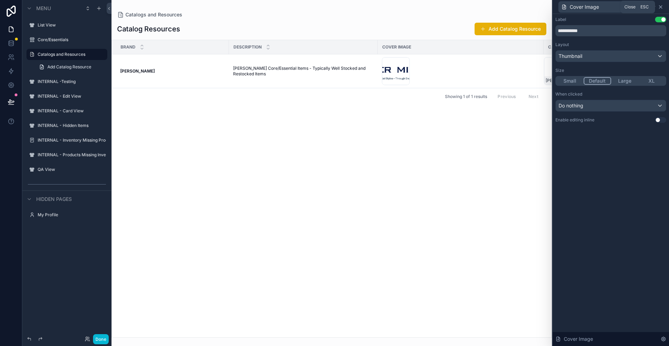
click at [660, 9] on icon at bounding box center [661, 7] width 6 height 6
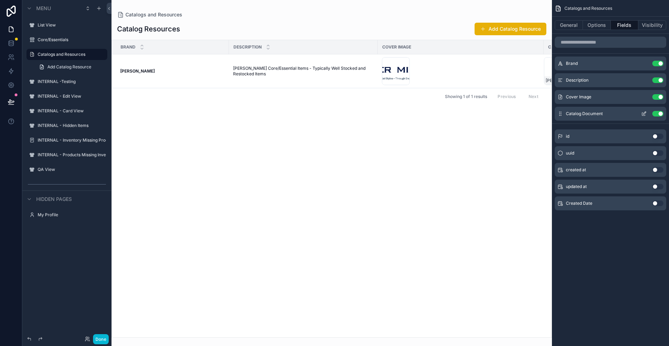
click at [644, 114] on icon "scrollable content" at bounding box center [644, 113] width 3 height 3
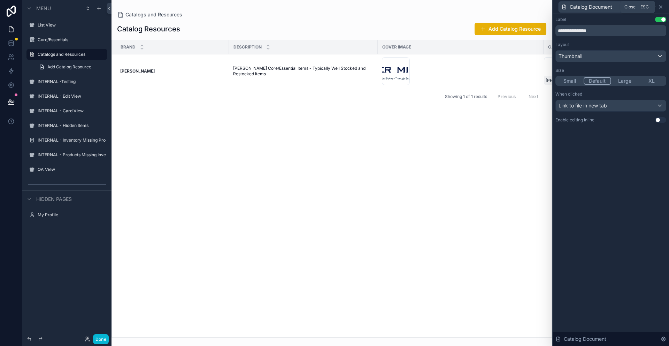
click at [661, 6] on icon at bounding box center [660, 7] width 3 height 3
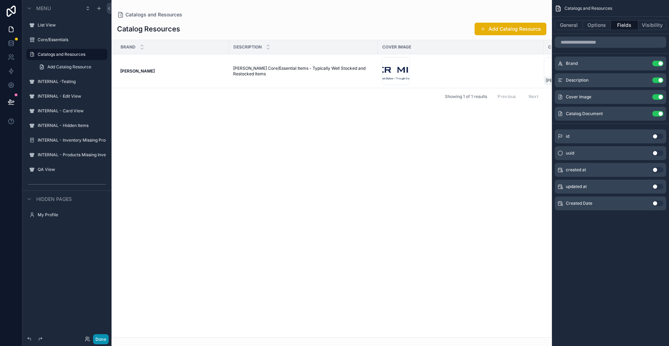
click at [99, 340] on button "Done" at bounding box center [101, 339] width 16 height 10
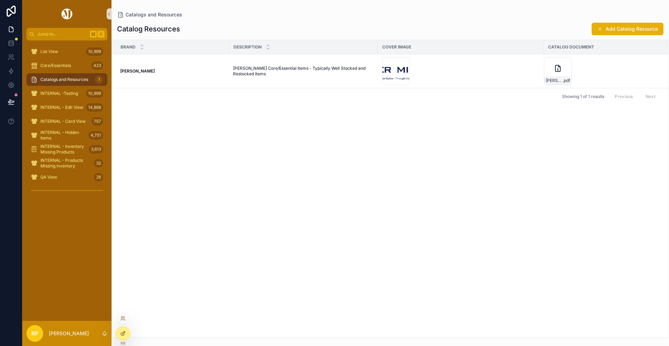
click at [116, 335] on div at bounding box center [123, 333] width 14 height 13
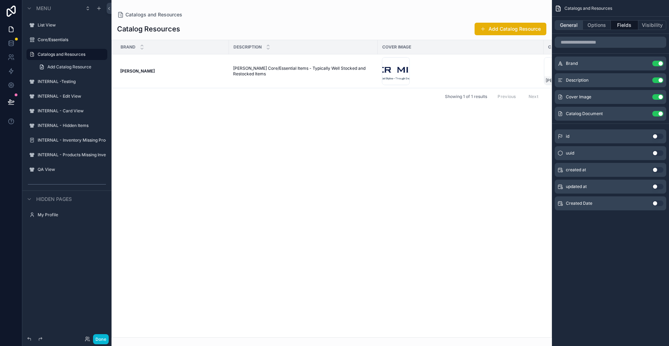
click at [574, 23] on button "General" at bounding box center [569, 25] width 28 height 10
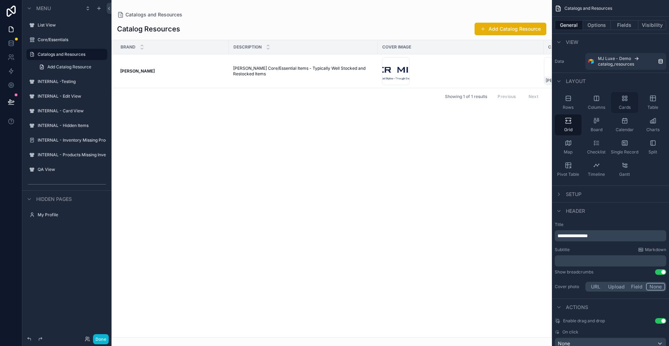
click at [629, 100] on div "Cards" at bounding box center [624, 102] width 27 height 21
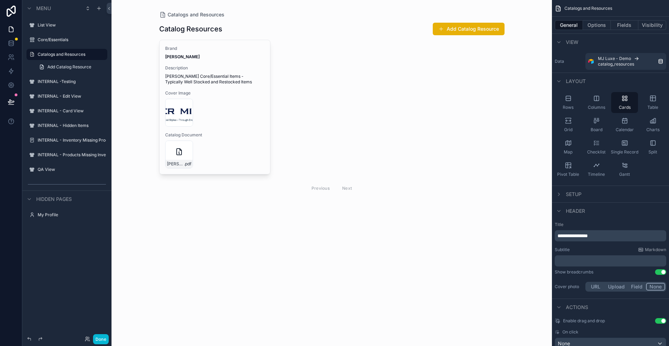
click at [230, 93] on div "scrollable content" at bounding box center [332, 109] width 356 height 218
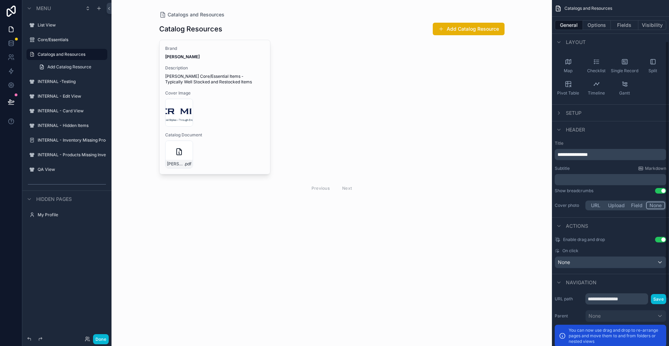
scroll to position [118, 0]
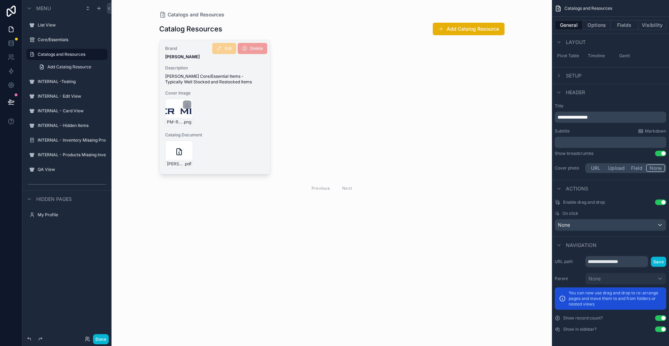
click at [182, 111] on div "PM-Reource .png" at bounding box center [179, 113] width 28 height 28
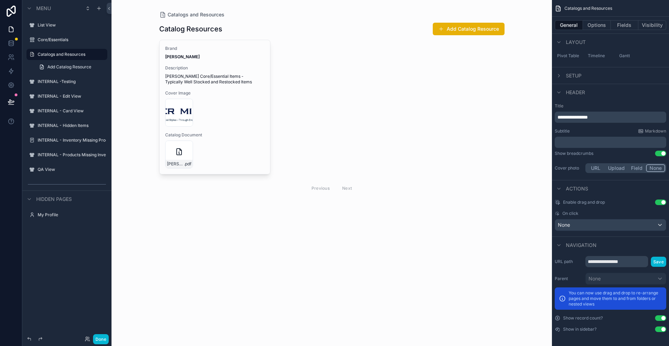
click at [403, 90] on div "Brand Peter Millar Description Peter Millar Core/Essential Items - Typically We…" at bounding box center [331, 118] width 345 height 156
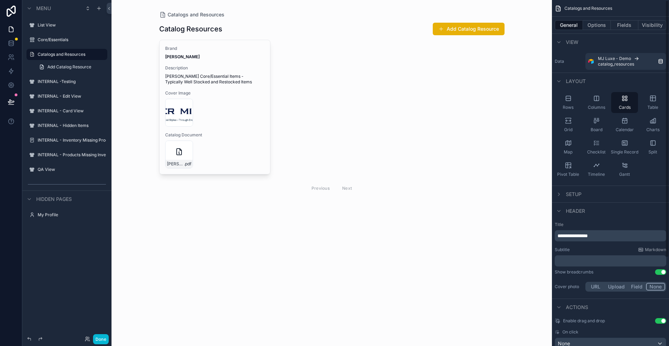
click at [667, 10] on div "Catalogs and Resources" at bounding box center [610, 8] width 117 height 17
click at [532, 82] on div "Catalogs and Resources Catalog Resources Add Catalog Resource Brand Peter Milla…" at bounding box center [332, 173] width 440 height 346
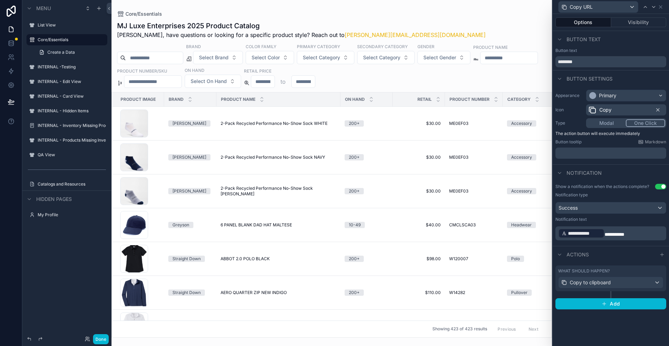
scroll to position [197, 0]
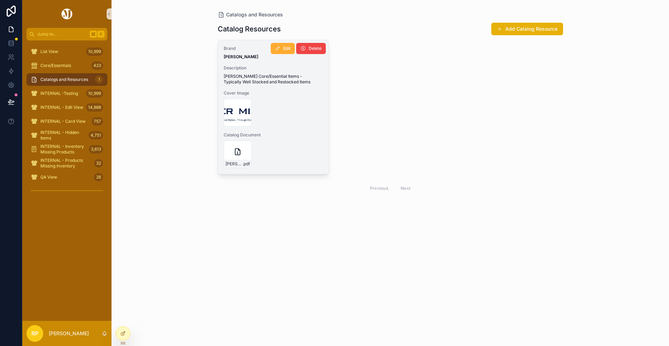
click at [303, 65] on span "Description" at bounding box center [274, 68] width 100 height 6
click at [267, 74] on span "[PERSON_NAME] Core/Essential Items - Typically Well Stocked and Restocked Items" at bounding box center [274, 79] width 100 height 11
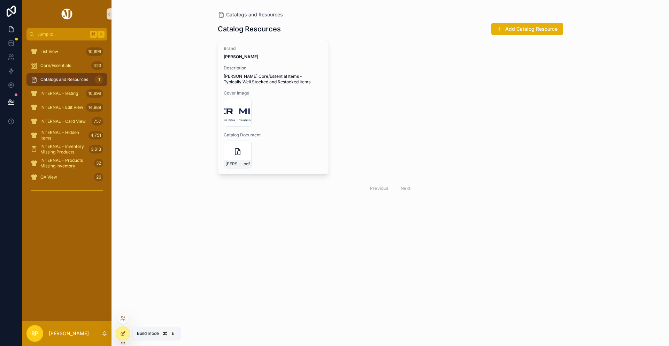
click at [123, 331] on icon at bounding box center [123, 333] width 6 height 6
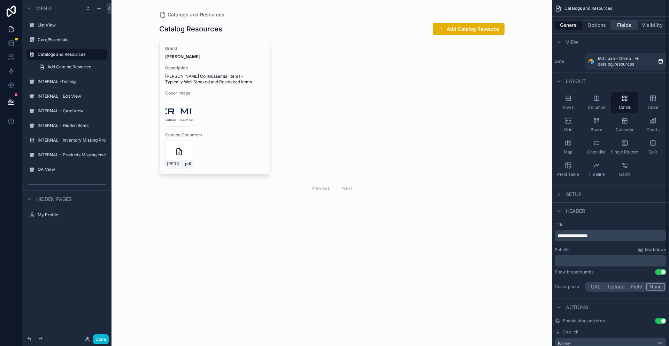
click at [627, 26] on button "Fields" at bounding box center [625, 25] width 28 height 10
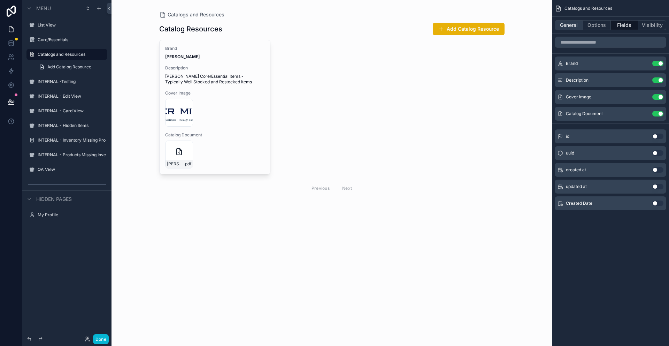
click at [567, 24] on button "General" at bounding box center [569, 25] width 28 height 10
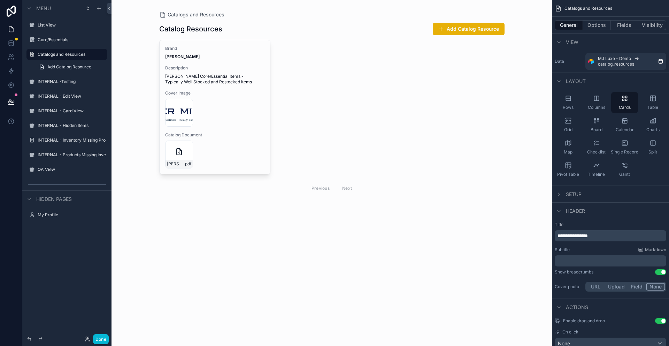
click at [248, 240] on div "Catalogs and Resources Catalog Resources Add Catalog Resource Brand [PERSON_NAM…" at bounding box center [332, 173] width 440 height 346
click at [568, 126] on div "Grid" at bounding box center [568, 124] width 27 height 21
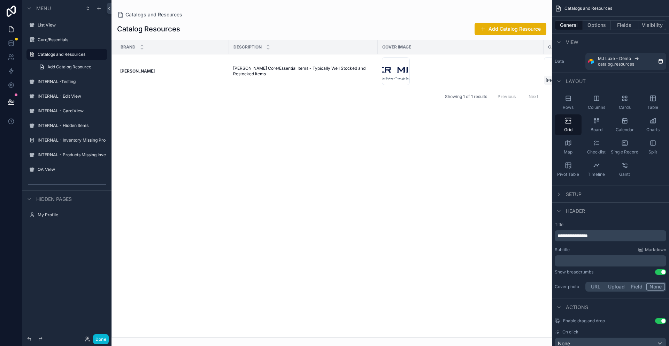
click at [544, 66] on div "scrollable content" at bounding box center [332, 173] width 440 height 346
click at [623, 101] on icon "scrollable content" at bounding box center [624, 98] width 7 height 7
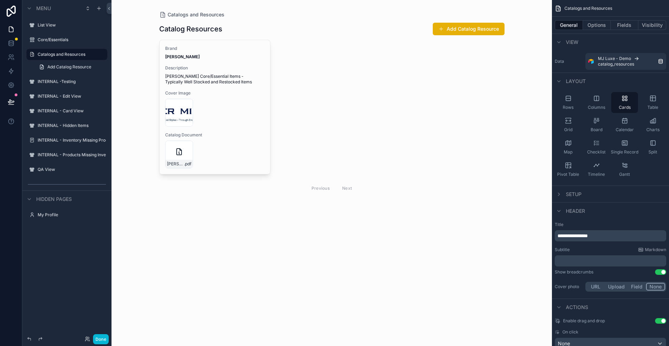
click at [356, 251] on div "Catalogs and Resources Catalog Resources Add Catalog Resource Brand [PERSON_NAM…" at bounding box center [332, 173] width 440 height 346
click at [105, 336] on button "Done" at bounding box center [101, 339] width 16 height 10
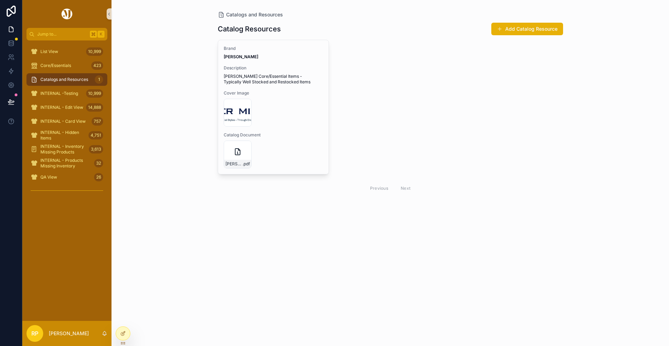
click at [612, 3] on div "Catalogs and Resources Catalog Resources Add Catalog Resource Brand [PERSON_NAM…" at bounding box center [391, 173] width 558 height 346
click at [648, 8] on div "Catalogs and Resources Catalog Resources Add Catalog Resource Brand [PERSON_NAM…" at bounding box center [391, 173] width 558 height 346
click at [273, 16] on span "Catalogs and Resources" at bounding box center [254, 14] width 57 height 7
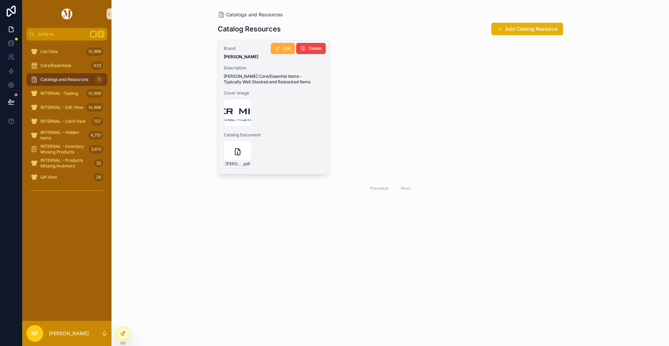
click at [322, 105] on div "PM-Reource .png" at bounding box center [274, 113] width 100 height 28
drag, startPoint x: 310, startPoint y: 169, endPoint x: 251, endPoint y: 76, distance: 110.0
click at [305, 158] on div "Brand [PERSON_NAME] Description [PERSON_NAME] Core/Essential Items - Typically …" at bounding box center [273, 107] width 111 height 134
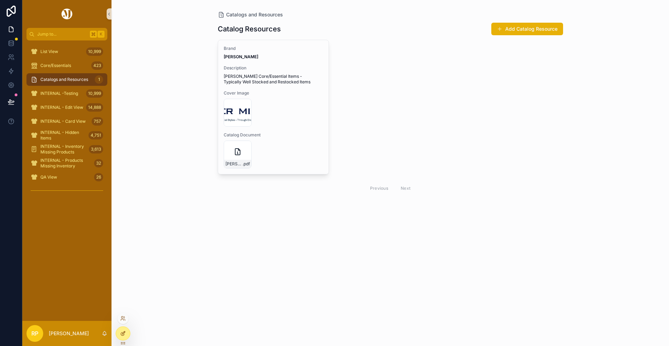
click at [126, 332] on div at bounding box center [123, 333] width 14 height 13
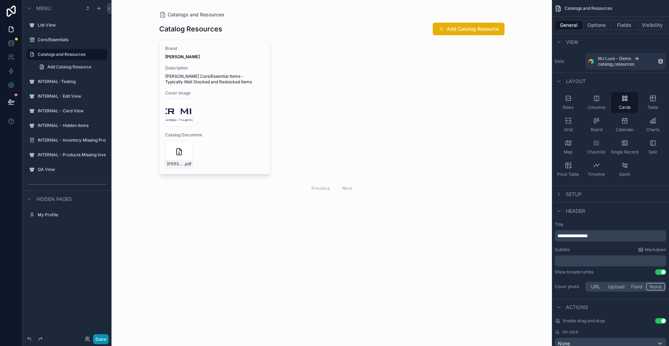
click at [103, 338] on button "Done" at bounding box center [101, 339] width 16 height 10
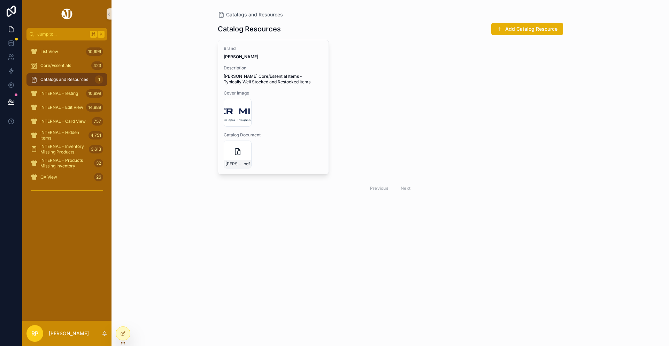
click at [130, 333] on div "Catalogs and Resources Catalog Resources Add Catalog Resource Brand [PERSON_NAM…" at bounding box center [391, 173] width 558 height 346
click at [128, 333] on div at bounding box center [123, 333] width 14 height 13
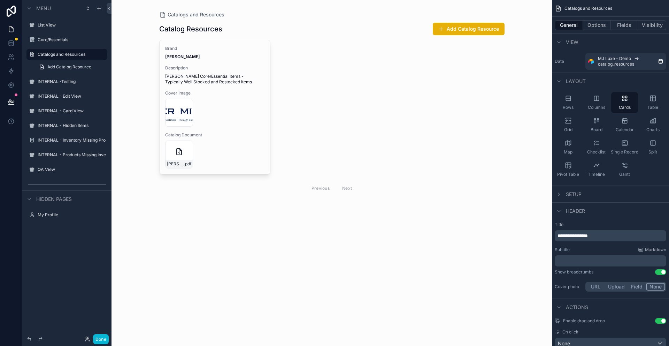
click at [302, 150] on div "scrollable content" at bounding box center [332, 109] width 356 height 218
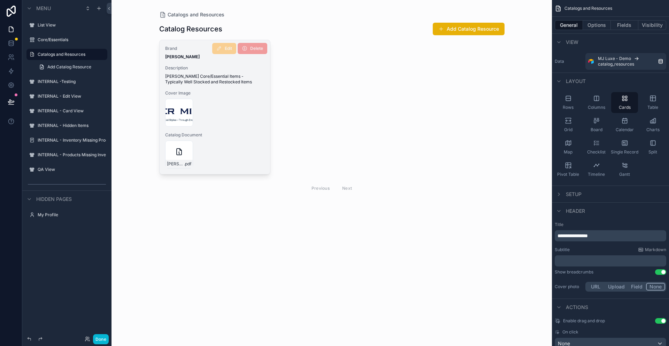
click at [258, 148] on div "[PERSON_NAME]---All-Essentials---2025 .pdf" at bounding box center [215, 154] width 100 height 28
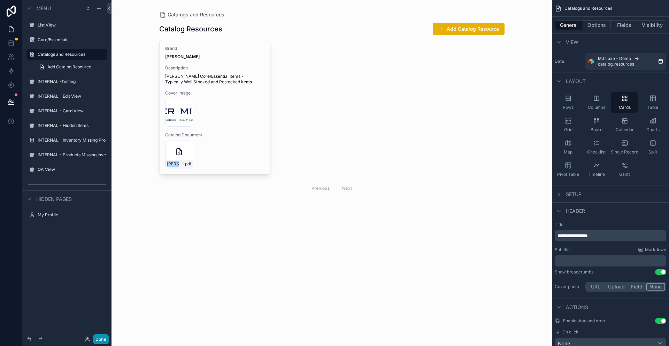
click at [105, 339] on button "Done" at bounding box center [101, 339] width 16 height 10
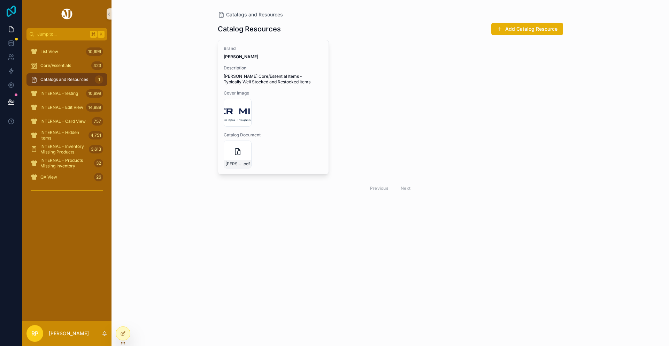
click at [9, 11] on icon at bounding box center [11, 11] width 14 height 11
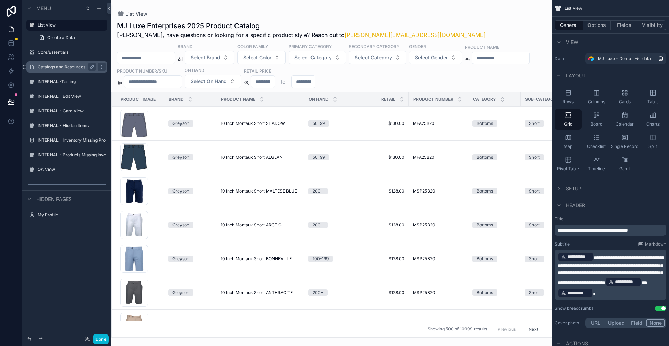
click at [61, 66] on label "Catalogs and Resources" at bounding box center [66, 67] width 56 height 6
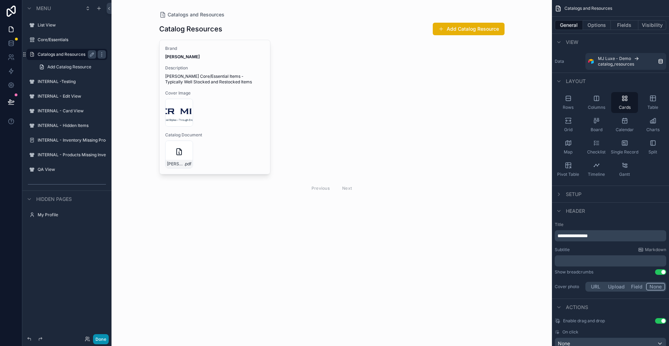
click at [102, 339] on button "Done" at bounding box center [101, 339] width 16 height 10
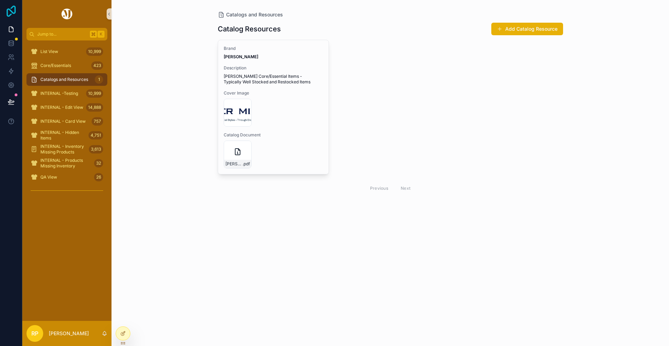
click at [15, 8] on icon at bounding box center [11, 11] width 9 height 11
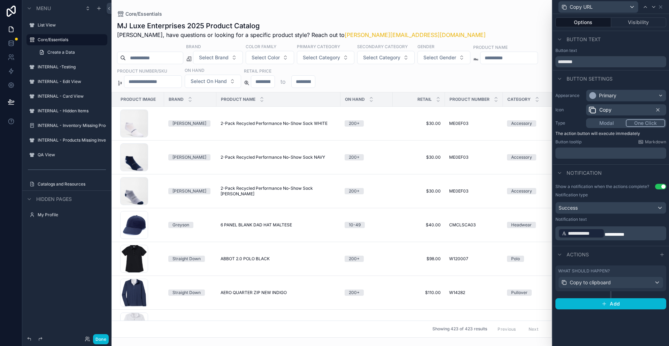
scroll to position [197, 0]
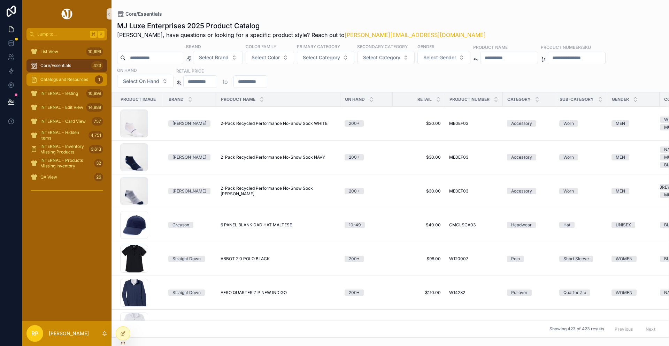
click at [53, 79] on span "Catalogs and Resources" at bounding box center [64, 80] width 48 height 6
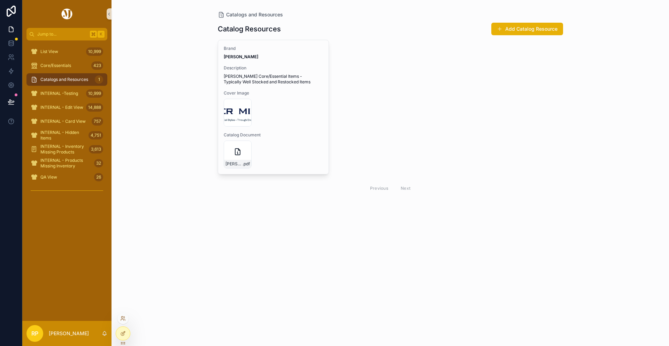
click at [128, 342] on div at bounding box center [123, 336] width 15 height 20
click at [126, 336] on div at bounding box center [123, 333] width 14 height 13
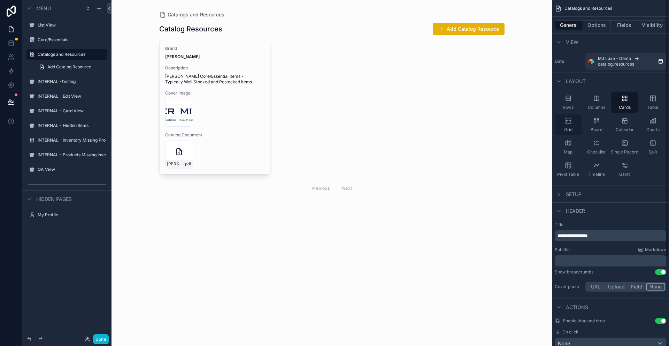
click at [568, 122] on icon "scrollable content" at bounding box center [568, 120] width 7 height 7
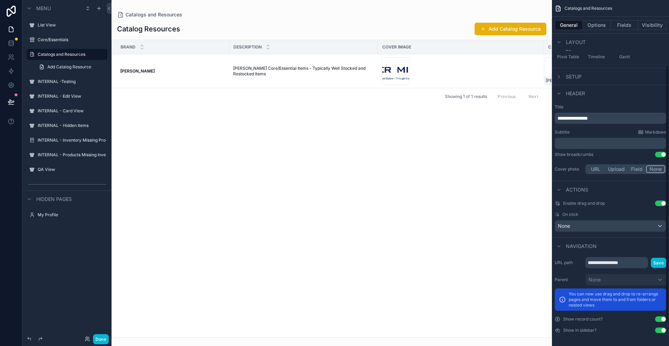
scroll to position [118, 0]
click at [627, 27] on button "Fields" at bounding box center [625, 25] width 28 height 10
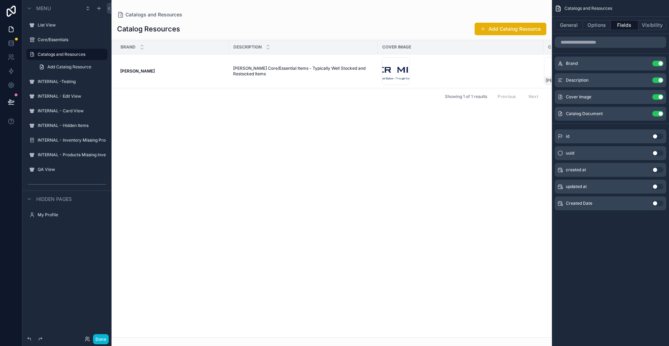
scroll to position [0, 0]
click at [648, 27] on button "Visibility" at bounding box center [652, 25] width 28 height 10
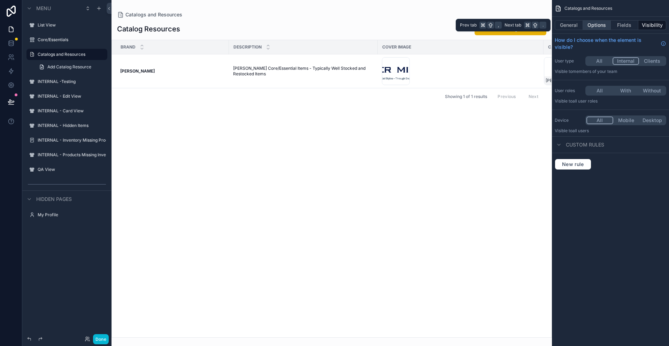
click at [597, 26] on button "Options" at bounding box center [597, 25] width 28 height 10
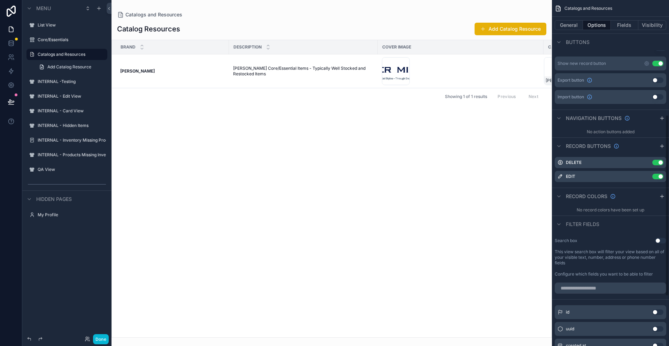
scroll to position [215, 0]
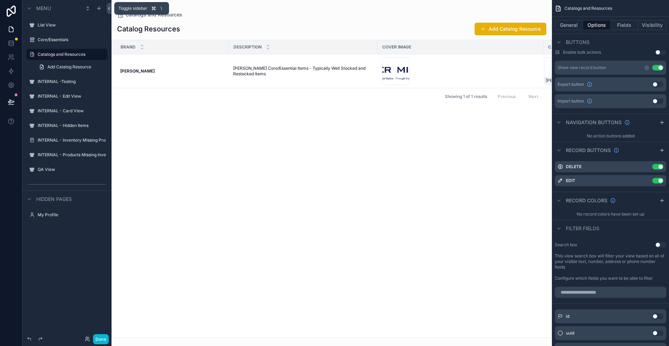
click at [109, 9] on icon at bounding box center [109, 8] width 5 height 5
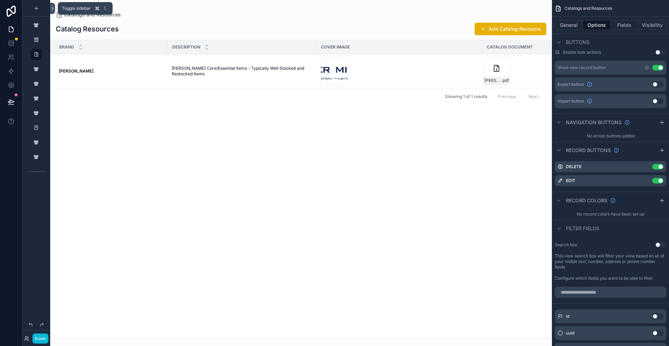
click at [53, 7] on icon at bounding box center [52, 8] width 5 height 5
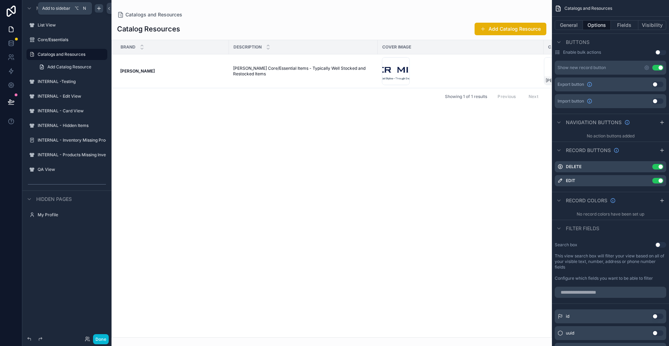
click at [101, 8] on icon "scrollable content" at bounding box center [99, 9] width 6 height 6
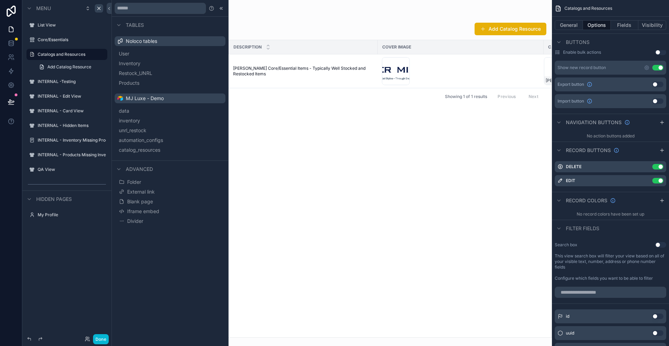
click at [302, 168] on div "scrollable content" at bounding box center [332, 173] width 440 height 346
click at [220, 7] on icon at bounding box center [221, 9] width 6 height 6
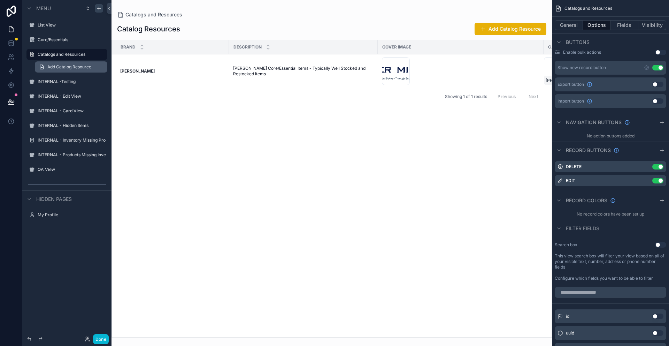
click at [84, 68] on span "Add Catalog Resource" at bounding box center [69, 67] width 44 height 6
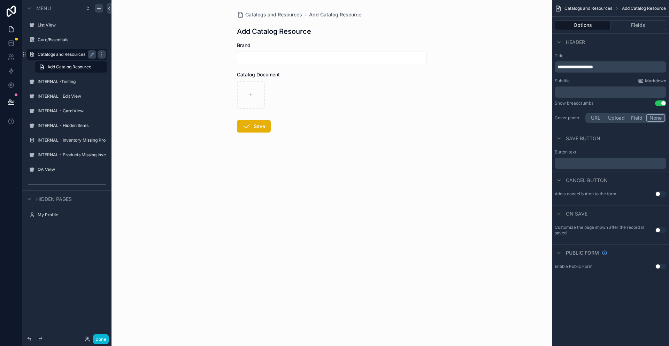
click at [80, 56] on label "Catalogs and Resources" at bounding box center [66, 55] width 56 height 6
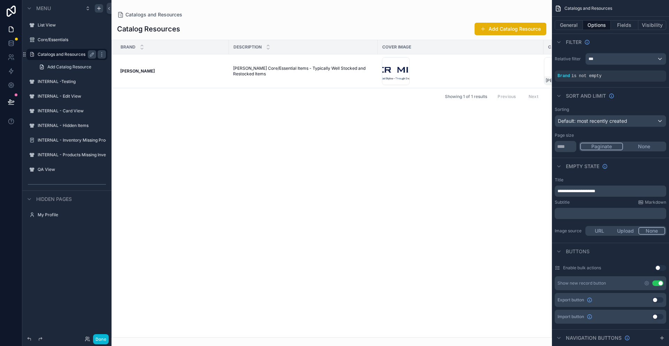
click at [398, 201] on div "Brand Description Cover Image Catalog Document Peter Millar Peter Millar Peter …" at bounding box center [332, 188] width 440 height 297
click at [59, 68] on span "Add Catalog Resource" at bounding box center [69, 67] width 44 height 6
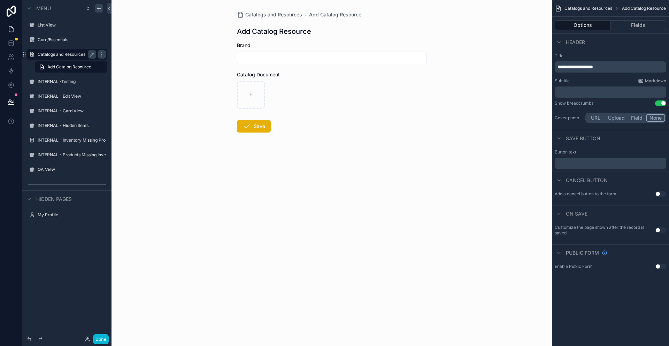
click at [74, 58] on div "Catalogs and Resources" at bounding box center [67, 54] width 59 height 8
click at [73, 55] on label "Catalogs and Resources" at bounding box center [66, 55] width 56 height 6
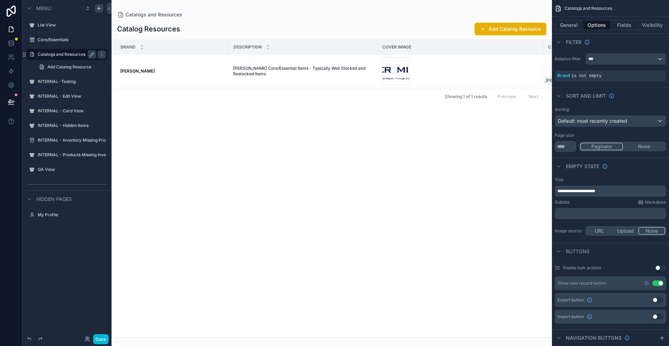
click at [63, 50] on div "Catalogs and Resources" at bounding box center [67, 54] width 59 height 8
click at [103, 54] on icon "scrollable content" at bounding box center [102, 55] width 6 height 6
click at [109, 5] on button at bounding box center [109, 8] width 5 height 11
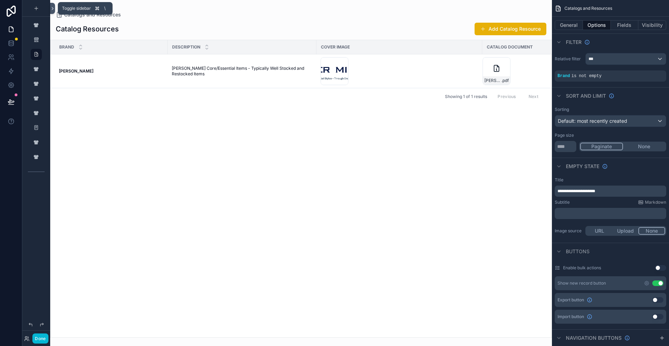
click at [54, 8] on icon at bounding box center [52, 8] width 5 height 5
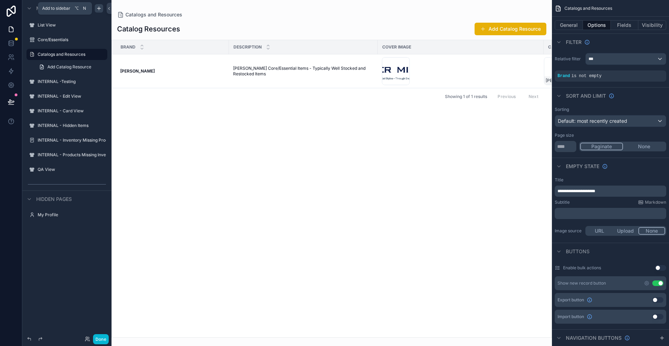
click at [99, 9] on icon "scrollable content" at bounding box center [99, 8] width 0 height 3
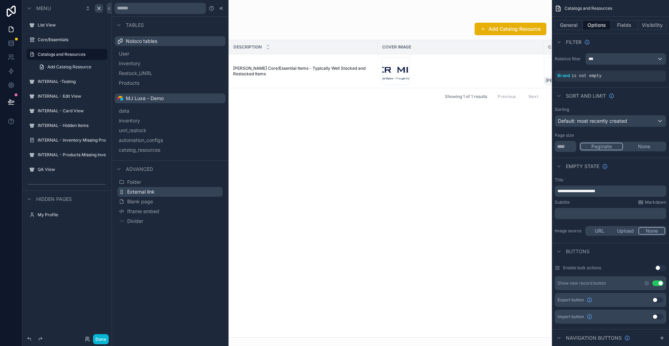
click at [162, 190] on button "External link" at bounding box center [169, 192] width 105 height 10
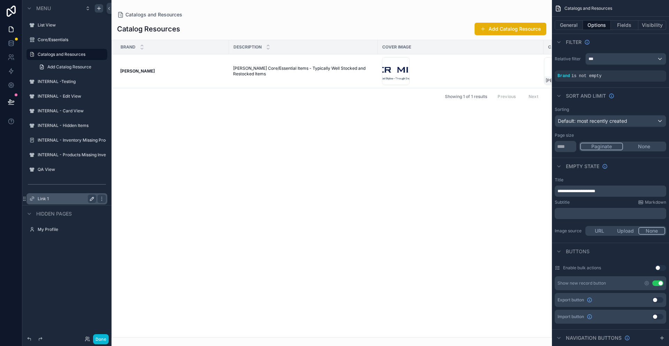
click at [92, 200] on icon "scrollable content" at bounding box center [92, 199] width 6 height 6
click at [102, 200] on icon "scrollable content" at bounding box center [102, 199] width 6 height 6
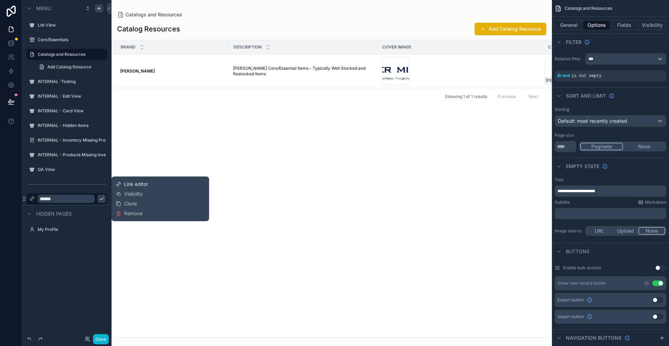
click at [142, 181] on span "Link editor" at bounding box center [136, 184] width 24 height 7
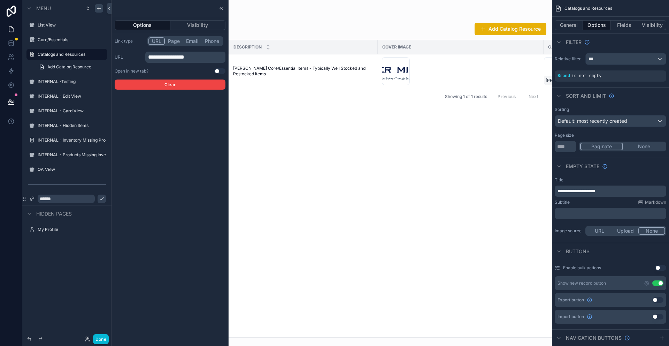
click at [176, 36] on div "URL Page Email Phone" at bounding box center [185, 41] width 76 height 10
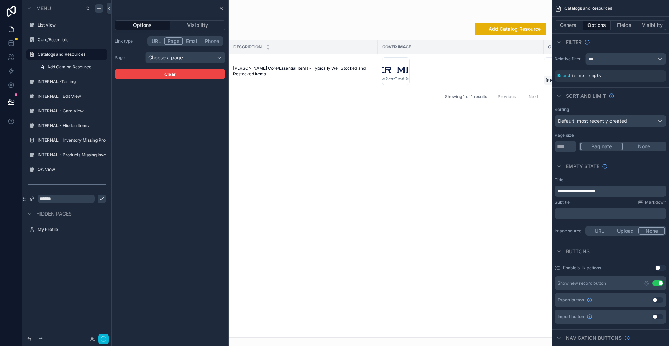
click at [174, 40] on button "Page" at bounding box center [173, 41] width 19 height 8
click at [165, 52] on div "Choose a page" at bounding box center [185, 57] width 79 height 11
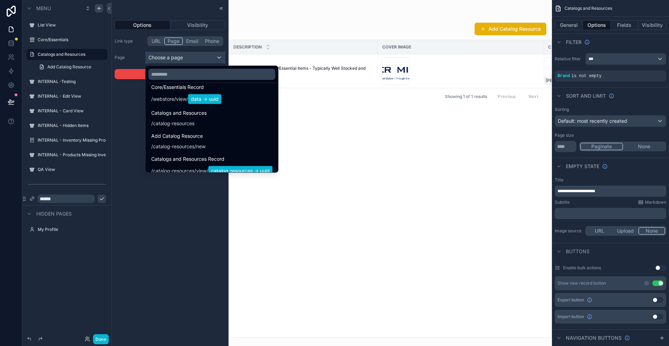
scroll to position [130, 0]
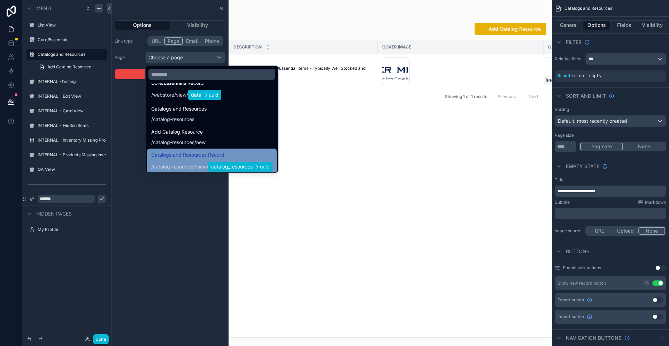
click at [169, 165] on span "catalog-resources" at bounding box center [173, 166] width 41 height 7
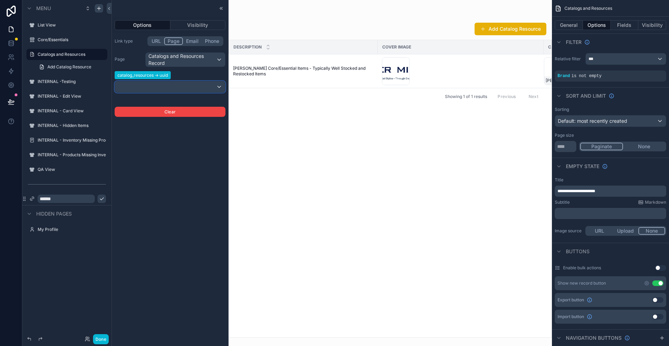
click at [224, 85] on div at bounding box center [170, 86] width 110 height 11
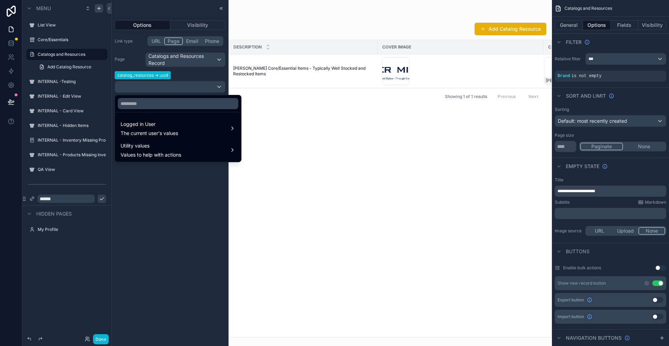
click at [156, 40] on div at bounding box center [170, 173] width 116 height 346
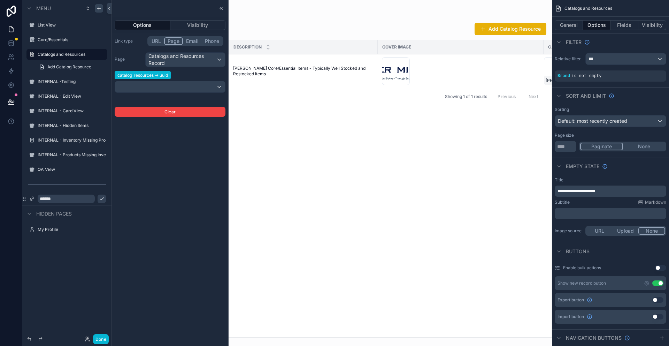
click at [152, 26] on button "Options" at bounding box center [143, 25] width 56 height 10
click at [56, 200] on input "******" at bounding box center [66, 198] width 57 height 8
type input "**********"
click at [99, 339] on button "Done" at bounding box center [101, 339] width 16 height 10
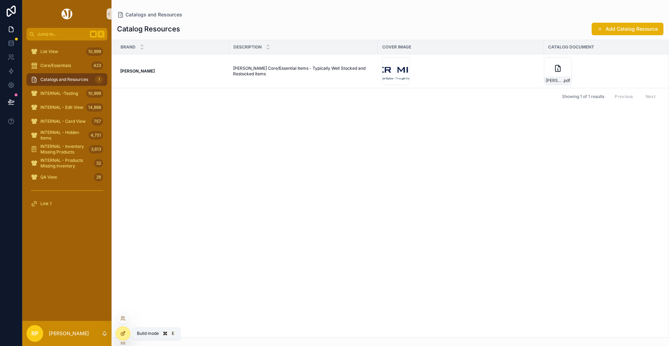
click at [124, 334] on icon at bounding box center [123, 333] width 6 height 6
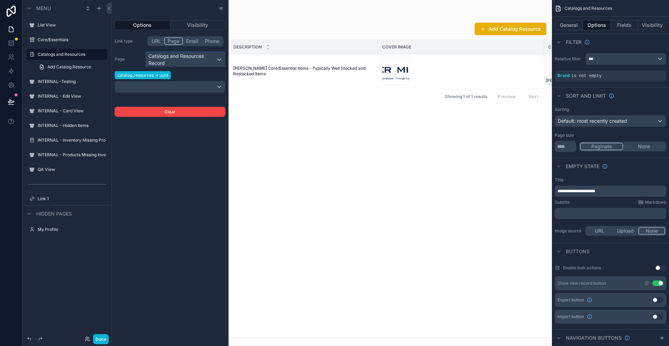
click at [218, 58] on div "Catalogs and Resources Record" at bounding box center [185, 60] width 79 height 14
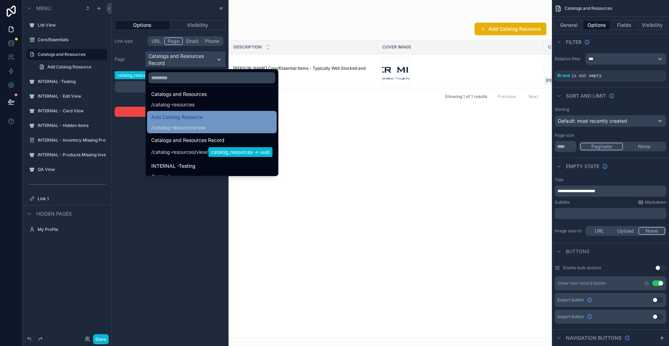
scroll to position [146, 0]
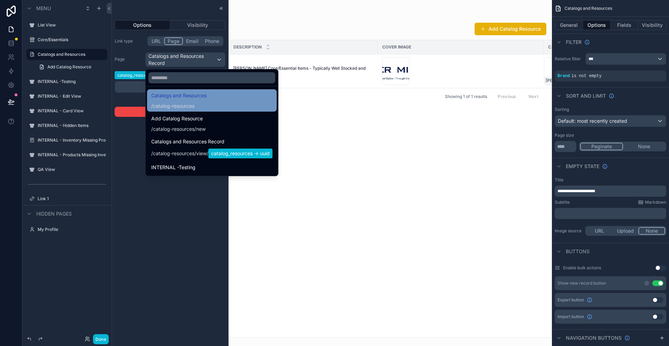
click at [198, 103] on div "/ catalog-resources" at bounding box center [178, 105] width 55 height 7
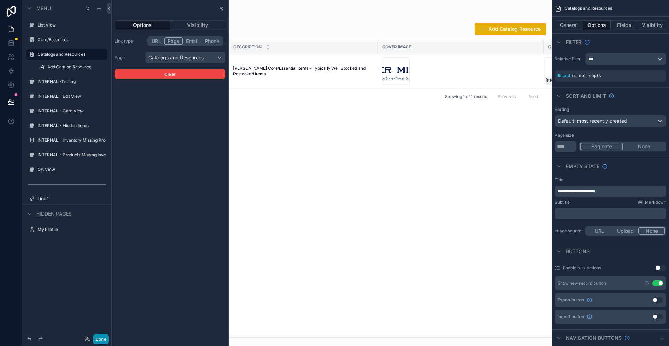
click at [100, 338] on button "Done" at bounding box center [101, 339] width 16 height 10
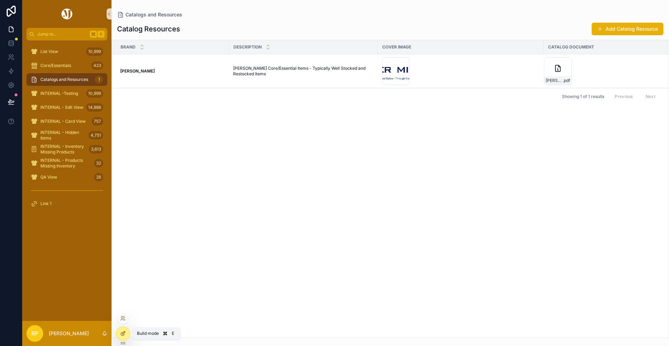
click at [125, 333] on icon at bounding box center [123, 333] width 6 height 6
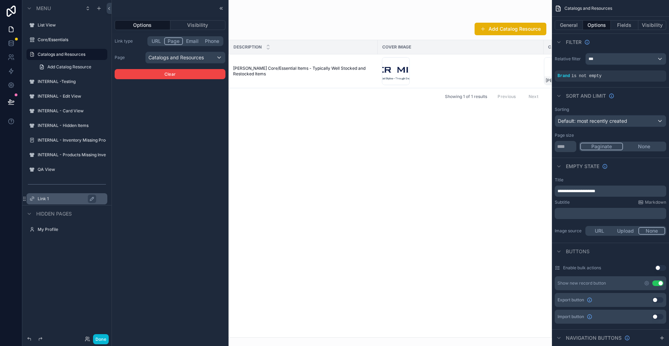
click at [102, 202] on div "Link 1" at bounding box center [72, 198] width 68 height 8
click at [77, 200] on label "Link 1" at bounding box center [71, 199] width 66 height 6
click at [102, 199] on label "Link 1" at bounding box center [71, 199] width 66 height 6
click at [194, 41] on button "Email" at bounding box center [192, 41] width 19 height 8
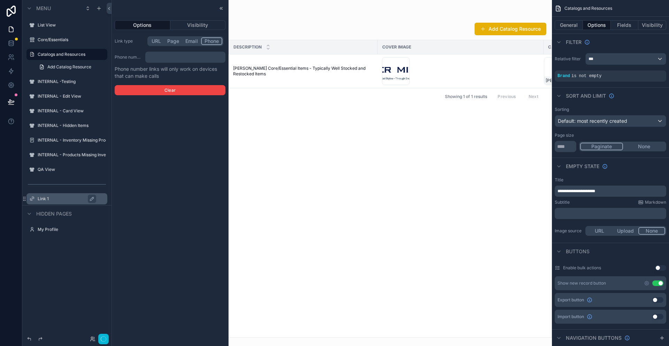
click at [214, 42] on button "Phone" at bounding box center [211, 41] width 21 height 8
click at [204, 24] on button "Visibility" at bounding box center [197, 25] width 55 height 10
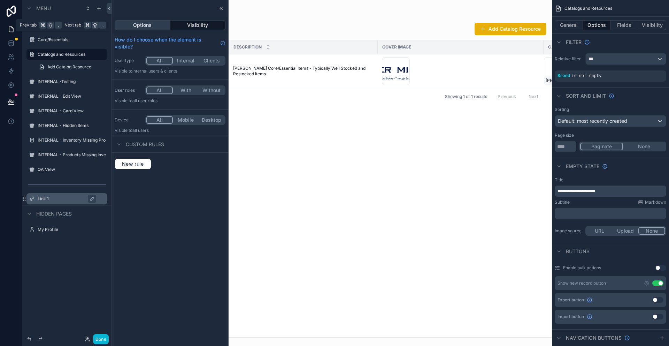
click at [148, 22] on button "Options" at bounding box center [143, 25] width 56 height 10
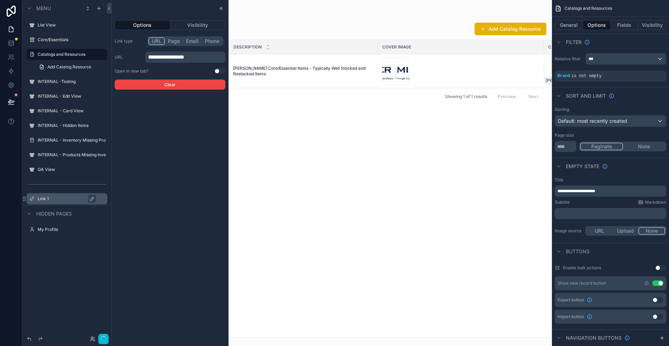
click at [154, 43] on button "URL" at bounding box center [156, 41] width 16 height 8
drag, startPoint x: 203, startPoint y: 59, endPoint x: 141, endPoint y: 51, distance: 61.8
click at [141, 52] on div "**********" at bounding box center [170, 57] width 111 height 11
click at [156, 56] on p "﻿" at bounding box center [186, 57] width 76 height 8
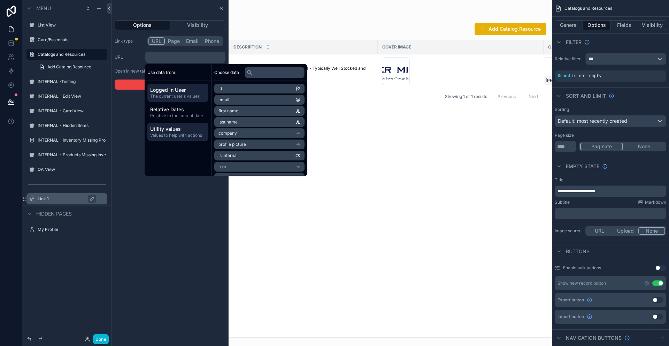
click at [191, 128] on span "Utility values" at bounding box center [177, 128] width 55 height 7
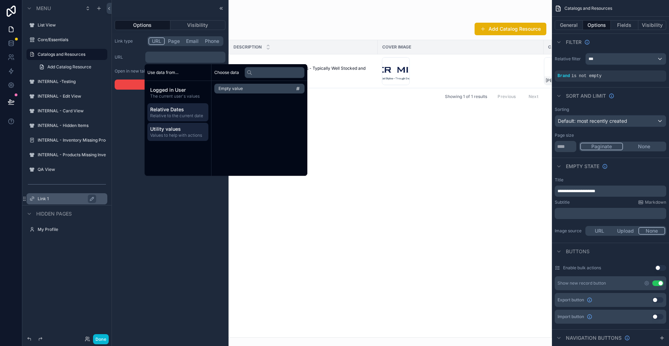
click at [191, 117] on span "Relative to the current date" at bounding box center [177, 116] width 55 height 6
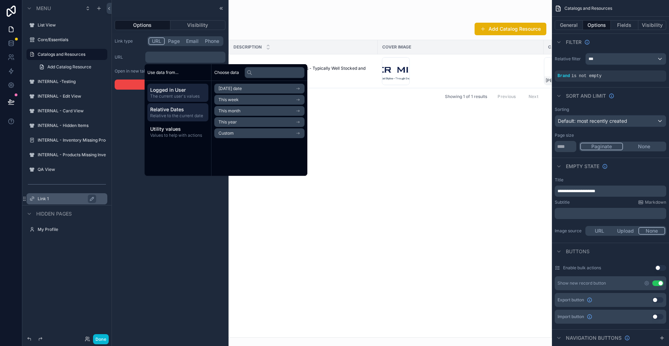
click at [189, 94] on span "The current user's values" at bounding box center [177, 96] width 55 height 6
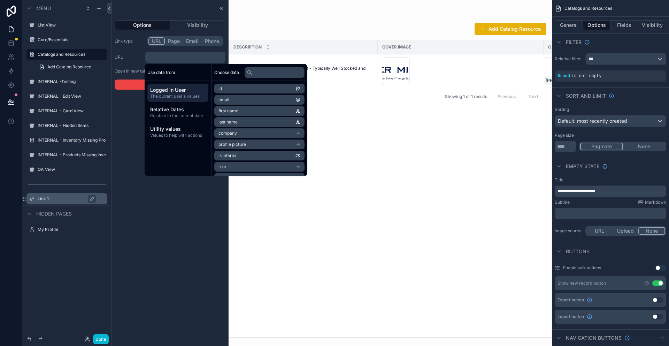
scroll to position [88, 0]
click at [265, 72] on input "text" at bounding box center [275, 72] width 60 height 11
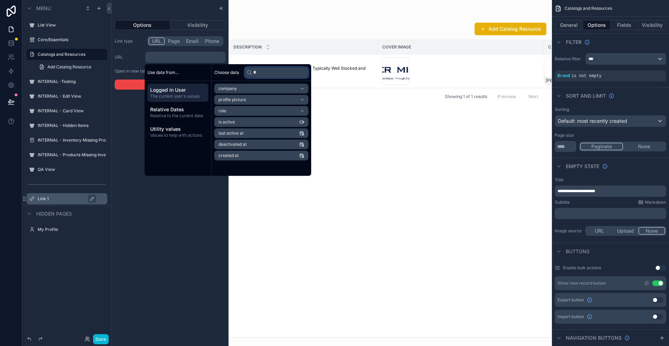
scroll to position [0, 0]
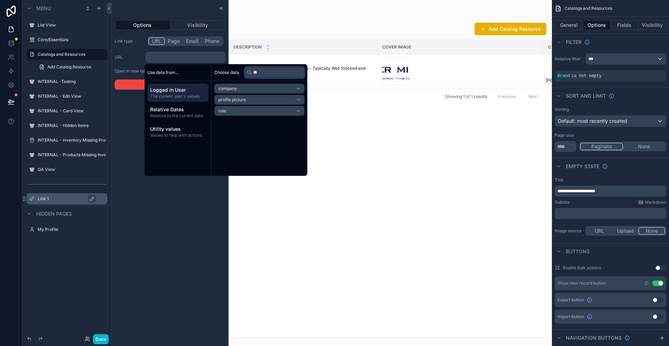
type input "*"
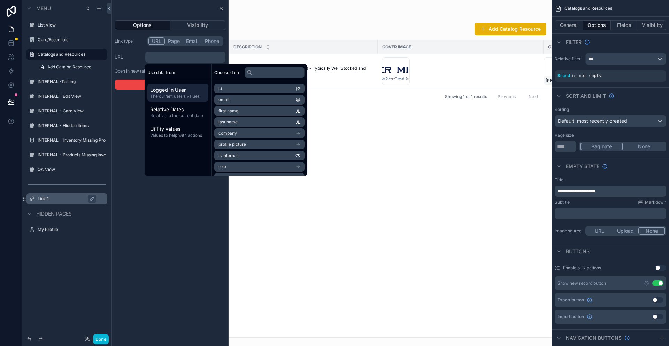
click at [124, 143] on div "Options Visibility Link type URL Page Email Phone URL ﻿ Open in new tab? Use se…" at bounding box center [170, 173] width 116 height 346
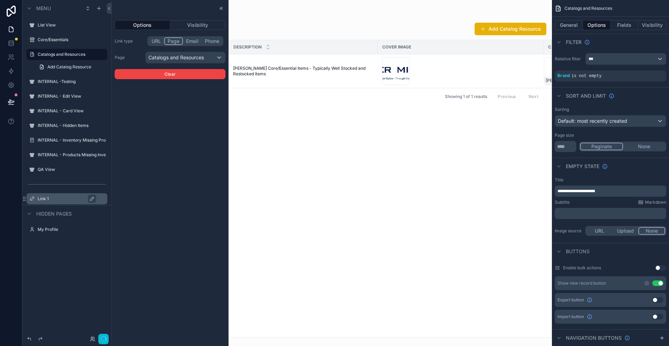
click at [176, 42] on button "Page" at bounding box center [173, 41] width 19 height 8
click at [175, 56] on div "Catalogs and Resources" at bounding box center [185, 57] width 79 height 11
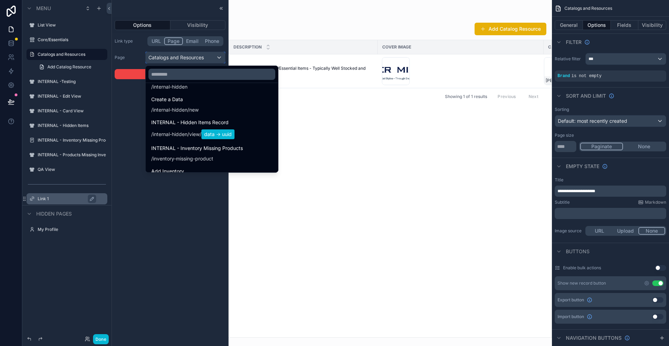
scroll to position [446, 0]
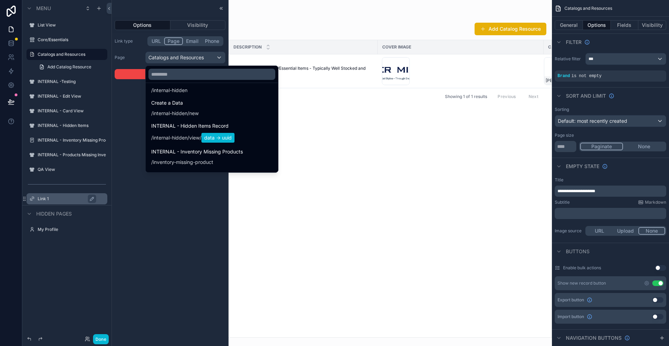
click at [351, 111] on div "scrollable content" at bounding box center [332, 173] width 440 height 346
click at [102, 199] on label "Link 1" at bounding box center [71, 199] width 66 height 6
click at [220, 9] on div at bounding box center [170, 173] width 116 height 346
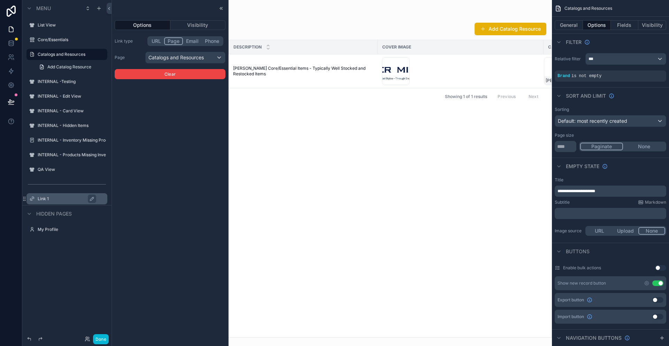
click at [100, 200] on label "Link 1" at bounding box center [71, 199] width 66 height 6
click at [198, 73] on button "Clear" at bounding box center [170, 74] width 111 height 10
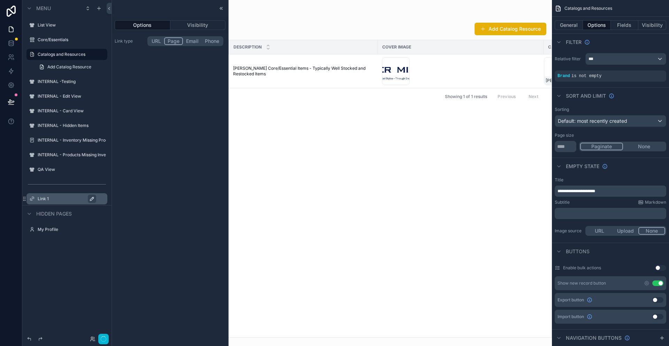
click at [91, 199] on icon "scrollable content" at bounding box center [92, 199] width 6 height 6
click at [82, 199] on input "******" at bounding box center [66, 198] width 57 height 8
click at [25, 197] on icon "scrollable content" at bounding box center [25, 197] width 0 height 0
click at [104, 199] on icon "scrollable content" at bounding box center [102, 199] width 6 height 6
click at [223, 8] on icon at bounding box center [221, 9] width 6 height 6
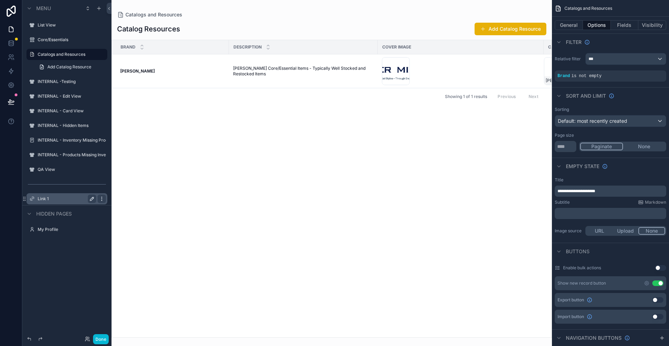
click at [102, 202] on div "scrollable content" at bounding box center [102, 198] width 8 height 8
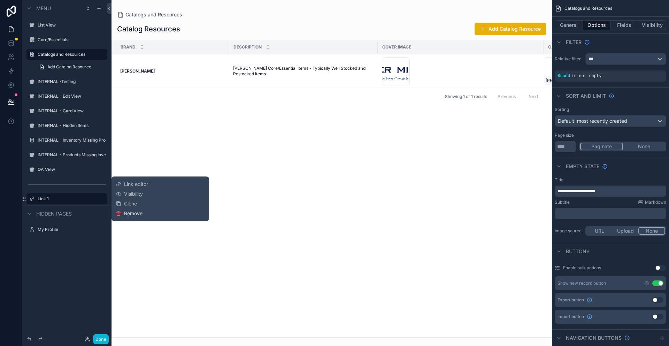
click at [130, 215] on span "Remove" at bounding box center [133, 213] width 18 height 7
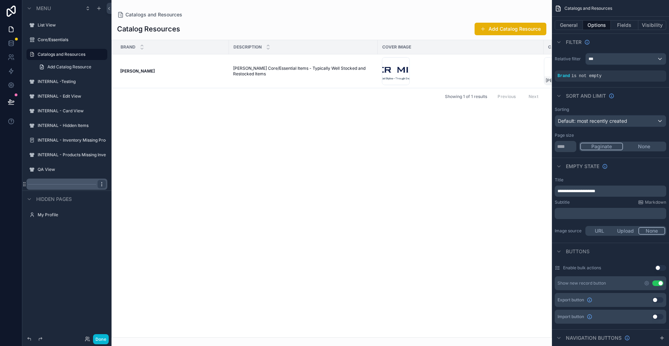
click at [101, 184] on icon "scrollable content" at bounding box center [102, 184] width 6 height 6
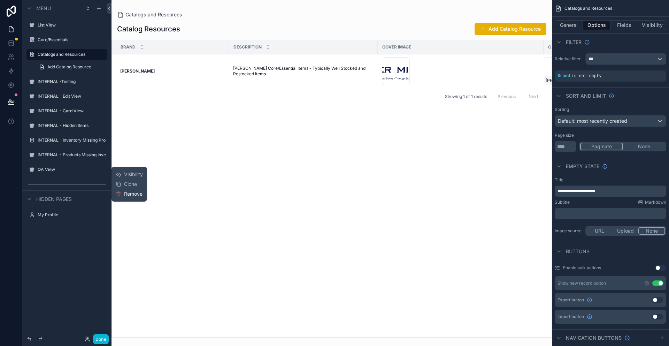
click at [122, 195] on button "Remove" at bounding box center [129, 193] width 27 height 7
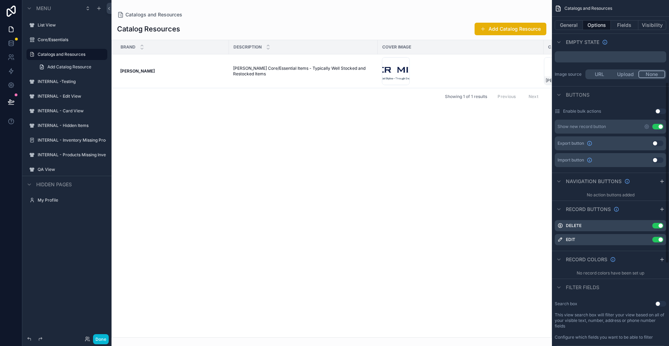
scroll to position [158, 0]
click at [664, 208] on icon "scrollable content" at bounding box center [661, 208] width 3 height 0
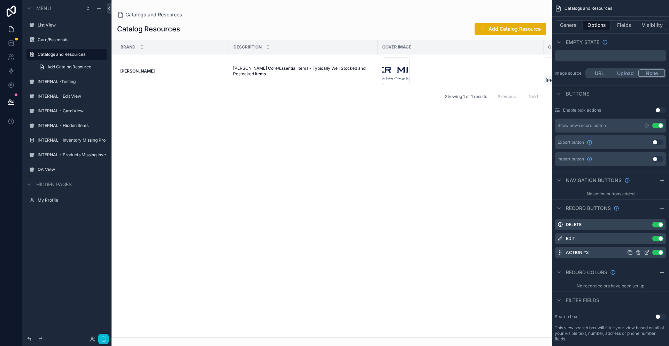
click at [646, 252] on icon "scrollable content" at bounding box center [647, 253] width 6 height 6
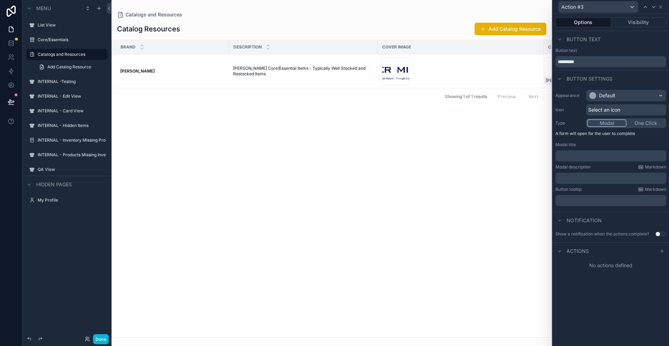
click at [624, 113] on div "Select an icon" at bounding box center [626, 109] width 80 height 11
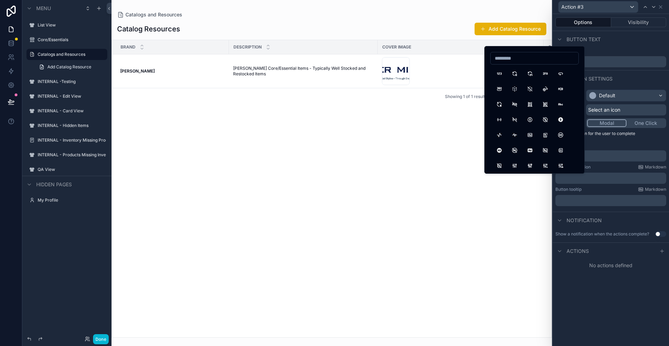
click at [612, 291] on div "Options Visibility Button text Button text ********* Button settings Appearance…" at bounding box center [611, 180] width 116 height 332
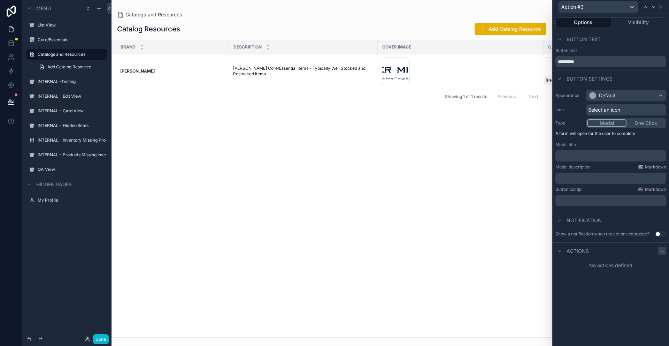
click at [664, 252] on icon at bounding box center [662, 251] width 6 height 6
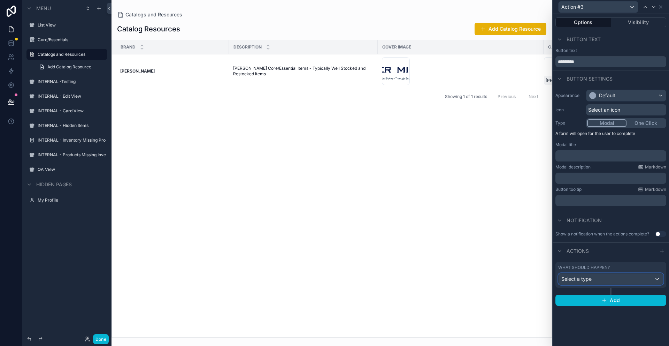
click at [634, 280] on div "Select a type" at bounding box center [611, 278] width 105 height 11
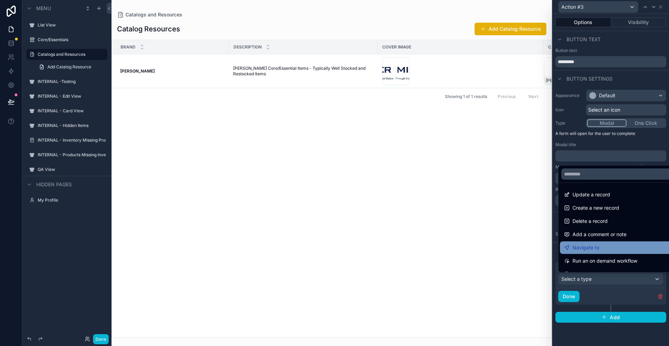
click at [612, 243] on div "Navigate to" at bounding box center [618, 247] width 109 height 8
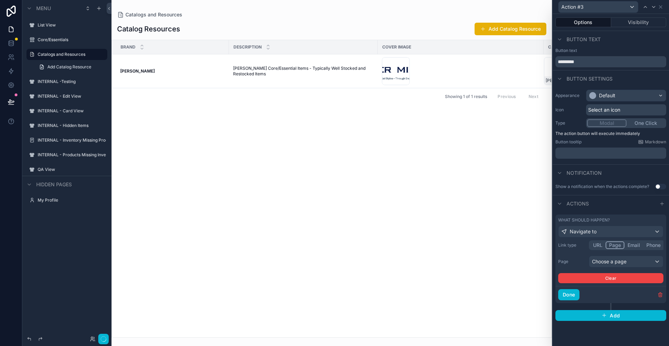
click at [613, 243] on button "Page" at bounding box center [615, 245] width 19 height 8
click at [619, 257] on div "Choose a page" at bounding box center [626, 261] width 74 height 11
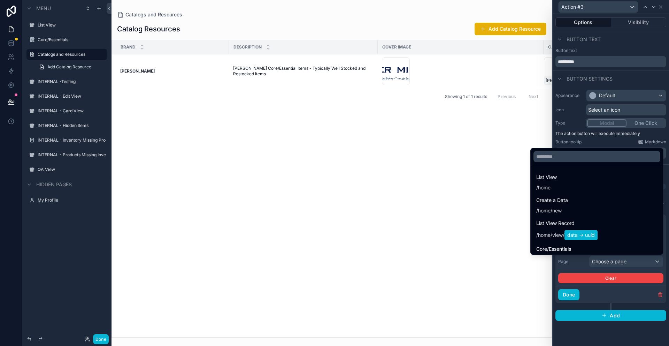
click at [601, 340] on div at bounding box center [611, 173] width 116 height 346
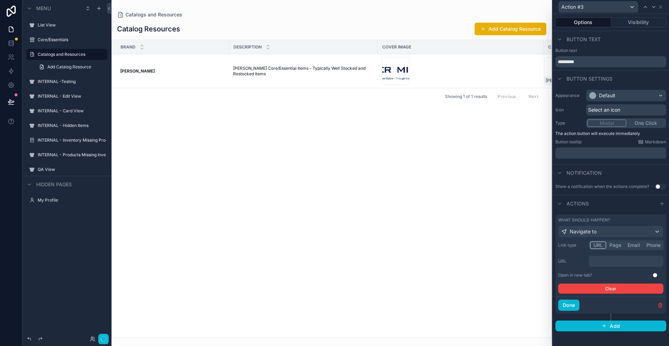
click at [597, 246] on button "URL" at bounding box center [598, 245] width 16 height 8
click at [606, 262] on p "﻿" at bounding box center [627, 261] width 70 height 7
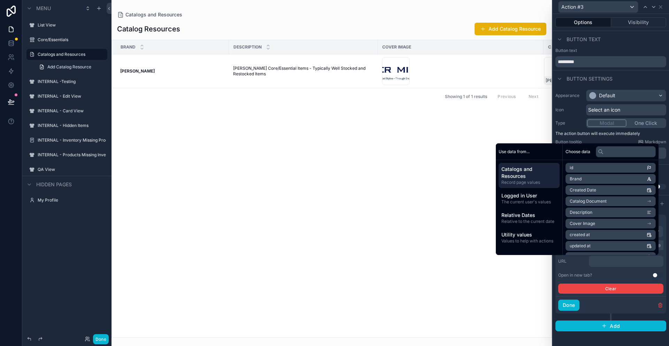
click at [545, 182] on span "Record page values" at bounding box center [528, 182] width 55 height 6
click at [620, 149] on input "text" at bounding box center [626, 151] width 60 height 11
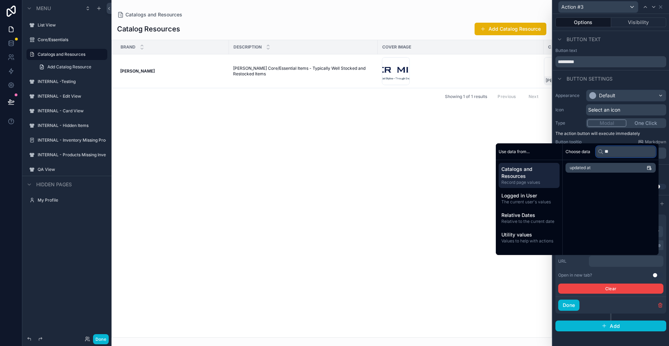
type input "*"
type input "****"
click at [586, 168] on span "Catalog Document" at bounding box center [588, 168] width 37 height 6
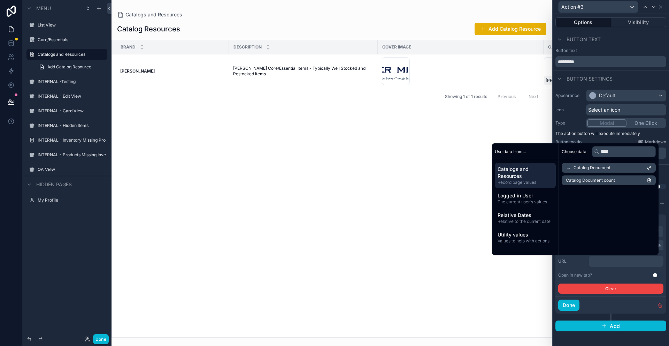
click at [650, 168] on icon at bounding box center [649, 167] width 5 height 5
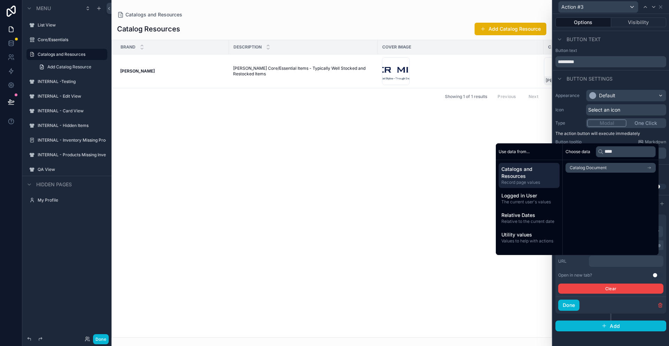
click at [650, 168] on icon "scrollable content" at bounding box center [650, 168] width 1 height 1
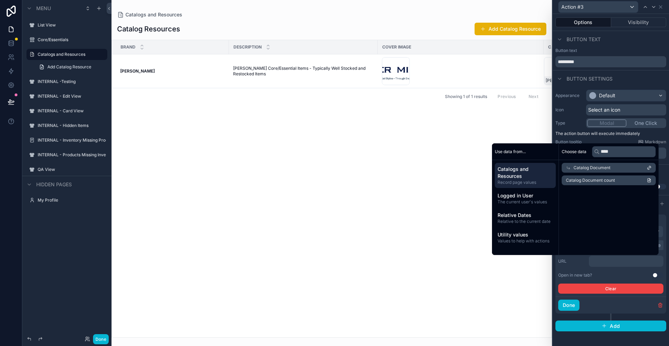
click at [598, 168] on span "Catalog Document" at bounding box center [592, 168] width 37 height 6
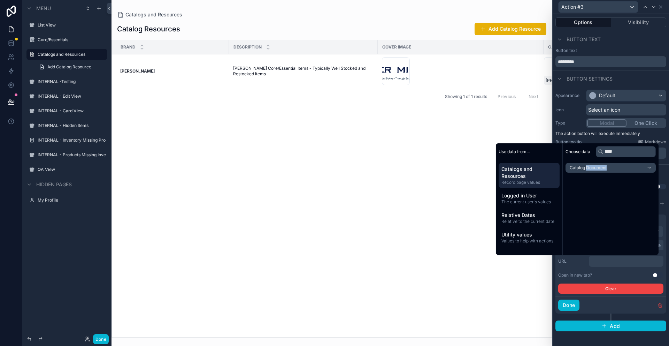
click at [598, 168] on span "Catalog Document" at bounding box center [588, 168] width 37 height 6
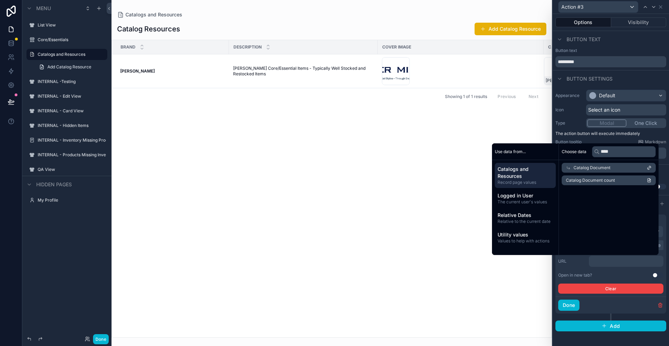
click at [649, 167] on icon at bounding box center [649, 167] width 5 height 5
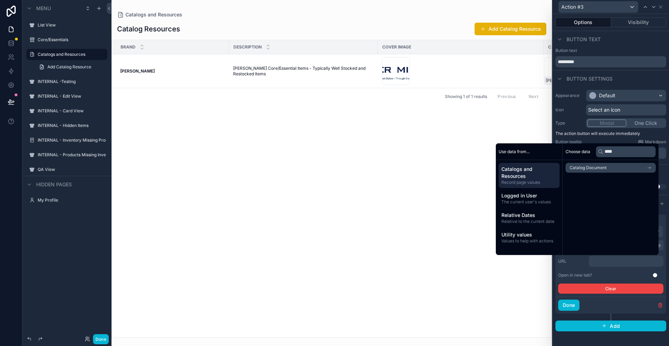
click at [571, 167] on span "Catalog Document" at bounding box center [588, 168] width 37 height 6
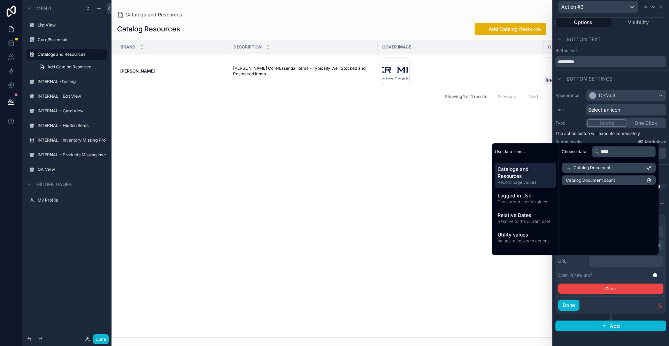
click at [574, 178] on span "Catalog Document count" at bounding box center [590, 180] width 49 height 6
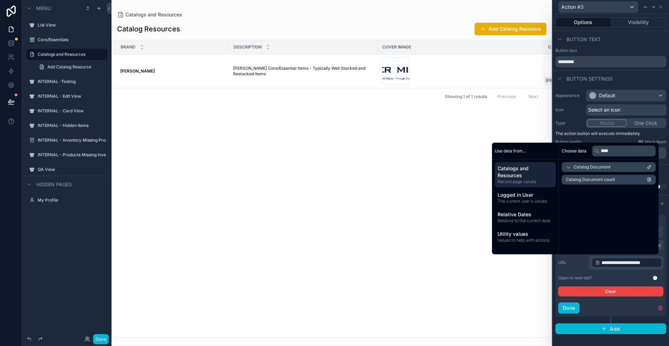
scroll to position [0, 45]
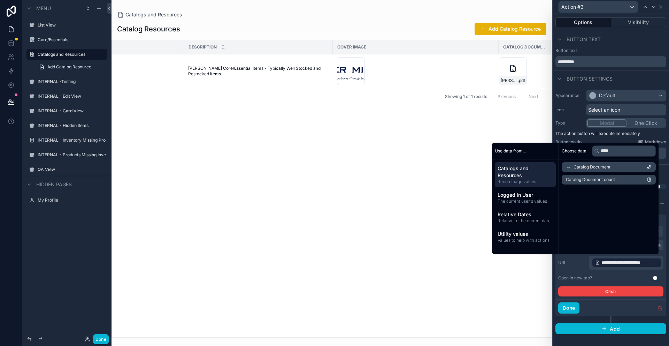
click at [614, 167] on div "Catalog Document" at bounding box center [609, 167] width 94 height 10
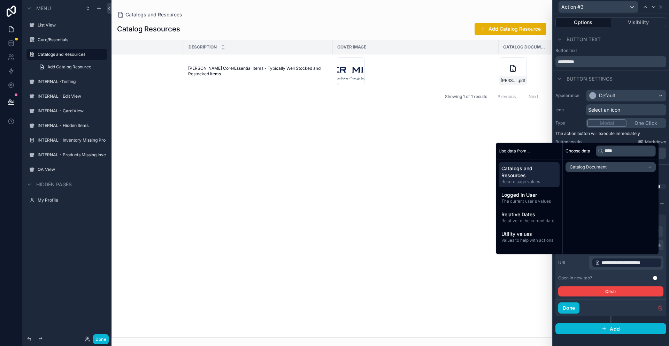
click at [614, 167] on li "Catalog Document" at bounding box center [611, 167] width 90 height 10
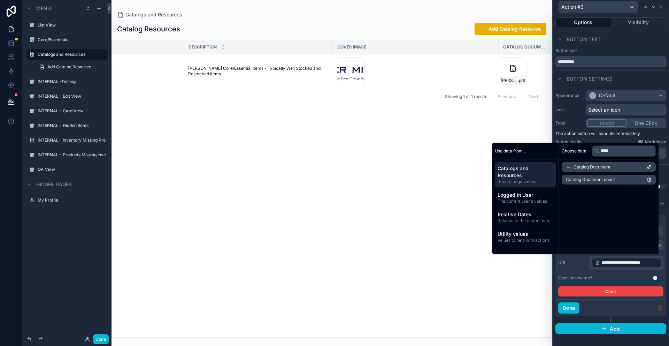
click at [649, 165] on icon at bounding box center [649, 166] width 5 height 5
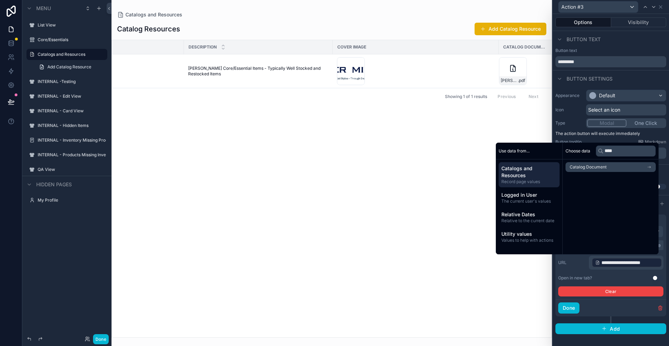
click at [649, 165] on icon "scrollable content" at bounding box center [649, 166] width 5 height 5
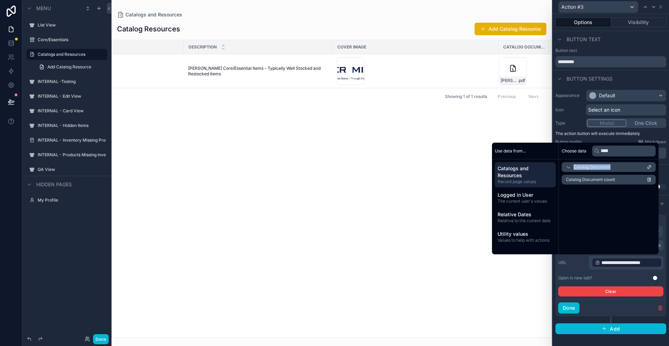
click at [649, 165] on icon at bounding box center [649, 166] width 5 height 5
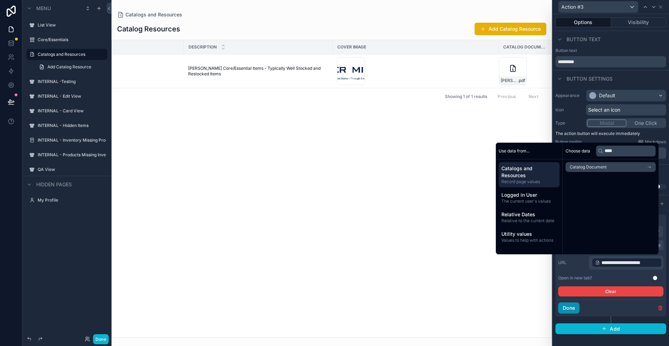
click at [573, 309] on button "Done" at bounding box center [568, 307] width 21 height 11
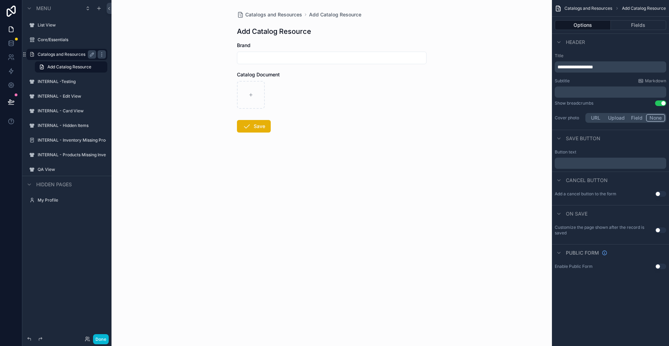
click at [78, 55] on label "Catalogs and Resources" at bounding box center [66, 55] width 56 height 6
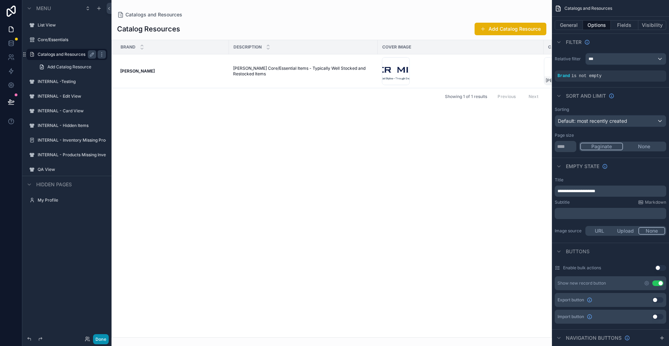
click at [100, 338] on button "Done" at bounding box center [101, 339] width 16 height 10
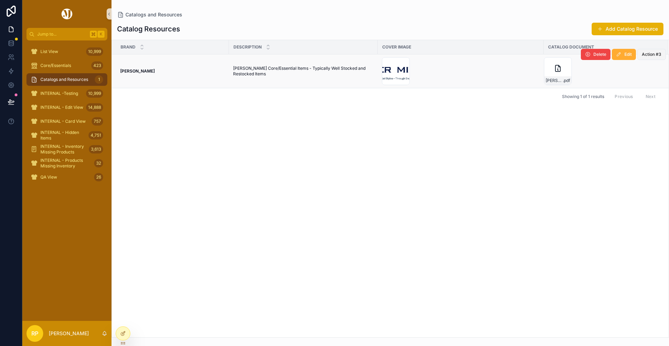
click at [649, 55] on span "Action #3" at bounding box center [652, 55] width 20 height 6
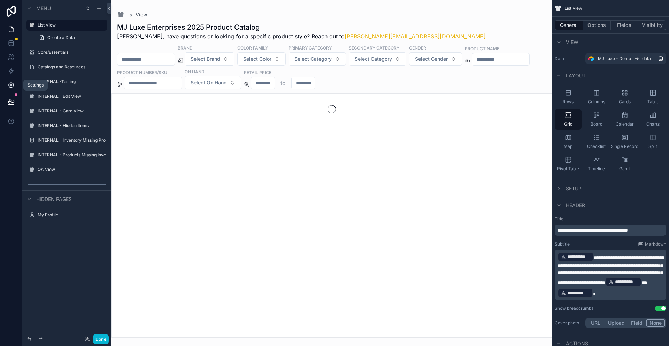
click at [11, 83] on icon at bounding box center [11, 85] width 7 height 7
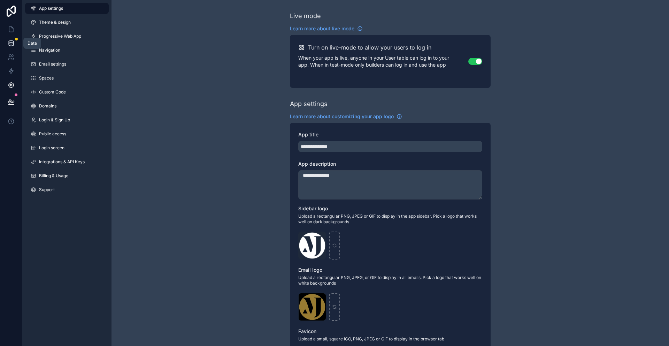
click at [11, 42] on icon at bounding box center [11, 42] width 5 height 2
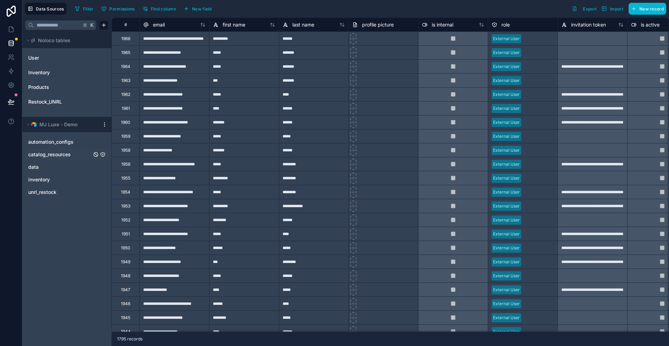
click at [68, 155] on span "catalog_resources" at bounding box center [49, 154] width 43 height 7
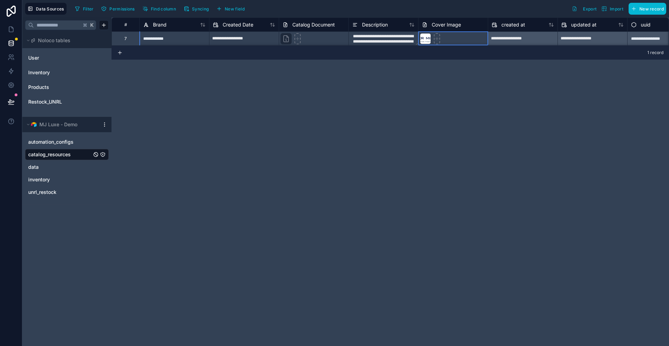
click at [473, 30] on div "Cover Image" at bounding box center [453, 24] width 70 height 14
click at [483, 23] on div "Cover Image" at bounding box center [453, 25] width 62 height 8
click at [425, 39] on div at bounding box center [425, 38] width 11 height 11
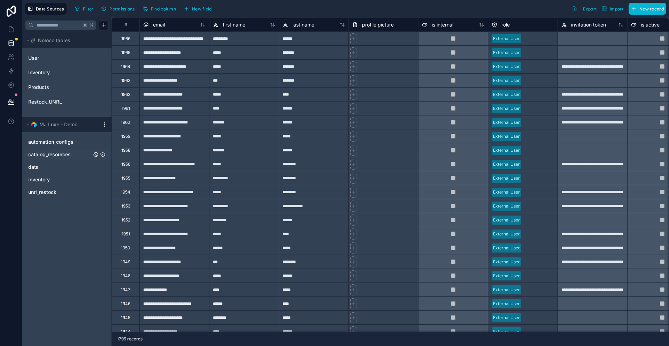
click at [58, 153] on span "catalog_resources" at bounding box center [49, 154] width 43 height 7
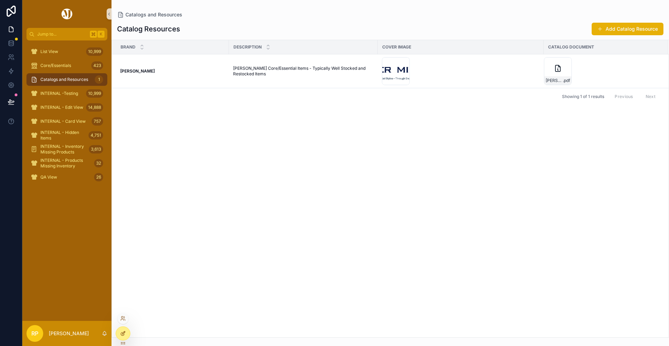
click at [122, 333] on icon at bounding box center [123, 333] width 6 height 6
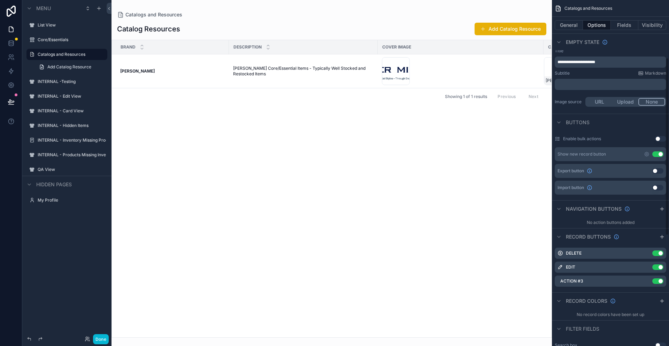
scroll to position [223, 0]
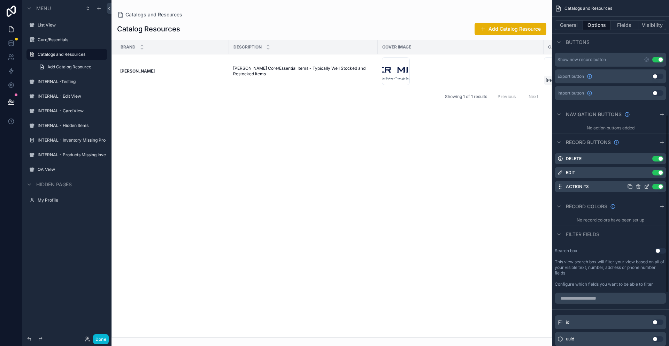
click at [647, 186] on icon "scrollable content" at bounding box center [647, 185] width 3 height 3
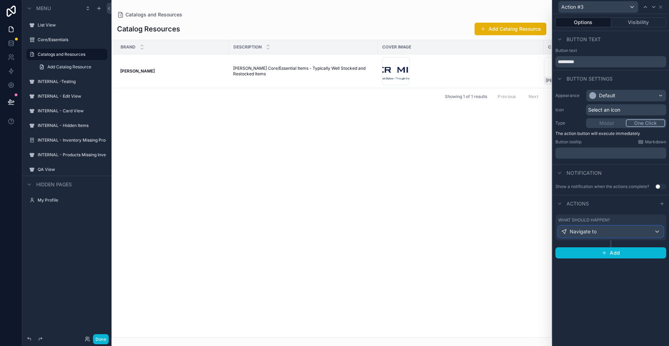
click at [658, 233] on div "Navigate to" at bounding box center [611, 231] width 105 height 11
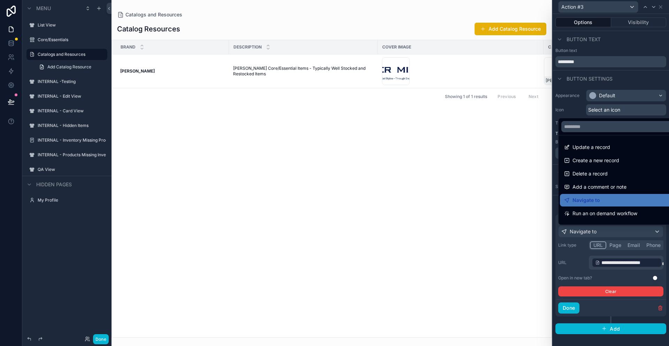
click at [645, 263] on div at bounding box center [611, 173] width 116 height 346
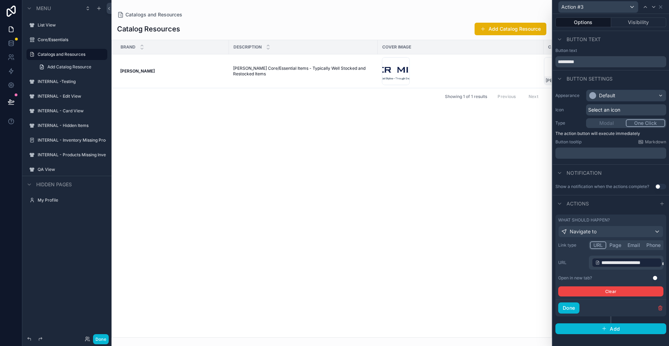
click at [645, 263] on span "**********" at bounding box center [629, 262] width 57 height 7
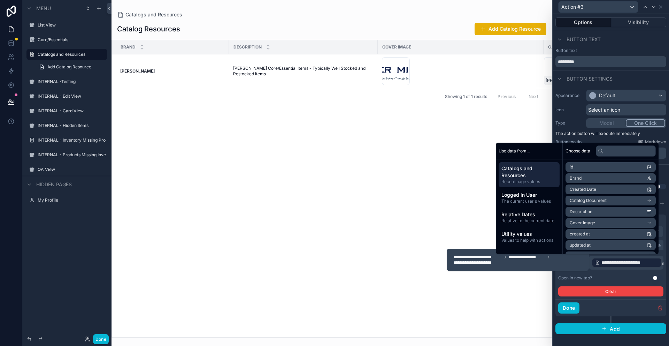
click at [648, 224] on icon "scrollable content" at bounding box center [649, 222] width 5 height 5
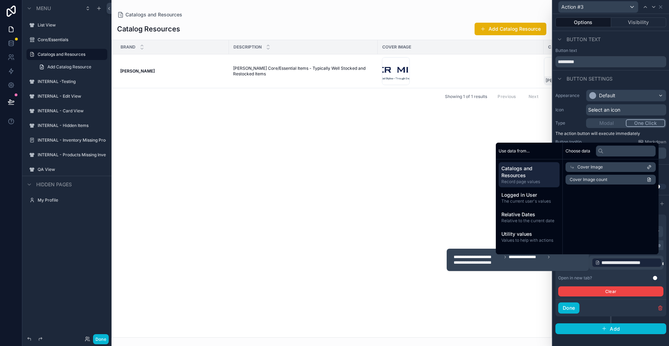
click at [570, 165] on icon at bounding box center [572, 166] width 5 height 5
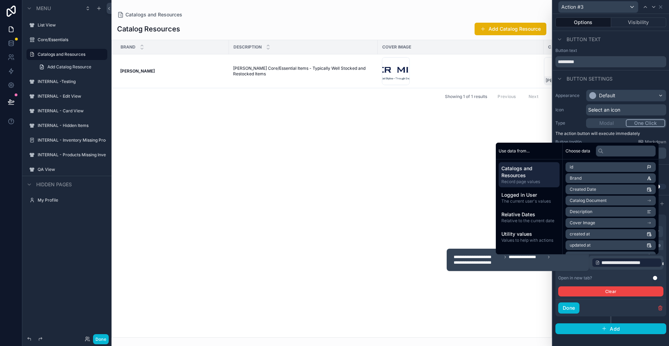
click at [651, 200] on icon "scrollable content" at bounding box center [649, 200] width 5 height 5
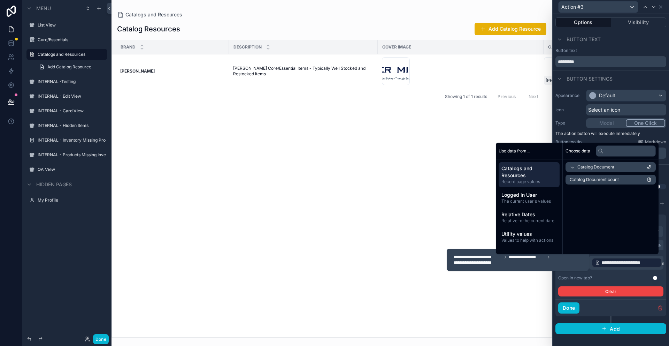
click at [620, 163] on div "Catalog Document" at bounding box center [611, 167] width 90 height 10
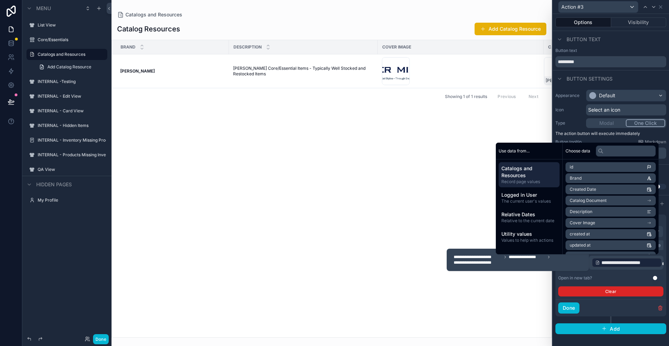
click at [614, 291] on button "Clear" at bounding box center [610, 291] width 105 height 10
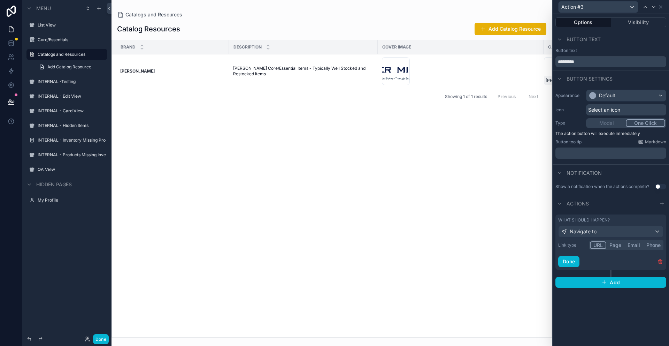
click at [617, 246] on button "Page" at bounding box center [615, 245] width 18 height 8
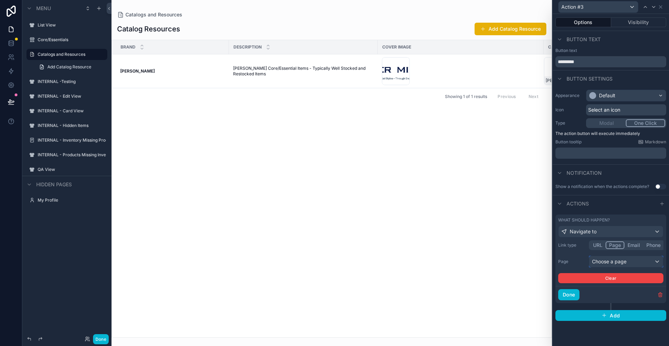
click at [614, 263] on div "Choose a page" at bounding box center [626, 261] width 74 height 11
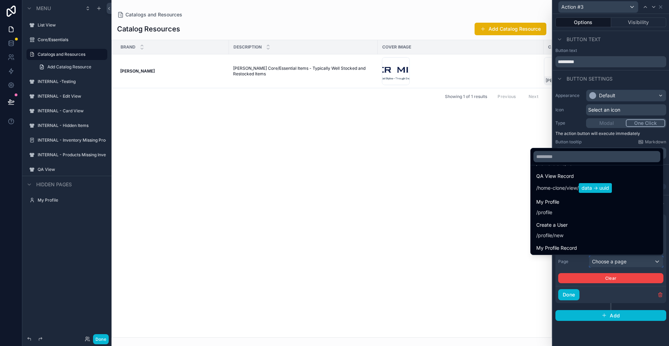
scroll to position [707, 0]
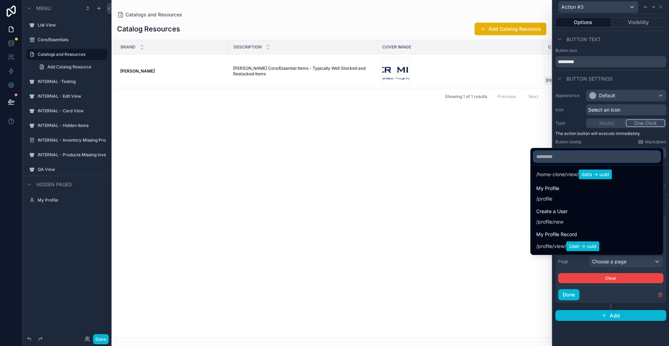
click at [572, 151] on input "text" at bounding box center [597, 156] width 127 height 11
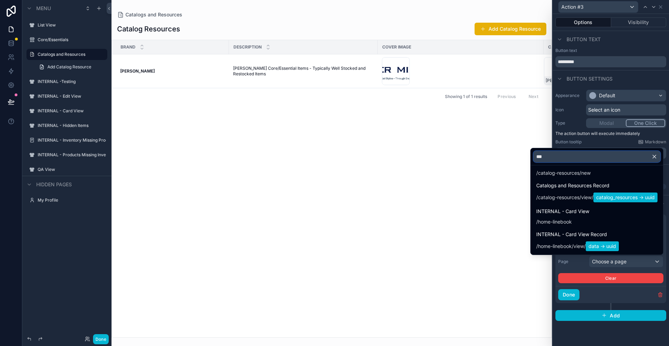
scroll to position [0, 0]
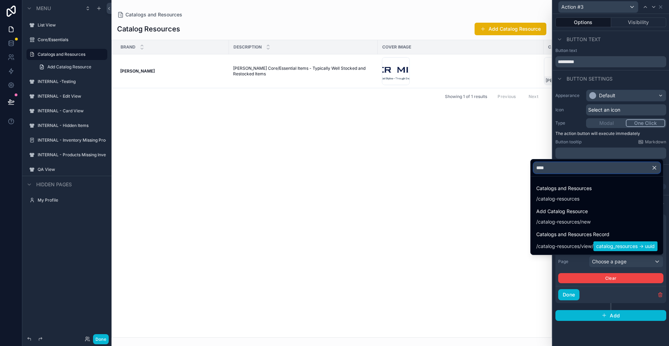
type input "****"
click at [592, 342] on div at bounding box center [611, 173] width 116 height 346
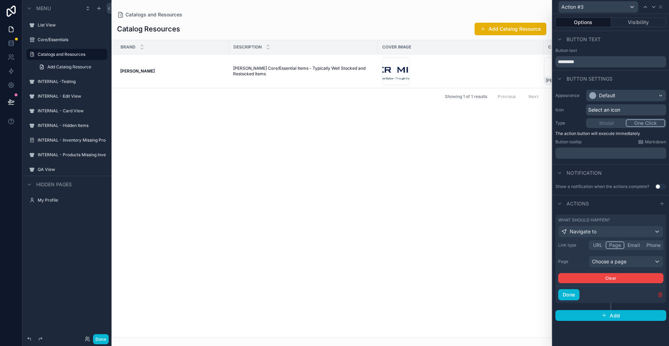
click at [660, 293] on icon "button" at bounding box center [661, 295] width 6 height 6
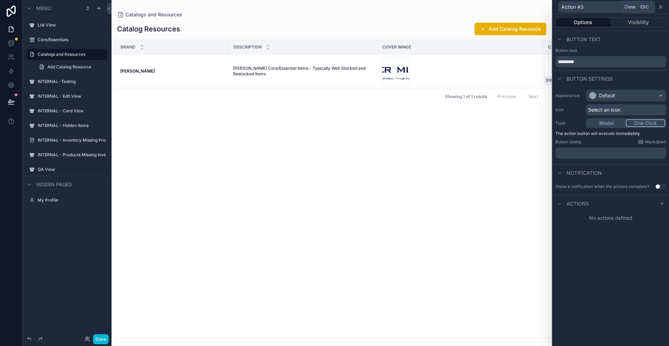
click at [661, 8] on icon at bounding box center [661, 7] width 6 height 6
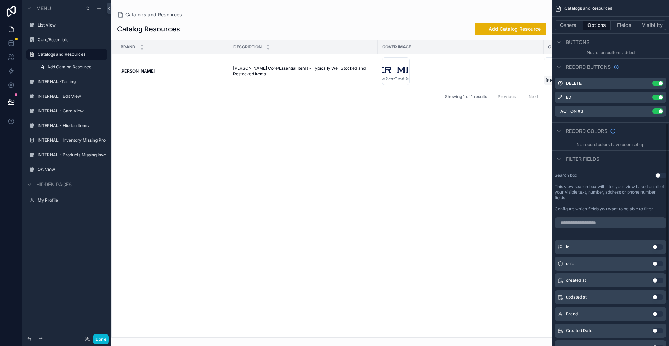
scroll to position [327, 0]
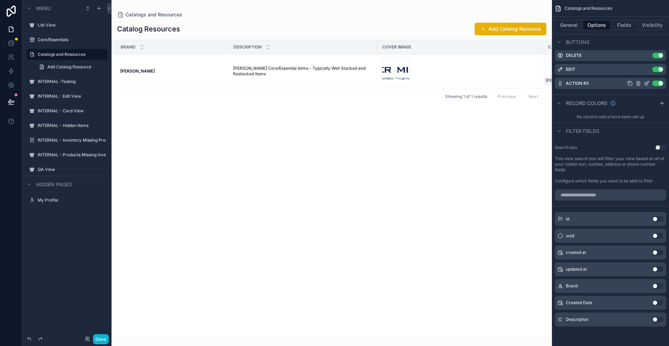
click at [639, 83] on icon "scrollable content" at bounding box center [639, 83] width 6 height 6
click at [648, 71] on icon at bounding box center [649, 72] width 3 height 3
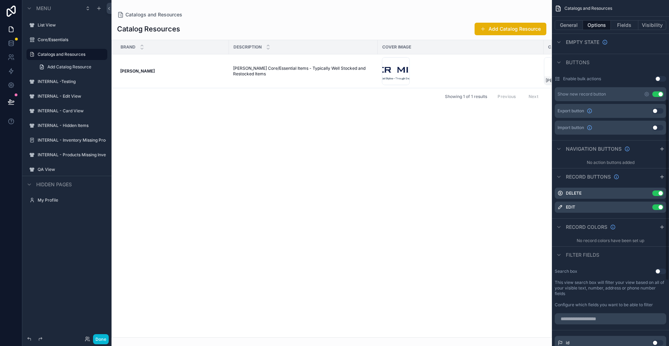
scroll to position [188, 0]
click at [86, 66] on span "Add Catalog Resource" at bounding box center [69, 67] width 44 height 6
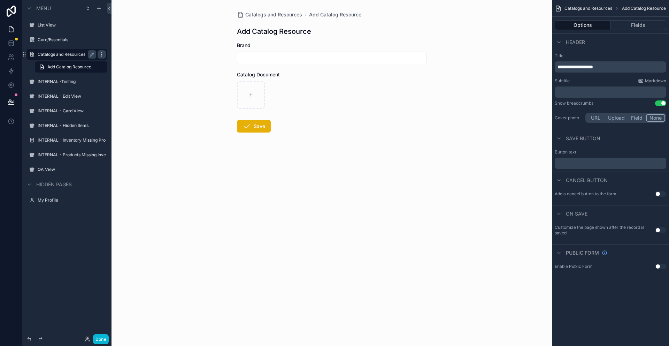
click at [101, 54] on icon "scrollable content" at bounding box center [101, 54] width 0 height 0
click at [101, 64] on link "Add Catalog Resource" at bounding box center [71, 66] width 72 height 11
click at [89, 53] on button "scrollable content" at bounding box center [92, 54] width 8 height 8
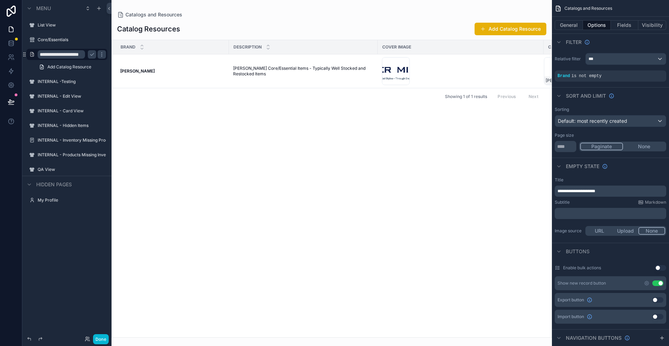
click at [131, 99] on div "Showing 1 of 1 results Previous Next" at bounding box center [332, 96] width 440 height 17
click at [93, 53] on icon "scrollable content" at bounding box center [92, 55] width 6 height 6
click at [100, 7] on icon "scrollable content" at bounding box center [99, 9] width 6 height 6
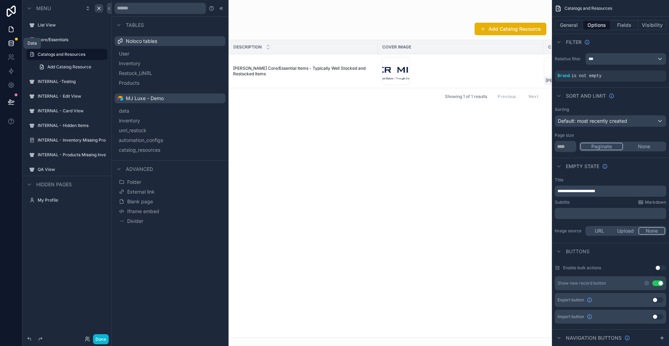
click at [12, 42] on icon at bounding box center [11, 42] width 5 height 2
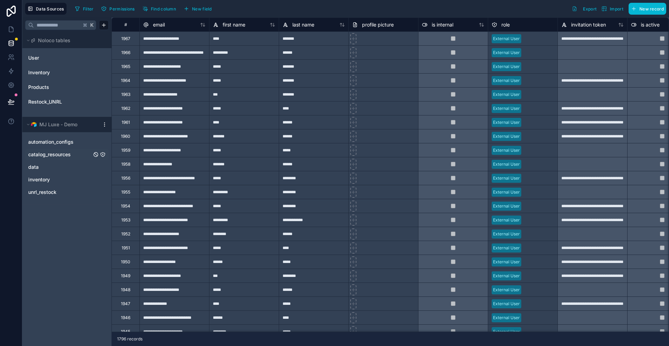
click at [71, 153] on link "catalog_resources" at bounding box center [59, 154] width 63 height 7
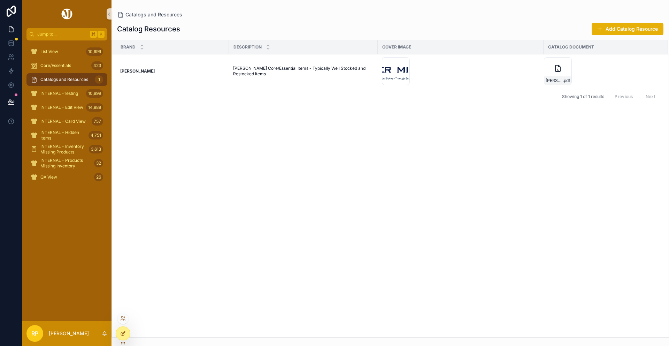
click at [122, 333] on icon at bounding box center [123, 332] width 3 height 3
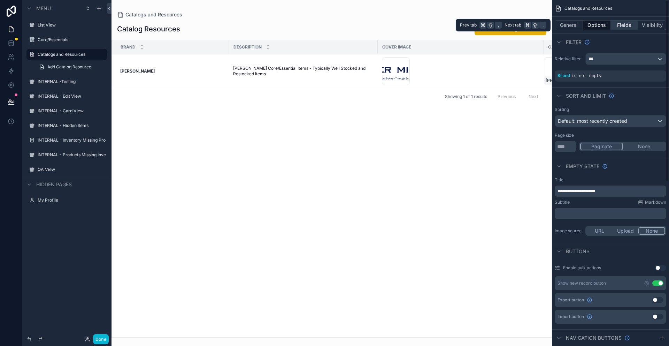
click at [619, 27] on button "Fields" at bounding box center [625, 25] width 28 height 10
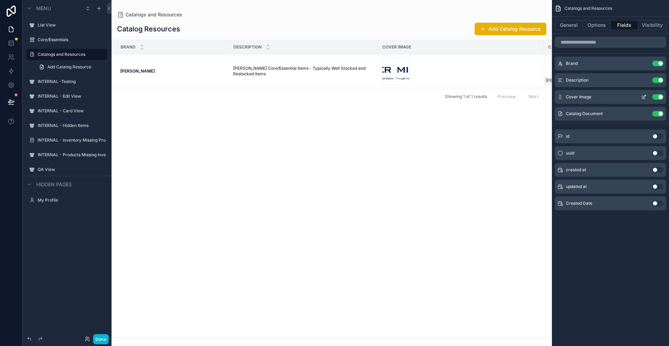
click at [657, 98] on button "Use setting" at bounding box center [657, 97] width 11 height 6
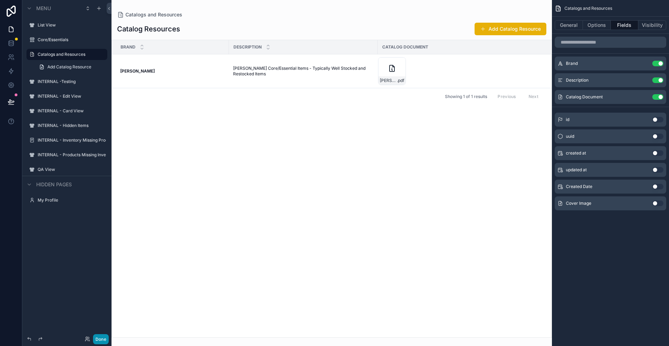
click at [101, 340] on button "Done" at bounding box center [101, 339] width 16 height 10
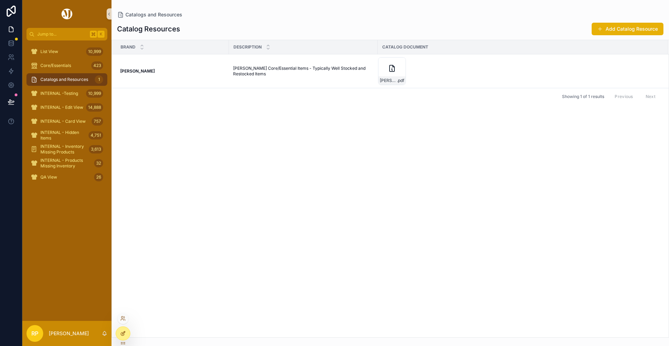
click at [123, 329] on div at bounding box center [123, 333] width 14 height 13
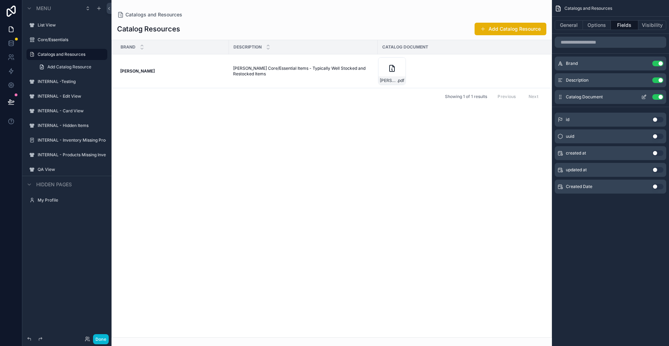
click at [641, 96] on icon "scrollable content" at bounding box center [644, 97] width 6 height 6
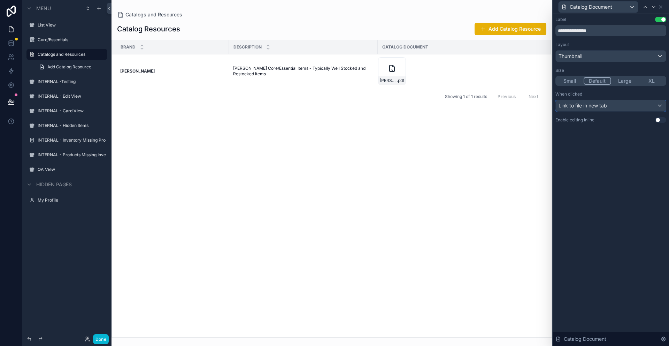
click at [606, 107] on span "Link to file in new tab" at bounding box center [583, 105] width 48 height 7
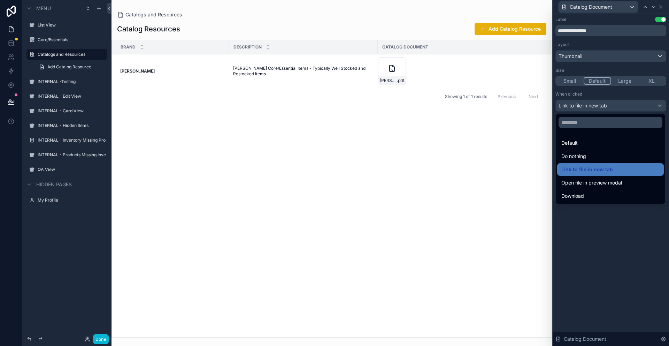
click at [604, 54] on div at bounding box center [611, 173] width 116 height 346
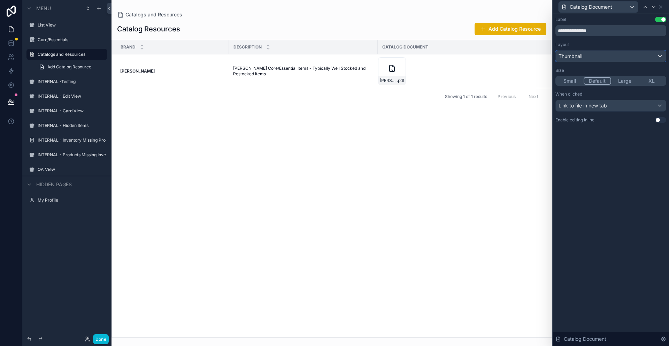
click at [604, 54] on div "Thumbnail" at bounding box center [611, 56] width 110 height 11
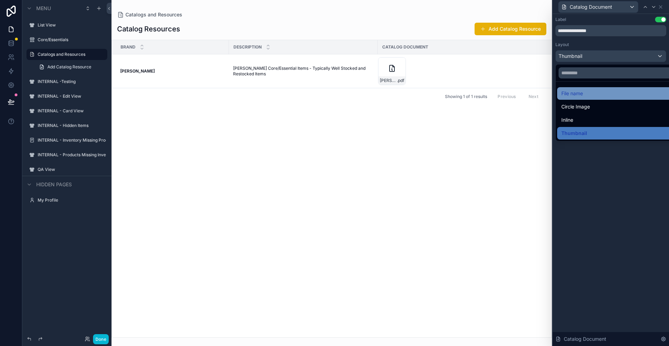
click at [584, 99] on div "File name" at bounding box center [618, 93] width 123 height 13
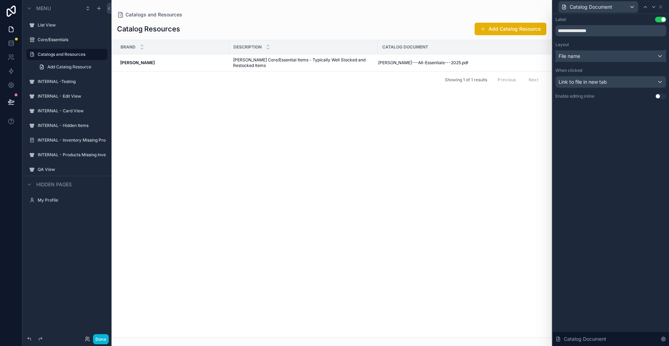
click at [592, 55] on div "File name" at bounding box center [611, 56] width 110 height 11
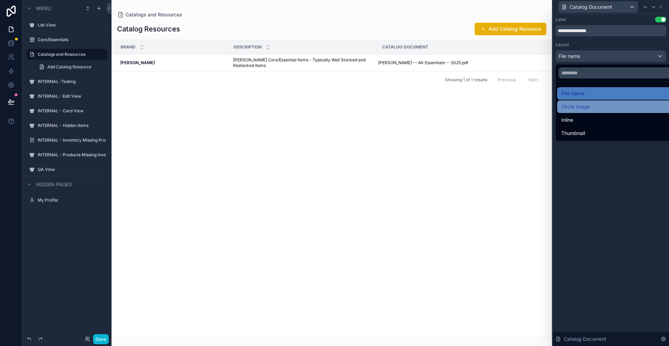
click at [582, 106] on span "Circle Image" at bounding box center [575, 106] width 29 height 8
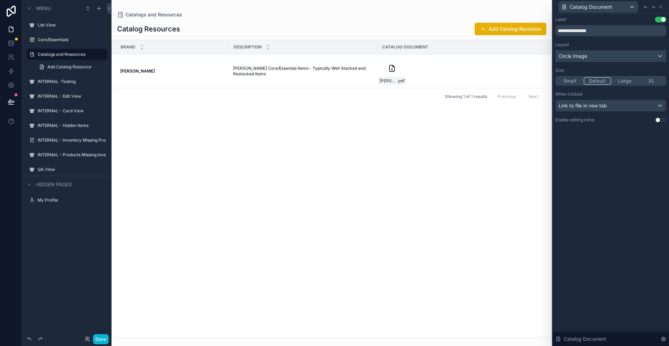
click at [591, 56] on div "Circle Image" at bounding box center [611, 56] width 110 height 11
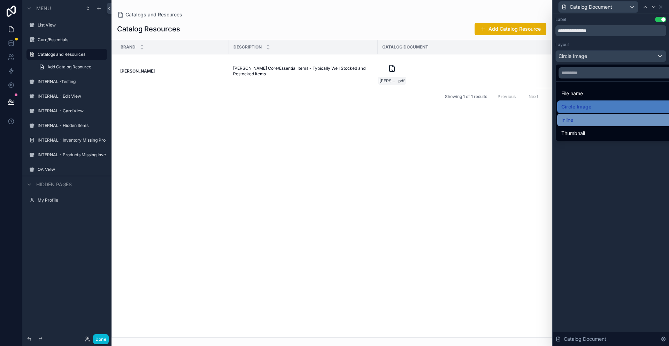
click at [588, 120] on div "Inline" at bounding box center [618, 120] width 115 height 8
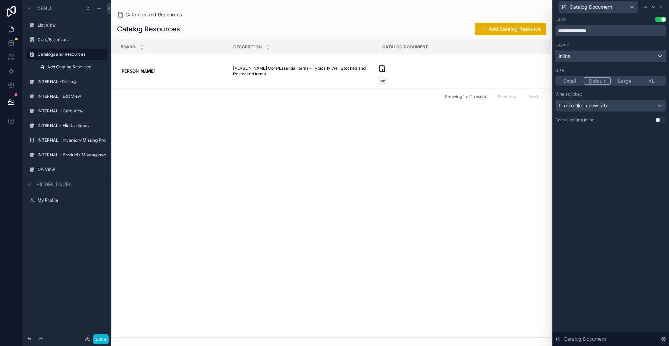
click at [591, 53] on div "Inline" at bounding box center [611, 56] width 110 height 11
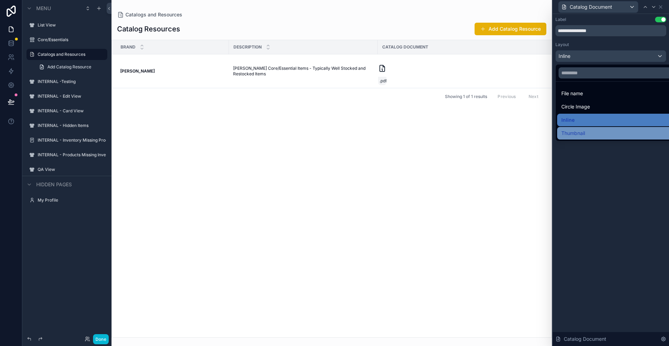
click at [582, 139] on div "Thumbnail" at bounding box center [618, 133] width 123 height 13
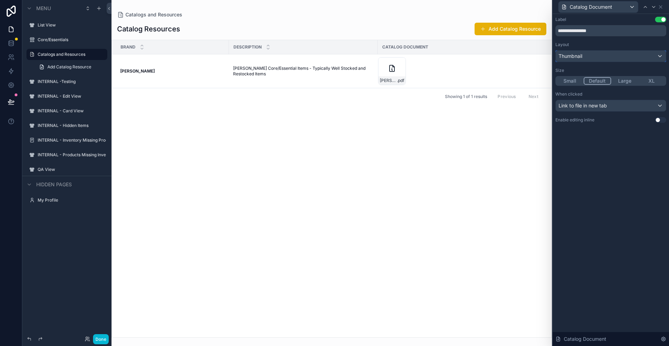
click at [591, 56] on div "Thumbnail" at bounding box center [611, 56] width 110 height 11
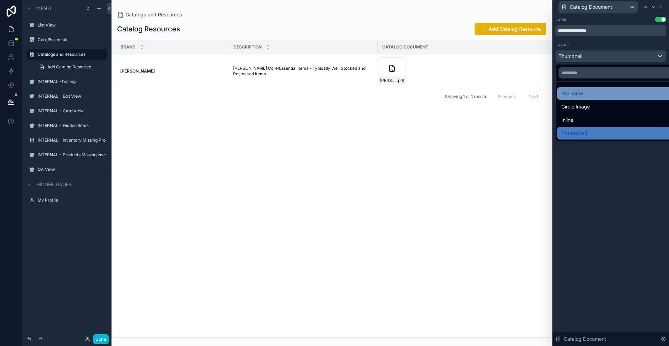
click at [586, 92] on div "File name" at bounding box center [618, 93] width 115 height 8
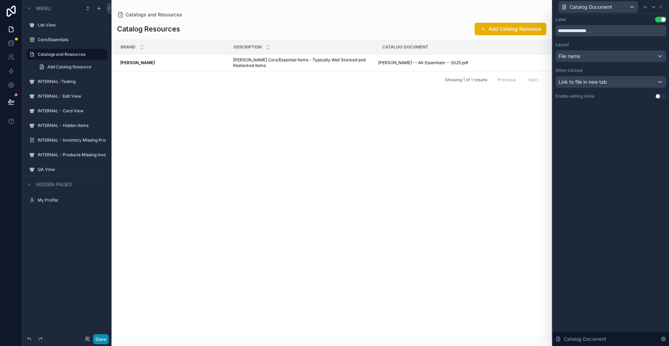
click at [99, 342] on button "Done" at bounding box center [101, 339] width 16 height 10
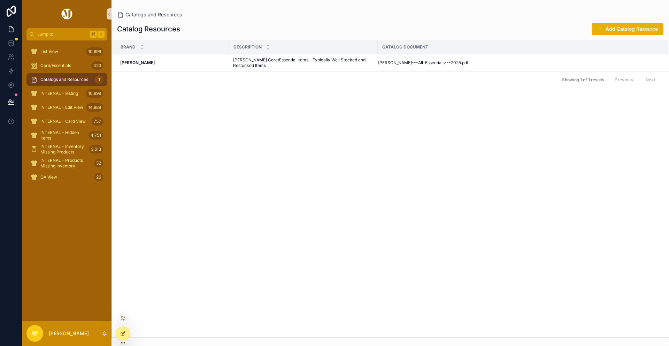
click at [123, 331] on icon at bounding box center [123, 333] width 6 height 6
click at [123, 337] on div at bounding box center [123, 333] width 14 height 13
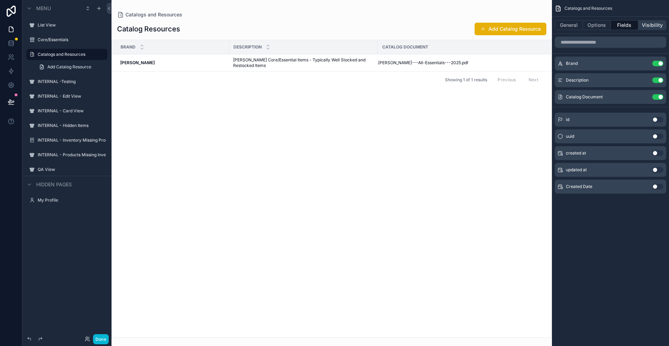
click at [645, 25] on button "Visibility" at bounding box center [652, 25] width 28 height 10
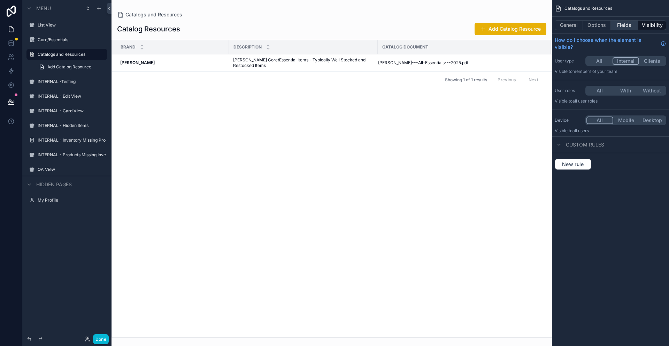
click at [622, 27] on button "Fields" at bounding box center [625, 25] width 28 height 10
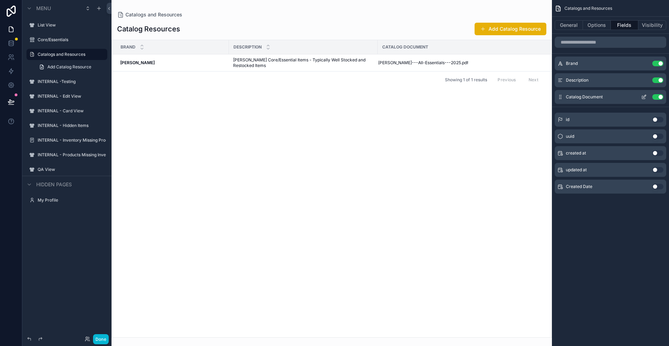
click at [643, 96] on icon "scrollable content" at bounding box center [644, 97] width 6 height 6
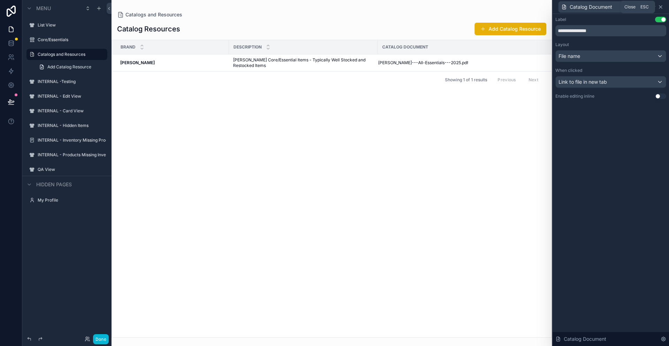
click at [662, 4] on icon at bounding box center [661, 7] width 6 height 6
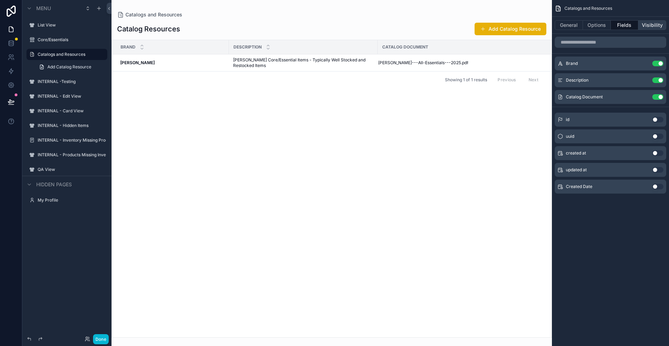
click at [652, 24] on button "Visibility" at bounding box center [652, 25] width 28 height 10
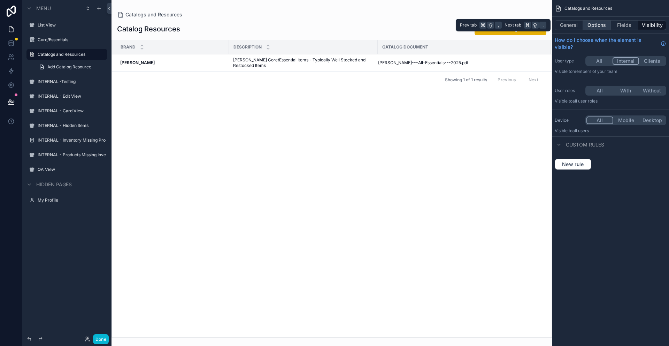
click at [595, 24] on button "Options" at bounding box center [597, 25] width 28 height 10
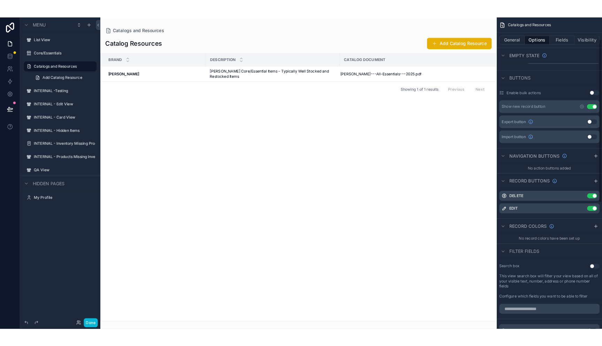
scroll to position [228, 0]
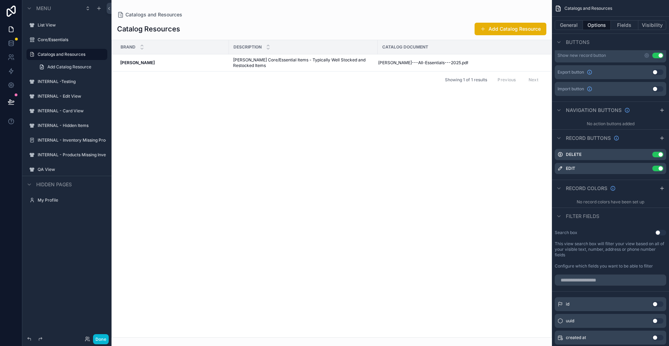
click at [507, 102] on div "scrollable content" at bounding box center [332, 173] width 440 height 346
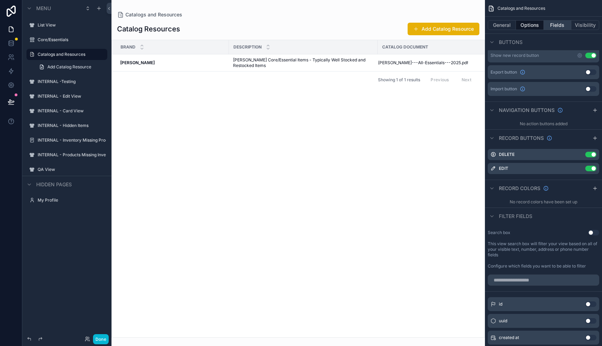
click at [555, 29] on button "Fields" at bounding box center [558, 25] width 28 height 10
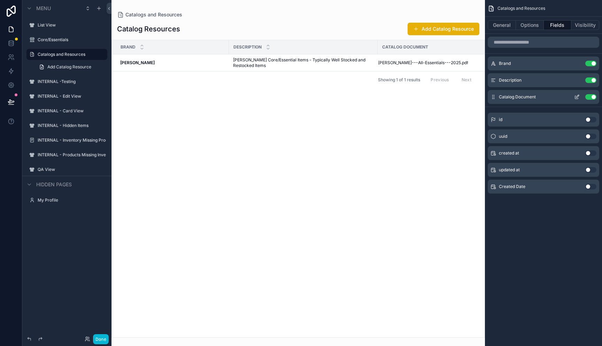
click at [576, 97] on icon "scrollable content" at bounding box center [577, 97] width 6 height 6
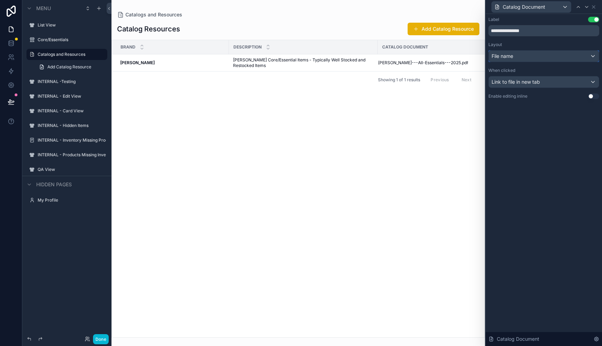
click at [540, 57] on div "File name" at bounding box center [544, 56] width 110 height 11
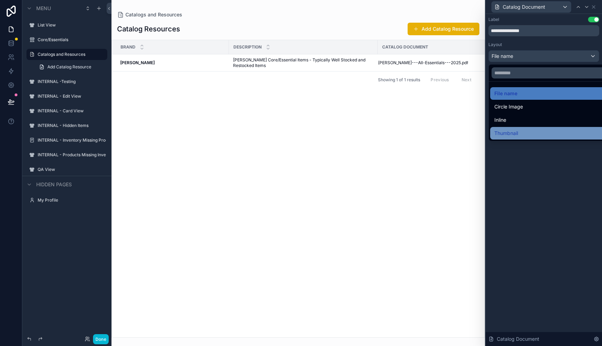
click at [512, 133] on span "Thumbnail" at bounding box center [506, 133] width 24 height 8
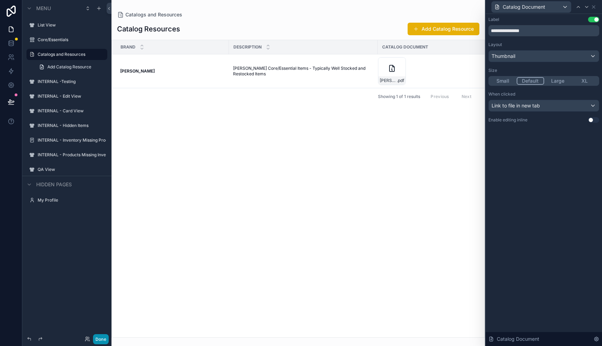
click at [105, 340] on button "Done" at bounding box center [101, 339] width 16 height 10
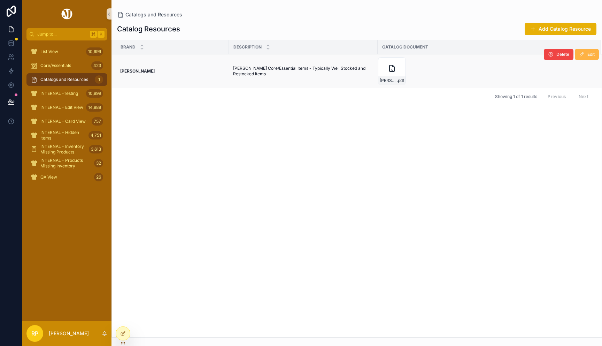
click at [584, 53] on icon "scrollable content" at bounding box center [582, 55] width 6 height 6
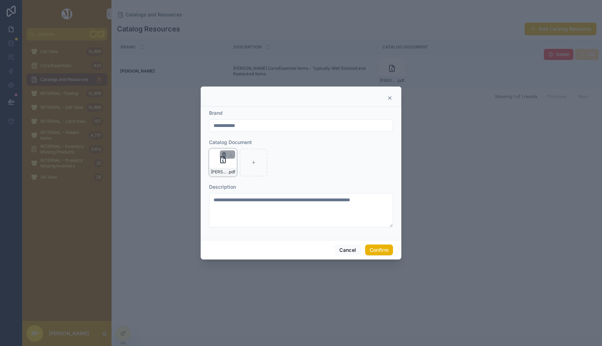
click at [224, 155] on icon "button" at bounding box center [224, 154] width 0 height 1
click at [238, 140] on span "Catalog Document" at bounding box center [230, 142] width 43 height 6
click at [224, 154] on icon "button" at bounding box center [224, 154] width 0 height 1
click at [49, 10] on icon "button" at bounding box center [49, 10] width 3 height 3
click at [221, 163] on icon at bounding box center [223, 162] width 5 height 5
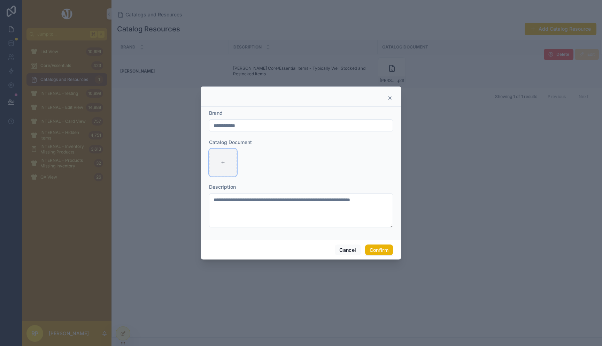
type input "**********"
click at [380, 249] on button "Confirm" at bounding box center [379, 249] width 28 height 11
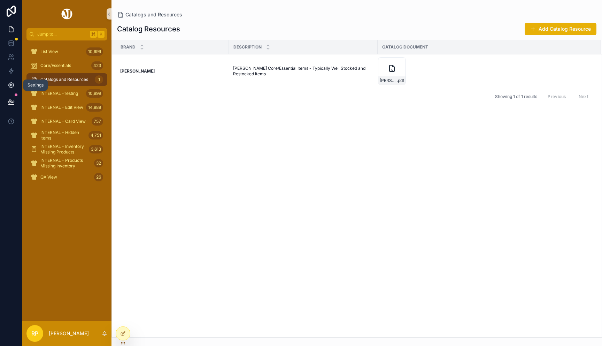
click at [10, 82] on icon at bounding box center [11, 85] width 7 height 7
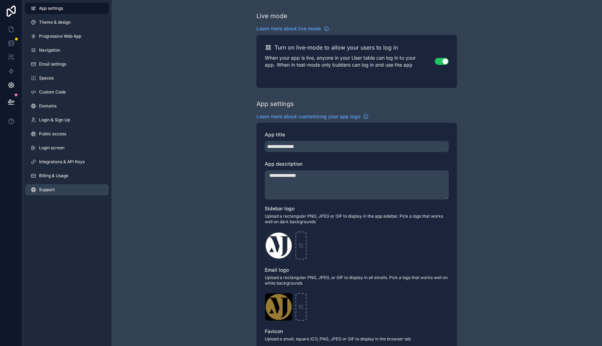
click at [46, 191] on span "Support" at bounding box center [47, 190] width 16 height 6
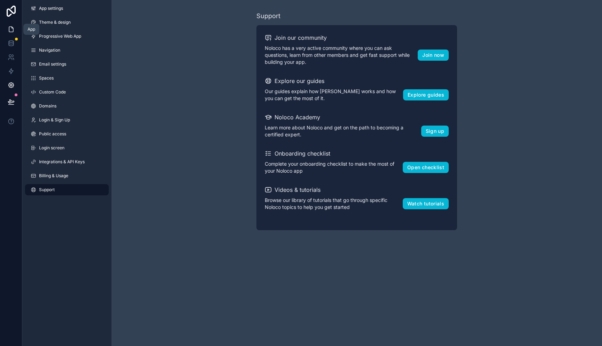
click at [15, 28] on link at bounding box center [11, 29] width 22 height 14
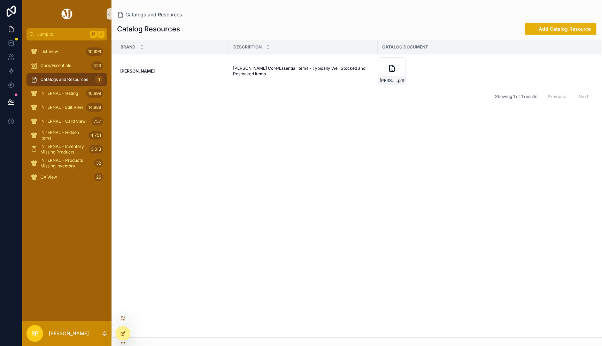
click at [125, 334] on icon at bounding box center [123, 333] width 6 height 6
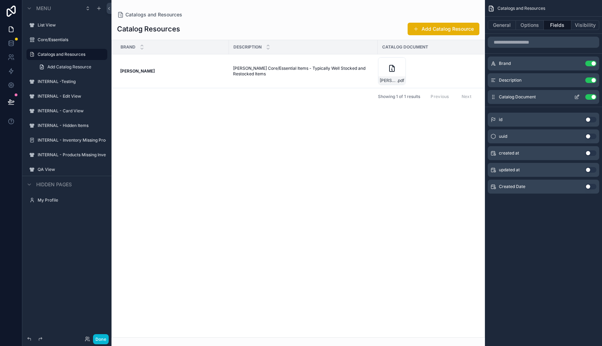
click at [577, 96] on icon "scrollable content" at bounding box center [577, 97] width 6 height 6
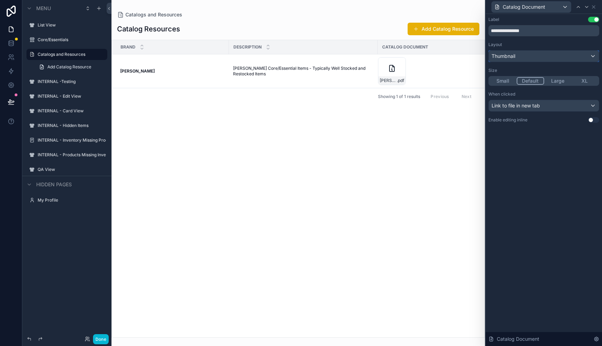
click at [535, 58] on div "Thumbnail" at bounding box center [544, 56] width 110 height 11
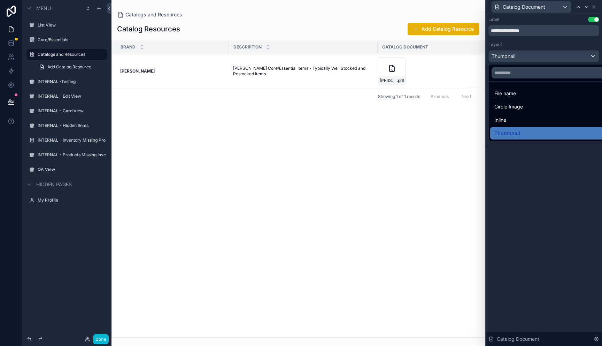
click at [528, 192] on div at bounding box center [544, 173] width 116 height 346
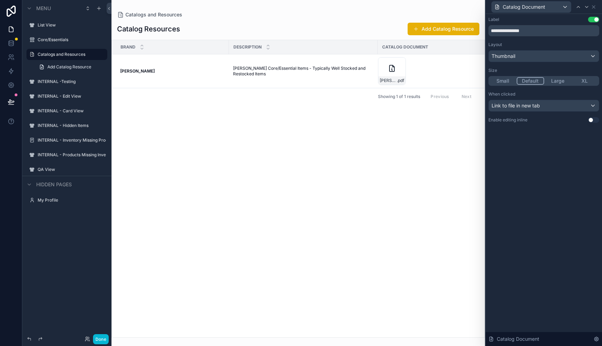
click at [561, 84] on button "Large" at bounding box center [557, 81] width 27 height 8
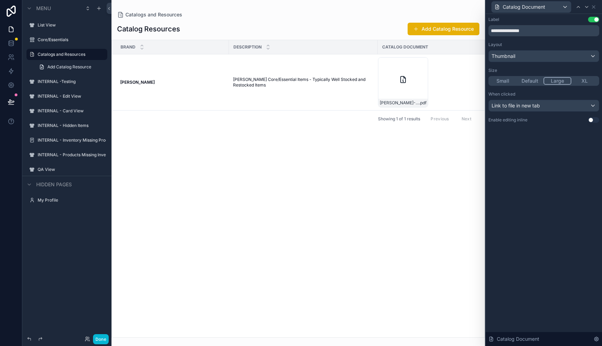
click at [588, 83] on button "XL" at bounding box center [585, 81] width 27 height 8
click at [561, 82] on button "Large" at bounding box center [558, 81] width 28 height 8
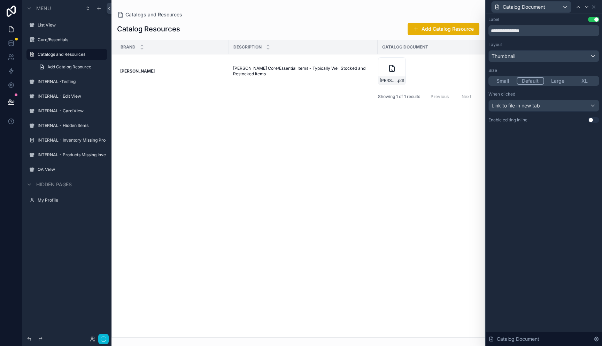
click at [543, 79] on button "Default" at bounding box center [531, 81] width 28 height 8
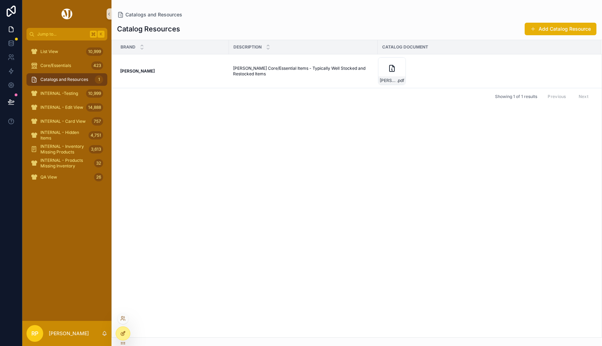
click at [126, 333] on div at bounding box center [123, 333] width 14 height 13
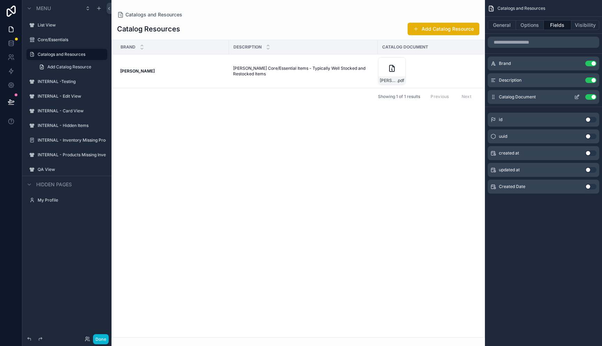
click at [575, 96] on icon "scrollable content" at bounding box center [577, 97] width 6 height 6
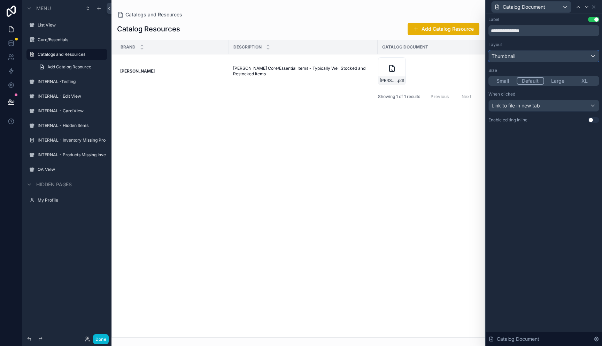
click at [543, 58] on div "Thumbnail" at bounding box center [544, 56] width 110 height 11
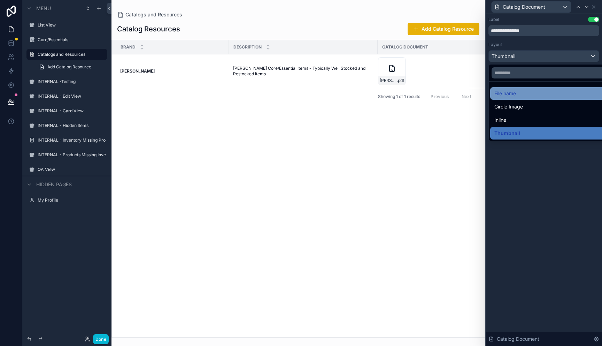
click at [516, 94] on div "File name" at bounding box center [551, 93] width 115 height 8
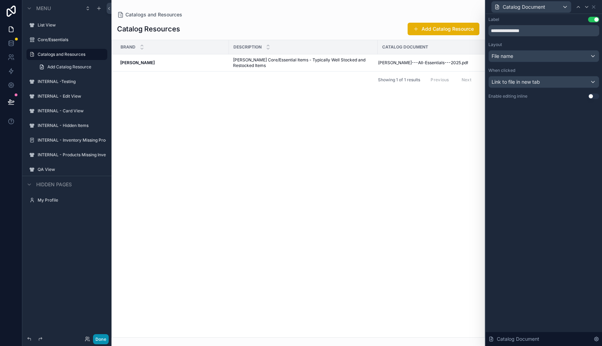
click at [100, 342] on button "Done" at bounding box center [101, 339] width 16 height 10
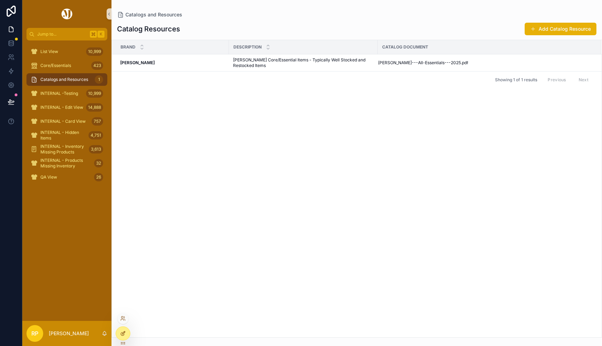
click at [122, 332] on icon at bounding box center [123, 333] width 6 height 6
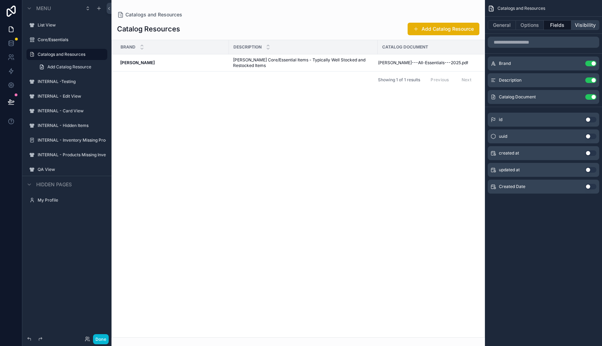
click at [587, 27] on button "Visibility" at bounding box center [586, 25] width 28 height 10
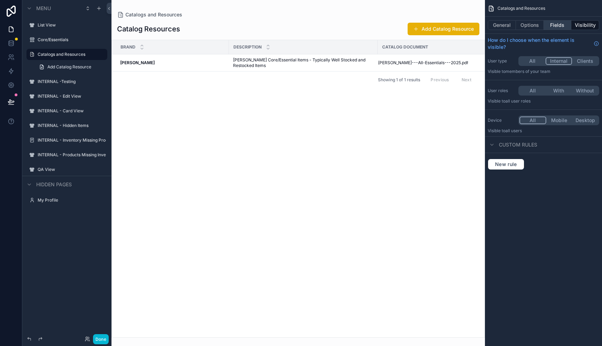
click at [556, 24] on button "Fields" at bounding box center [558, 25] width 28 height 10
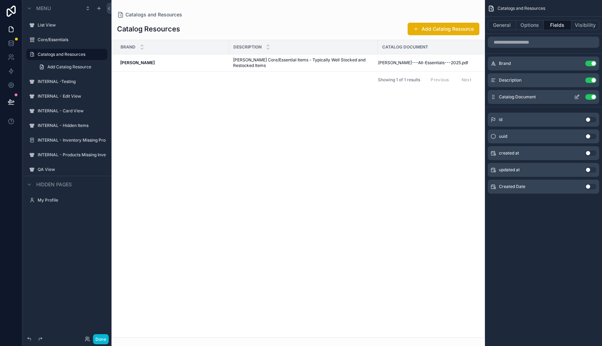
click at [575, 97] on icon "scrollable content" at bounding box center [577, 97] width 6 height 6
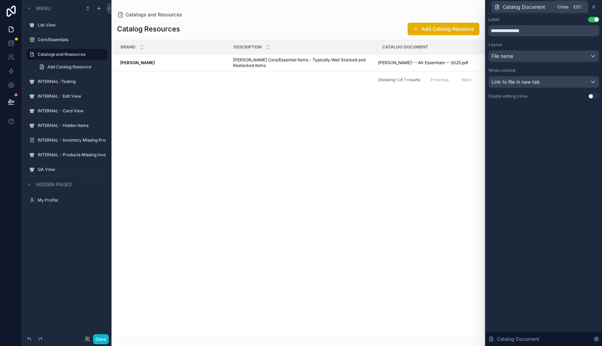
click at [593, 8] on icon at bounding box center [594, 7] width 6 height 6
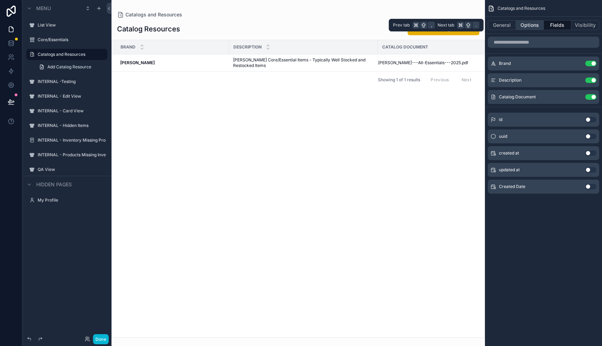
click at [531, 27] on button "Options" at bounding box center [530, 25] width 28 height 10
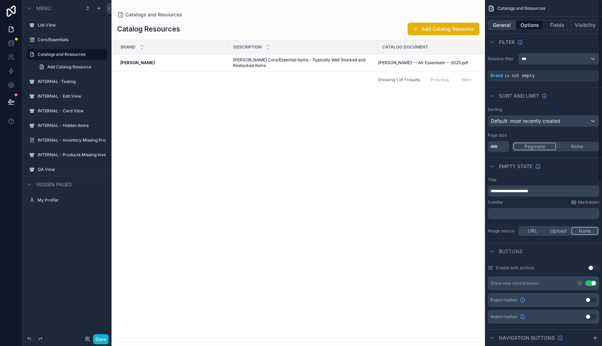
click at [504, 27] on button "General" at bounding box center [502, 25] width 28 height 10
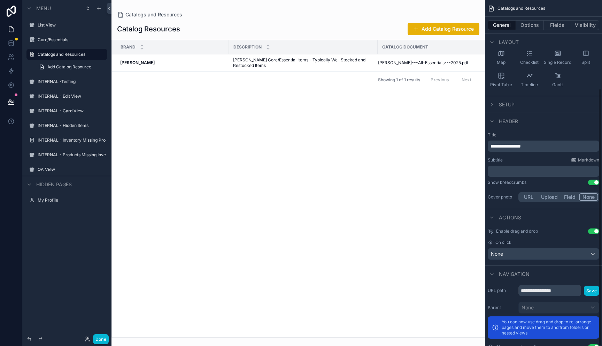
scroll to position [118, 0]
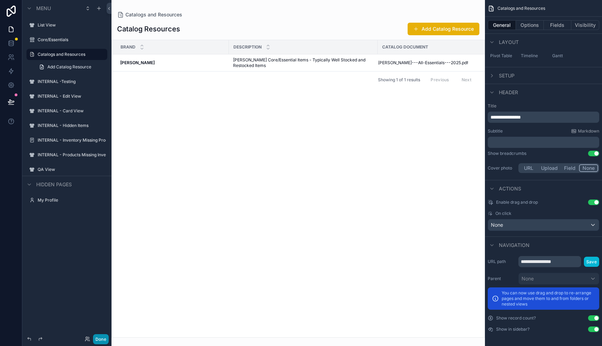
click at [102, 337] on button "Done" at bounding box center [101, 339] width 16 height 10
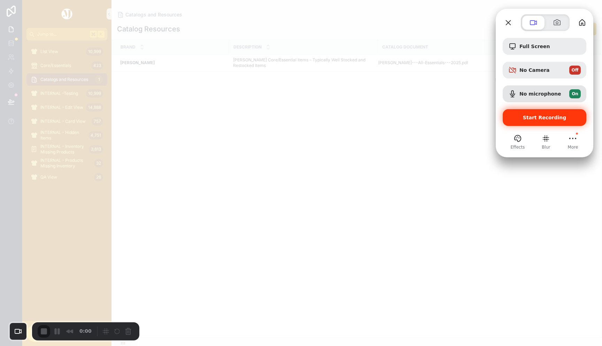
click at [507, 115] on div "Start Recording" at bounding box center [545, 117] width 84 height 17
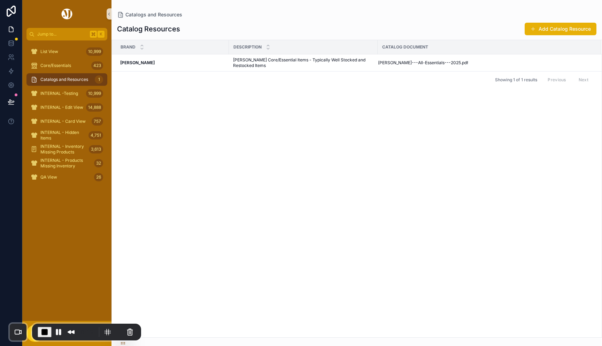
click at [68, 78] on span "Catalogs and Resources" at bounding box center [64, 80] width 48 height 6
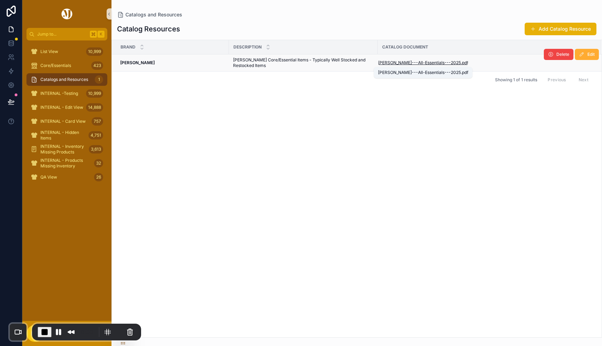
click at [427, 62] on span "[PERSON_NAME]---All-Essentials---2025" at bounding box center [419, 63] width 83 height 6
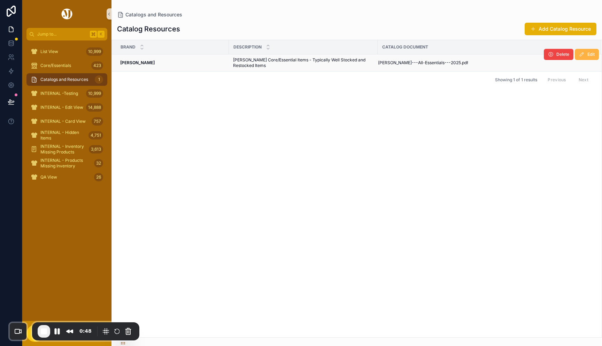
click at [589, 56] on span "Edit" at bounding box center [591, 55] width 7 height 6
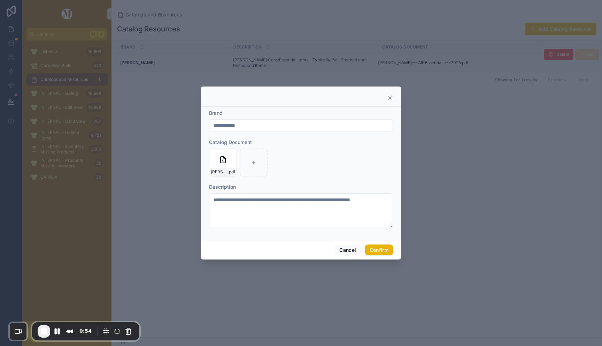
click at [390, 97] on icon at bounding box center [390, 98] width 6 height 6
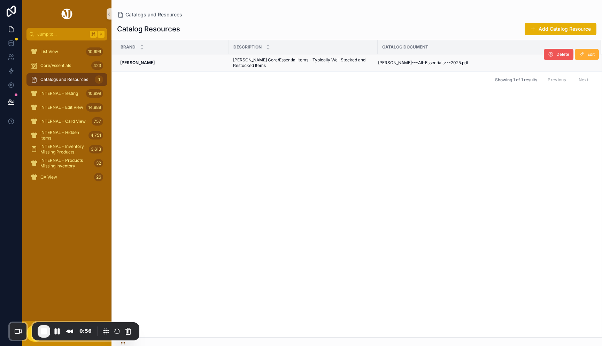
click at [558, 56] on span "Delete" at bounding box center [563, 55] width 13 height 6
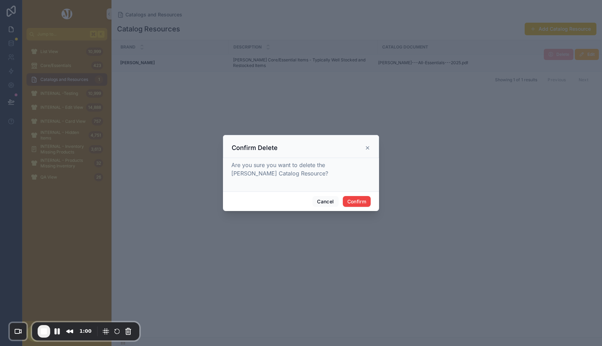
click at [367, 148] on icon at bounding box center [367, 147] width 3 height 3
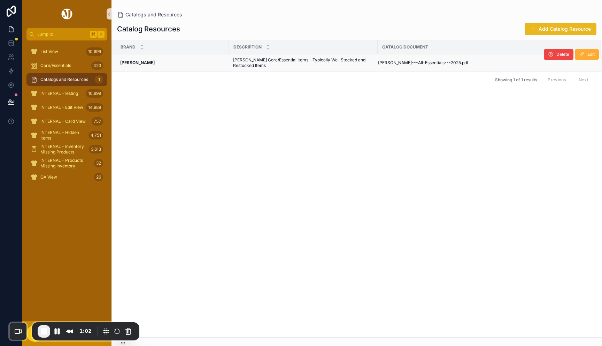
click at [546, 31] on button "Add Catalog Resource" at bounding box center [561, 29] width 72 height 13
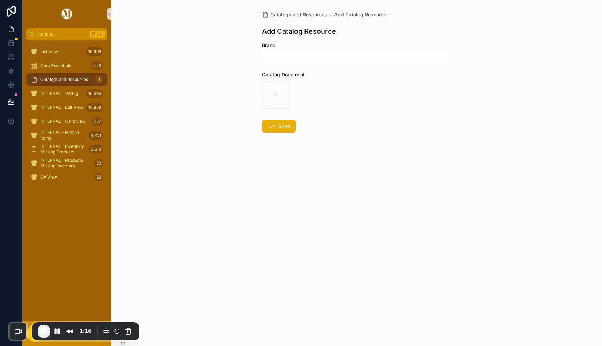
click at [291, 59] on input "scrollable content" at bounding box center [356, 58] width 189 height 10
type input "*********"
click at [276, 99] on div "scrollable content" at bounding box center [276, 95] width 28 height 28
type input "**********"
click at [282, 128] on button "Save" at bounding box center [279, 126] width 34 height 13
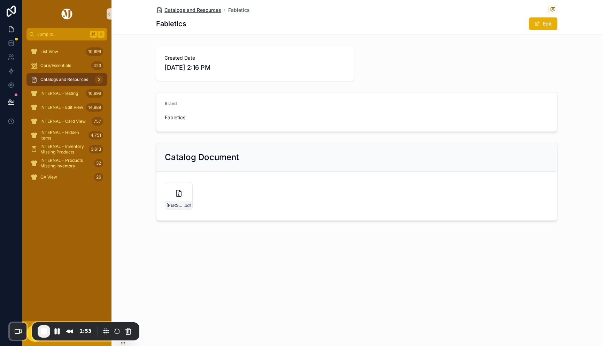
click at [190, 10] on span "Catalogs and Resources" at bounding box center [192, 10] width 57 height 7
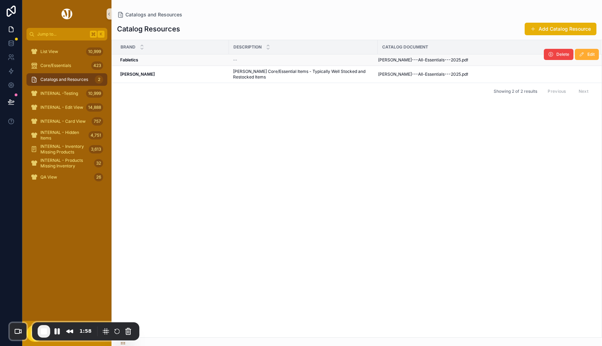
click at [260, 60] on div "--" at bounding box center [303, 60] width 140 height 6
click at [310, 57] on div "--" at bounding box center [303, 60] width 140 height 6
click at [314, 60] on div "--" at bounding box center [303, 60] width 140 height 6
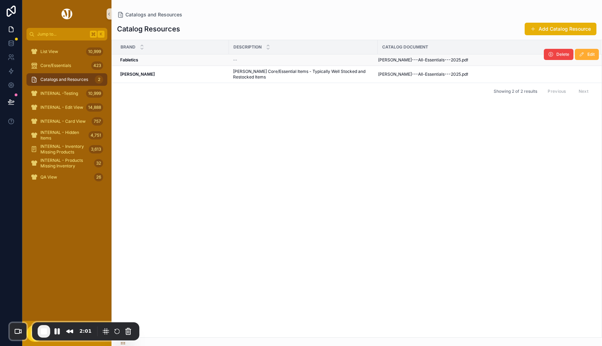
click at [314, 60] on div "--" at bounding box center [303, 60] width 140 height 6
click at [589, 55] on span "Edit" at bounding box center [591, 55] width 7 height 6
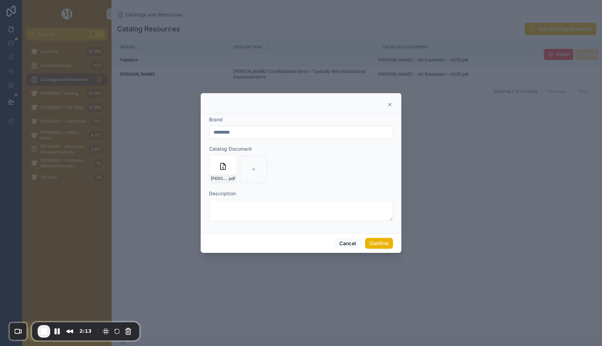
click at [251, 134] on input "*********" at bounding box center [300, 132] width 183 height 10
type input "**********"
click at [378, 244] on button "Confirm" at bounding box center [379, 243] width 28 height 11
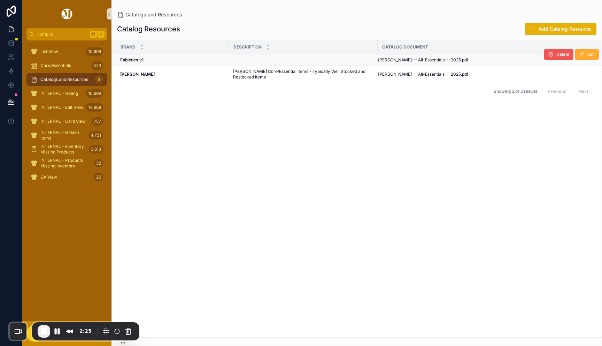
click at [560, 57] on button "Delete" at bounding box center [559, 54] width 30 height 11
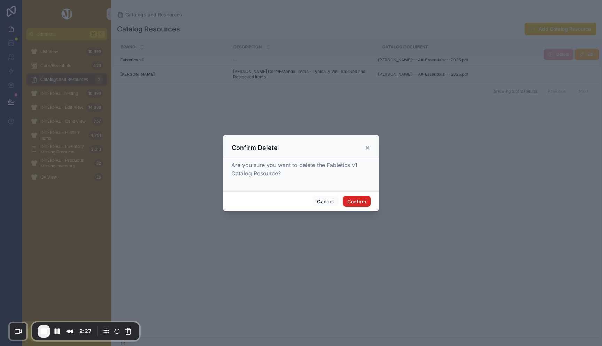
click at [361, 200] on button "Confirm" at bounding box center [357, 201] width 28 height 11
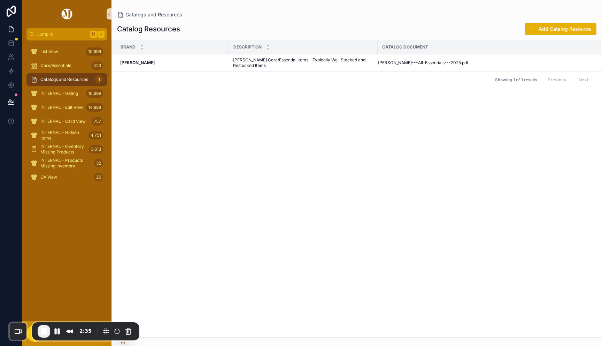
click at [45, 331] on span "End Recording" at bounding box center [44, 331] width 8 height 8
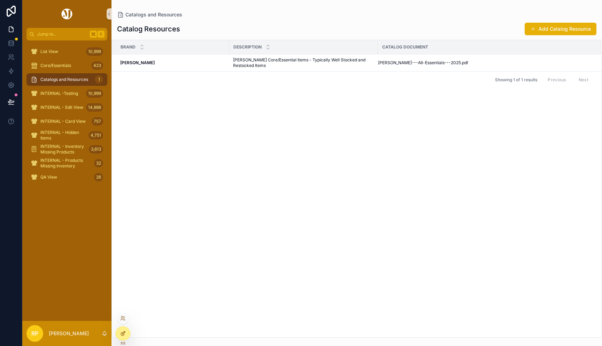
click at [123, 332] on icon at bounding box center [123, 332] width 3 height 3
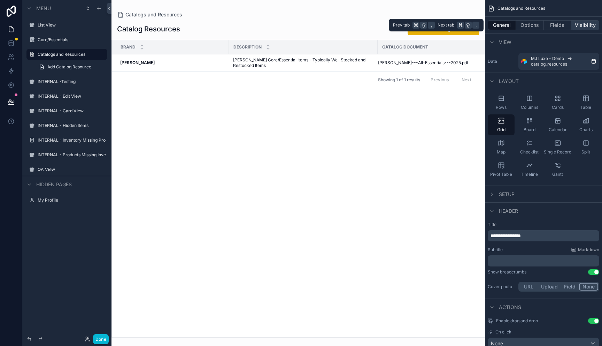
click at [581, 26] on button "Visibility" at bounding box center [586, 25] width 28 height 10
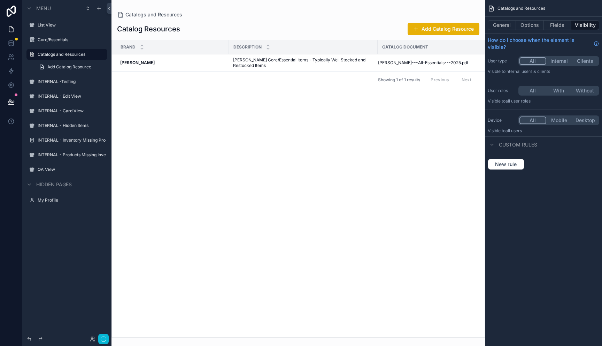
click at [532, 61] on button "All" at bounding box center [533, 61] width 27 height 8
click at [107, 335] on button "Done" at bounding box center [101, 339] width 16 height 10
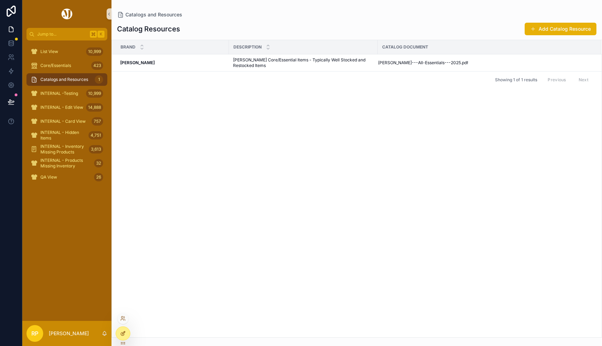
click at [125, 331] on icon at bounding box center [123, 332] width 3 height 3
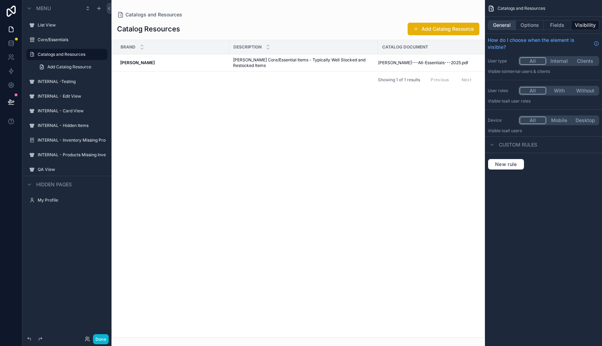
click at [504, 25] on button "General" at bounding box center [502, 25] width 28 height 10
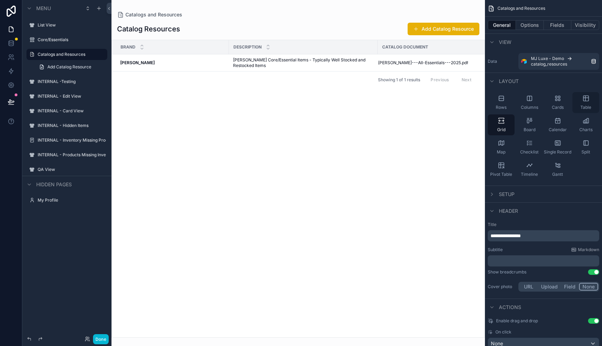
click at [584, 99] on icon "scrollable content" at bounding box center [586, 98] width 7 height 7
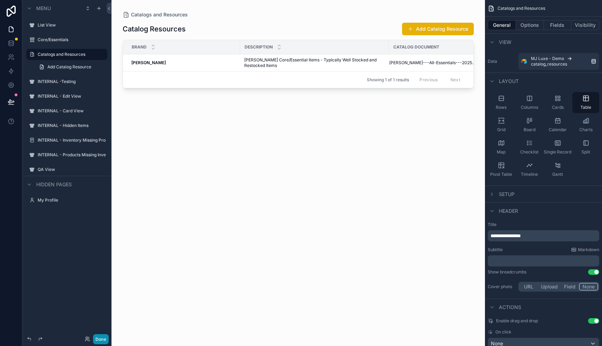
click at [104, 335] on button "Done" at bounding box center [101, 339] width 16 height 10
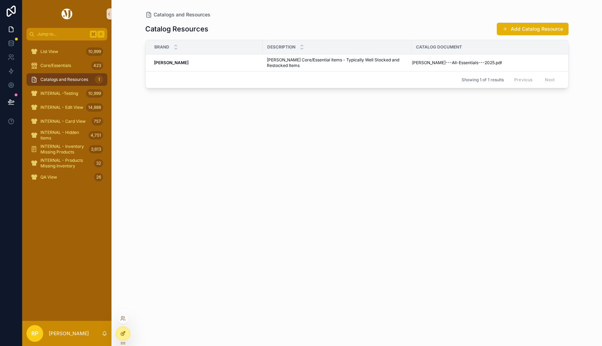
click at [124, 331] on icon at bounding box center [123, 333] width 6 height 6
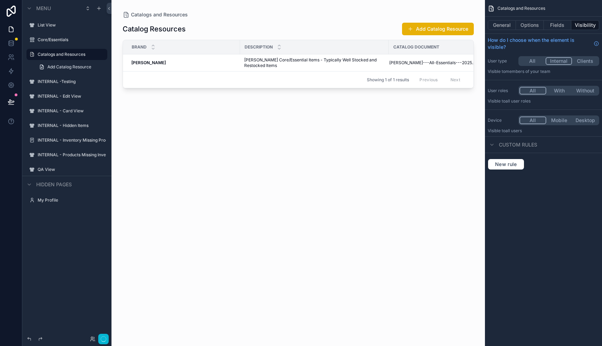
click at [559, 61] on button "Internal" at bounding box center [559, 61] width 27 height 8
click at [101, 337] on button "Done" at bounding box center [101, 339] width 16 height 10
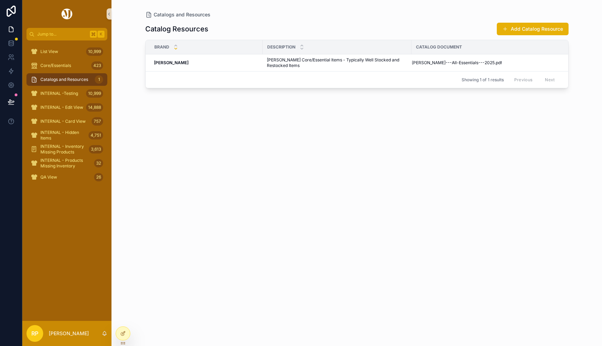
click at [175, 49] on icon "scrollable content" at bounding box center [176, 48] width 2 height 1
click at [124, 337] on div at bounding box center [123, 333] width 14 height 13
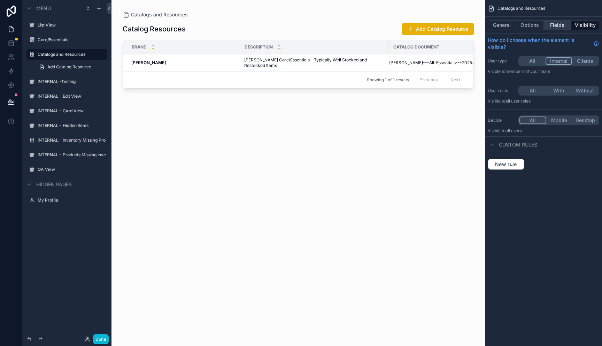
click at [553, 25] on button "Fields" at bounding box center [558, 25] width 28 height 10
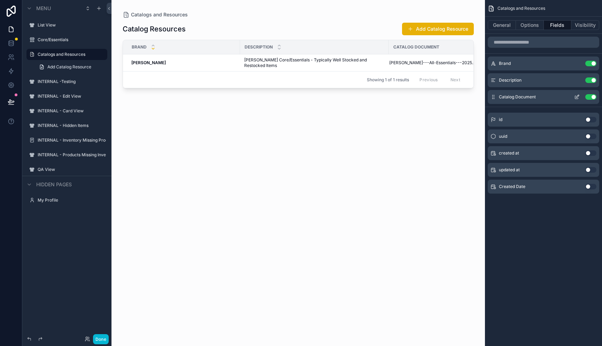
click at [576, 95] on icon "scrollable content" at bounding box center [577, 97] width 6 height 6
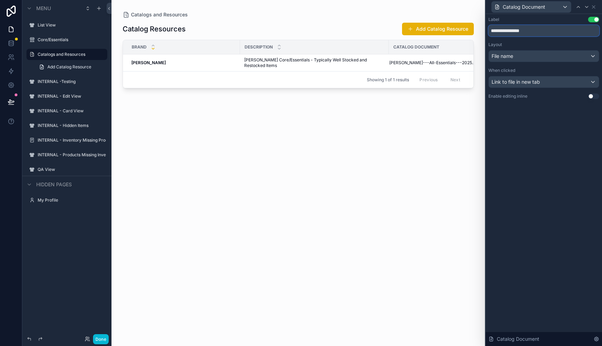
drag, startPoint x: 542, startPoint y: 30, endPoint x: 488, endPoint y: 30, distance: 54.0
click at [488, 30] on div "**********" at bounding box center [544, 65] width 116 height 102
paste input "text"
type input "**********"
click at [101, 336] on button "Done" at bounding box center [101, 339] width 16 height 10
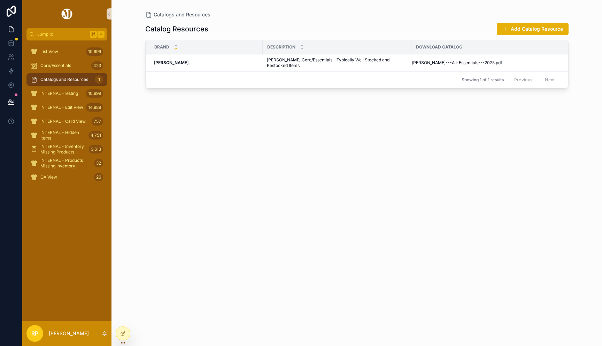
click at [72, 81] on span "Catalogs and Resources" at bounding box center [64, 80] width 48 height 6
click at [121, 335] on icon at bounding box center [123, 333] width 6 height 6
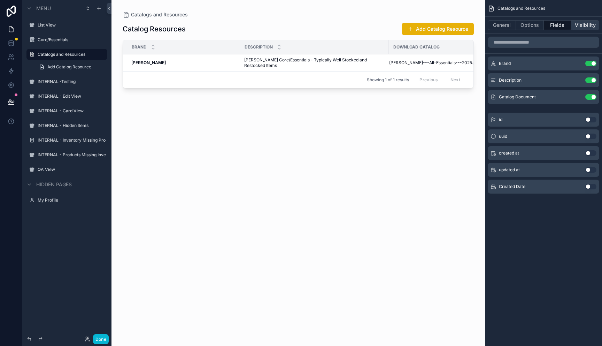
click at [577, 24] on button "Visibility" at bounding box center [586, 25] width 28 height 10
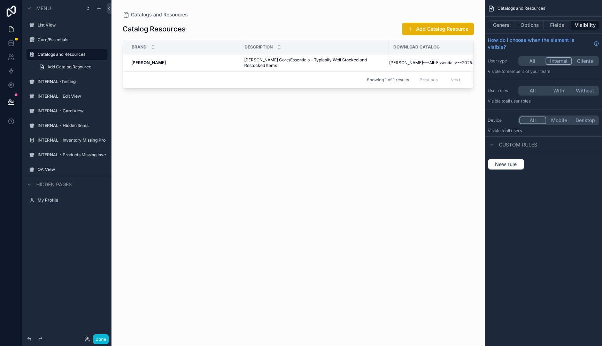
click at [531, 88] on button "All" at bounding box center [533, 91] width 26 height 8
click at [104, 337] on button "Done" at bounding box center [101, 339] width 16 height 10
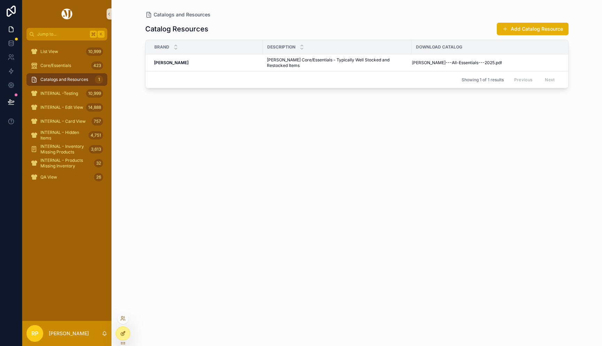
click at [124, 332] on icon at bounding box center [123, 332] width 3 height 3
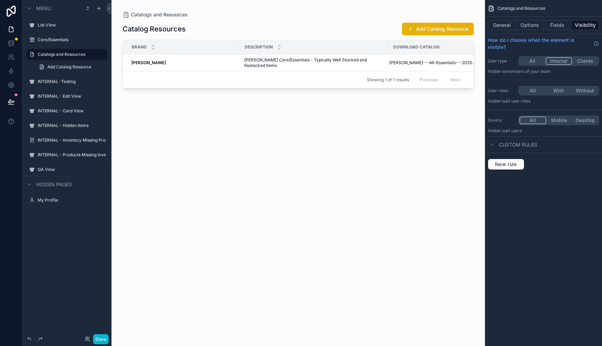
click at [584, 26] on button "Visibility" at bounding box center [586, 25] width 28 height 10
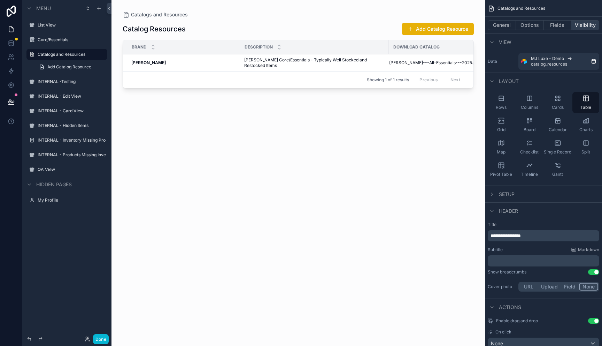
click at [584, 26] on button "Visibility" at bounding box center [586, 25] width 28 height 10
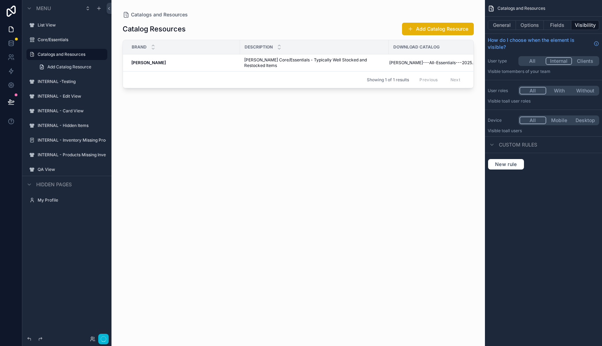
click at [534, 93] on button "All" at bounding box center [533, 91] width 27 height 8
click at [102, 338] on button "Done" at bounding box center [101, 339] width 16 height 10
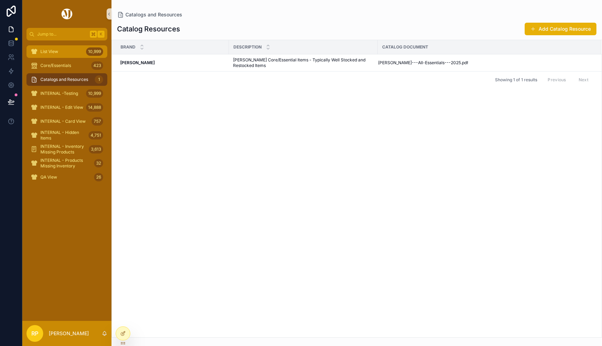
click at [66, 52] on div "List View 10,999" at bounding box center [67, 51] width 72 height 11
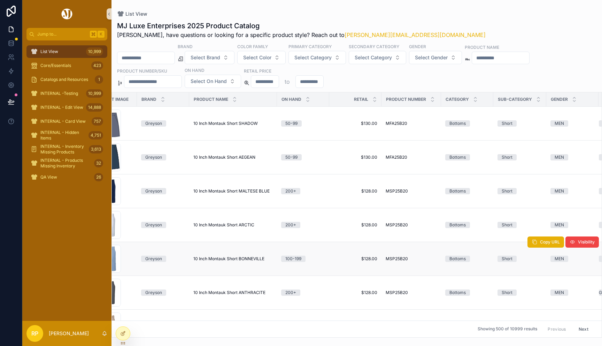
scroll to position [0, 84]
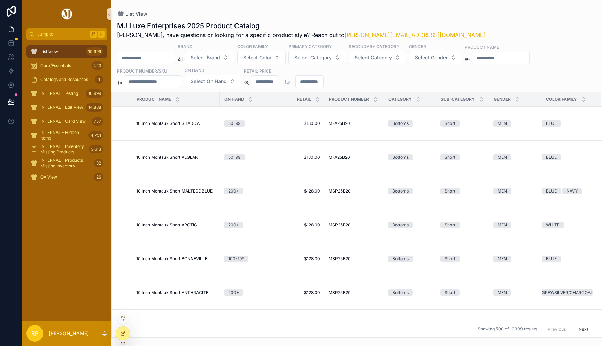
click at [126, 332] on div at bounding box center [123, 333] width 14 height 13
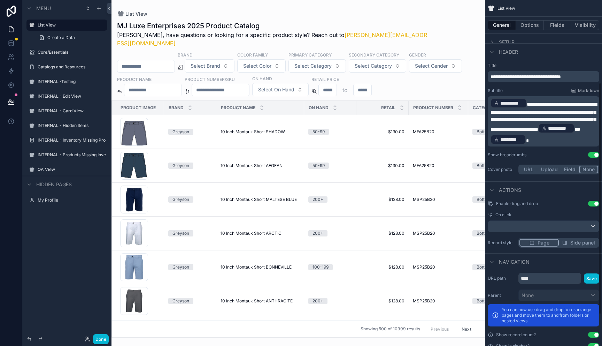
scroll to position [170, 0]
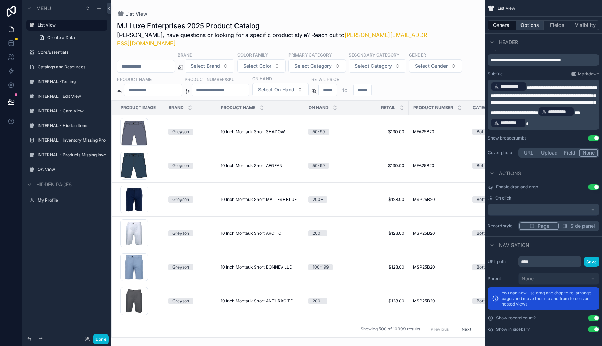
click at [535, 28] on button "Options" at bounding box center [530, 25] width 28 height 10
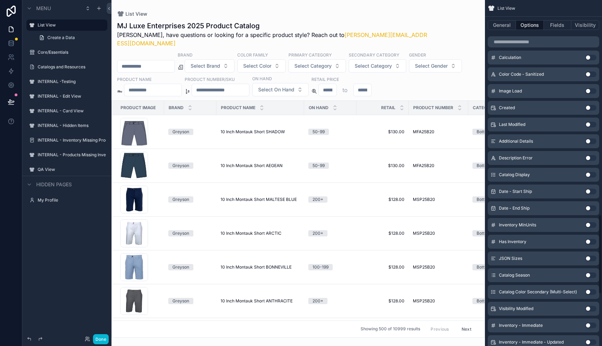
scroll to position [1152, 0]
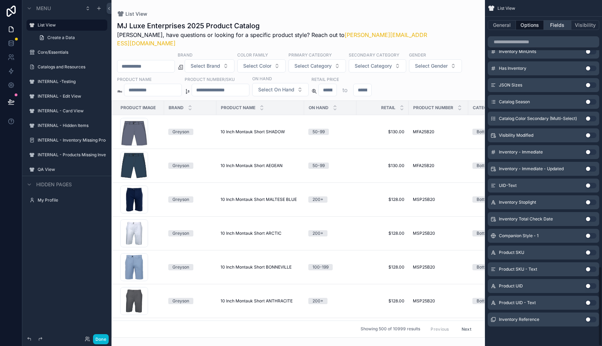
click at [561, 23] on button "Fields" at bounding box center [558, 25] width 28 height 10
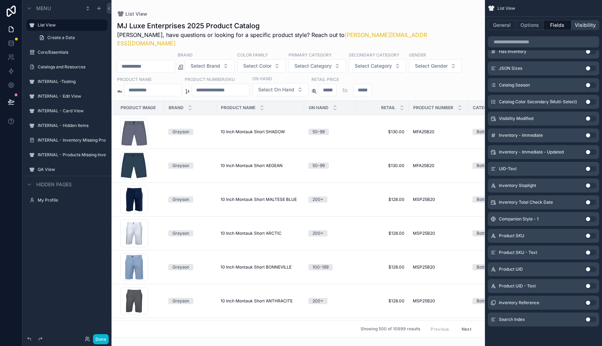
click at [583, 24] on button "Visibility" at bounding box center [586, 25] width 28 height 10
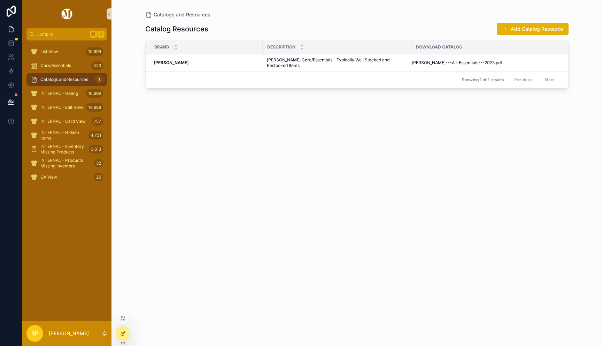
click at [125, 334] on icon at bounding box center [123, 333] width 6 height 6
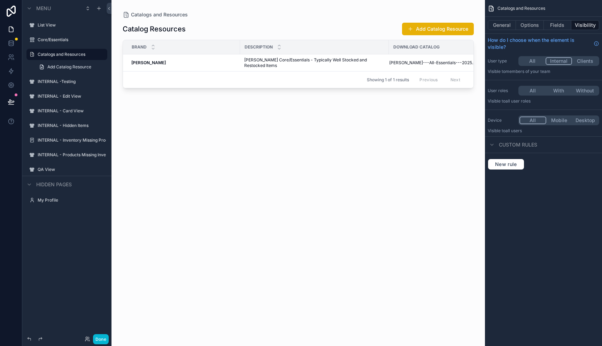
click at [562, 90] on button "With" at bounding box center [559, 91] width 26 height 8
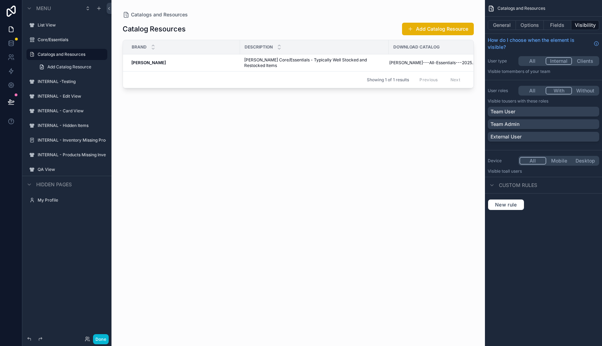
click at [586, 92] on button "Without" at bounding box center [585, 91] width 26 height 8
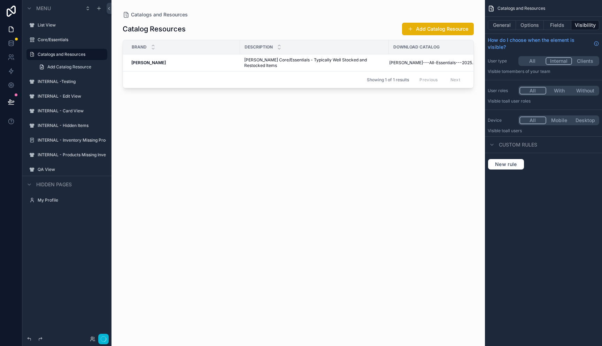
click at [528, 91] on button "All" at bounding box center [533, 91] width 27 height 8
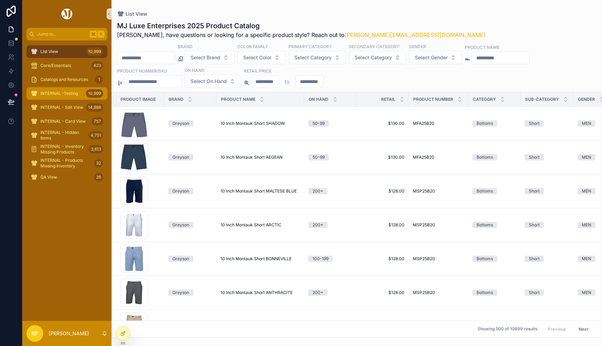
click at [71, 94] on span "INTERNAL -Testing" at bounding box center [59, 94] width 38 height 6
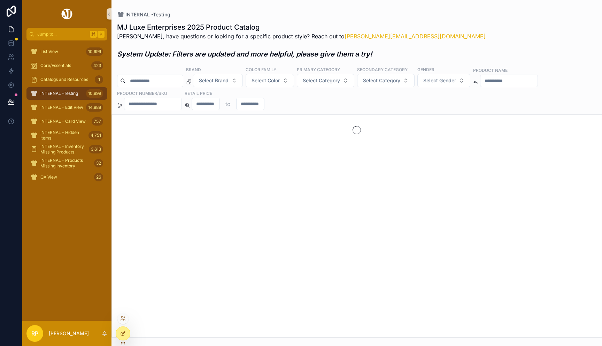
click at [123, 333] on icon at bounding box center [123, 333] width 6 height 6
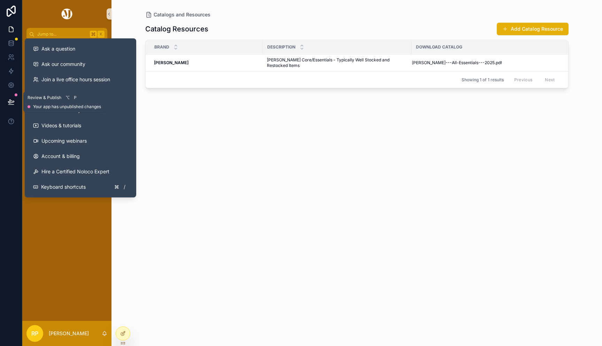
click at [13, 99] on icon at bounding box center [11, 101] width 7 height 7
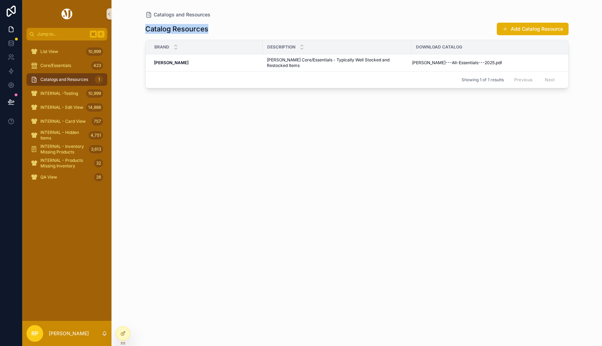
drag, startPoint x: 145, startPoint y: 29, endPoint x: 210, endPoint y: 29, distance: 65.5
click at [210, 29] on div "Catalog Resources Add Catalog Resource" at bounding box center [356, 28] width 423 height 13
copy h1 "Catalog Resources"
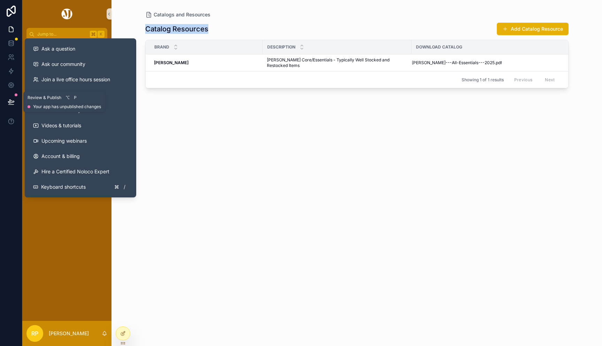
click at [15, 101] on button at bounding box center [10, 102] width 15 height 20
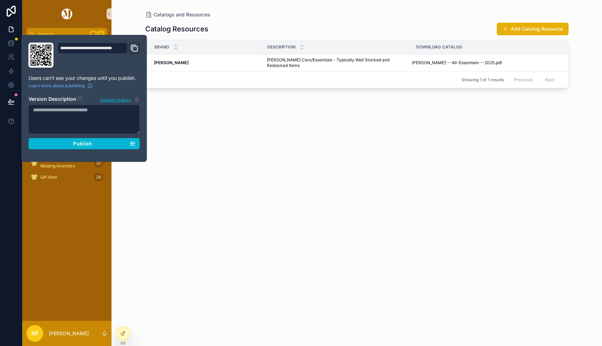
click at [52, 118] on textarea at bounding box center [85, 119] width 112 height 29
paste textarea "**********"
type textarea "**********"
click at [47, 144] on div "Publish" at bounding box center [84, 143] width 102 height 6
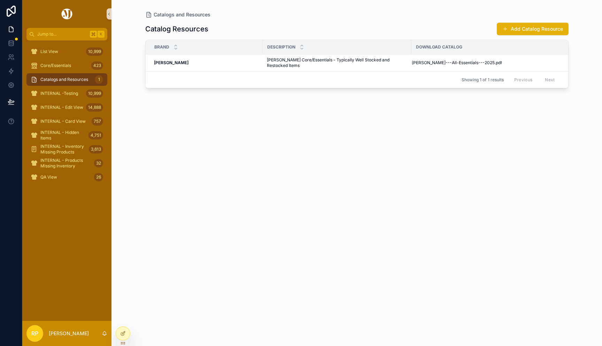
click at [206, 148] on div "Catalog Resources Add Catalog Resource Brand Description Download Catalog Peter…" at bounding box center [356, 177] width 423 height 319
click at [123, 336] on div at bounding box center [123, 333] width 14 height 13
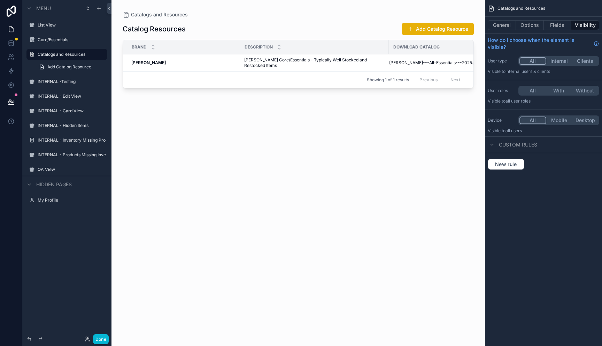
click at [535, 61] on button "All" at bounding box center [533, 61] width 27 height 8
click at [100, 340] on button "Done" at bounding box center [101, 339] width 16 height 10
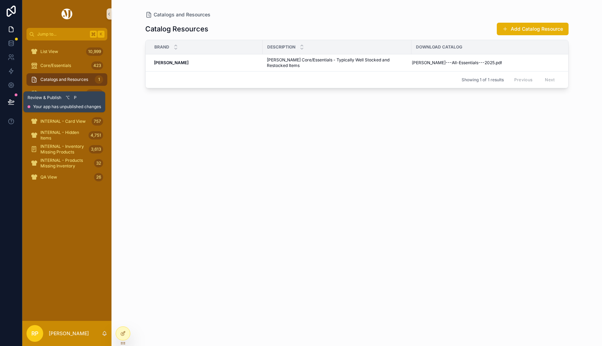
click at [12, 103] on icon at bounding box center [11, 101] width 7 height 7
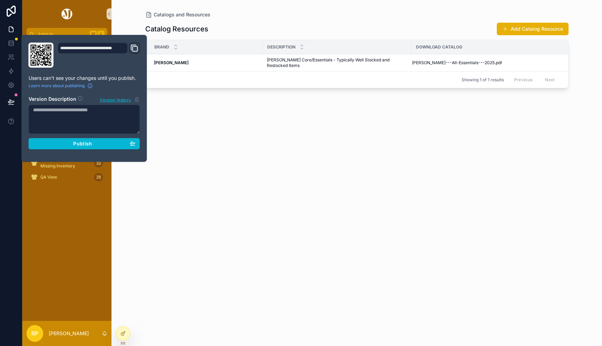
click at [73, 118] on textarea at bounding box center [85, 119] width 112 height 29
paste textarea "**********"
type textarea "**********"
click at [55, 144] on div "Publish" at bounding box center [84, 143] width 102 height 6
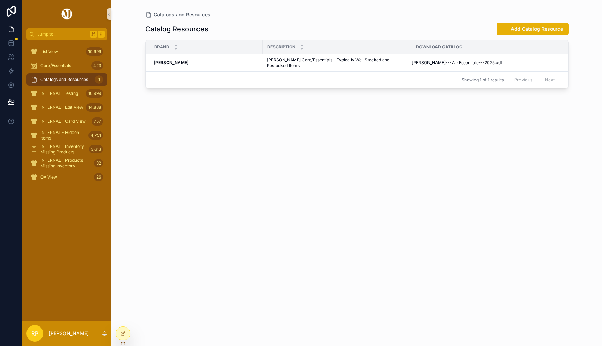
click at [195, 175] on div "Catalog Resources Add Catalog Resource Brand Description Download Catalog Peter…" at bounding box center [356, 177] width 423 height 319
click at [59, 67] on span "Core/Essentials" at bounding box center [55, 66] width 31 height 6
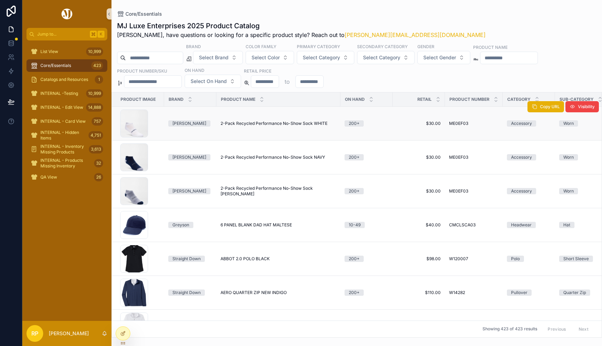
click at [239, 121] on span "2-Pack Recycled Performance No-Show Sock WHITE" at bounding box center [274, 124] width 107 height 6
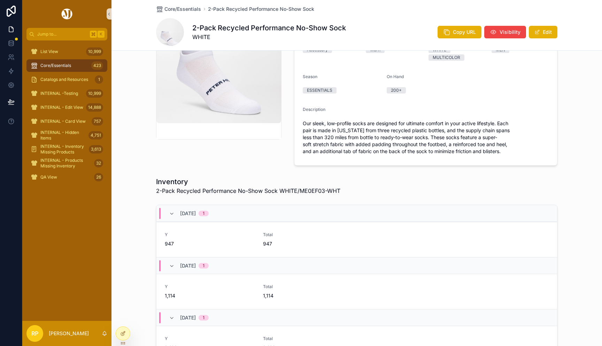
scroll to position [49, 0]
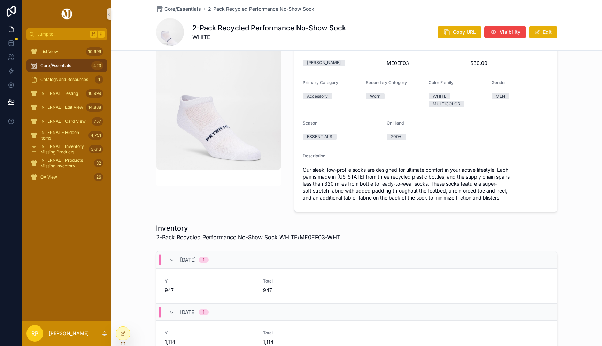
click at [239, 117] on img "scrollable content" at bounding box center [218, 99] width 125 height 140
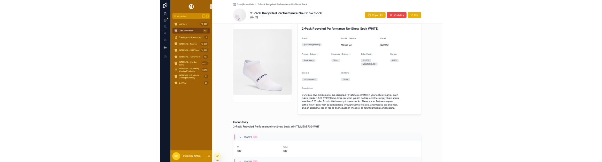
scroll to position [0, 0]
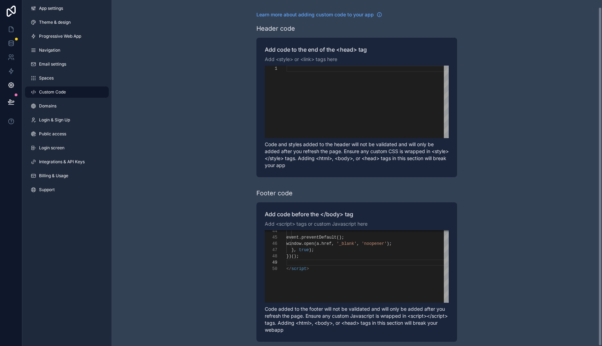
scroll to position [50, 0]
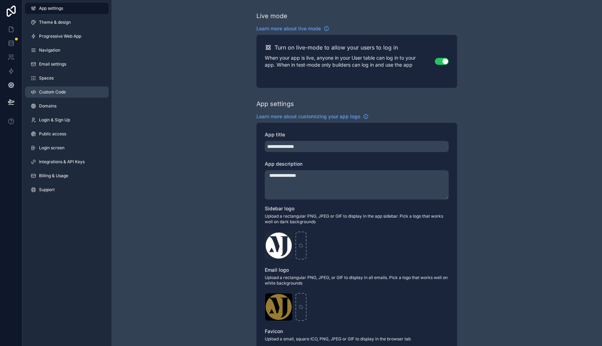
click at [60, 94] on span "Custom Code" at bounding box center [52, 92] width 27 height 6
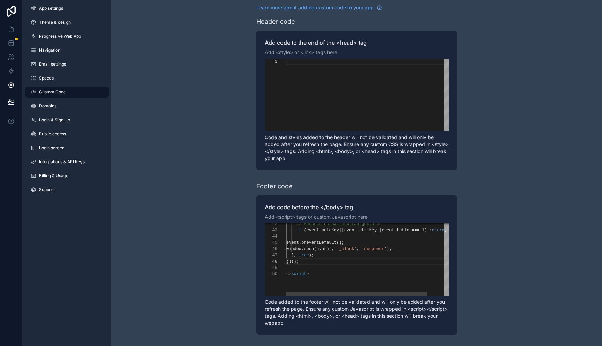
scroll to position [44, 13]
click at [305, 259] on div "})();" at bounding box center [379, 261] width 186 height 6
paste textarea "**********"
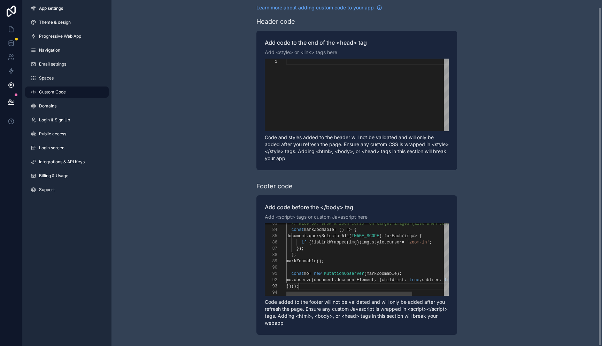
scroll to position [13, 13]
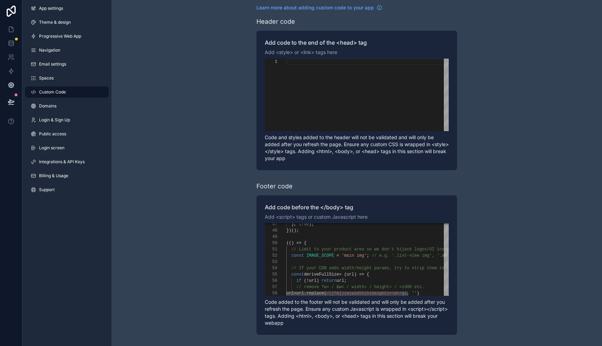
click at [348, 255] on span "'main img'" at bounding box center [354, 255] width 25 height 5
paste textarea "**********"
click at [345, 256] on span "'section-file_gallery img'" at bounding box center [374, 255] width 65 height 5
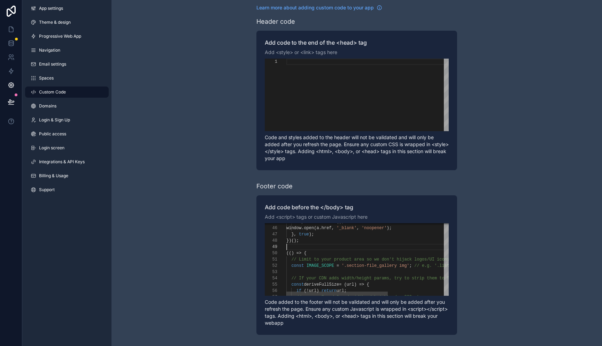
scroll to position [50, 0]
click at [315, 248] on div "scrollable content" at bounding box center [415, 247] width 259 height 6
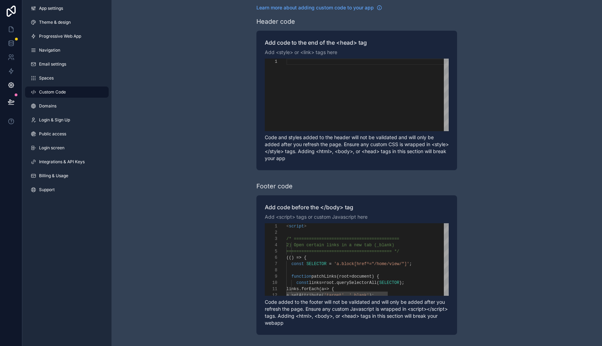
scroll to position [19, 10]
click at [297, 245] on div "**********" at bounding box center [357, 259] width 184 height 72
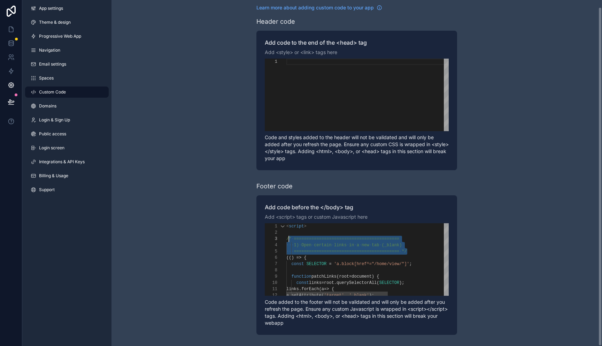
scroll to position [13, 0]
drag, startPoint x: 411, startPoint y: 250, endPoint x: 286, endPoint y: 239, distance: 125.2
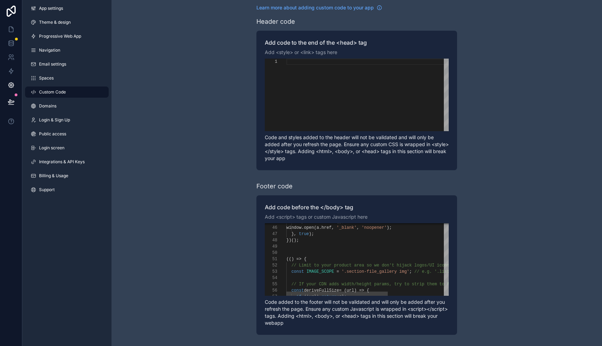
scroll to position [56, 0]
click at [299, 252] on div "scrollable content" at bounding box center [415, 253] width 259 height 6
paste textarea "**********"
click at [298, 258] on span "1) Open certain links in a new tab (_blank)" at bounding box center [340, 258] width 108 height 5
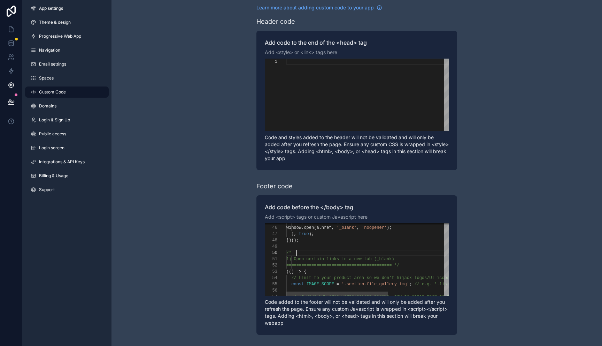
scroll to position [56, 10]
click at [298, 255] on div "/* ==========================================" at bounding box center [415, 253] width 259 height 6
click at [317, 260] on span "2) Open certain links in a new tab (_blank)" at bounding box center [340, 258] width 108 height 5
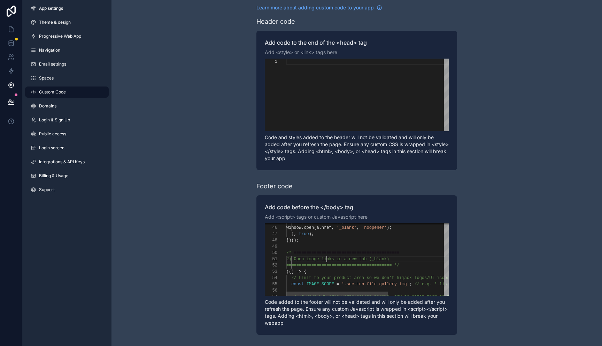
type textarea "**********"
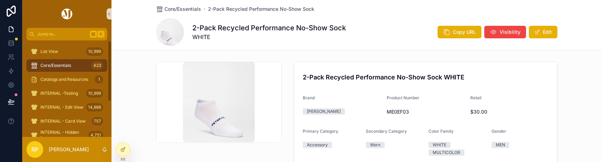
click at [193, 120] on img "scrollable content" at bounding box center [218, 102] width 71 height 80
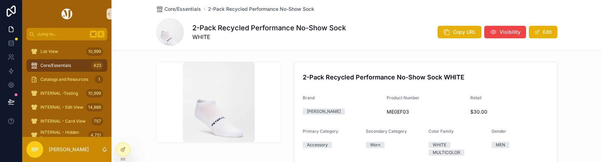
click at [193, 120] on img "scrollable content" at bounding box center [218, 102] width 71 height 80
click at [214, 76] on img "scrollable content" at bounding box center [218, 102] width 71 height 80
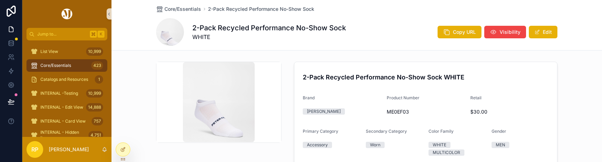
click at [214, 76] on img "scrollable content" at bounding box center [218, 102] width 71 height 80
click at [225, 123] on img "scrollable content" at bounding box center [218, 102] width 71 height 80
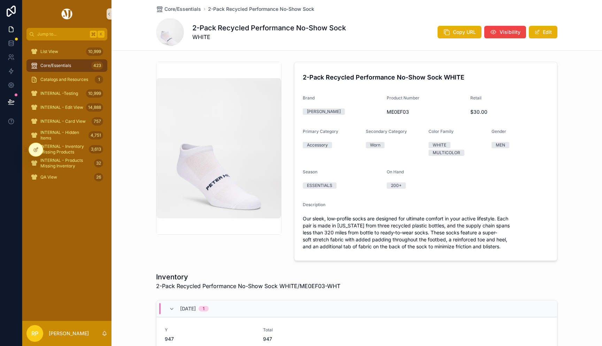
click at [238, 147] on img "scrollable content" at bounding box center [218, 148] width 125 height 140
click at [186, 7] on span "Core/Essentials" at bounding box center [182, 9] width 37 height 7
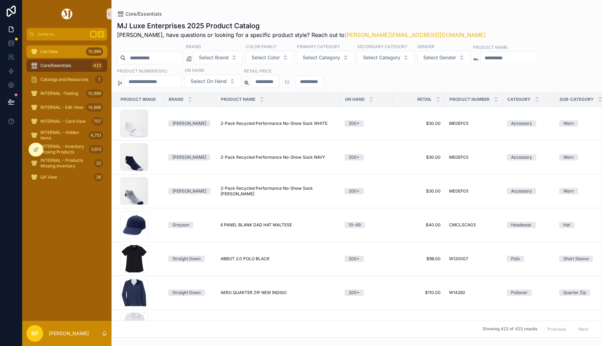
click at [69, 48] on div "List View 10,999" at bounding box center [67, 51] width 72 height 11
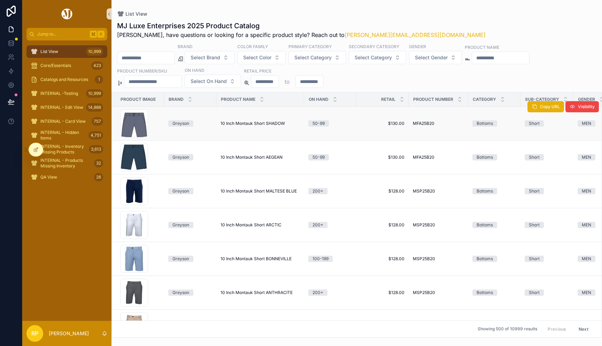
click at [243, 122] on span "10 Inch Montauk Short SHADOW" at bounding box center [253, 124] width 64 height 6
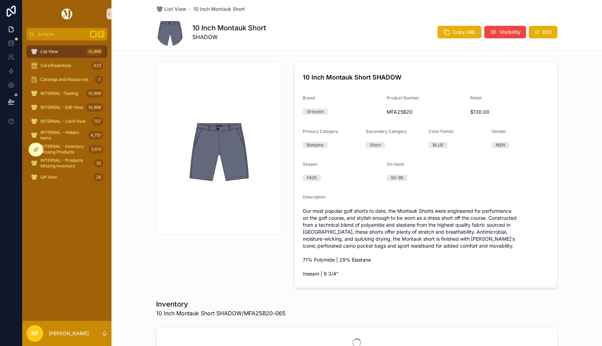
click at [224, 140] on img "scrollable content" at bounding box center [218, 148] width 63 height 71
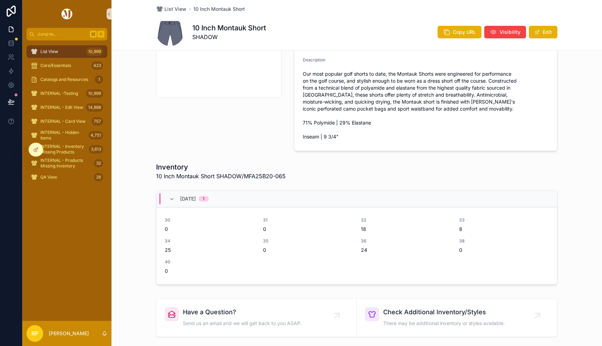
scroll to position [67, 0]
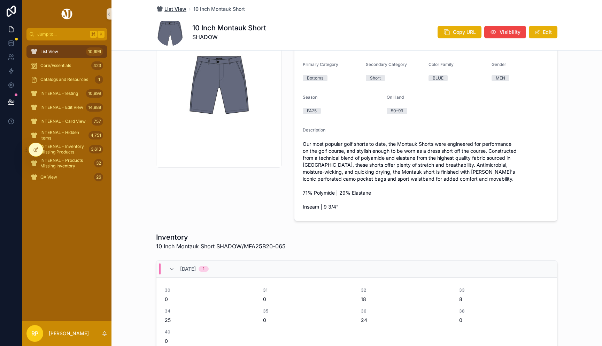
click at [183, 9] on span "List View" at bounding box center [175, 9] width 22 height 7
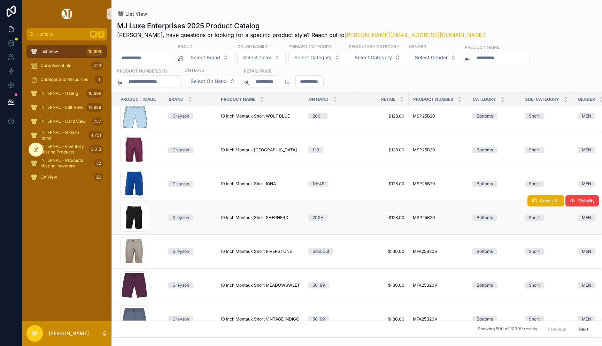
scroll to position [439, 0]
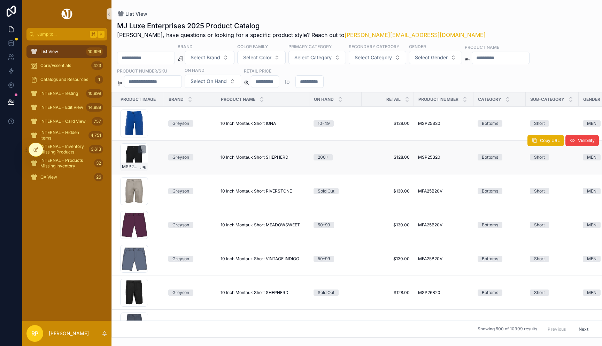
click at [144, 158] on div "MSP25B20-001 .jpg" at bounding box center [134, 157] width 28 height 28
click at [132, 157] on div "MSP25B20-001 .jpg" at bounding box center [134, 157] width 28 height 28
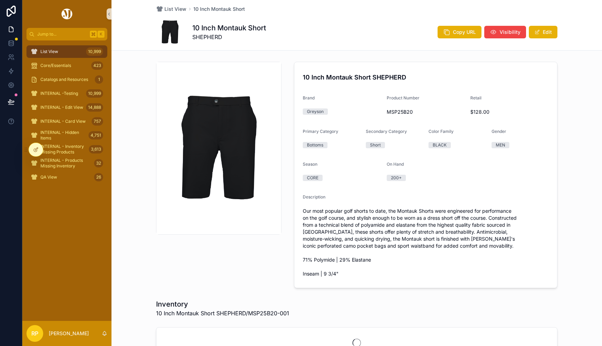
click at [218, 126] on img "scrollable content" at bounding box center [218, 148] width 125 height 125
click at [69, 66] on span "Core/Essentials" at bounding box center [55, 66] width 31 height 6
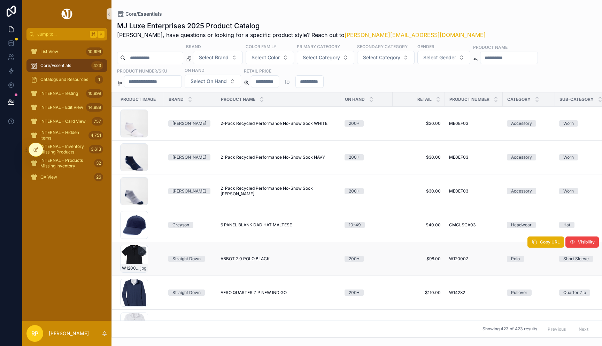
click at [138, 256] on div "W120007_BLK_1 .jpg" at bounding box center [134, 259] width 28 height 28
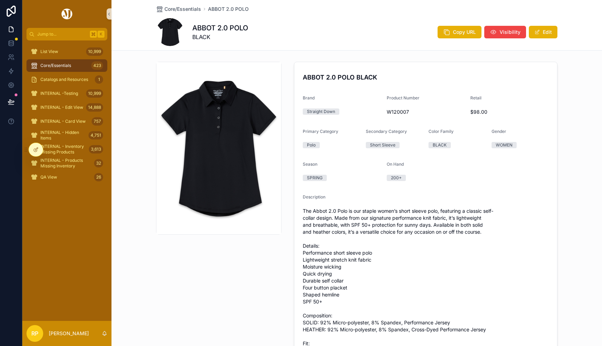
click at [202, 139] on img "scrollable content" at bounding box center [218, 147] width 125 height 169
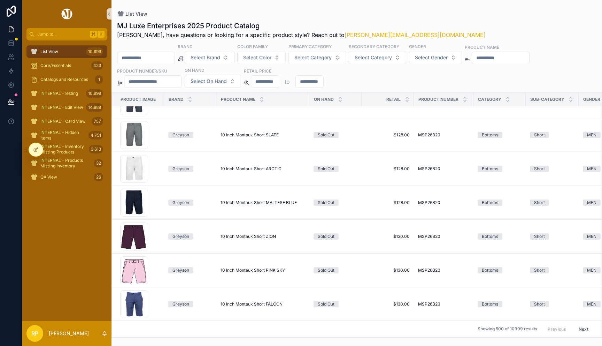
scroll to position [779, 0]
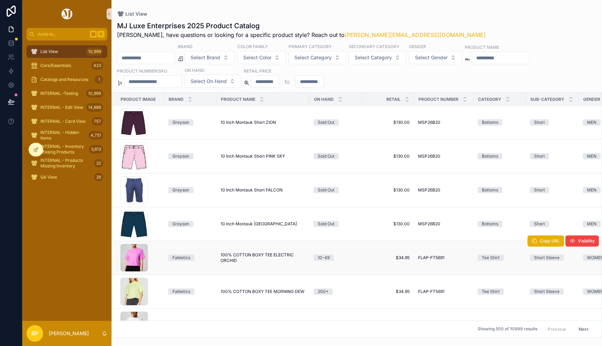
click at [257, 257] on span "100% COTTON BOXY TEE ELECTRIC ORCHID" at bounding box center [263, 257] width 85 height 11
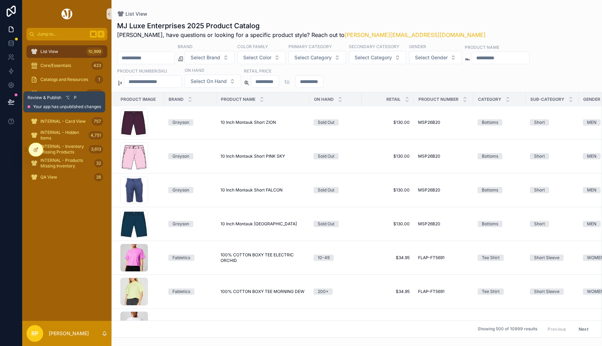
click at [10, 103] on icon at bounding box center [11, 101] width 7 height 7
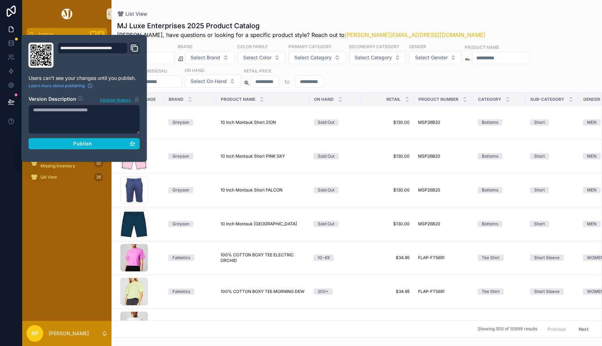
click at [67, 115] on textarea at bounding box center [85, 119] width 112 height 29
type textarea "**********"
click at [80, 145] on span "Publish" at bounding box center [82, 143] width 19 height 6
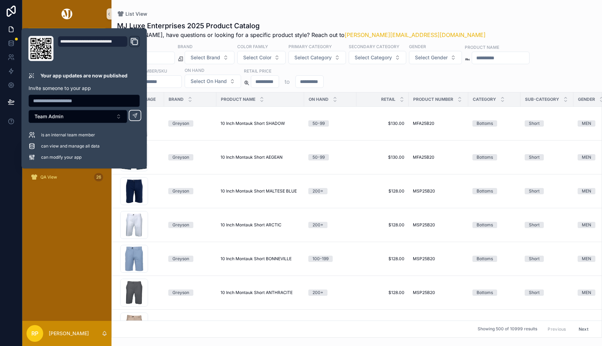
click at [428, 22] on div "MJ Luxe Enterprises 2025 Product Catalog Rasika, have questions or looking for …" at bounding box center [357, 30] width 480 height 18
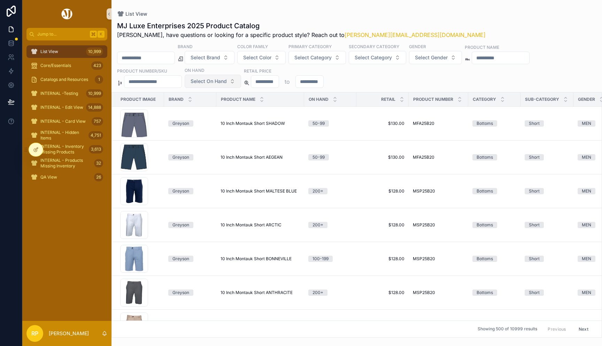
click at [227, 79] on span "Select On Hand" at bounding box center [209, 81] width 36 height 7
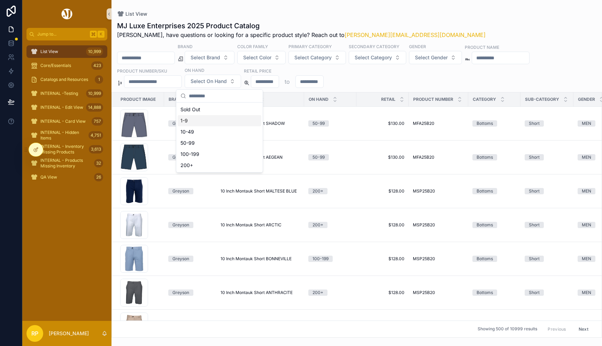
click at [198, 124] on div "1-9" at bounding box center [220, 120] width 84 height 11
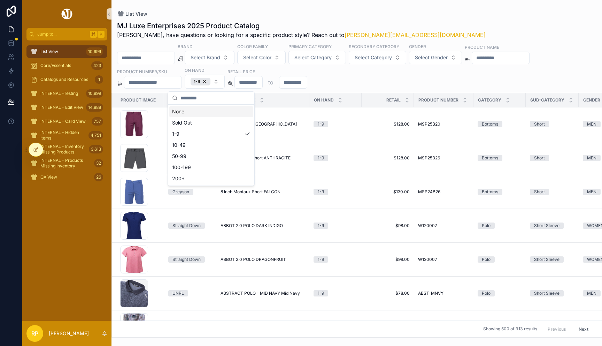
click at [356, 19] on div "MJ Luxe Enterprises 2025 Product Catalog Rasika, have questions or looking for …" at bounding box center [357, 177] width 491 height 321
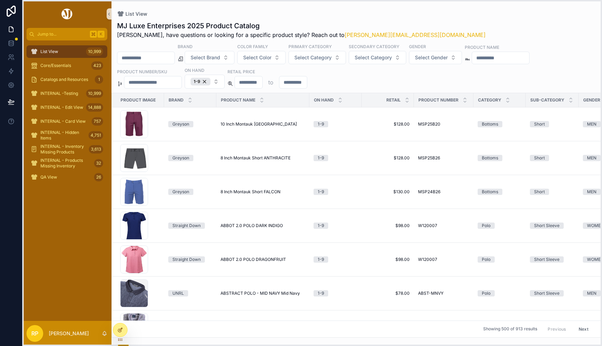
drag, startPoint x: 26, startPoint y: 149, endPoint x: 116, endPoint y: 330, distance: 201.4
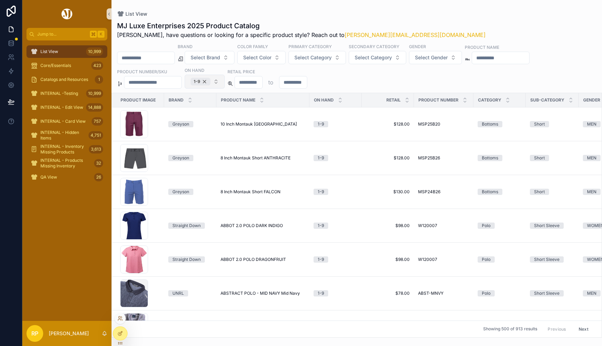
click at [202, 82] on div "1-9" at bounding box center [201, 82] width 20 height 8
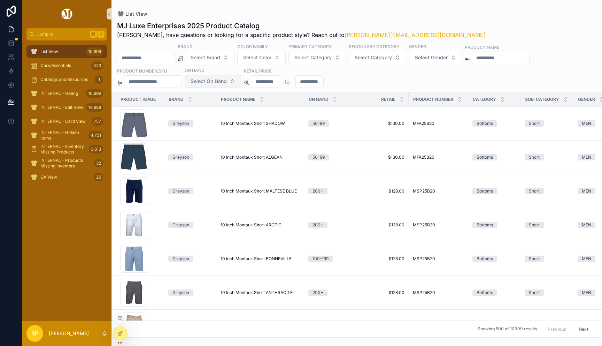
click at [212, 80] on span "Select On Hand" at bounding box center [209, 81] width 36 height 7
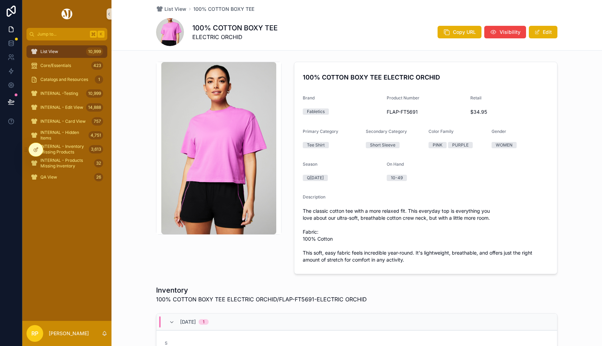
click at [210, 150] on img "scrollable content" at bounding box center [218, 148] width 115 height 172
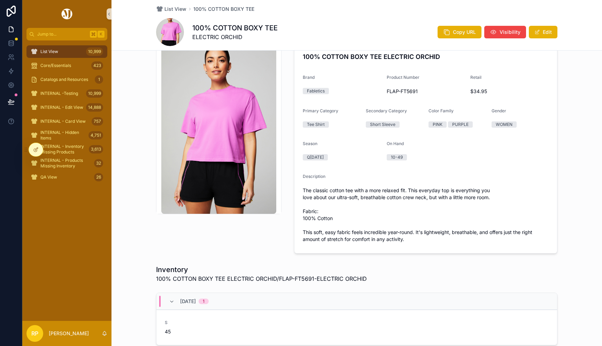
scroll to position [32, 0]
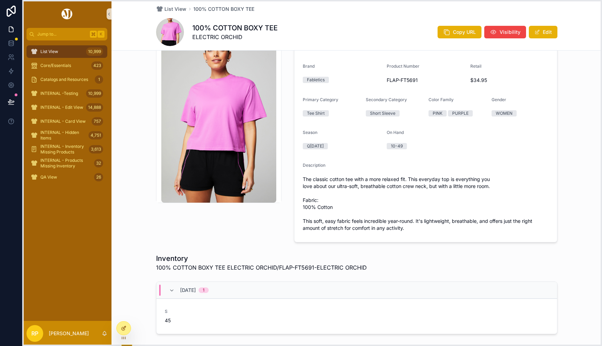
drag, startPoint x: 27, startPoint y: 150, endPoint x: 120, endPoint y: 328, distance: 201.4
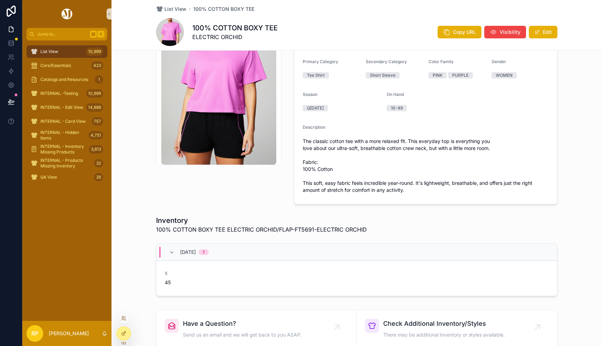
scroll to position [0, 0]
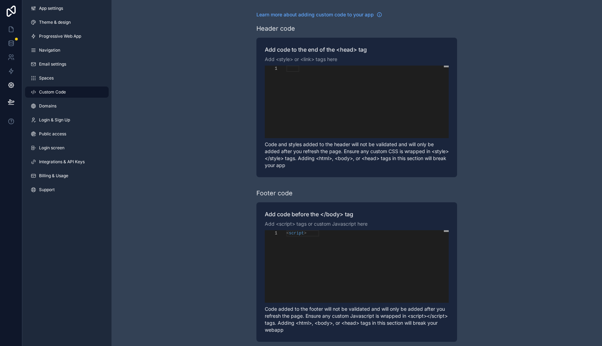
scroll to position [63, 0]
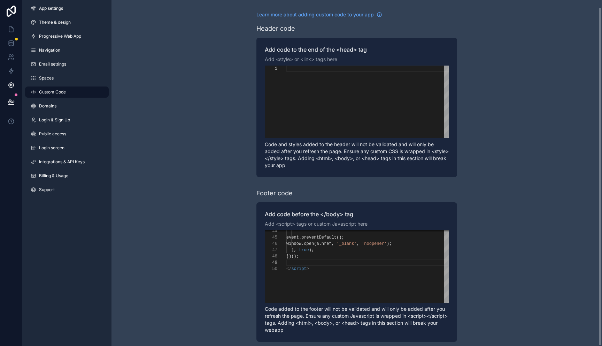
scroll to position [50, 0]
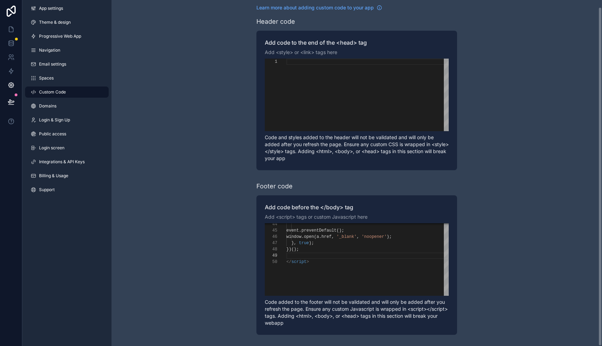
click at [14, 17] on link at bounding box center [11, 11] width 22 height 22
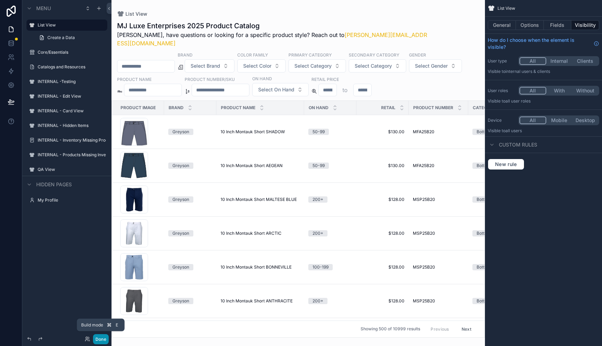
click at [98, 337] on button "Done" at bounding box center [101, 339] width 16 height 10
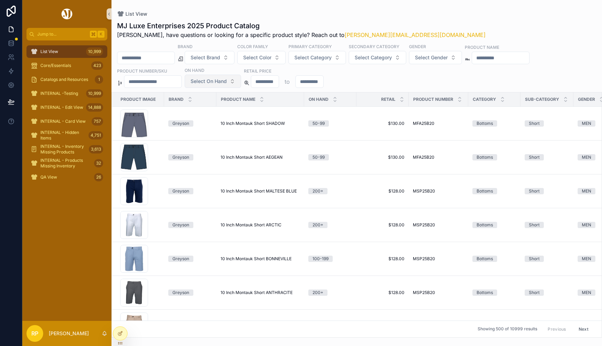
click at [224, 81] on span "Select On Hand" at bounding box center [209, 81] width 36 height 7
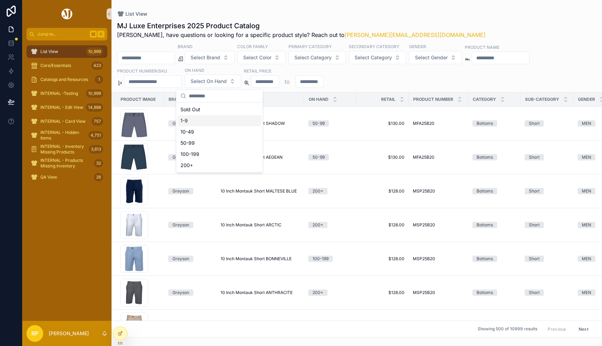
click at [212, 122] on div "1-9" at bounding box center [220, 120] width 84 height 11
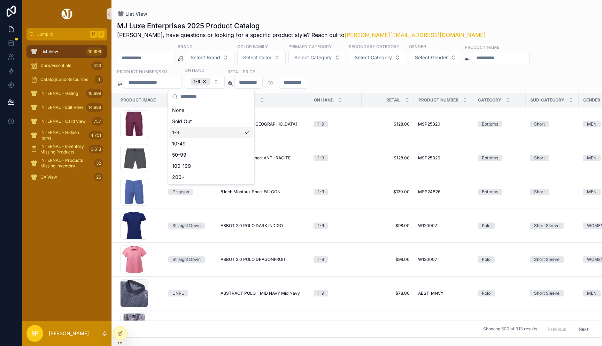
click at [207, 136] on div "1-9" at bounding box center [211, 132] width 84 height 11
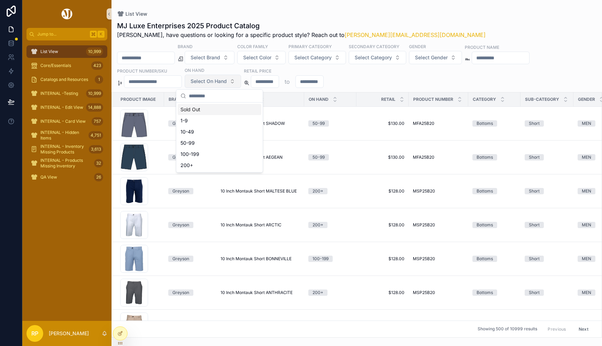
click at [218, 82] on span "Select On Hand" at bounding box center [209, 81] width 36 height 7
click at [219, 83] on span "Select On Hand" at bounding box center [209, 81] width 36 height 7
click at [208, 122] on div "1-9" at bounding box center [220, 120] width 84 height 11
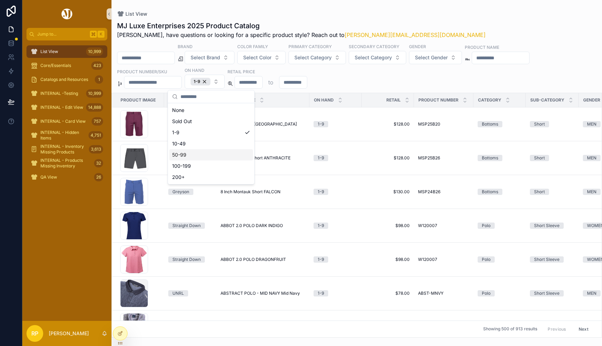
click at [198, 160] on div "50-99" at bounding box center [211, 154] width 84 height 11
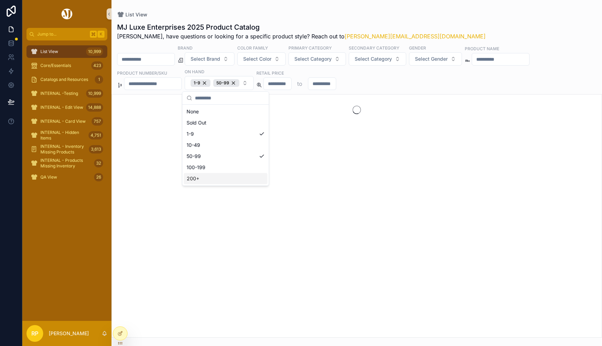
click at [197, 173] on div "200+" at bounding box center [226, 178] width 84 height 11
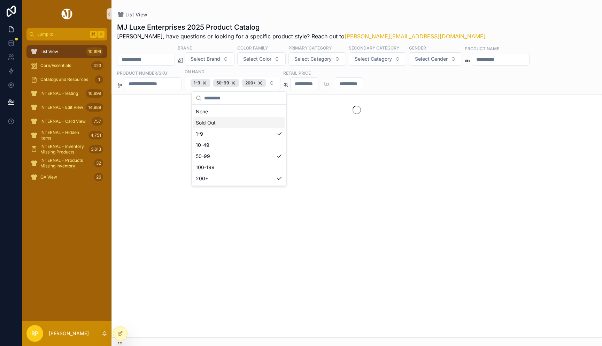
click at [372, 10] on div "List View MJ Luxe Enterprises 2025 Product Catalog [PERSON_NAME], have question…" at bounding box center [357, 168] width 491 height 337
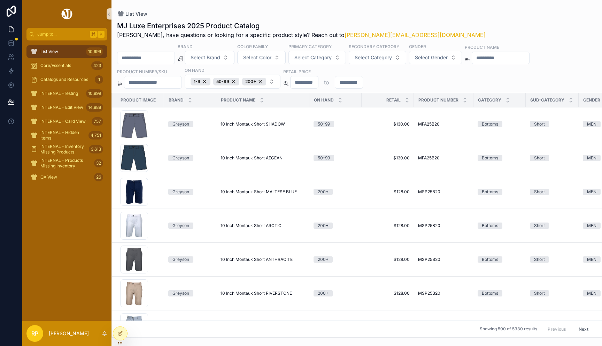
click at [159, 83] on input "scrollable content" at bounding box center [152, 82] width 57 height 10
paste input "**********"
type input "**********"
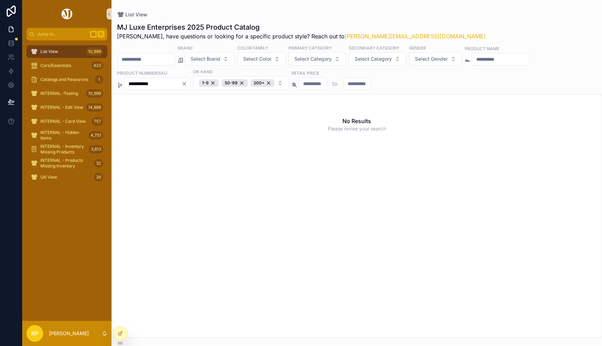
drag, startPoint x: 151, startPoint y: 84, endPoint x: 185, endPoint y: 84, distance: 34.5
click at [182, 84] on input "**********" at bounding box center [152, 84] width 57 height 10
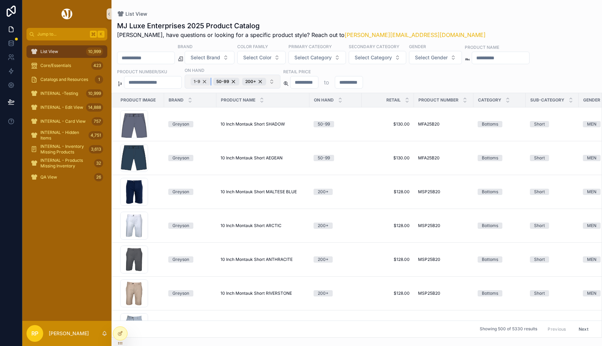
click at [209, 83] on div "1-9" at bounding box center [201, 82] width 20 height 8
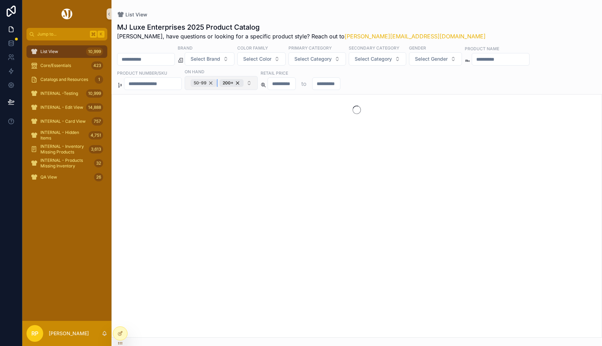
click at [217, 83] on div "50-99" at bounding box center [204, 83] width 26 height 8
click at [215, 83] on div "200+" at bounding box center [203, 83] width 24 height 8
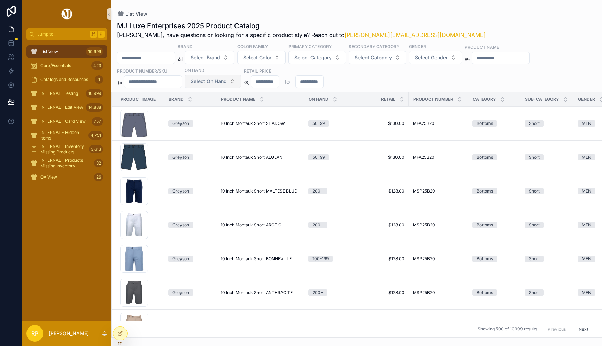
click at [155, 61] on input "scrollable content" at bounding box center [145, 58] width 57 height 10
paste input "**********"
type input "**********"
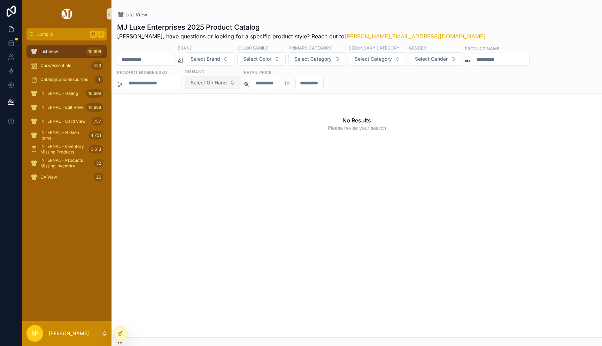
click at [144, 85] on input "scrollable content" at bounding box center [152, 83] width 57 height 10
paste input "**********"
type input "**********"
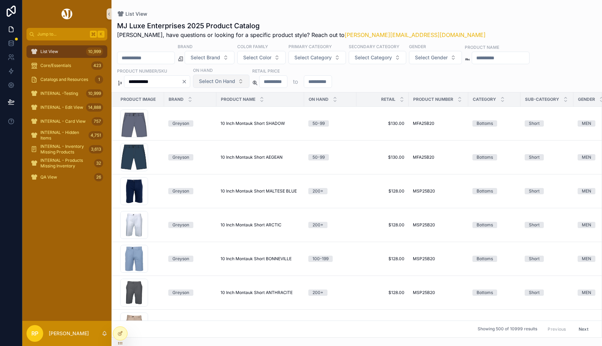
type input "**********"
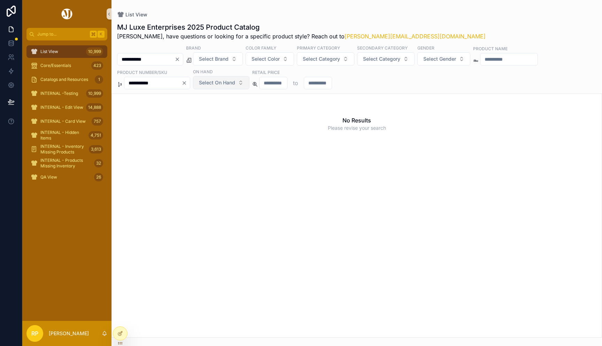
drag, startPoint x: 154, startPoint y: 83, endPoint x: 194, endPoint y: 83, distance: 40.4
click at [190, 83] on div "**********" at bounding box center [157, 83] width 66 height 13
type input "*******"
click at [187, 84] on icon "Clear" at bounding box center [185, 83] width 6 height 6
click at [179, 59] on icon "Clear" at bounding box center [177, 59] width 3 height 3
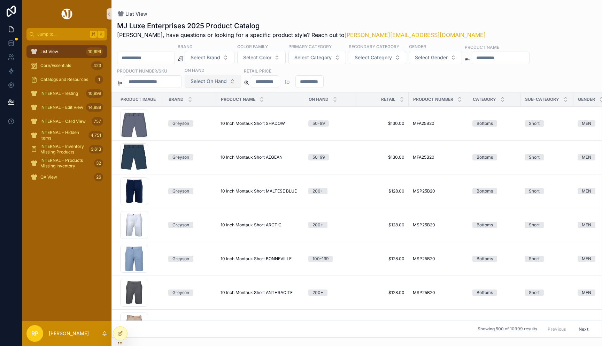
click at [154, 82] on input "scrollable content" at bounding box center [152, 82] width 57 height 10
paste input "**********"
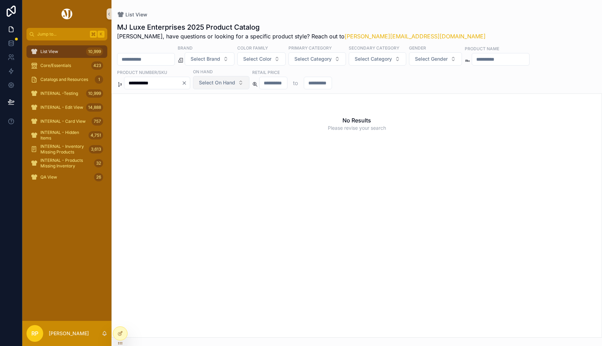
drag, startPoint x: 175, startPoint y: 82, endPoint x: 197, endPoint y: 82, distance: 21.6
click at [197, 82] on div "**********" at bounding box center [357, 67] width 491 height 45
type input "*******"
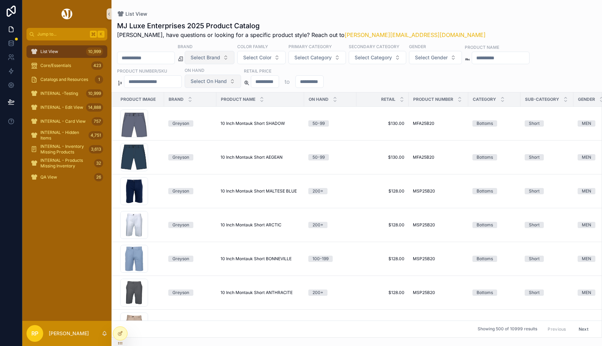
paste input "*******"
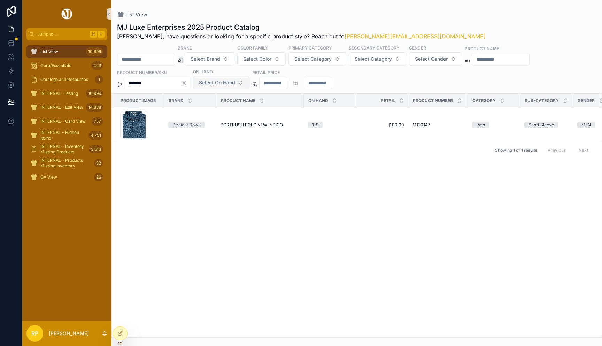
type input "*******"
click at [369, 9] on div "List View MJ Luxe Enterprises 2025 Product Catalog Rasika, have questions or lo…" at bounding box center [357, 168] width 491 height 337
click at [122, 333] on icon at bounding box center [120, 333] width 6 height 6
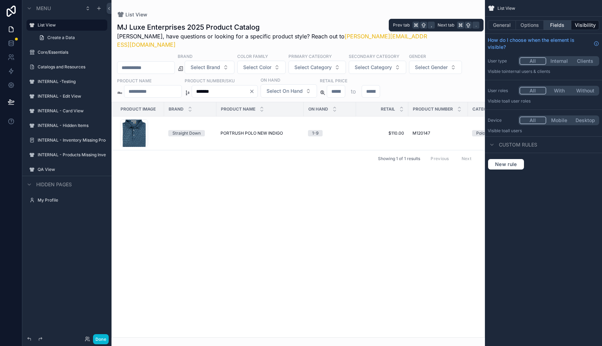
click at [555, 23] on button "Fields" at bounding box center [558, 25] width 28 height 10
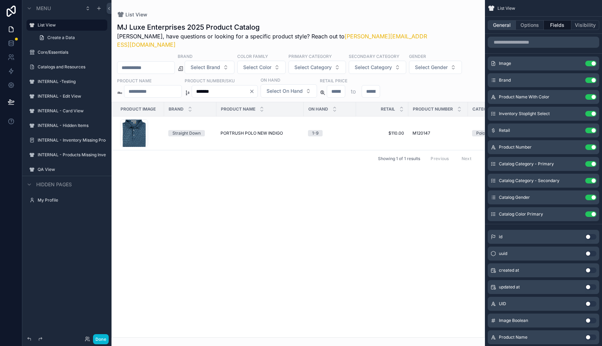
click at [499, 26] on button "General" at bounding box center [502, 25] width 28 height 10
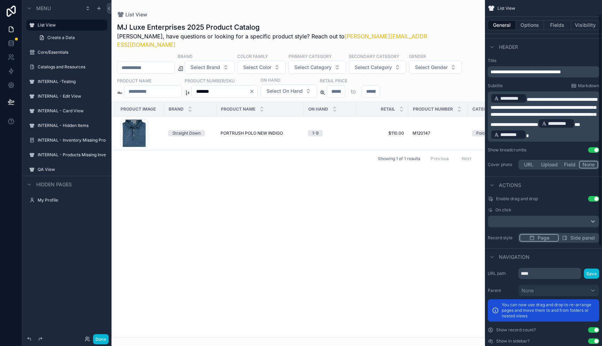
scroll to position [170, 0]
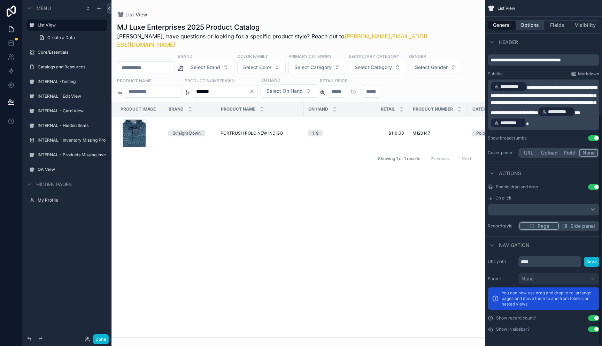
click at [526, 26] on button "Options" at bounding box center [530, 25] width 28 height 10
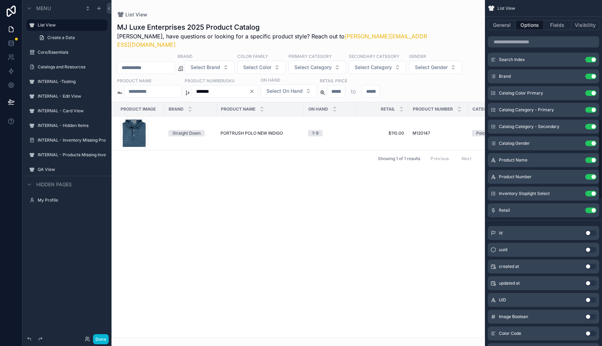
scroll to position [520, 0]
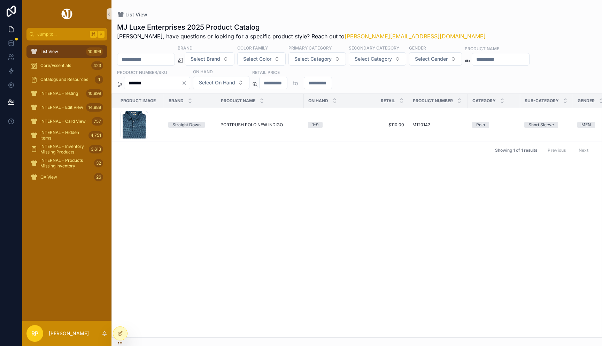
click at [175, 83] on input "*******" at bounding box center [152, 83] width 57 height 10
paste input "****"
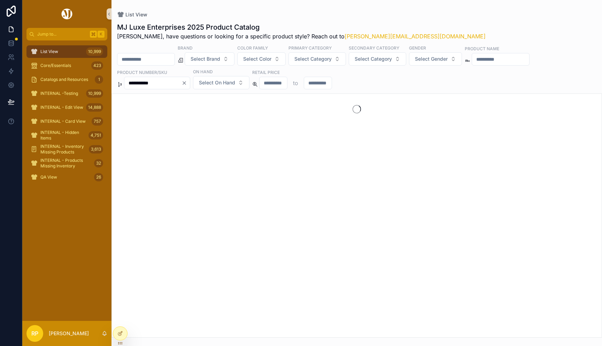
drag, startPoint x: 150, startPoint y: 84, endPoint x: 193, endPoint y: 84, distance: 43.2
click at [190, 84] on div "**********" at bounding box center [157, 83] width 66 height 13
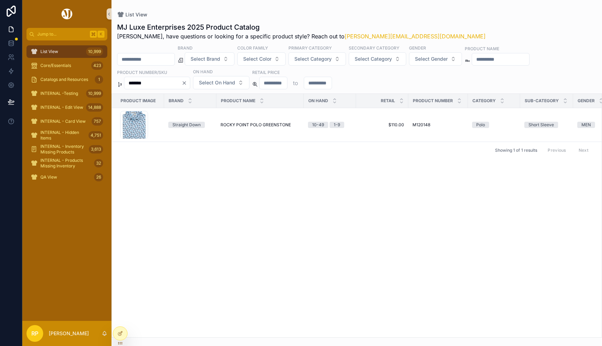
type input "*******"
click at [187, 82] on icon "Clear" at bounding box center [185, 83] width 6 height 6
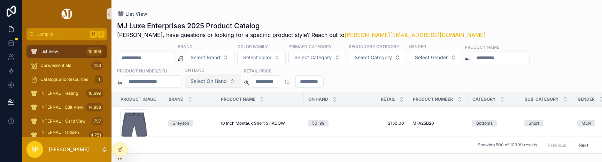
click at [227, 84] on span "Select On Hand" at bounding box center [209, 81] width 36 height 7
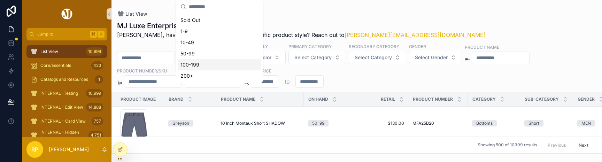
click at [317, 18] on div "MJ Luxe Enterprises 2025 Product Catalog [PERSON_NAME], have questions or looki…" at bounding box center [357, 85] width 491 height 137
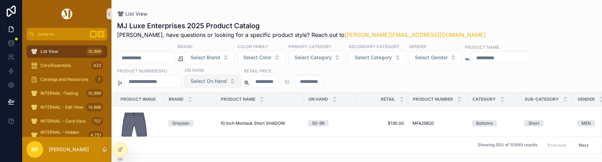
click at [226, 82] on span "Select On Hand" at bounding box center [209, 81] width 36 height 7
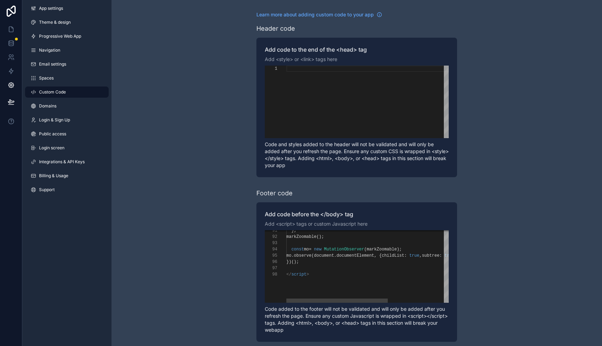
scroll to position [31, 13]
click at [319, 263] on div "})();" at bounding box center [415, 262] width 259 height 6
paste textarea "**********"
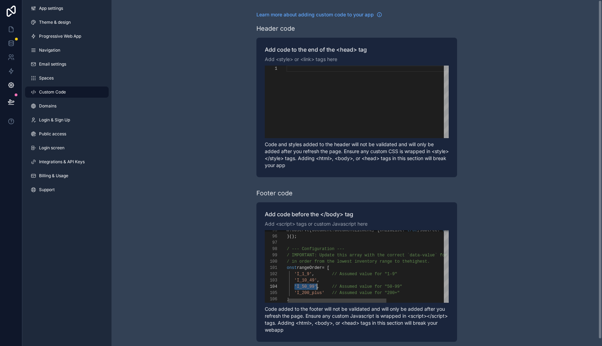
scroll to position [19, 38]
drag, startPoint x: 296, startPoint y: 285, endPoint x: 320, endPoint y: 285, distance: 24.0
click at [320, 285] on span "·" at bounding box center [321, 286] width 2 height 5
drag, startPoint x: 320, startPoint y: 285, endPoint x: 297, endPoint y: 286, distance: 23.0
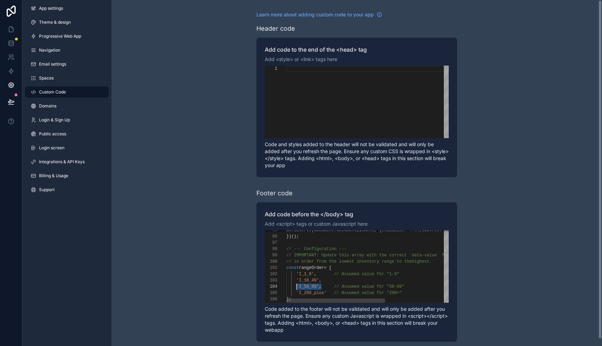
click at [297, 286] on textarea "**********" at bounding box center [297, 286] width 0 height 6
click at [322, 286] on span "scrollable content" at bounding box center [328, 286] width 13 height 5
click at [298, 288] on span "'I_50_99'" at bounding box center [308, 286] width 23 height 5
click at [319, 286] on span "'I_50_99'" at bounding box center [308, 286] width 23 height 5
click at [322, 286] on span "scrollable content" at bounding box center [328, 286] width 13 height 5
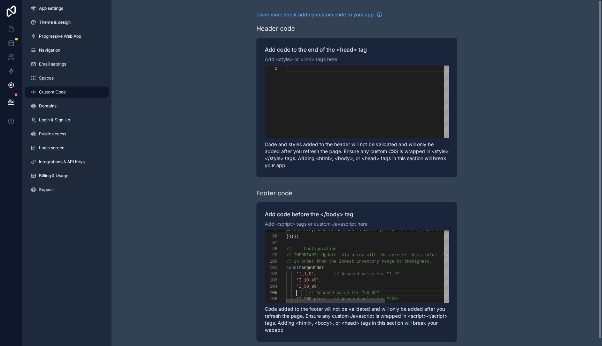
paste textarea "**********"
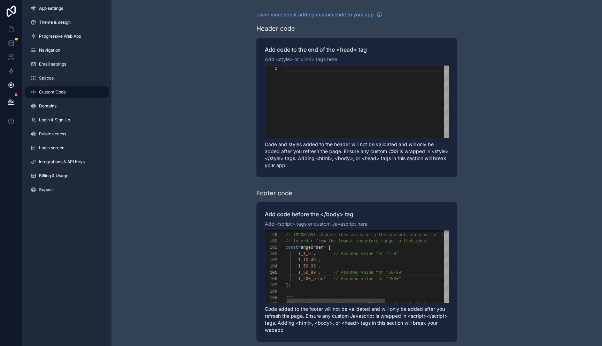
scroll to position [25, 20]
click at [306, 273] on span "'I_50_99'" at bounding box center [307, 272] width 23 height 5
click at [322, 279] on span "'I_200_plus'" at bounding box center [311, 278] width 30 height 5
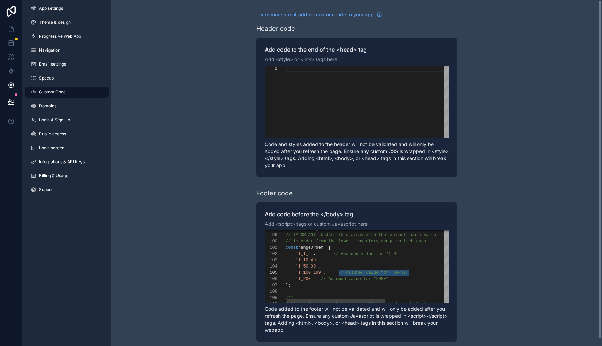
drag, startPoint x: 339, startPoint y: 273, endPoint x: 414, endPoint y: 272, distance: 75.3
click at [335, 266] on div "'I_50_99' ," at bounding box center [419, 266] width 267 height 6
paste textarea "**********"
click at [322, 266] on span "// Assumed value for "50-99"" at bounding box center [356, 266] width 70 height 5
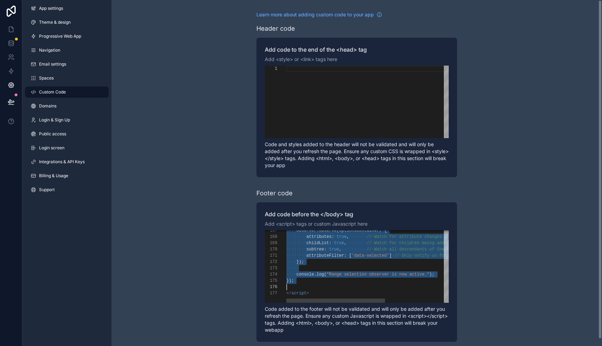
scroll to position [44, 8]
drag, startPoint x: 287, startPoint y: 266, endPoint x: 299, endPoint y: 282, distance: 20.1
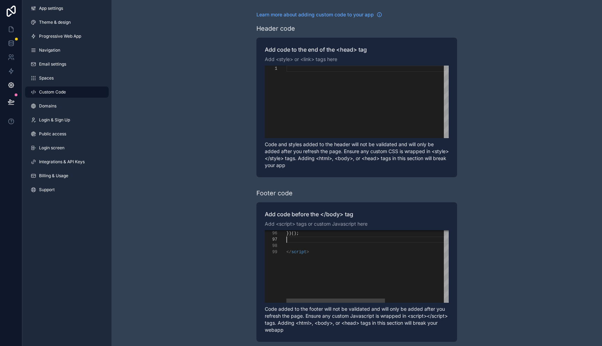
scroll to position [38, 0]
type textarea "**********"
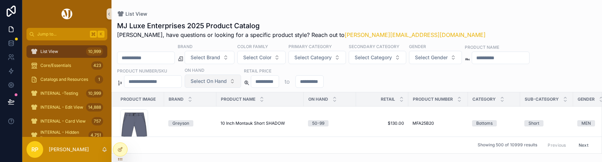
click at [223, 80] on span "Select On Hand" at bounding box center [209, 81] width 36 height 7
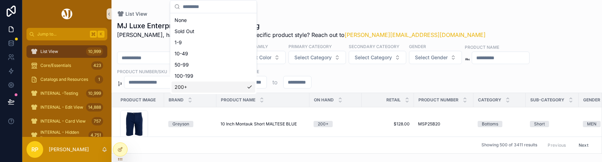
click at [318, 15] on div "List View" at bounding box center [357, 14] width 480 height 6
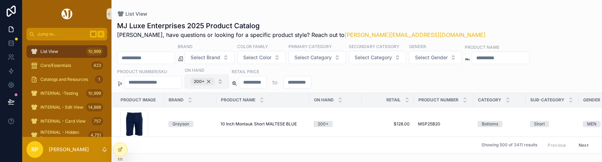
click at [214, 82] on div "200+" at bounding box center [203, 82] width 24 height 8
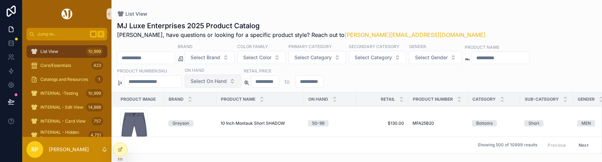
click at [214, 82] on span "Select On Hand" at bounding box center [209, 81] width 36 height 7
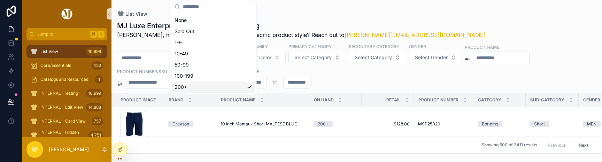
click at [191, 42] on div "1-9" at bounding box center [214, 42] width 84 height 11
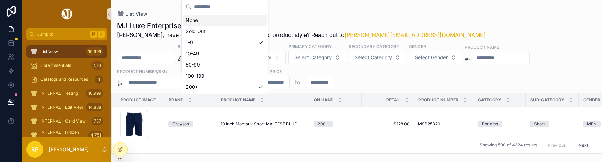
click at [359, 16] on div "List View" at bounding box center [357, 14] width 480 height 6
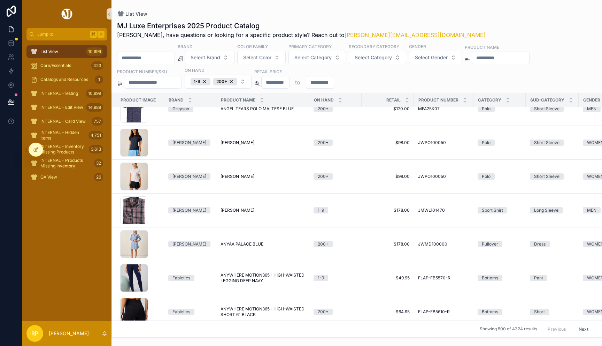
scroll to position [2573, 0]
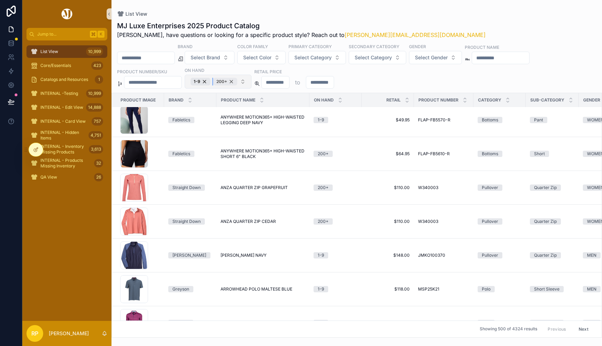
click at [237, 83] on div "200+" at bounding box center [225, 82] width 24 height 8
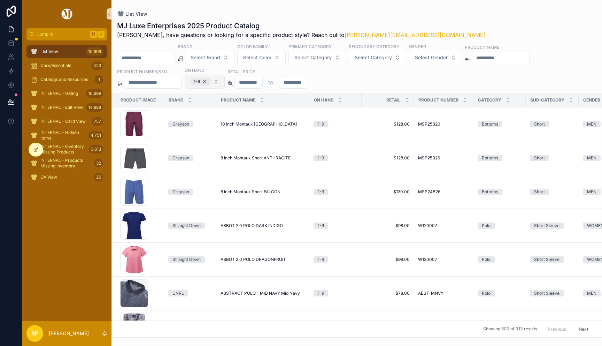
click at [210, 84] on div "1-9" at bounding box center [201, 82] width 20 height 8
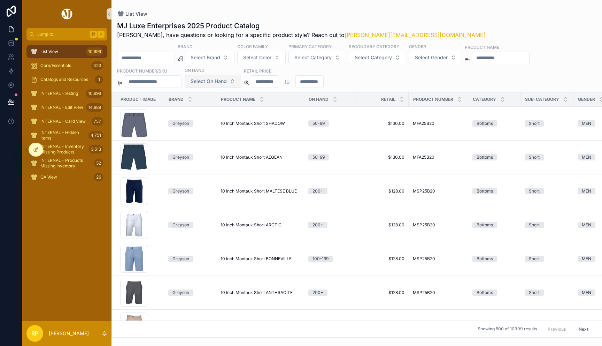
click at [384, 17] on div "MJ Luxe Enterprises 2025 Product Catalog [PERSON_NAME], have questions or looki…" at bounding box center [357, 177] width 491 height 321
click at [218, 83] on span "Select On Hand" at bounding box center [209, 81] width 36 height 7
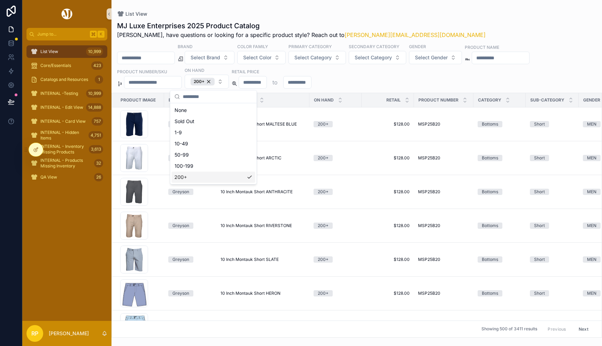
click at [190, 146] on div "None Sold Out 1-9 [PHONE_NUMBER] [PHONE_NUMBER]+" at bounding box center [214, 144] width 84 height 78
click at [186, 151] on div "50-99" at bounding box center [214, 154] width 84 height 11
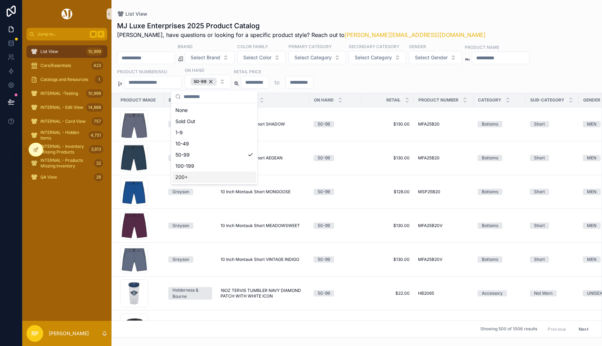
click at [398, 18] on div "MJ Luxe Enterprises 2025 Product Catalog [PERSON_NAME], have questions or looki…" at bounding box center [357, 177] width 491 height 321
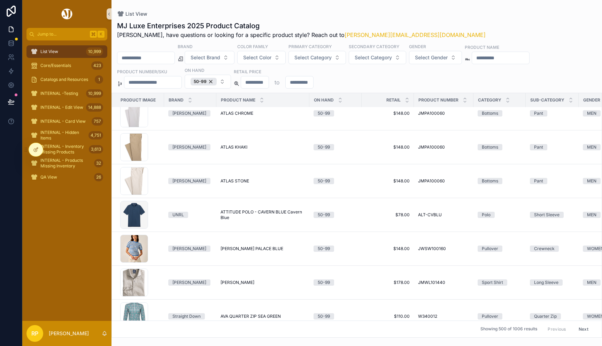
scroll to position [1330, 0]
